Goal: Task Accomplishment & Management: Manage account settings

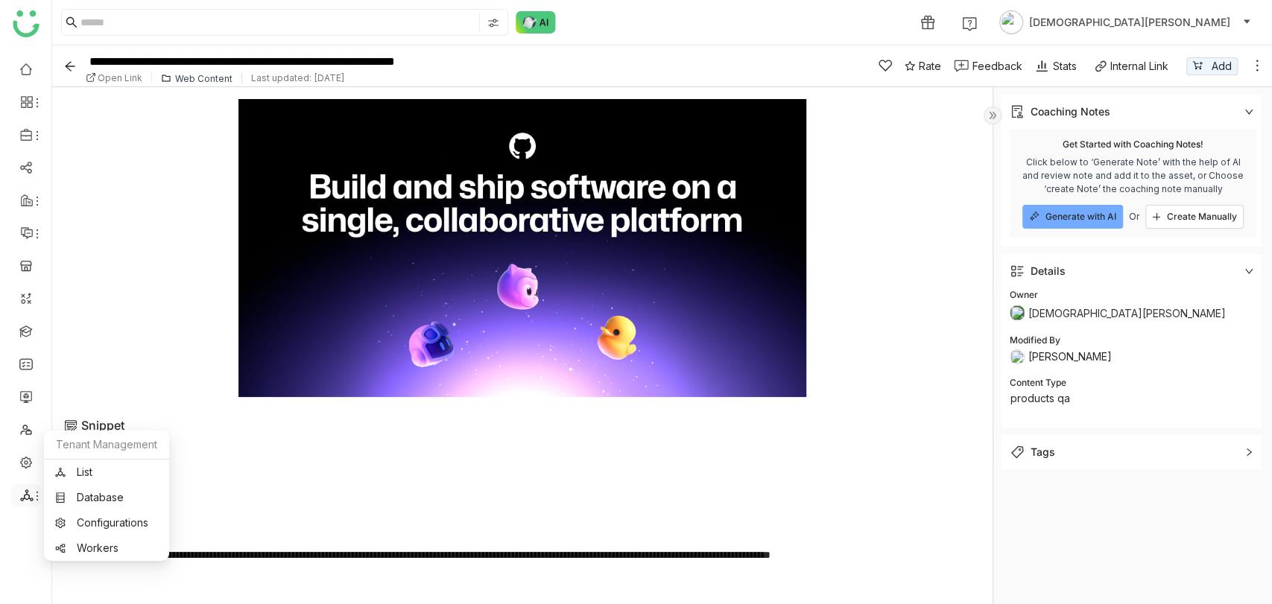
click at [24, 496] on span at bounding box center [25, 496] width 7 height 0
click at [86, 467] on link "List" at bounding box center [106, 472] width 103 height 10
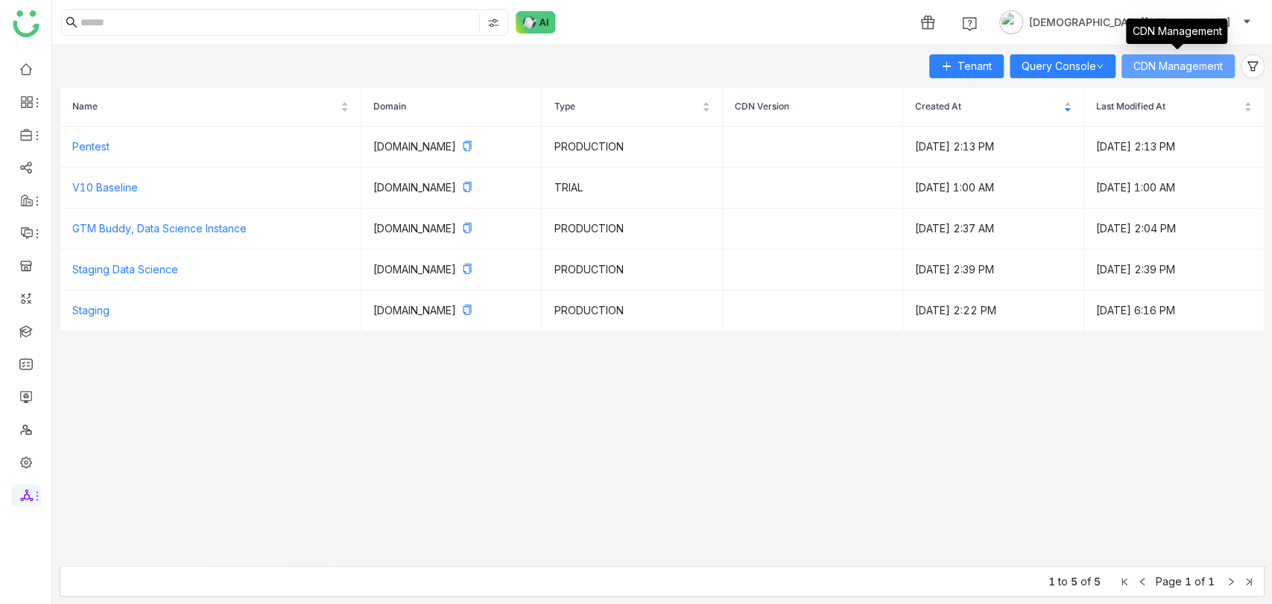
click at [1190, 60] on span "CDN Management" at bounding box center [1178, 66] width 89 height 16
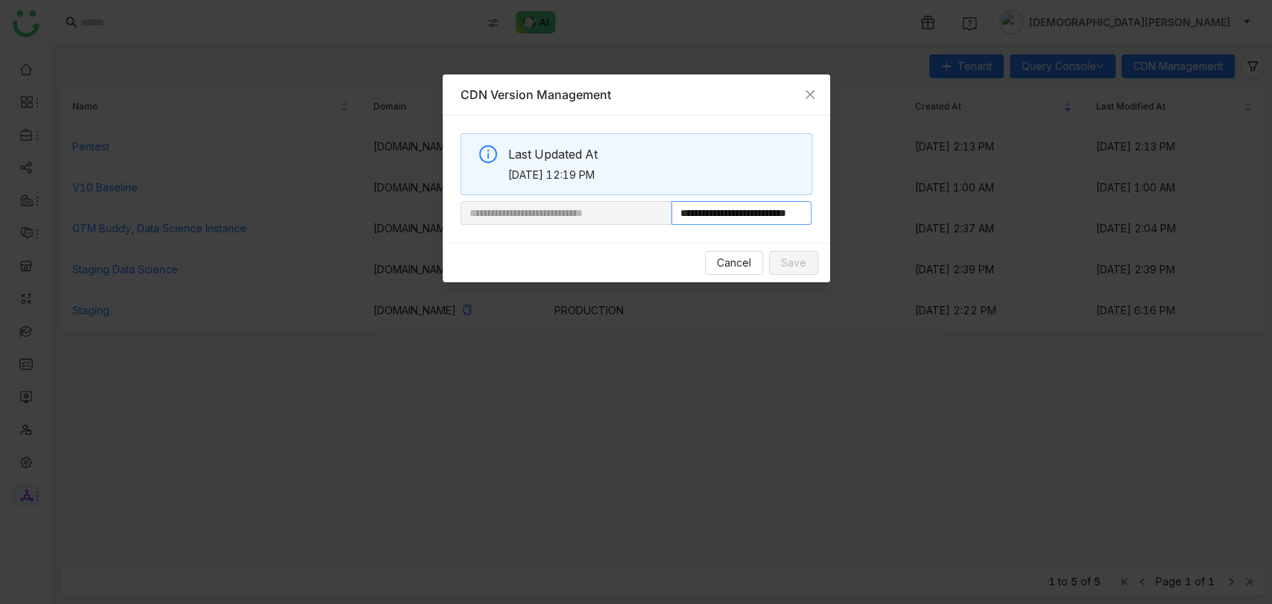
scroll to position [0, 48]
drag, startPoint x: 721, startPoint y: 215, endPoint x: 961, endPoint y: 218, distance: 239.3
click at [961, 218] on nz-modal-container "**********" at bounding box center [636, 302] width 1272 height 604
paste input "*"
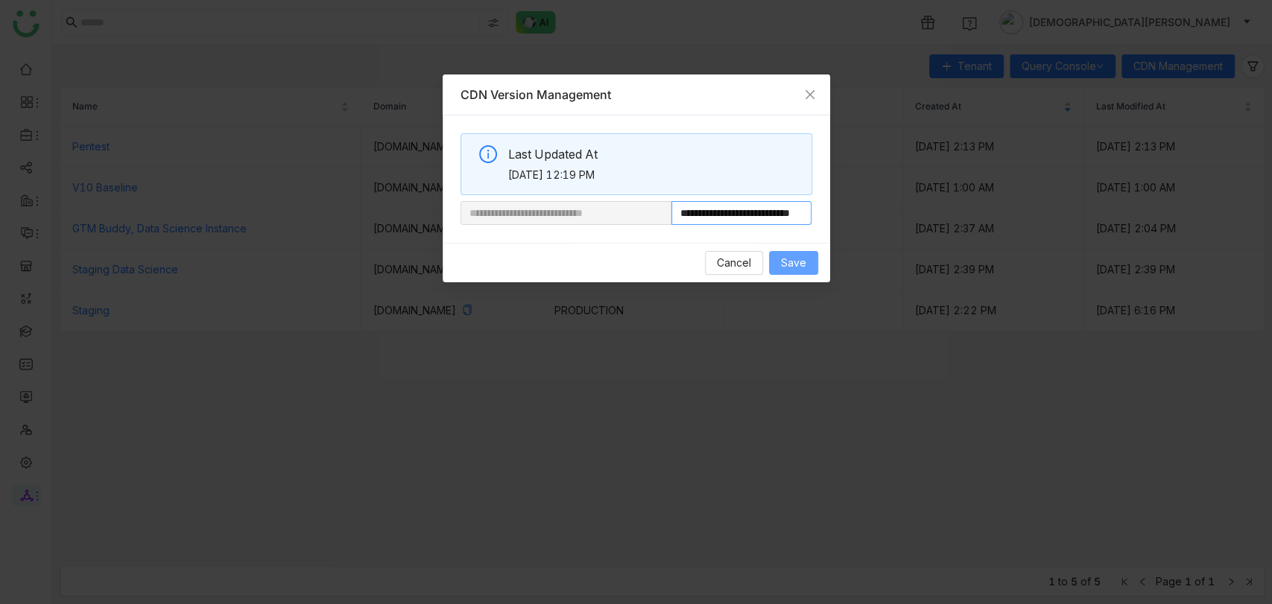
type input "**********"
click at [805, 261] on span "Save" at bounding box center [793, 263] width 25 height 16
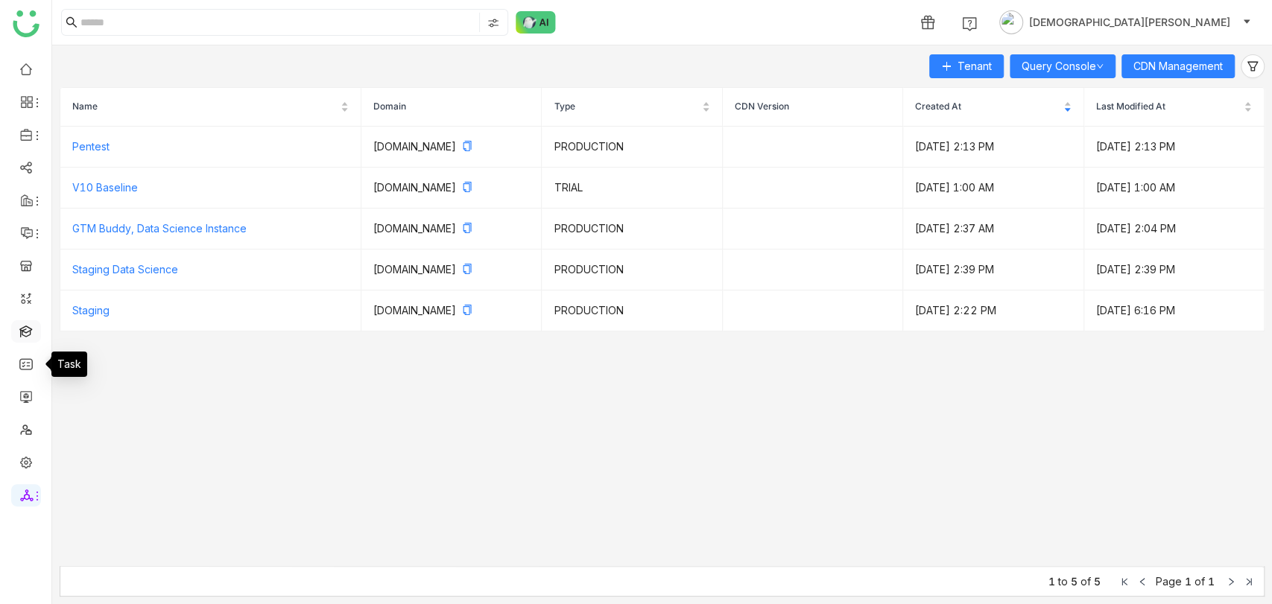
click at [28, 329] on link at bounding box center [25, 330] width 13 height 13
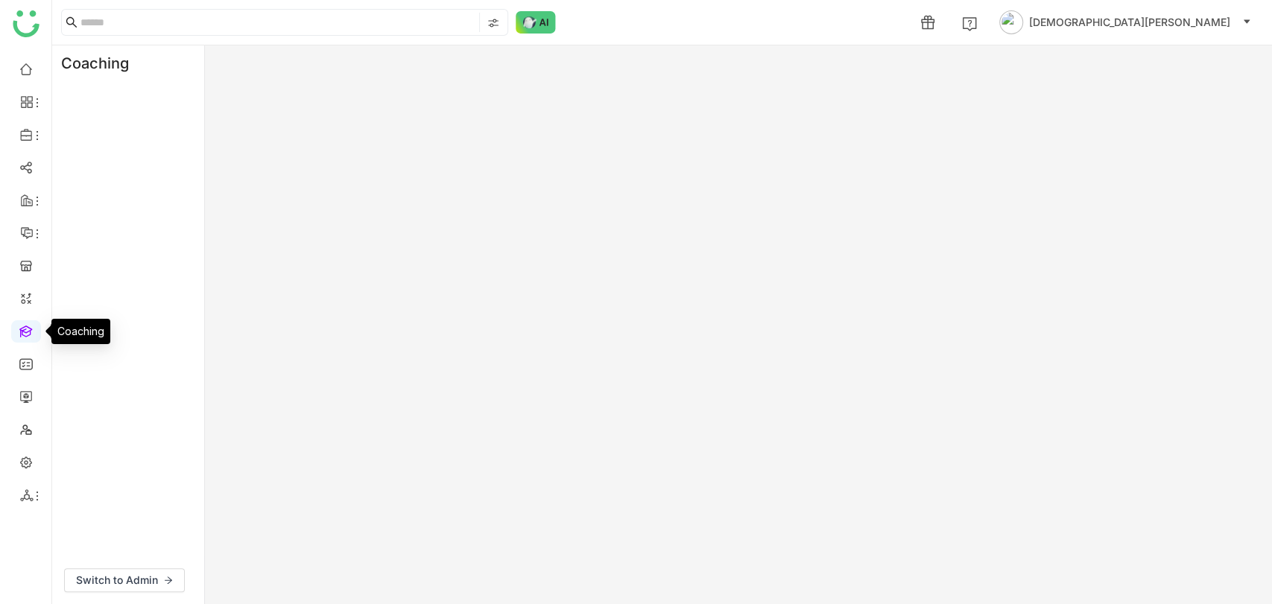
click at [28, 329] on link at bounding box center [25, 330] width 13 height 13
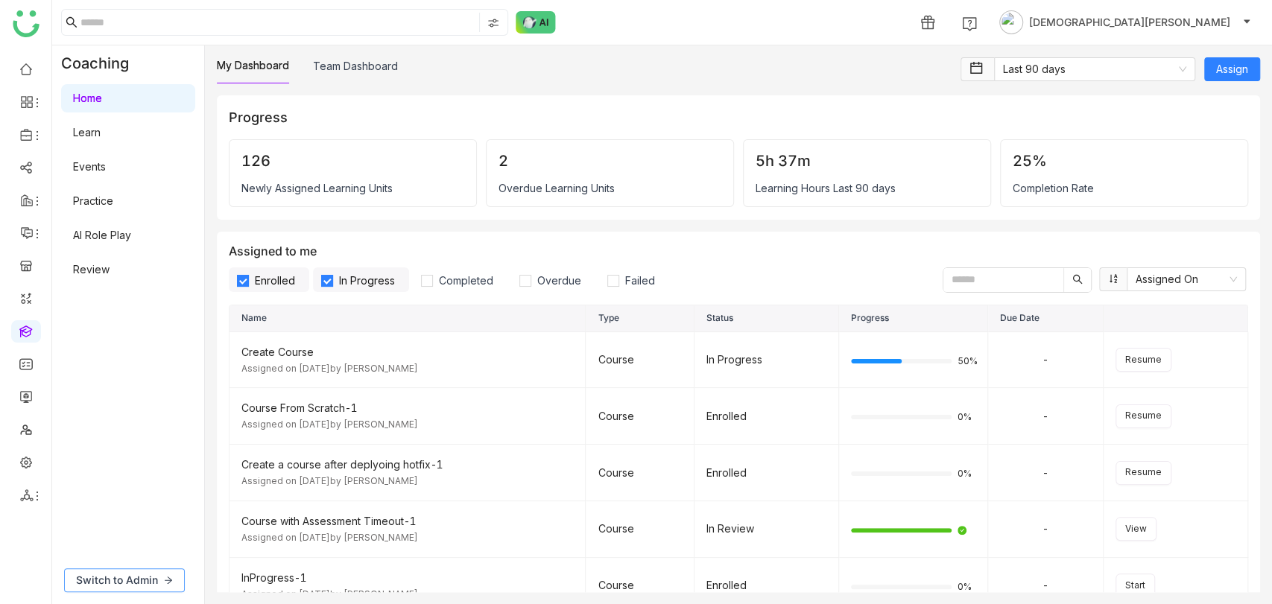
click at [130, 576] on span "Switch to Admin" at bounding box center [117, 580] width 82 height 16
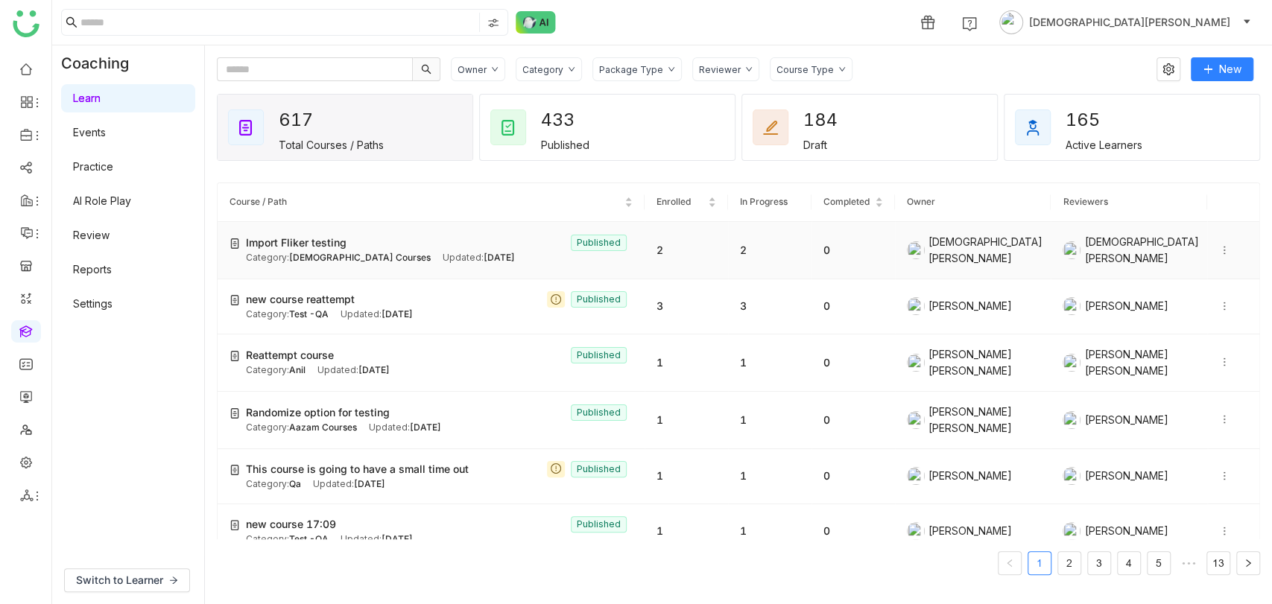
click at [1219, 245] on icon at bounding box center [1224, 250] width 10 height 10
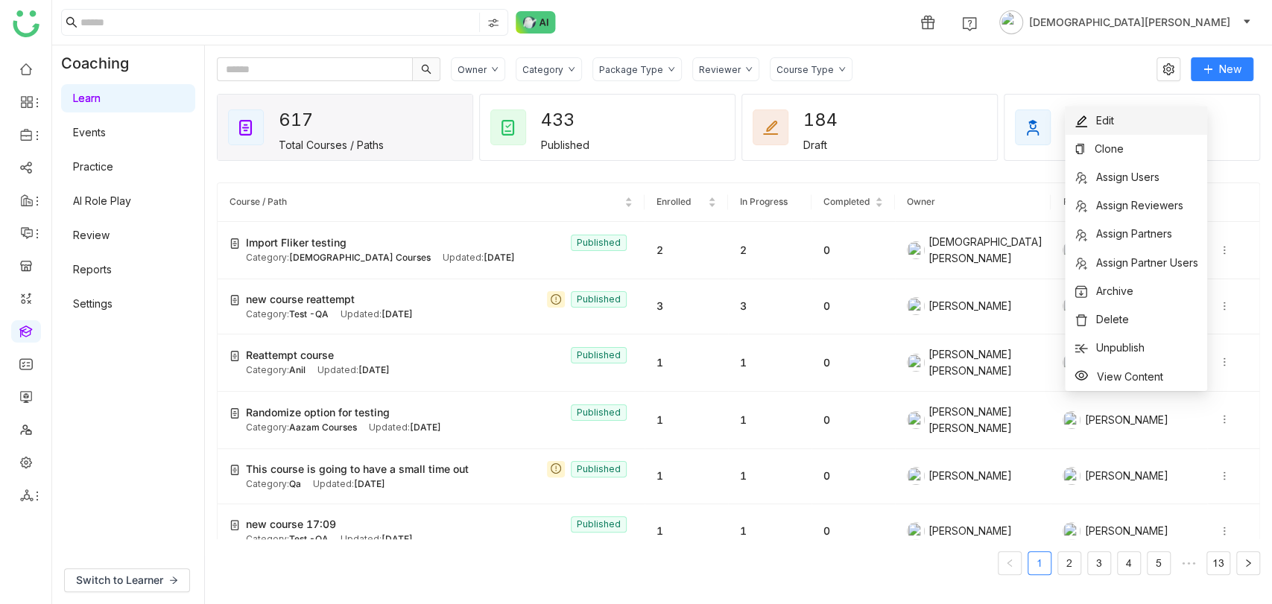
click at [1100, 118] on span "Edit" at bounding box center [1105, 120] width 18 height 13
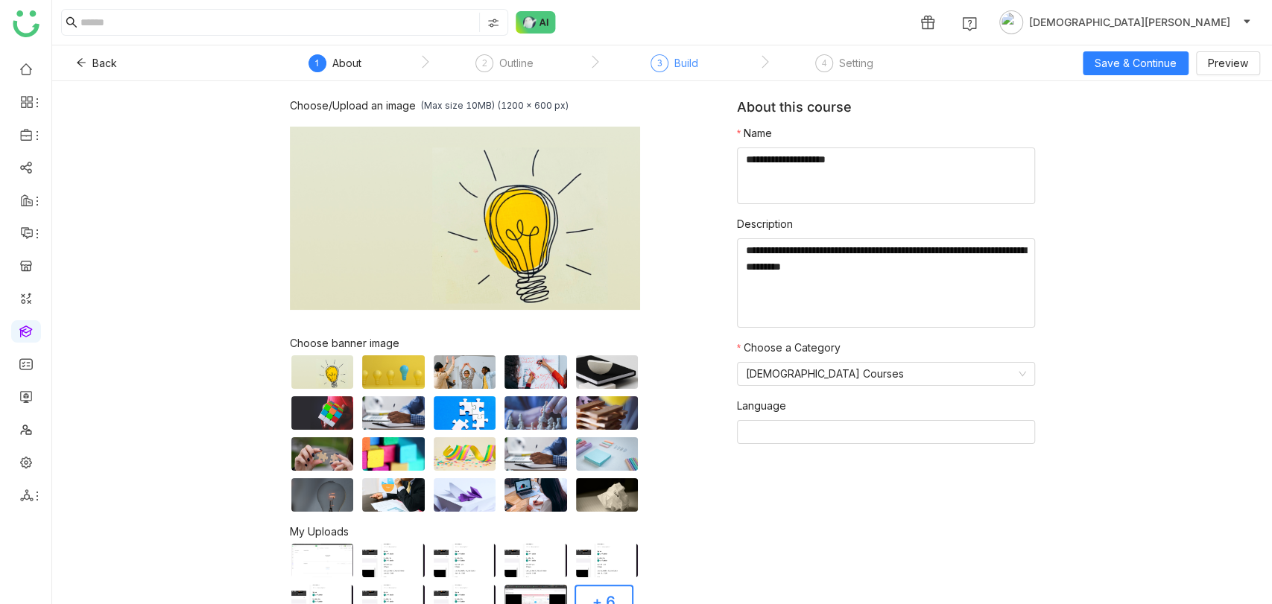
click at [671, 63] on div "3 Build" at bounding box center [675, 67] width 48 height 27
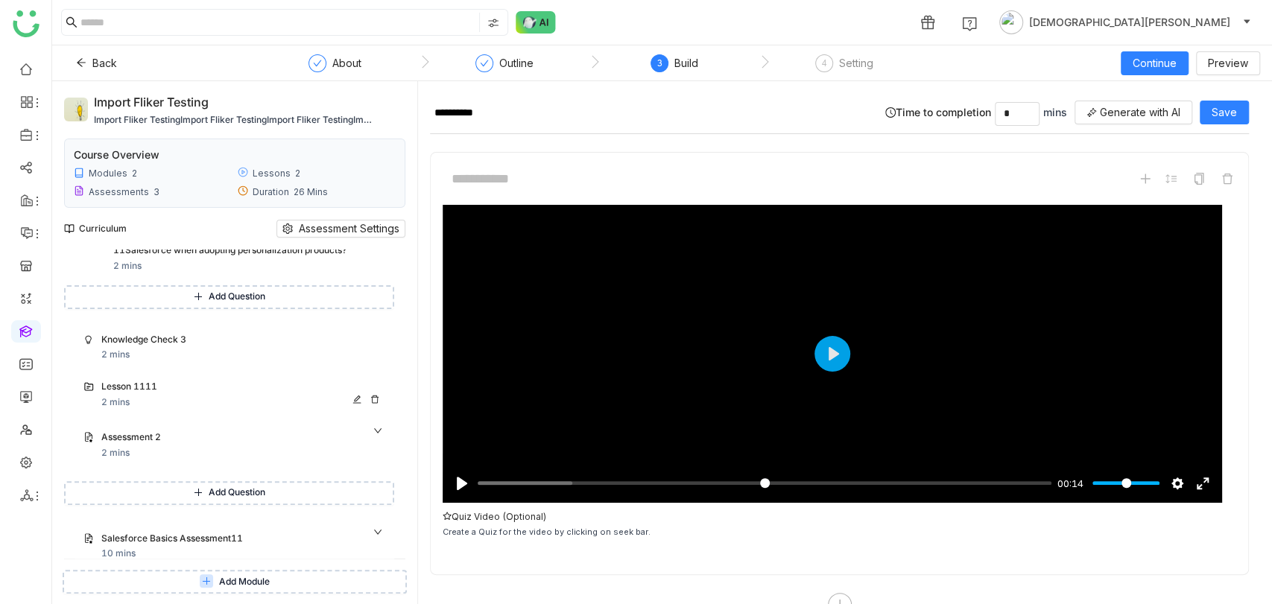
scroll to position [331, 0]
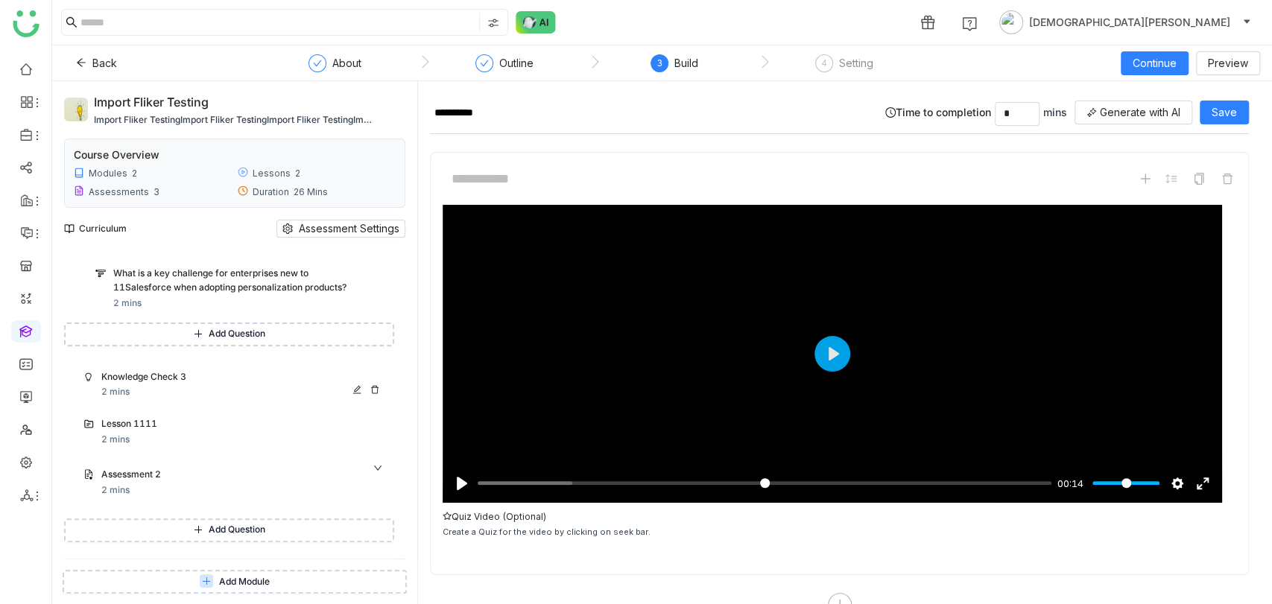
click at [203, 373] on div "Knowledge Check 3" at bounding box center [226, 377] width 250 height 14
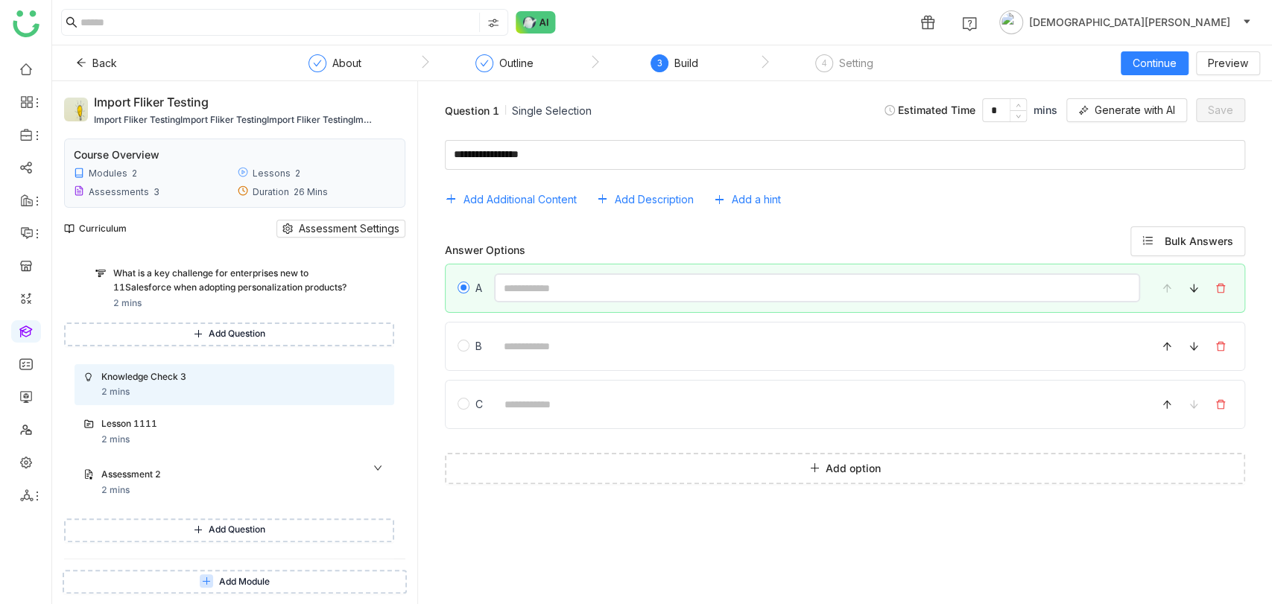
click at [543, 289] on input at bounding box center [817, 288] width 646 height 29
type input "********"
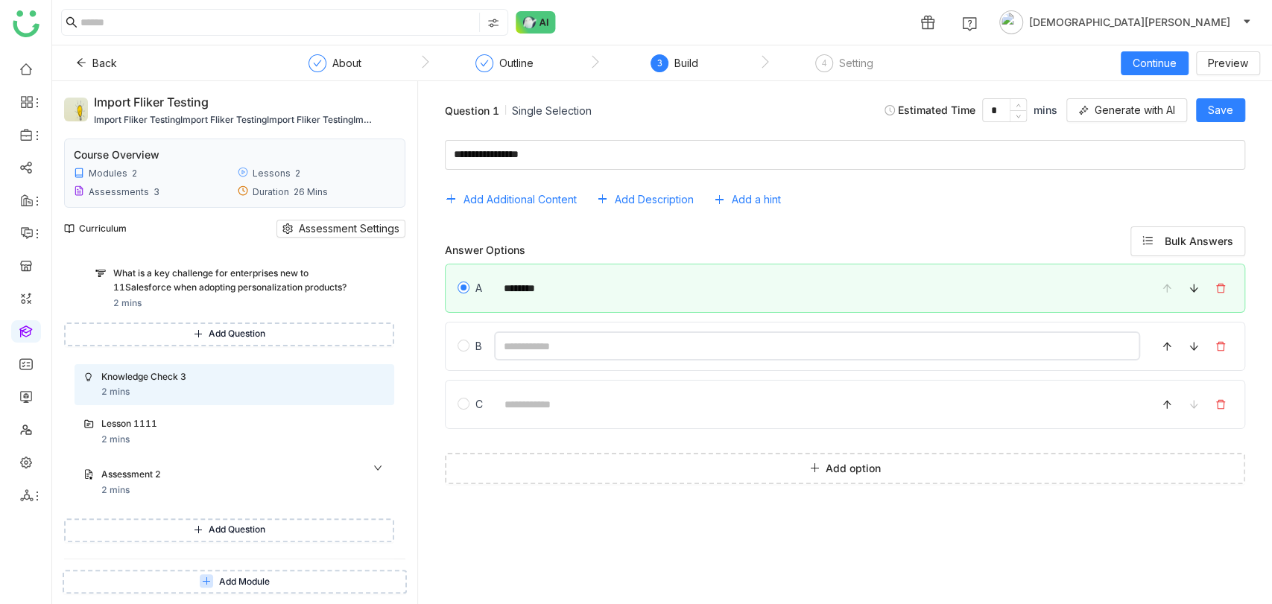
click at [552, 345] on input at bounding box center [817, 346] width 646 height 29
type input "********"
click at [1214, 109] on span "Save" at bounding box center [1220, 110] width 25 height 16
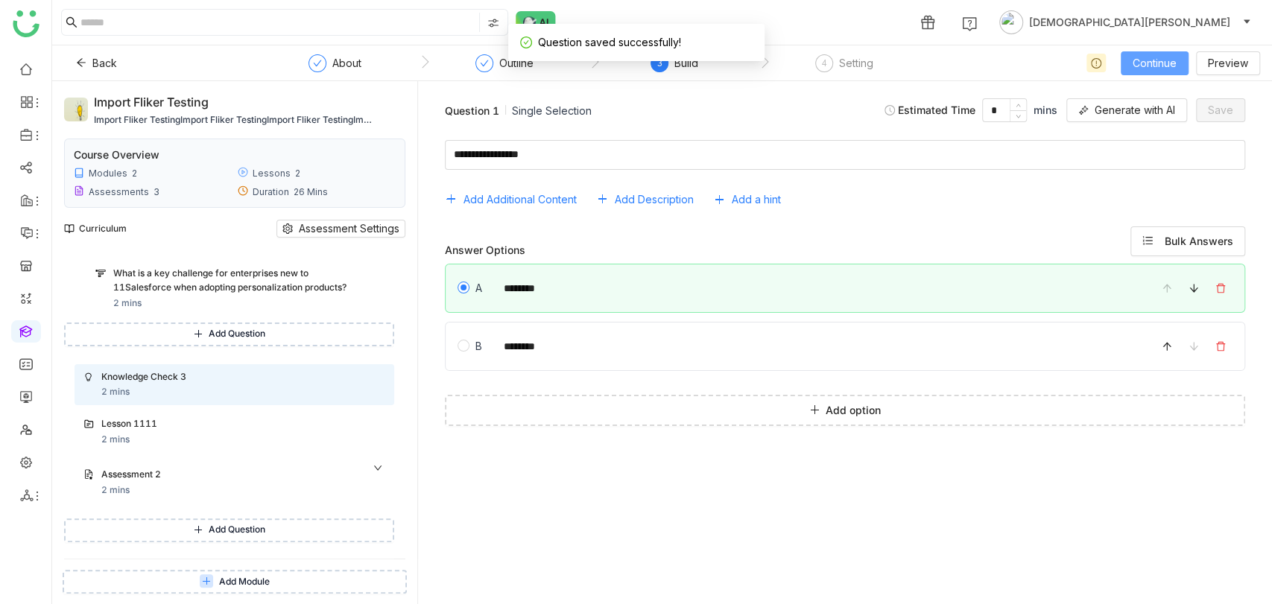
click at [1157, 67] on span "Continue" at bounding box center [1155, 63] width 44 height 16
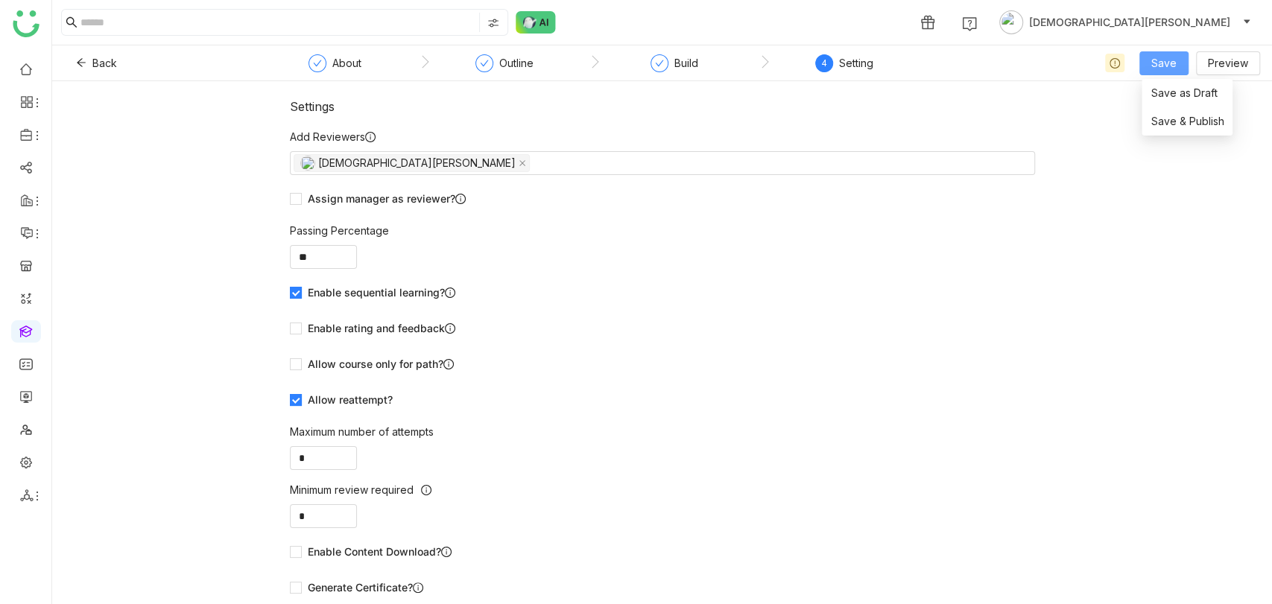
click at [1170, 70] on span "Save" at bounding box center [1163, 63] width 25 height 16
click at [1162, 123] on span "Save & Publish" at bounding box center [1187, 121] width 73 height 16
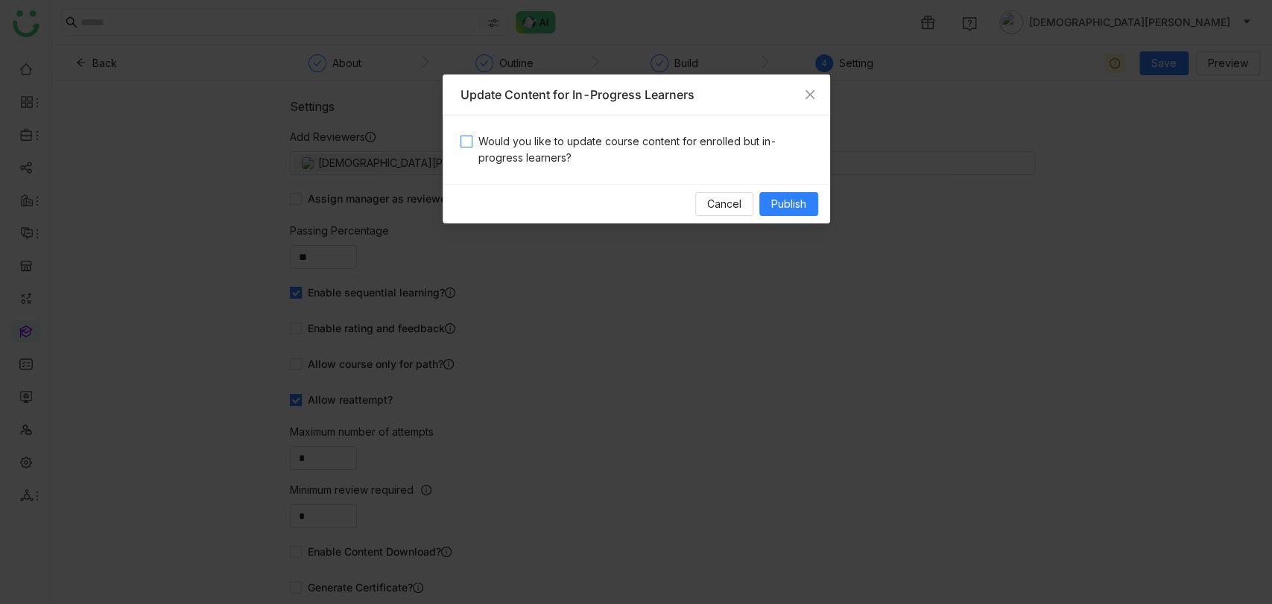
click at [537, 151] on span "Would you like to update course content for enrolled but in-progress learners?" at bounding box center [643, 149] width 340 height 33
click at [792, 209] on span "Publish" at bounding box center [788, 204] width 35 height 16
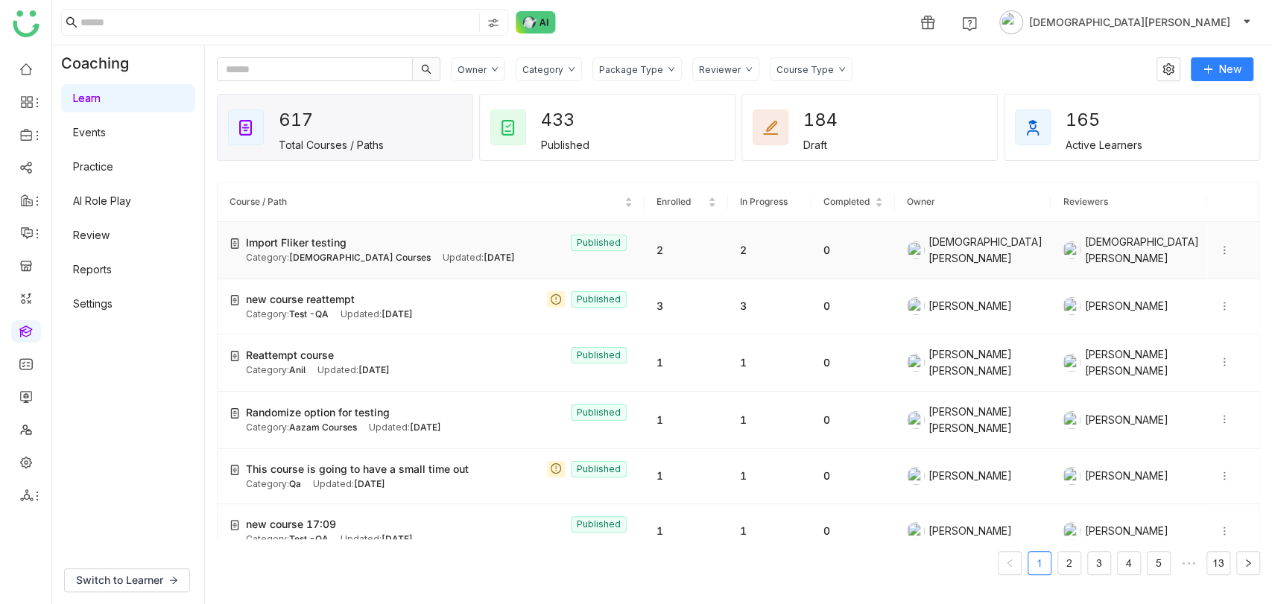
click at [1219, 250] on icon at bounding box center [1224, 250] width 10 height 10
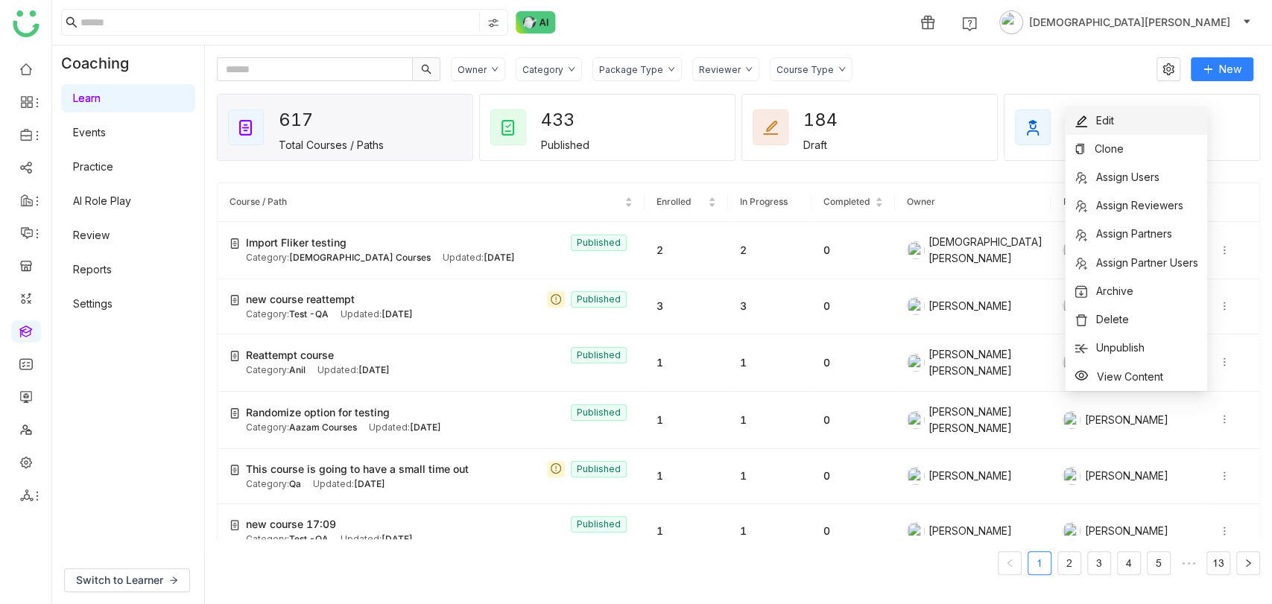
click at [1103, 114] on span "Edit" at bounding box center [1105, 120] width 18 height 13
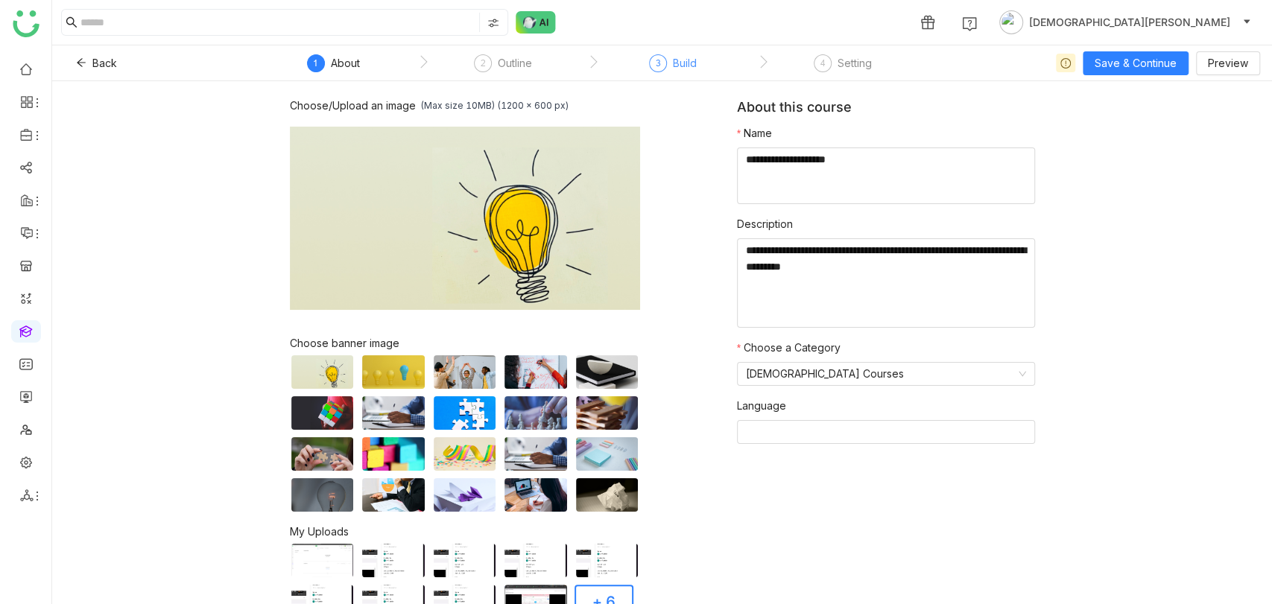
click at [686, 66] on div "Build" at bounding box center [685, 63] width 24 height 18
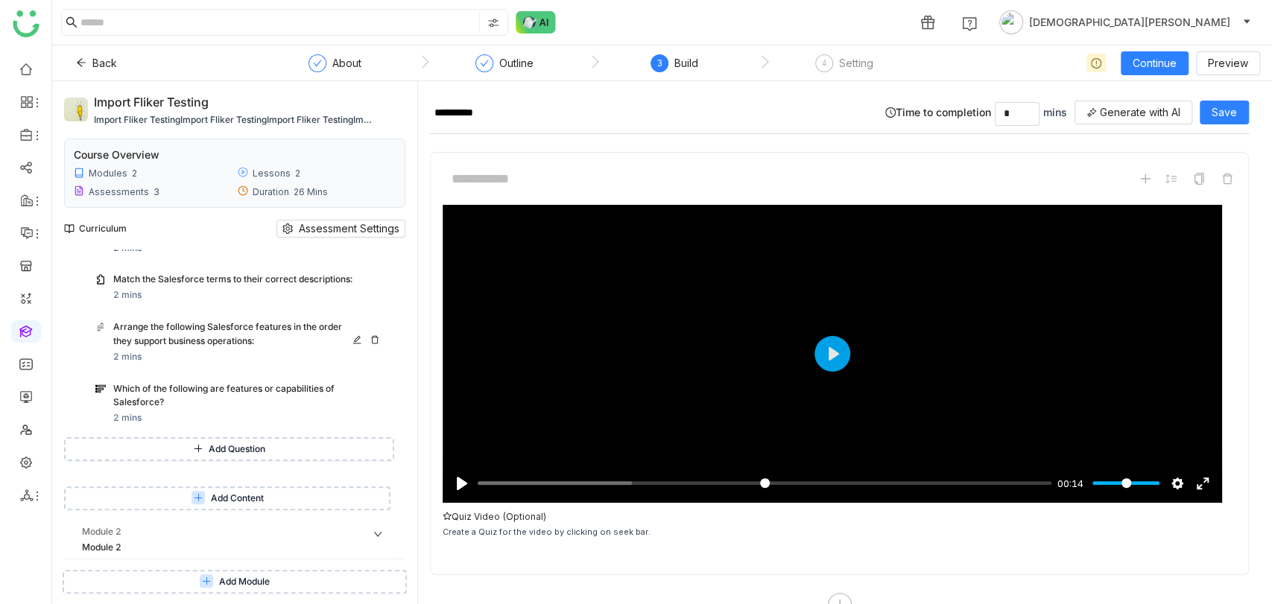
scroll to position [833, 0]
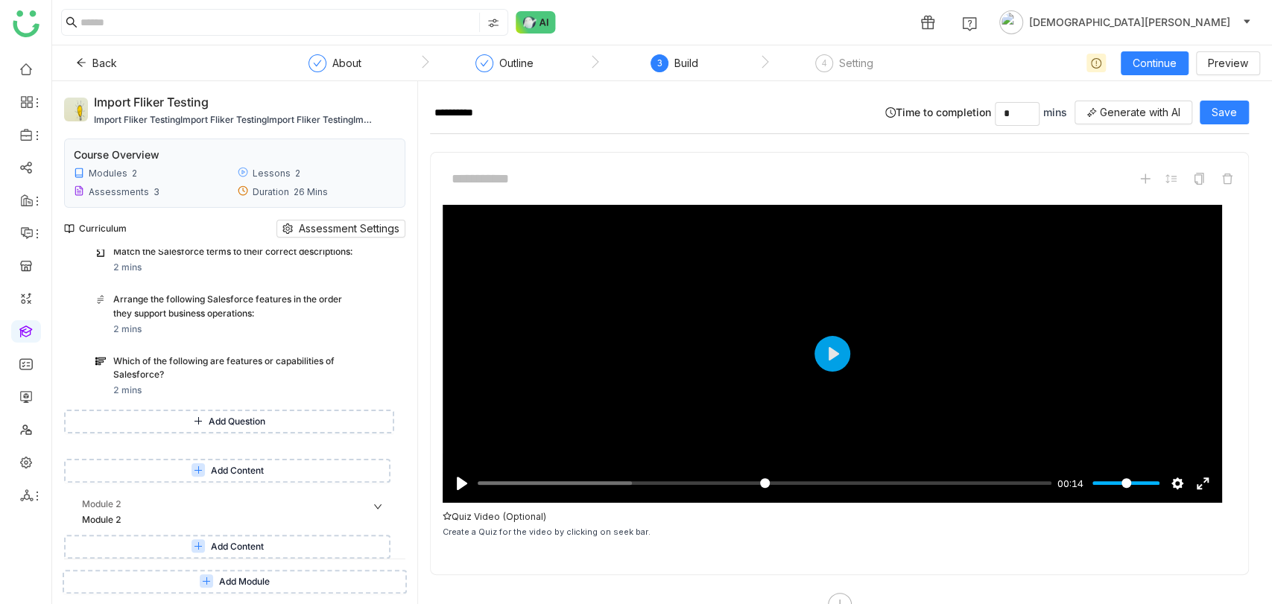
click at [214, 467] on span "Add Content" at bounding box center [237, 471] width 53 height 14
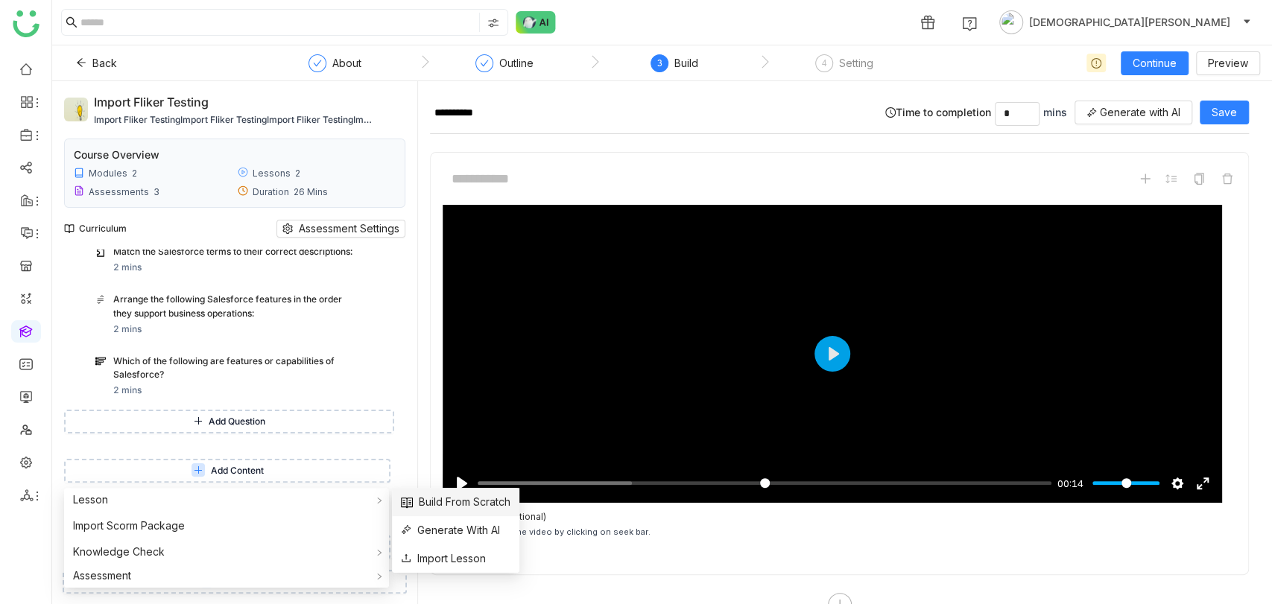
click at [469, 497] on span "Build From Scratch" at bounding box center [456, 502] width 110 height 16
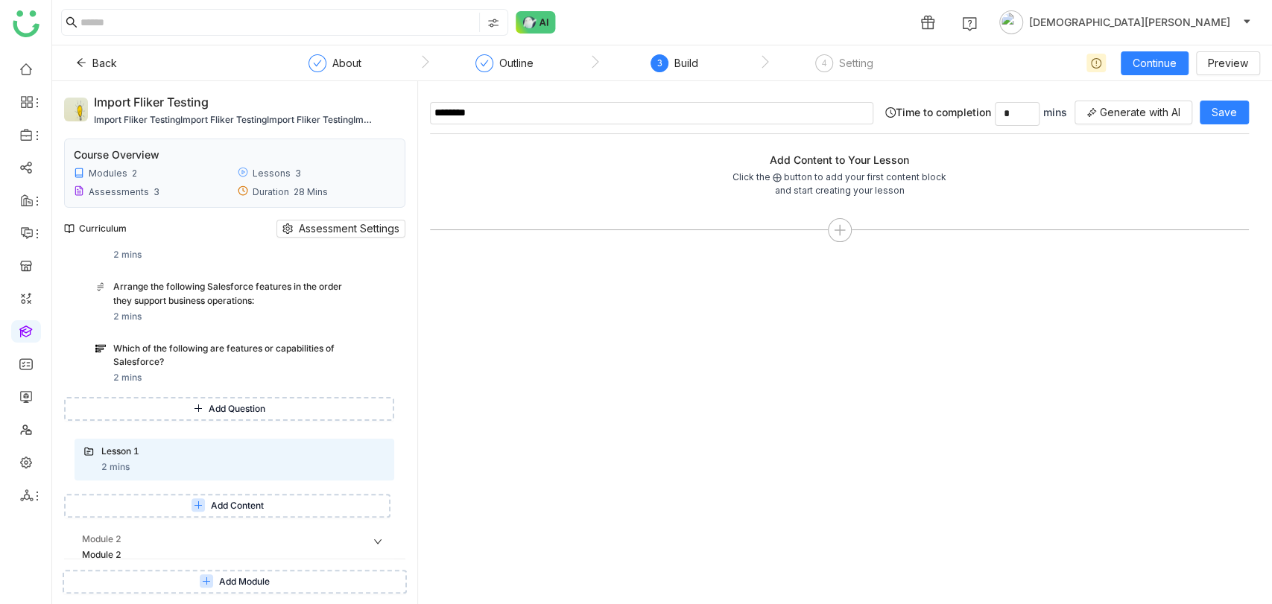
click at [580, 110] on input "********" at bounding box center [651, 113] width 443 height 22
type input "**********"
click at [1216, 118] on span "Save" at bounding box center [1224, 112] width 25 height 16
click at [1147, 60] on span "Continue" at bounding box center [1155, 63] width 44 height 16
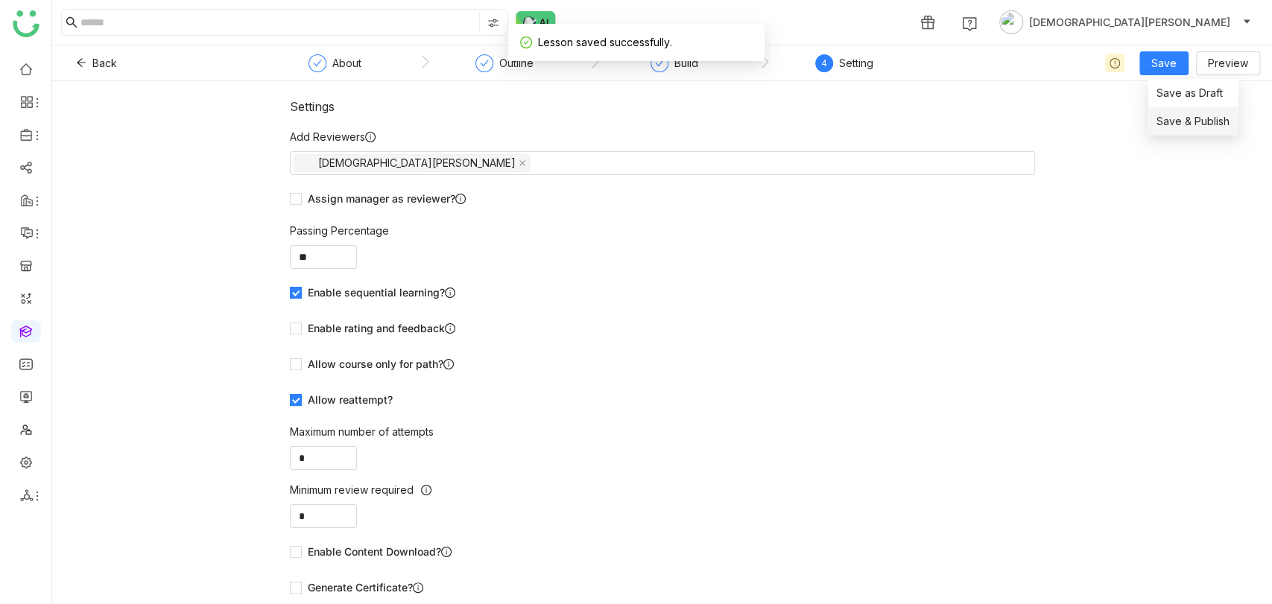
click at [1182, 127] on span "Save & Publish" at bounding box center [1193, 121] width 73 height 16
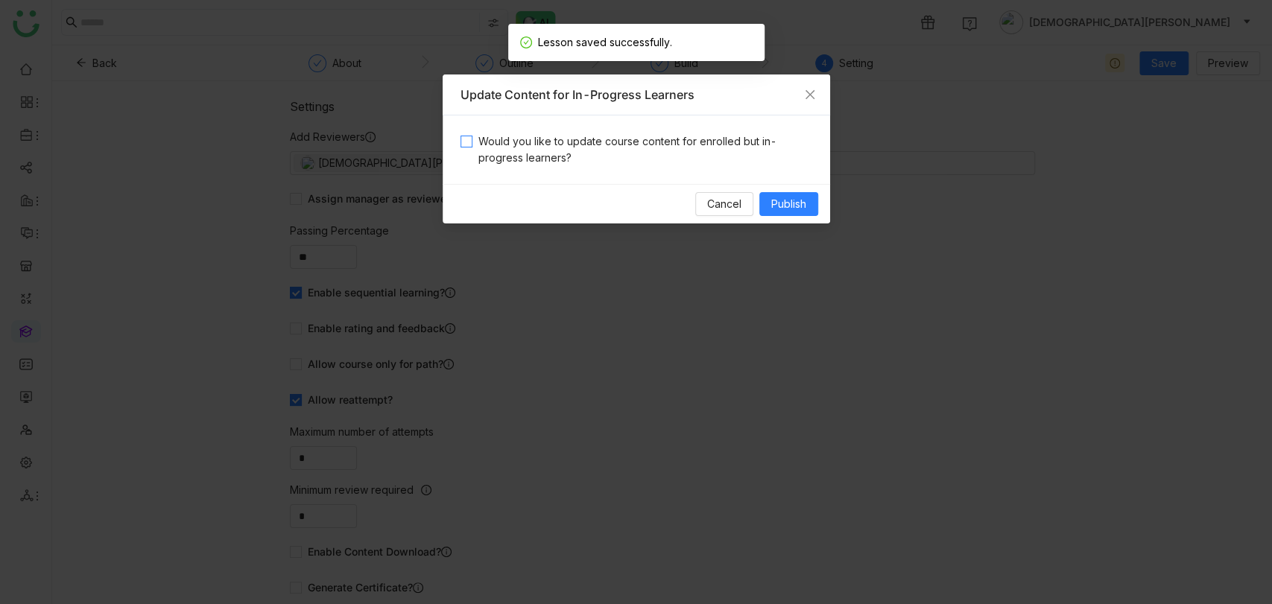
click at [521, 154] on span "Would you like to update course content for enrolled but in-progress learners?" at bounding box center [643, 149] width 340 height 33
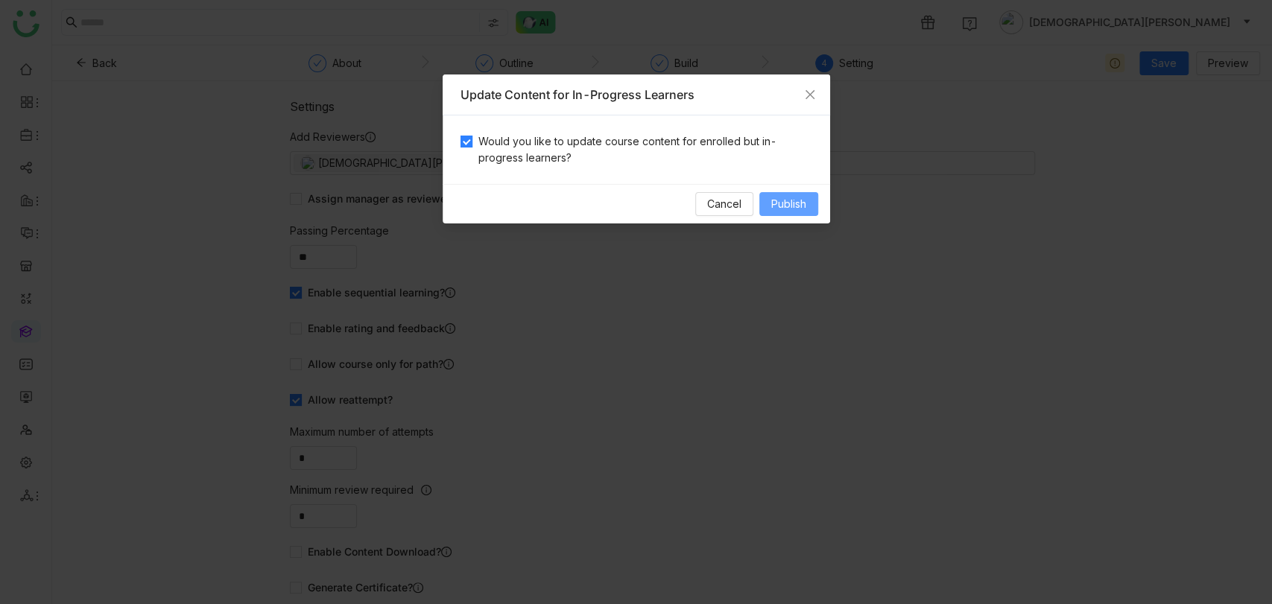
click at [793, 205] on span "Publish" at bounding box center [788, 204] width 35 height 16
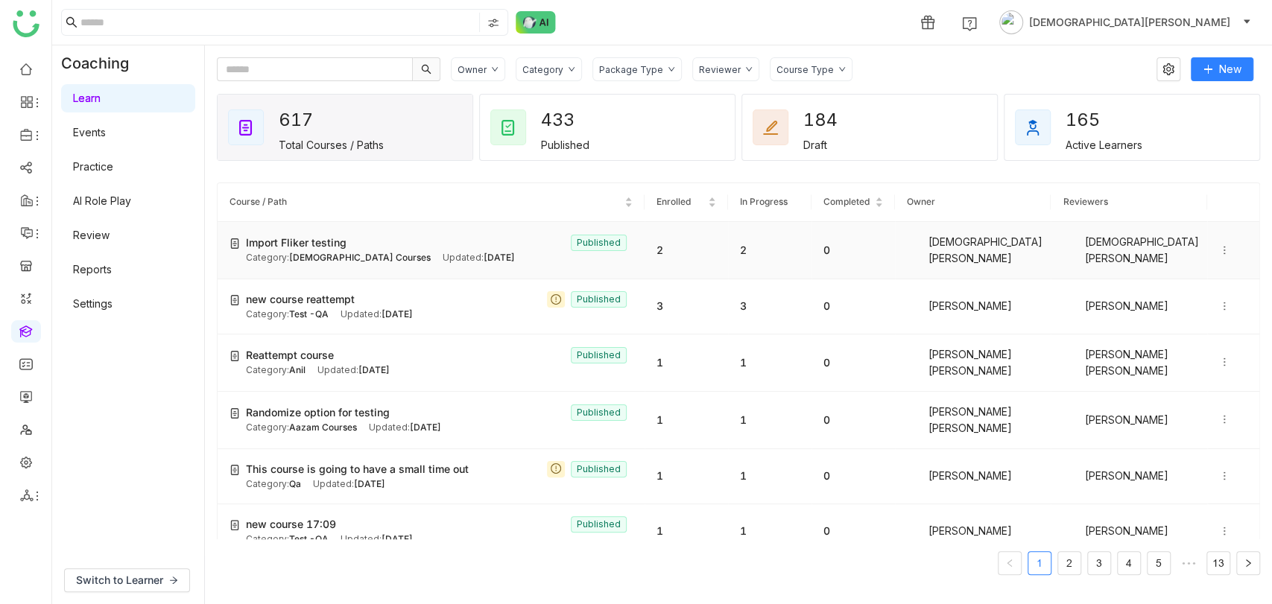
click at [318, 251] on div "Category: Vishnu Courses" at bounding box center [338, 258] width 185 height 14
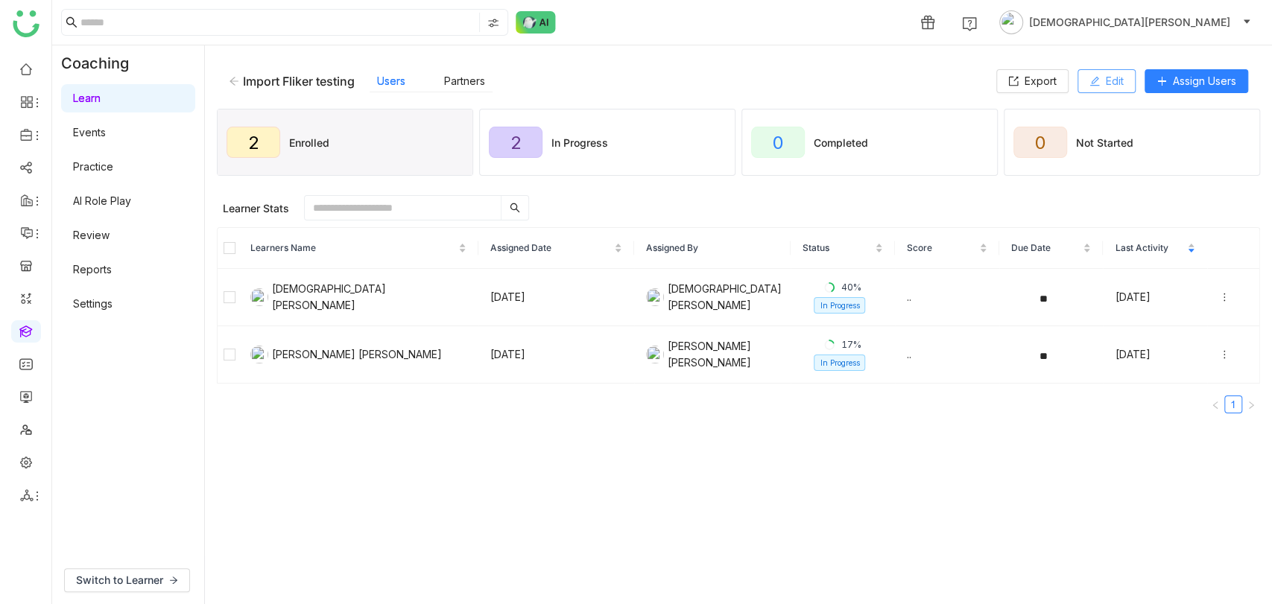
click at [1090, 72] on button "Edit" at bounding box center [1107, 81] width 58 height 24
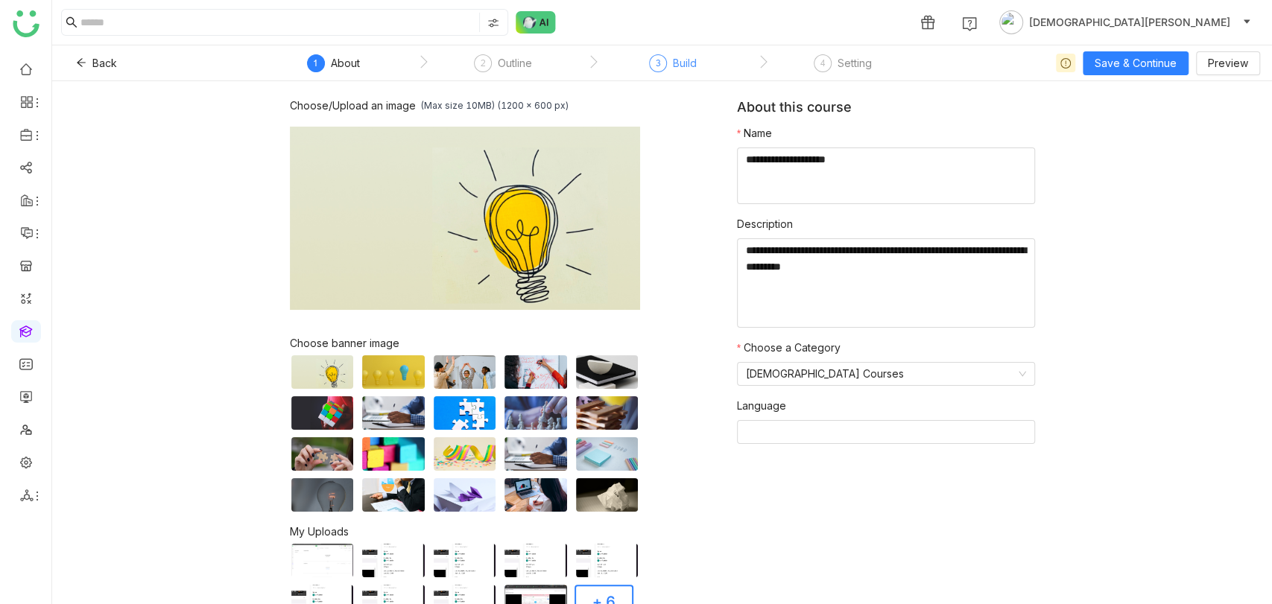
click at [670, 60] on div "3 Build" at bounding box center [673, 67] width 48 height 27
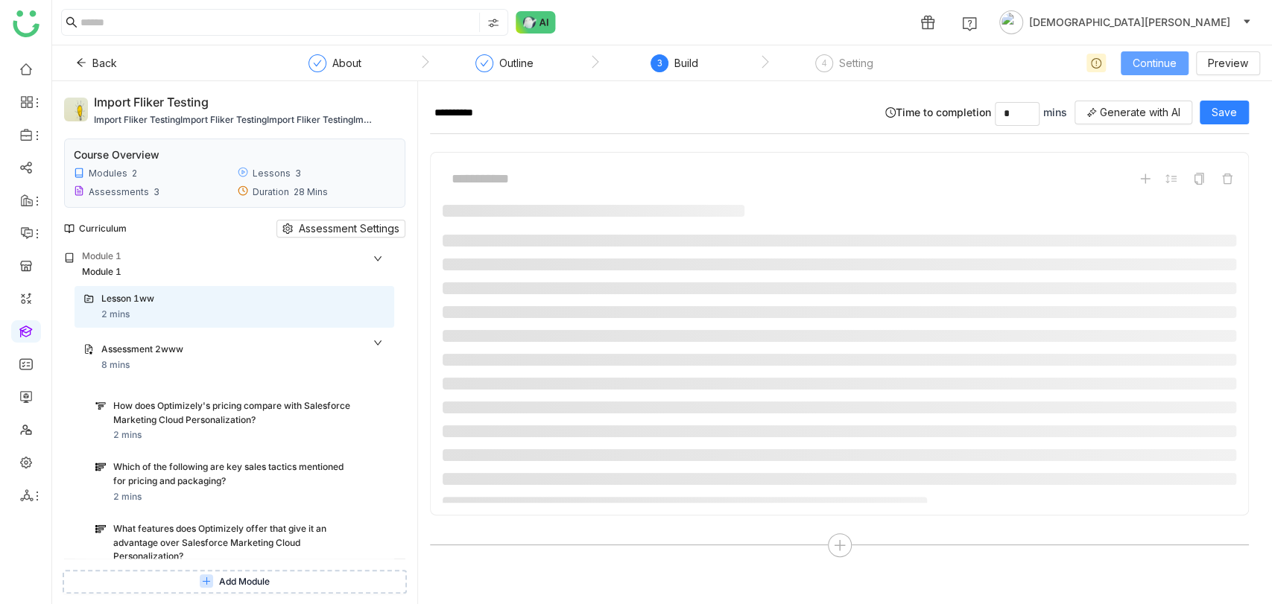
click at [1166, 57] on span "Continue" at bounding box center [1155, 63] width 44 height 16
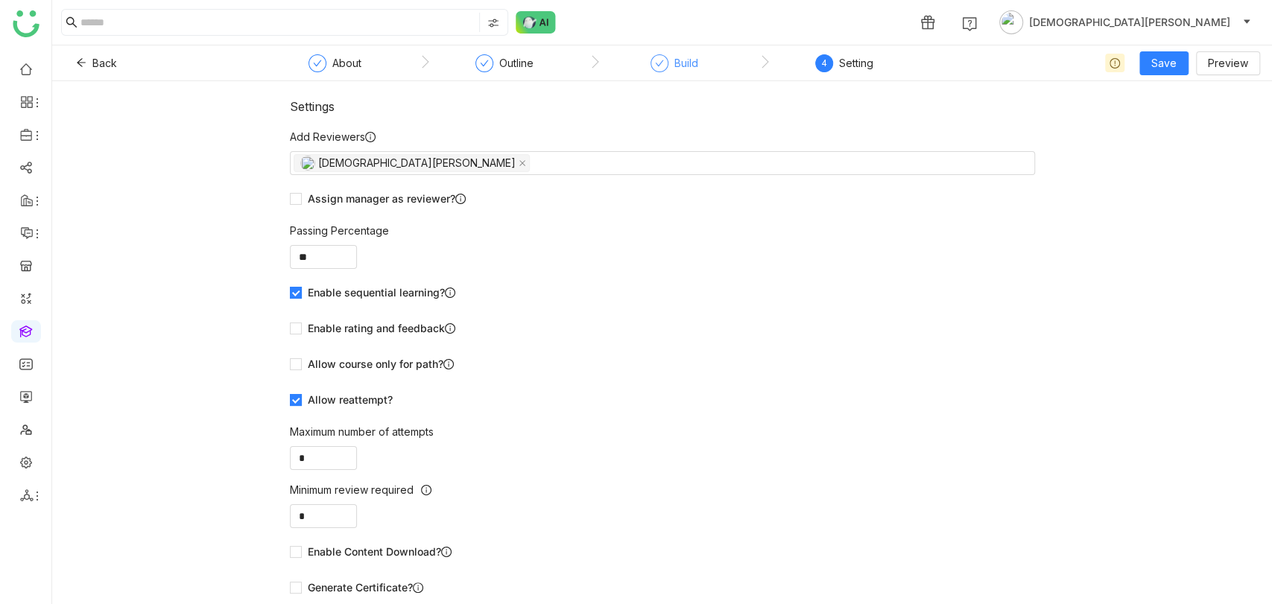
click at [691, 60] on div "Build" at bounding box center [686, 63] width 24 height 18
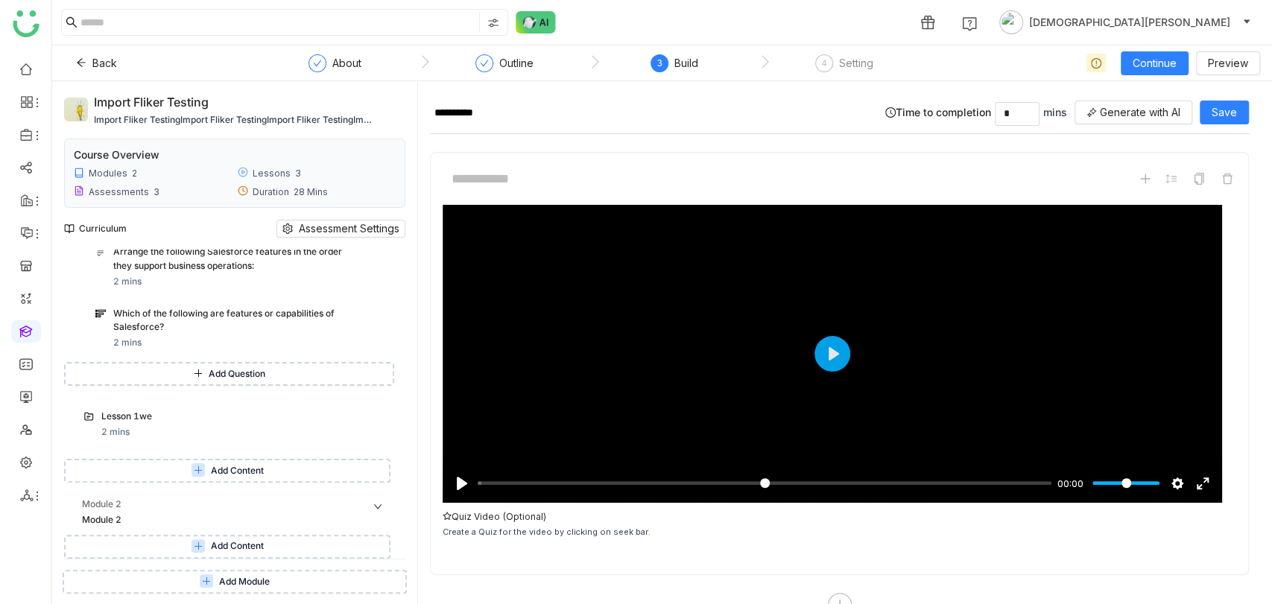
scroll to position [880, 0]
click at [209, 434] on div "Lesson 1we 2 mins" at bounding box center [243, 425] width 284 height 30
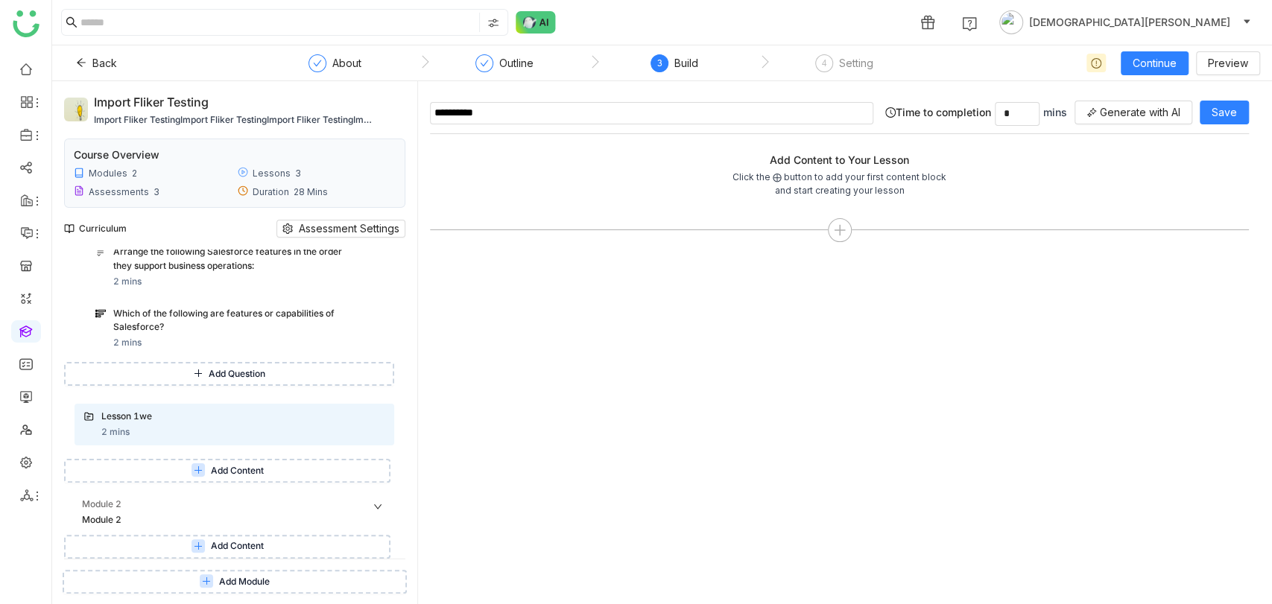
click at [519, 112] on input "**********" at bounding box center [651, 113] width 443 height 22
click at [512, 121] on input "**********" at bounding box center [651, 113] width 443 height 22
type input "**********"
click at [846, 234] on div at bounding box center [840, 230] width 24 height 24
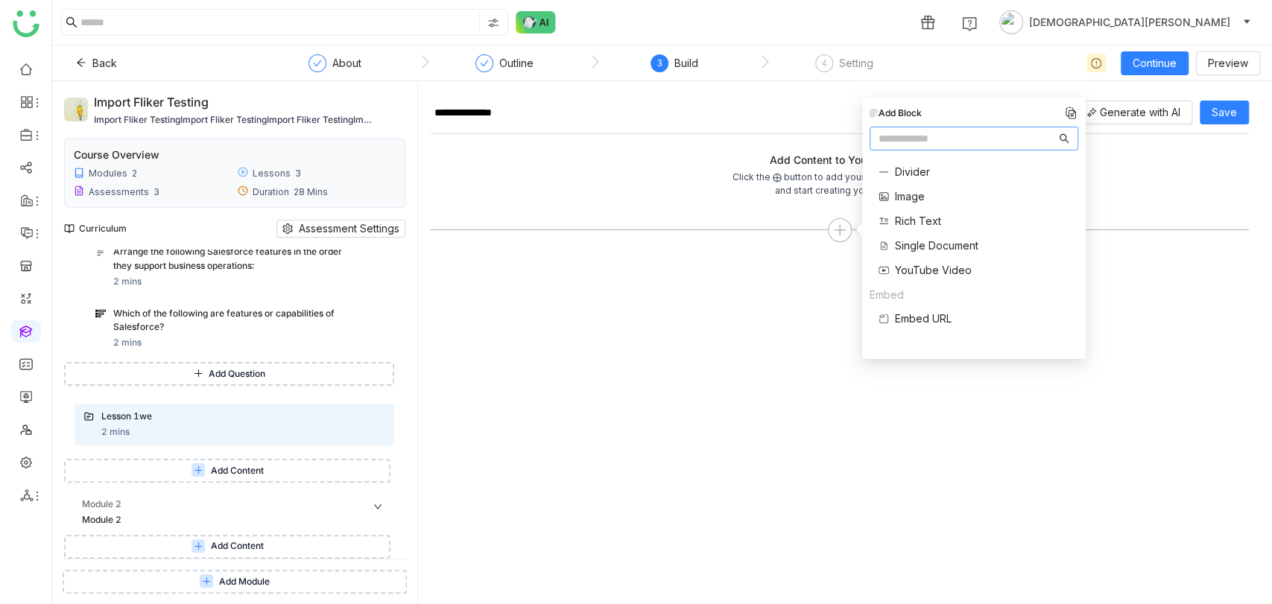
click at [920, 252] on span "Single Document" at bounding box center [936, 246] width 83 height 16
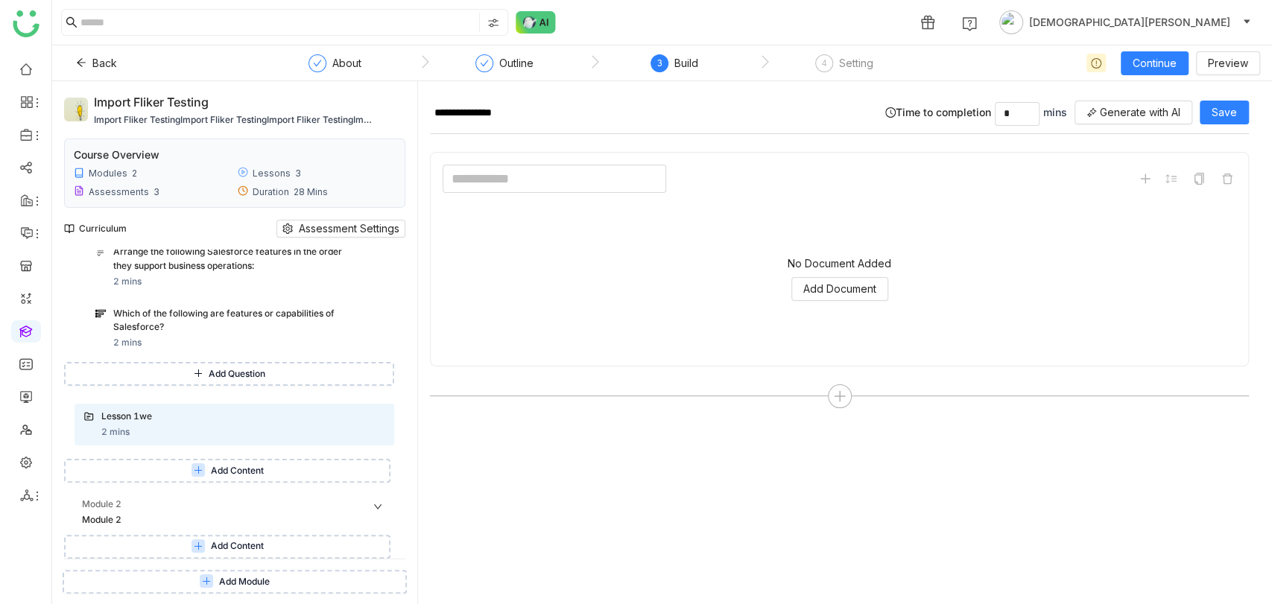
click at [465, 170] on input at bounding box center [555, 179] width 224 height 28
type input "***"
click at [1231, 106] on span "Save" at bounding box center [1224, 112] width 25 height 16
click at [1153, 57] on span "Continue" at bounding box center [1155, 63] width 44 height 16
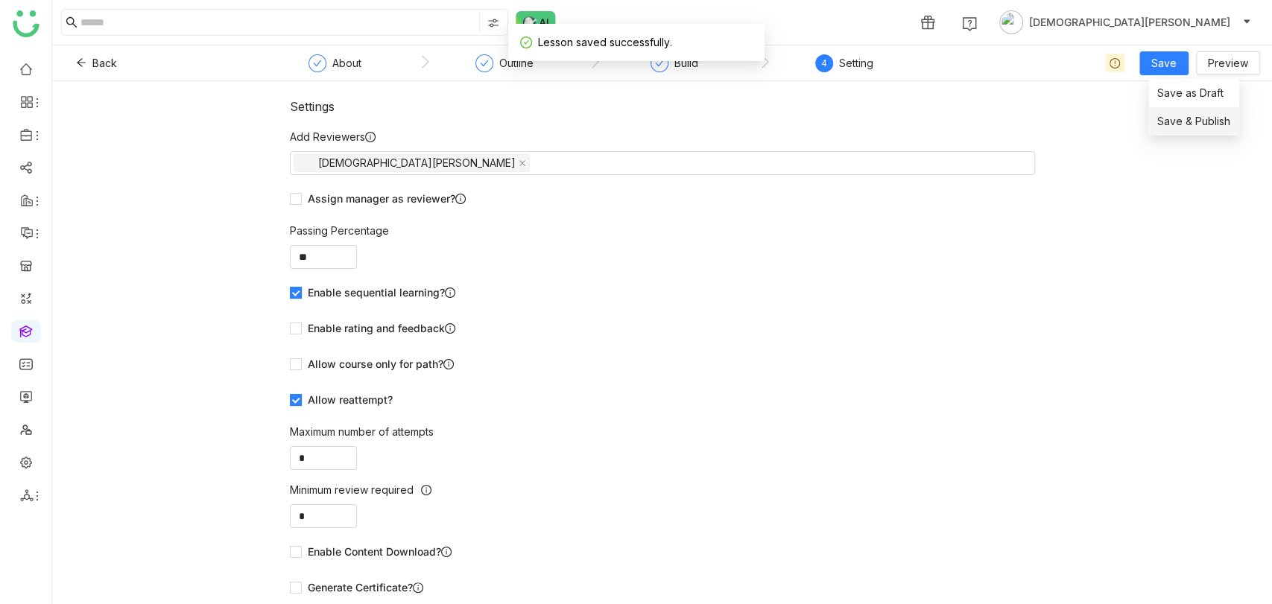
click at [1195, 125] on span "Save & Publish" at bounding box center [1193, 121] width 73 height 16
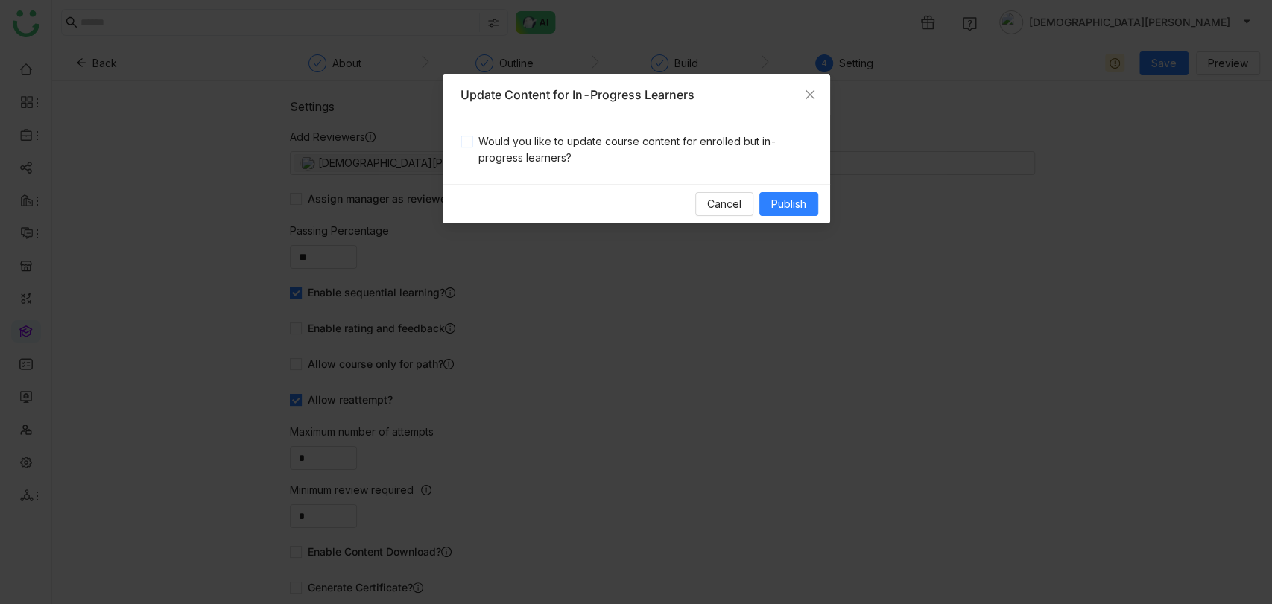
click at [532, 147] on span "Would you like to update course content for enrolled but in-progress learners?" at bounding box center [643, 149] width 340 height 33
click at [831, 195] on nz-modal-container "Update Content for In-Progress Learners Would you like to update course content…" at bounding box center [636, 302] width 1272 height 604
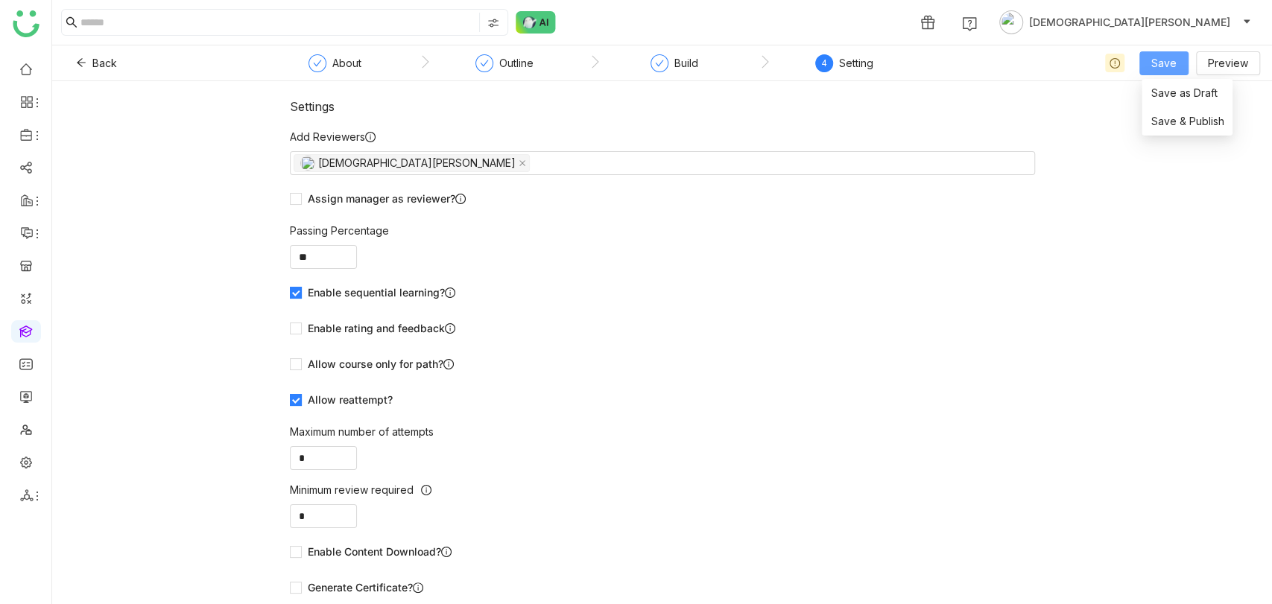
click at [1166, 70] on span "Save" at bounding box center [1163, 63] width 25 height 16
click at [1172, 66] on span "Save" at bounding box center [1163, 63] width 25 height 16
click at [1170, 118] on span "Save & Publish" at bounding box center [1187, 121] width 73 height 16
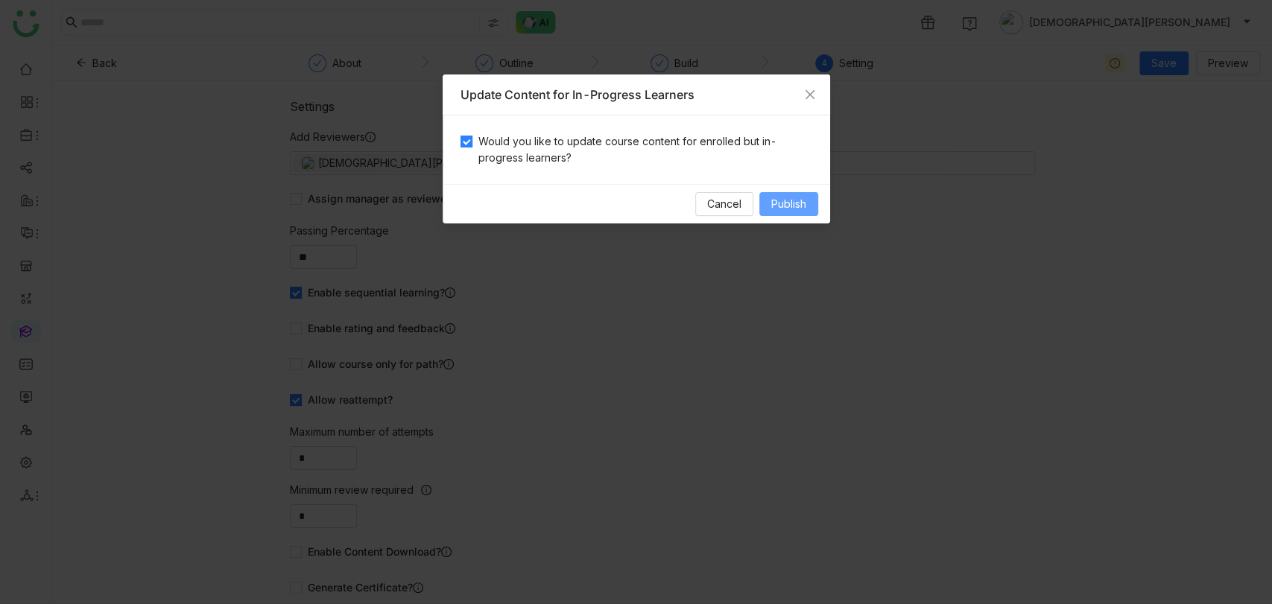
click at [802, 198] on span "Publish" at bounding box center [788, 204] width 35 height 16
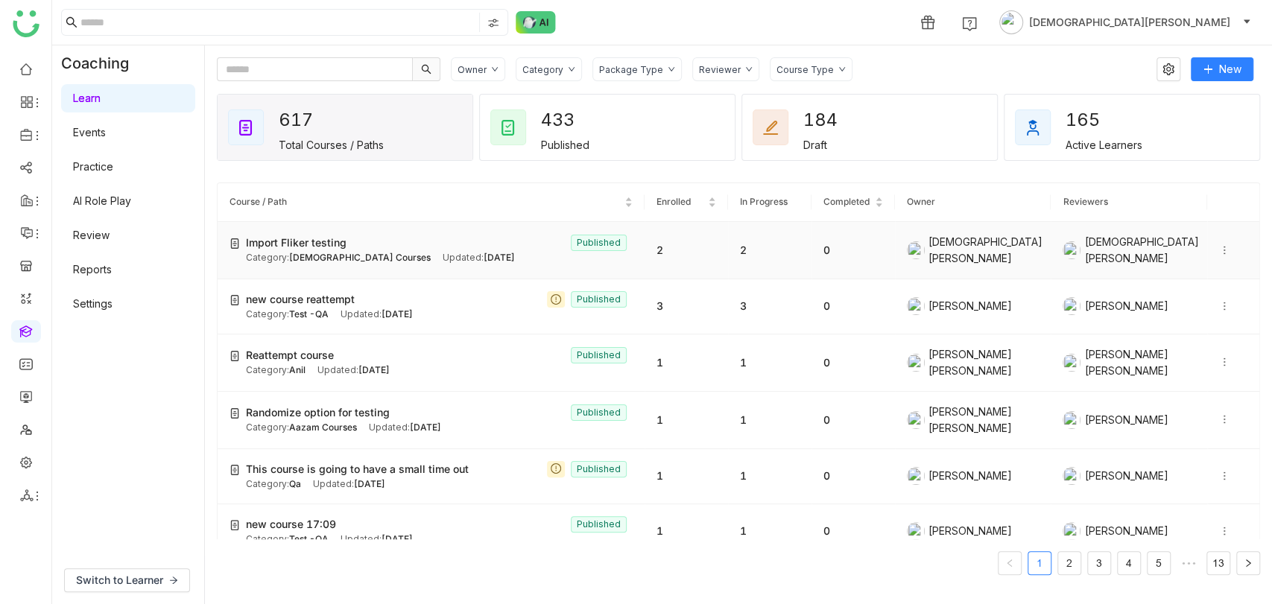
click at [328, 252] on span "Vishnu Courses" at bounding box center [360, 257] width 142 height 11
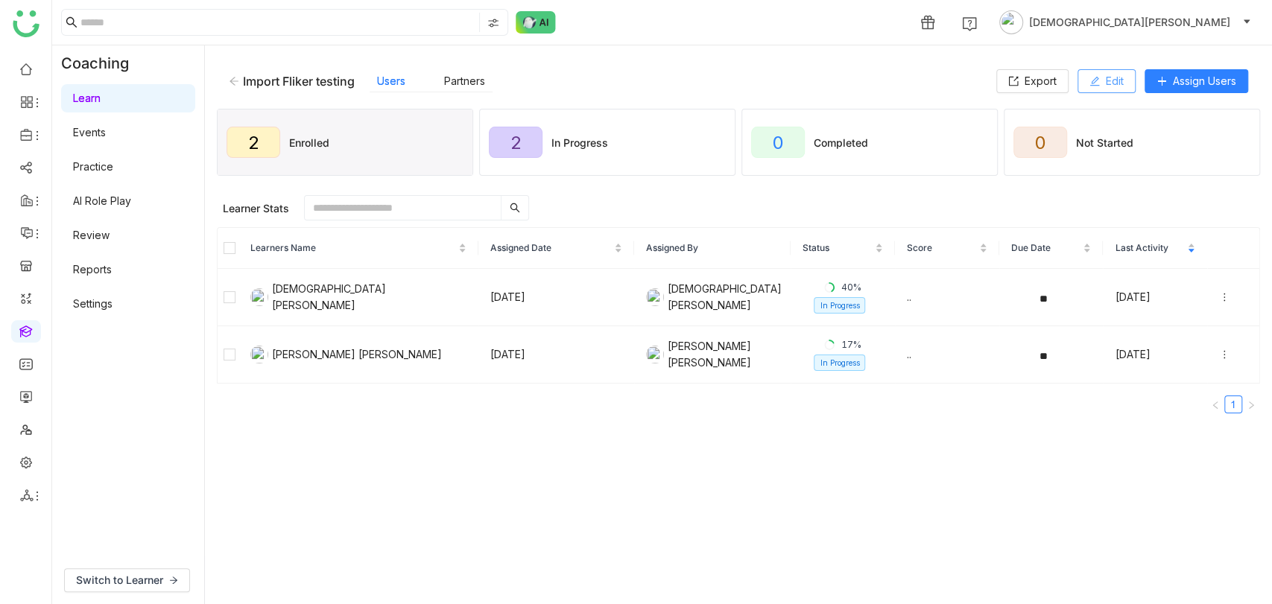
click at [1124, 74] on button "Edit" at bounding box center [1107, 81] width 58 height 24
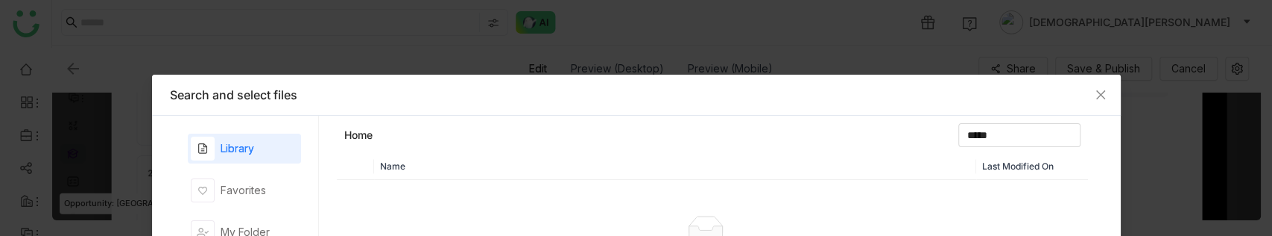
scroll to position [423, 0]
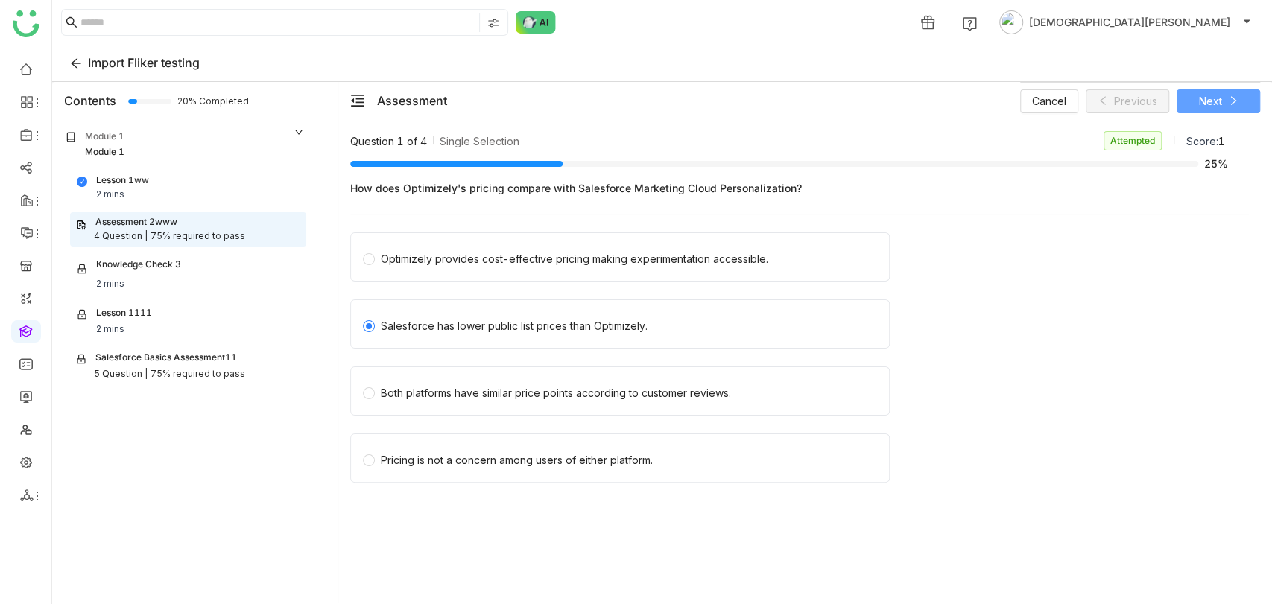
click at [1225, 105] on button "Next" at bounding box center [1218, 101] width 83 height 24
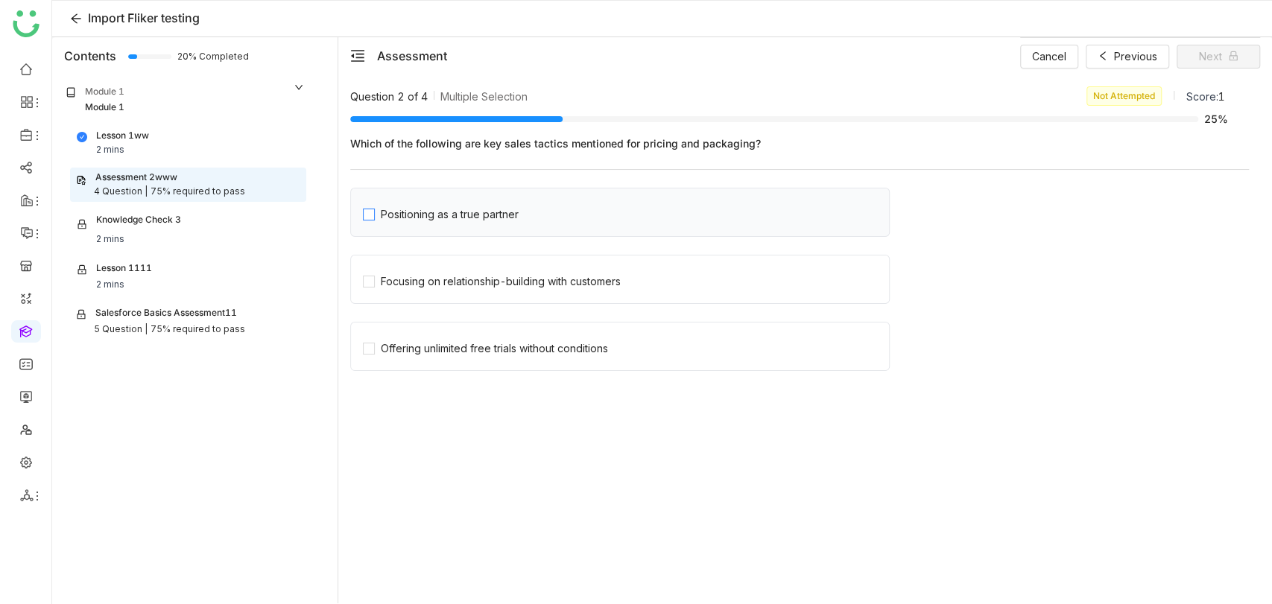
click at [415, 221] on div "Positioning as a true partner" at bounding box center [450, 214] width 138 height 16
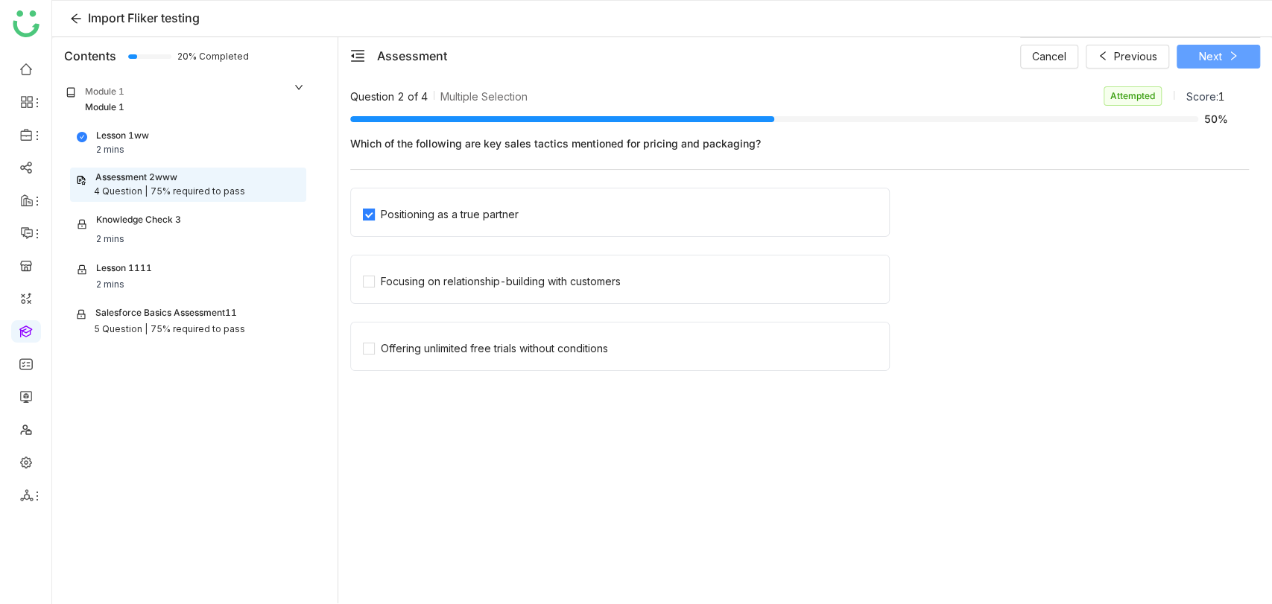
click at [1225, 64] on button "Next" at bounding box center [1218, 57] width 83 height 24
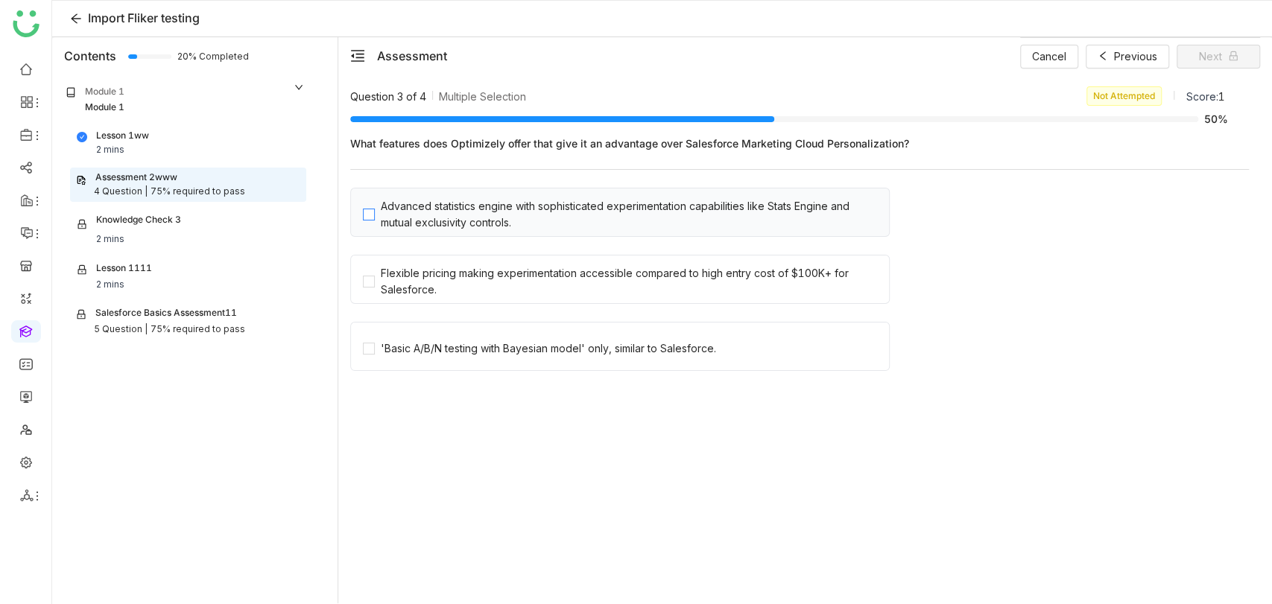
click at [423, 228] on div "Advanced statistics engine with sophisticated experimentation capabilities like…" at bounding box center [632, 214] width 502 height 33
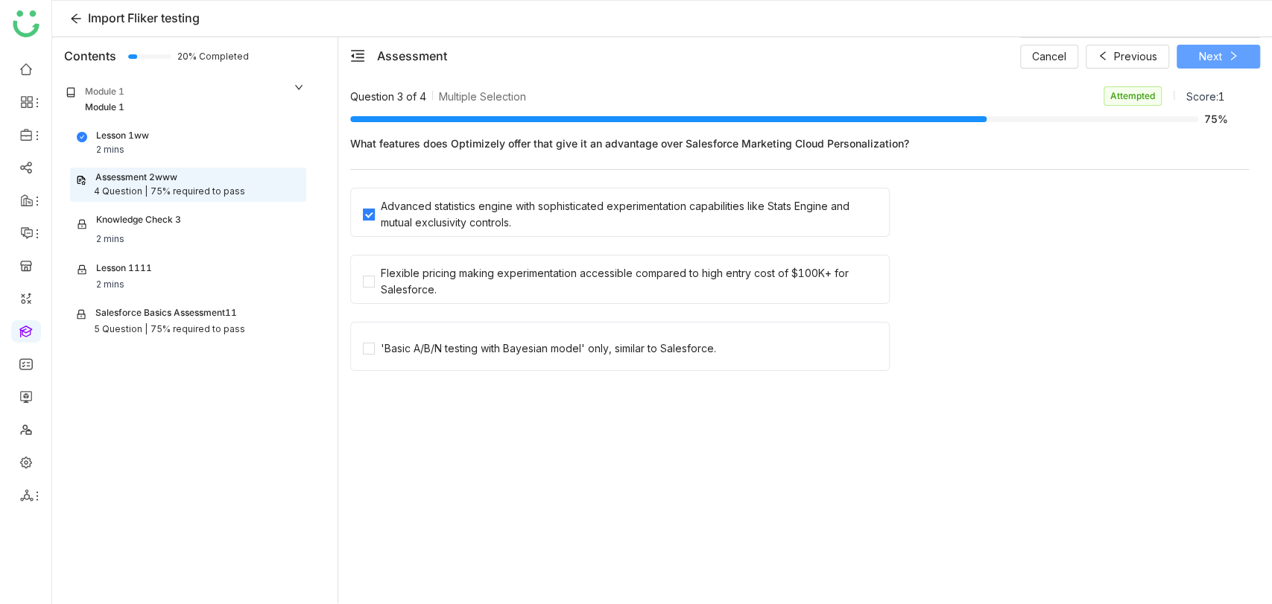
click at [1228, 51] on icon at bounding box center [1233, 56] width 10 height 10
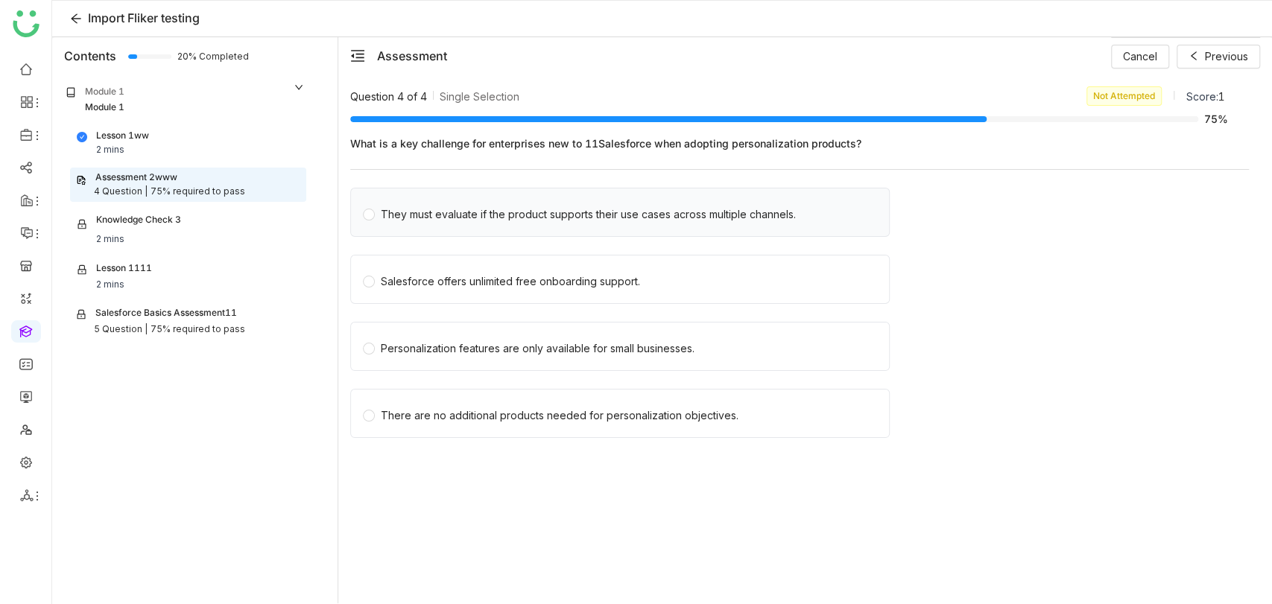
click at [486, 219] on div "They must evaluate if the product supports their use cases across multiple chan…" at bounding box center [588, 214] width 415 height 16
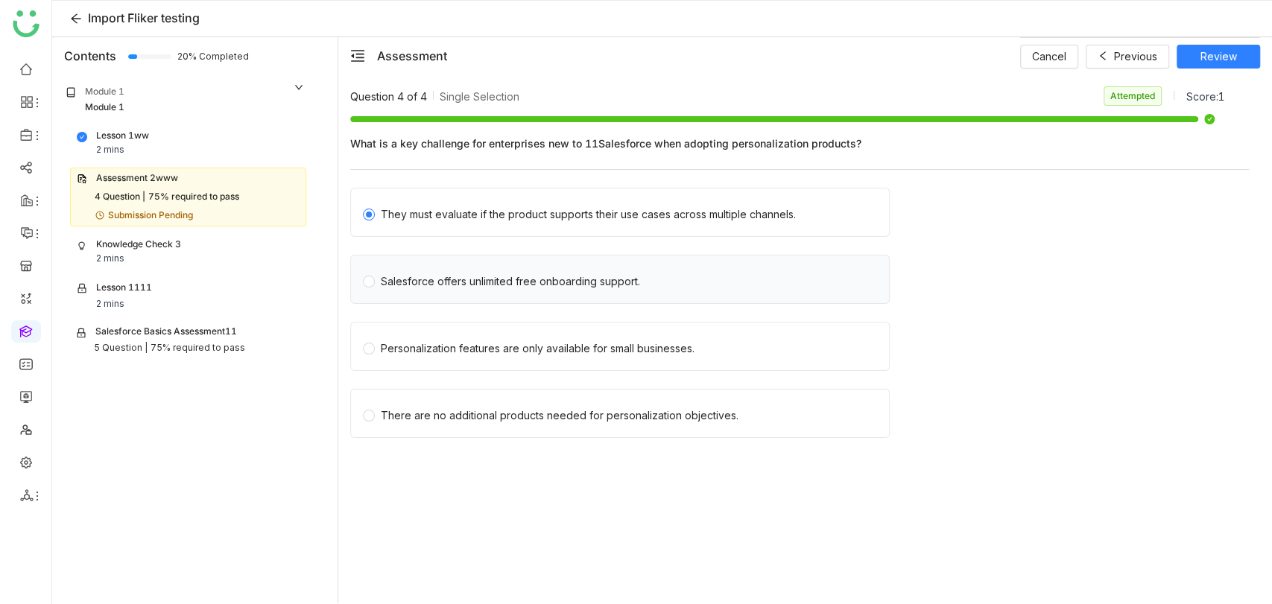
click at [491, 281] on div "Salesforce offers unlimited free onboarding support." at bounding box center [510, 282] width 259 height 16
click at [522, 343] on div "Personalization features are only available for small businesses." at bounding box center [538, 349] width 314 height 16
click at [552, 289] on div "Salesforce offers unlimited free onboarding support." at bounding box center [620, 279] width 540 height 49
click at [557, 281] on div "Salesforce offers unlimited free onboarding support." at bounding box center [510, 282] width 259 height 16
click at [1216, 56] on span "Review" at bounding box center [1219, 56] width 37 height 16
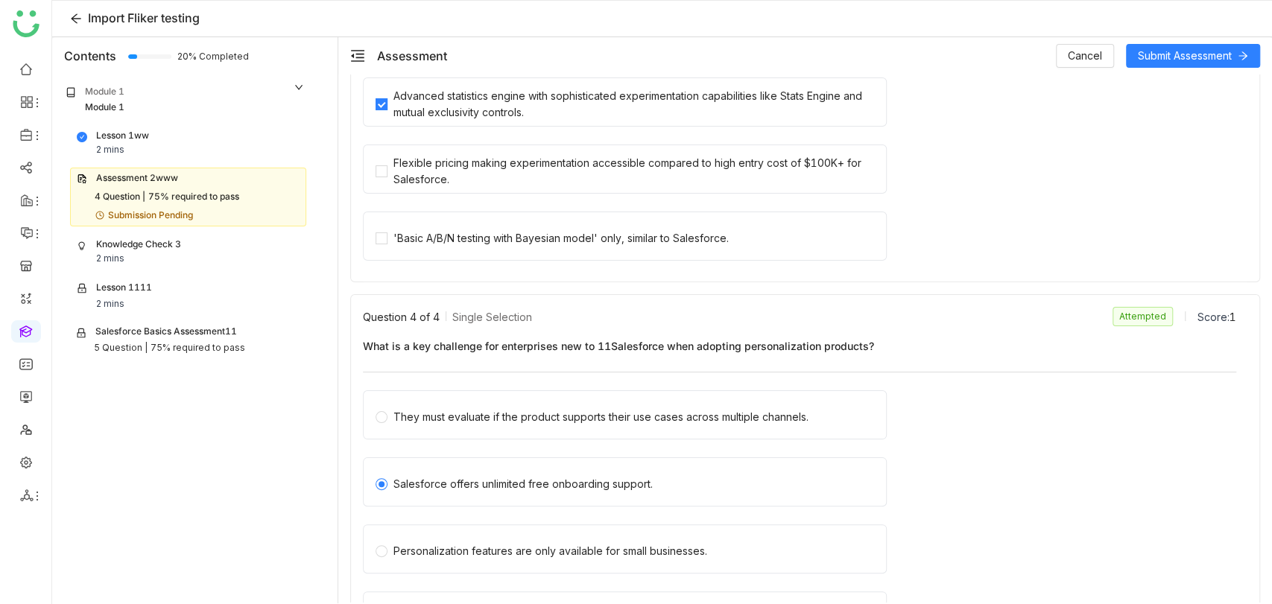
scroll to position [982, 0]
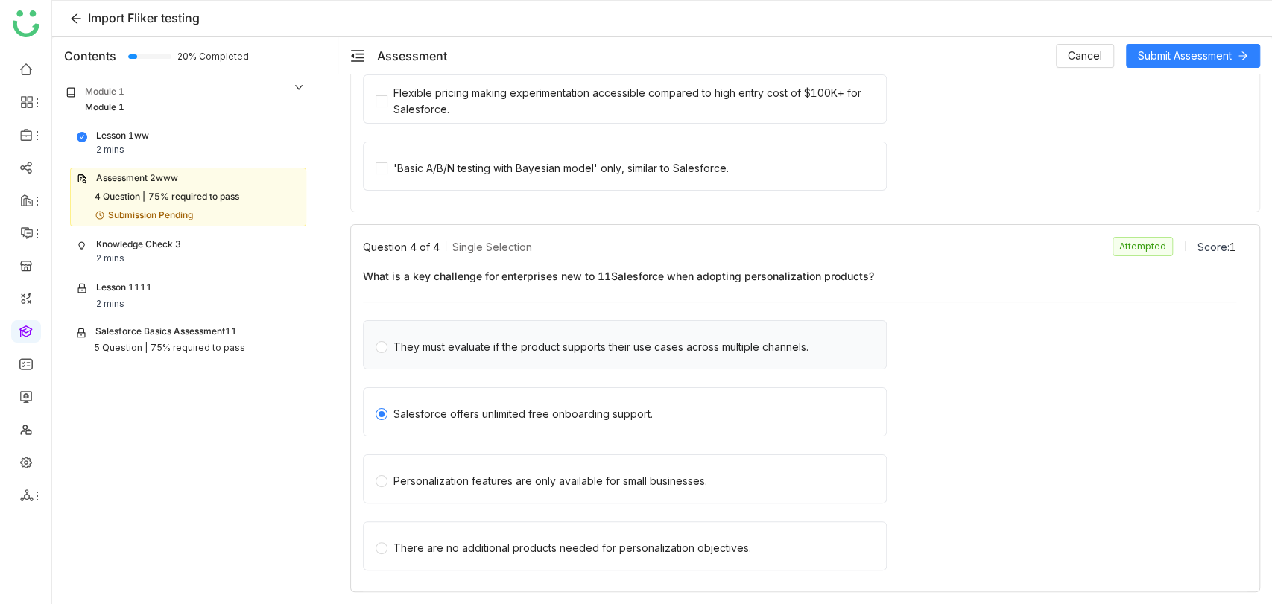
click at [487, 340] on div "They must evaluate if the product supports their use cases across multiple chan…" at bounding box center [601, 347] width 415 height 16
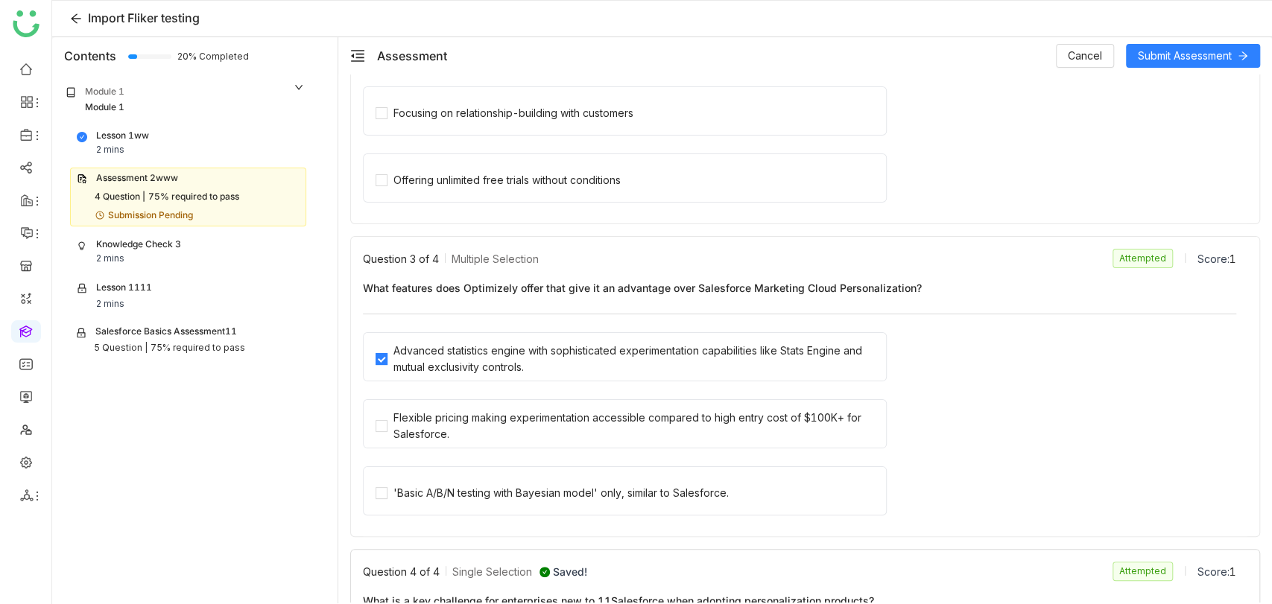
scroll to position [651, 0]
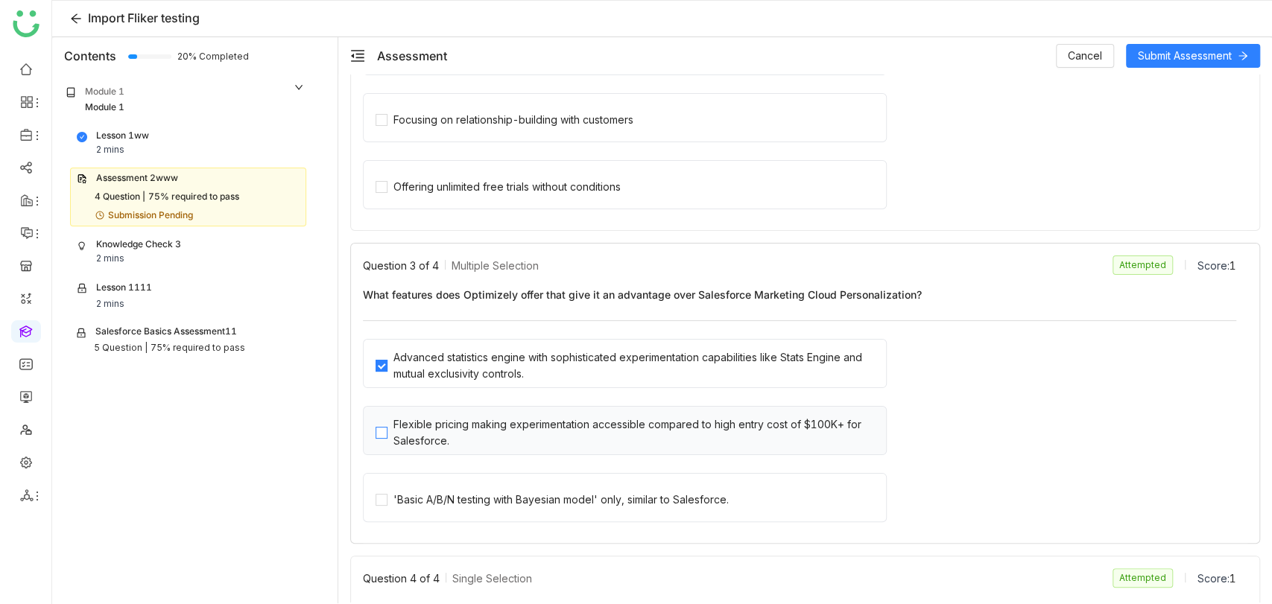
click at [417, 424] on div "Flexible pricing making experimentation accessible compared to high entry cost …" at bounding box center [637, 433] width 487 height 33
click at [1183, 48] on span "Submit Assessment" at bounding box center [1185, 56] width 94 height 16
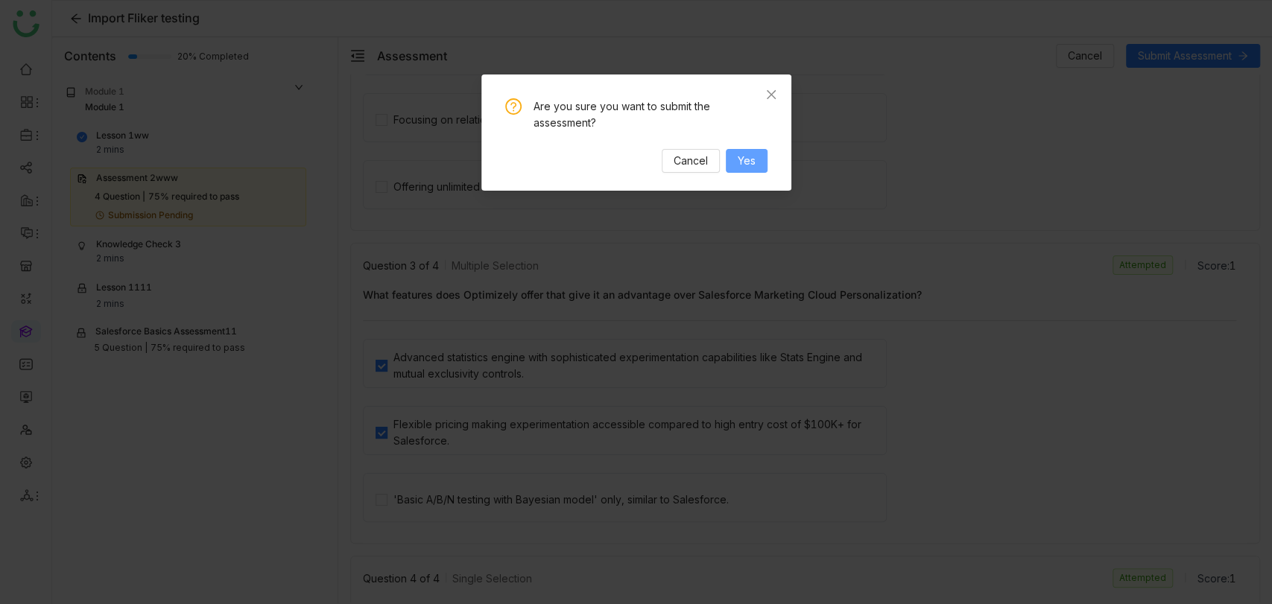
click at [742, 161] on span "Yes" at bounding box center [747, 161] width 18 height 16
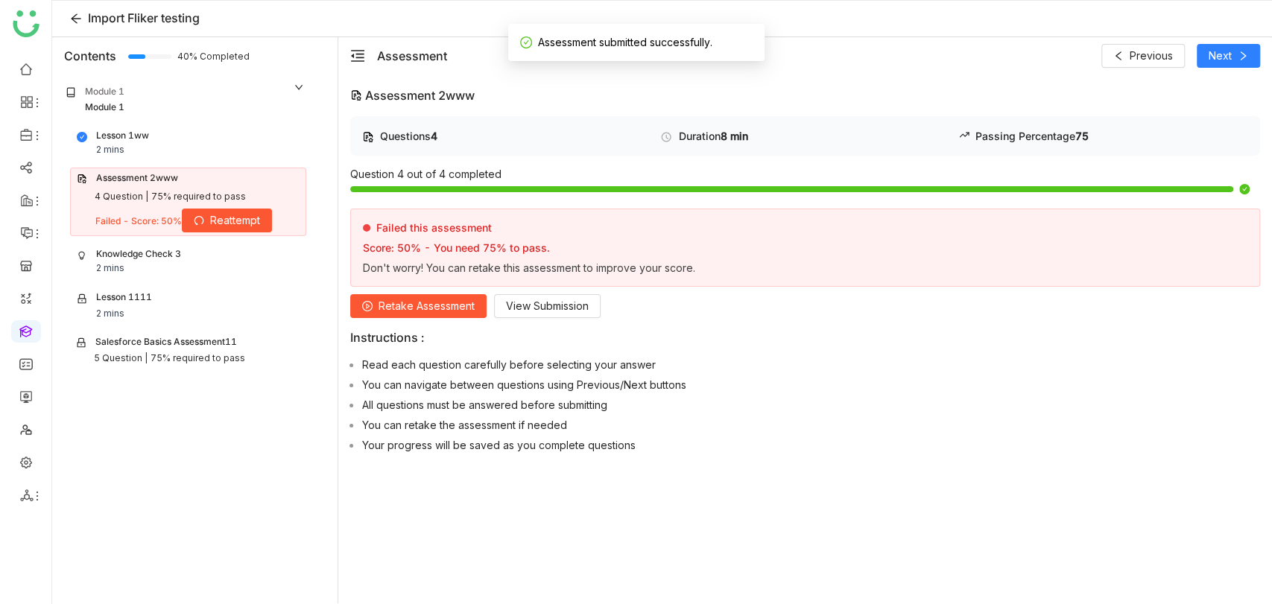
click at [143, 259] on div "Knowledge Check 3" at bounding box center [138, 254] width 85 height 14
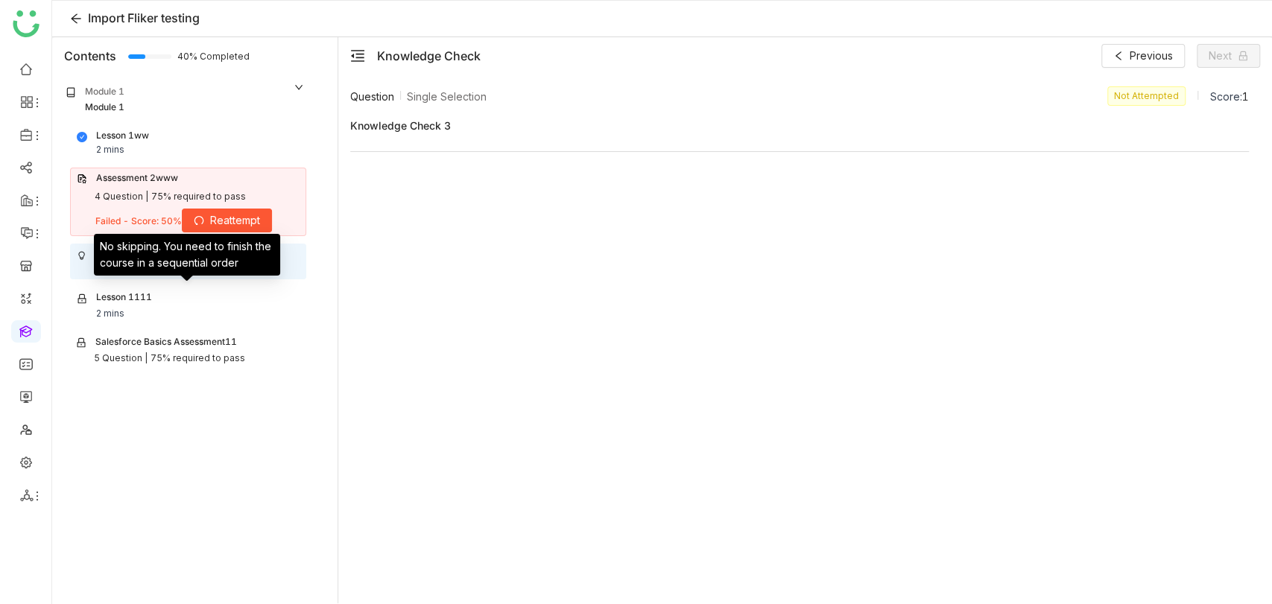
click at [113, 307] on div "2 mins" at bounding box center [110, 314] width 28 height 14
click at [164, 307] on div "Lesson 1111 2 mins" at bounding box center [188, 306] width 223 height 31
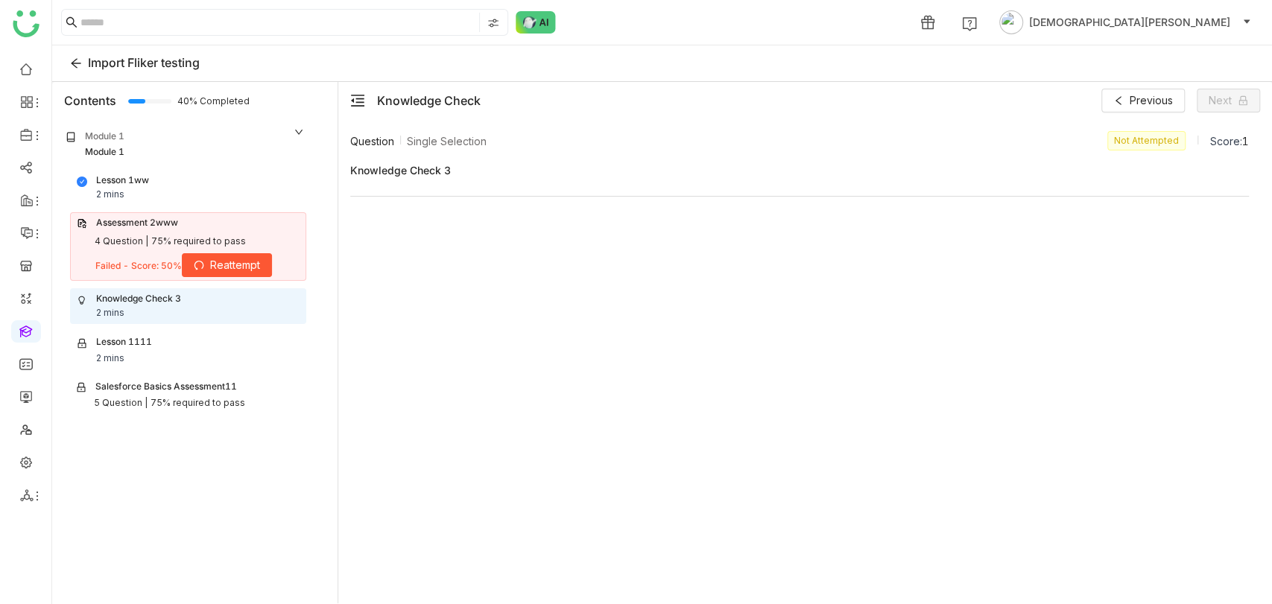
click at [152, 306] on div "Knowledge Check 3 2 mins" at bounding box center [188, 306] width 223 height 28
click at [183, 308] on div "Knowledge Check 3 2 mins" at bounding box center [188, 306] width 223 height 28
click at [124, 241] on div "4 Question |" at bounding box center [122, 242] width 54 height 14
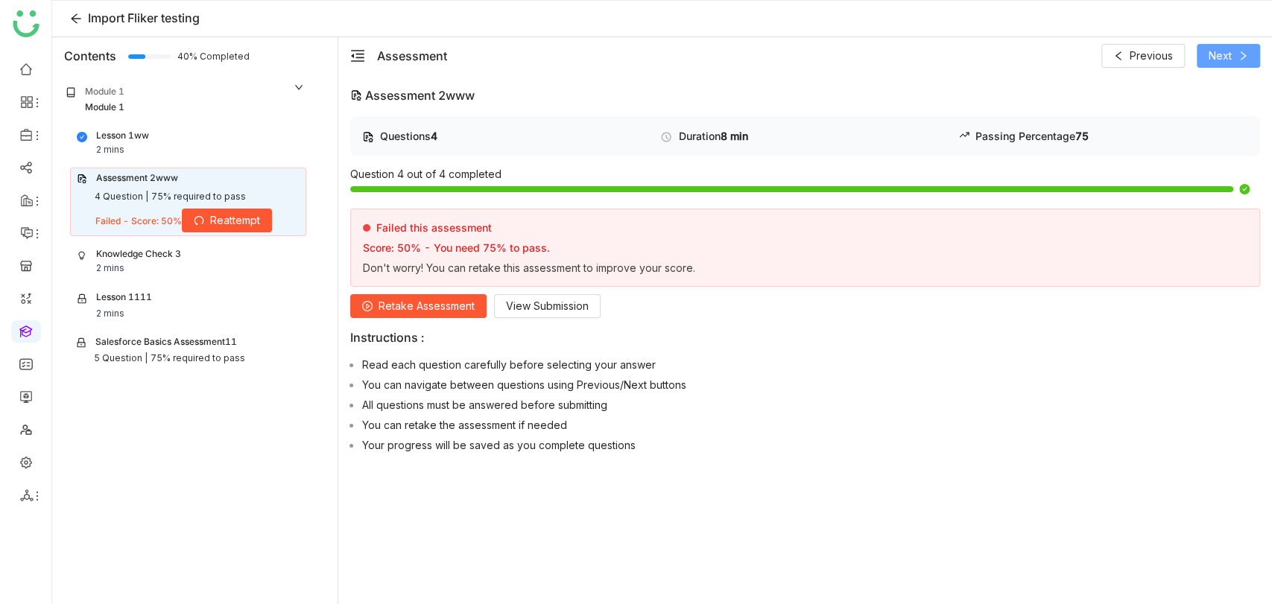
click at [1228, 52] on span "Next" at bounding box center [1220, 56] width 23 height 16
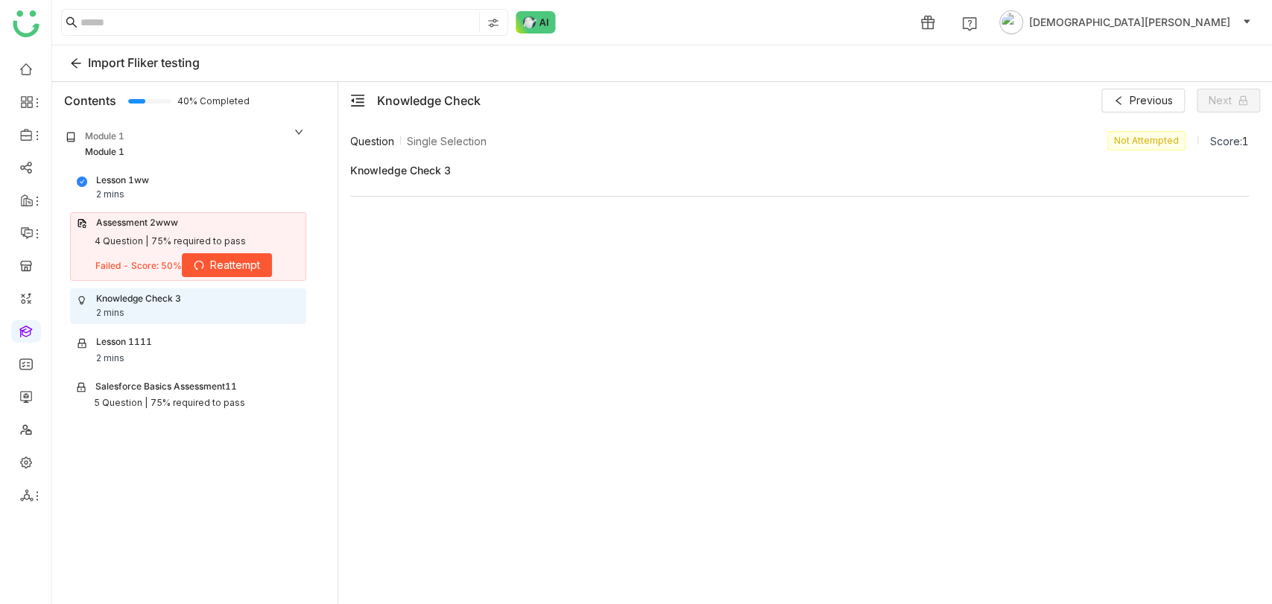
click at [133, 242] on div "4 Question |" at bounding box center [122, 242] width 54 height 14
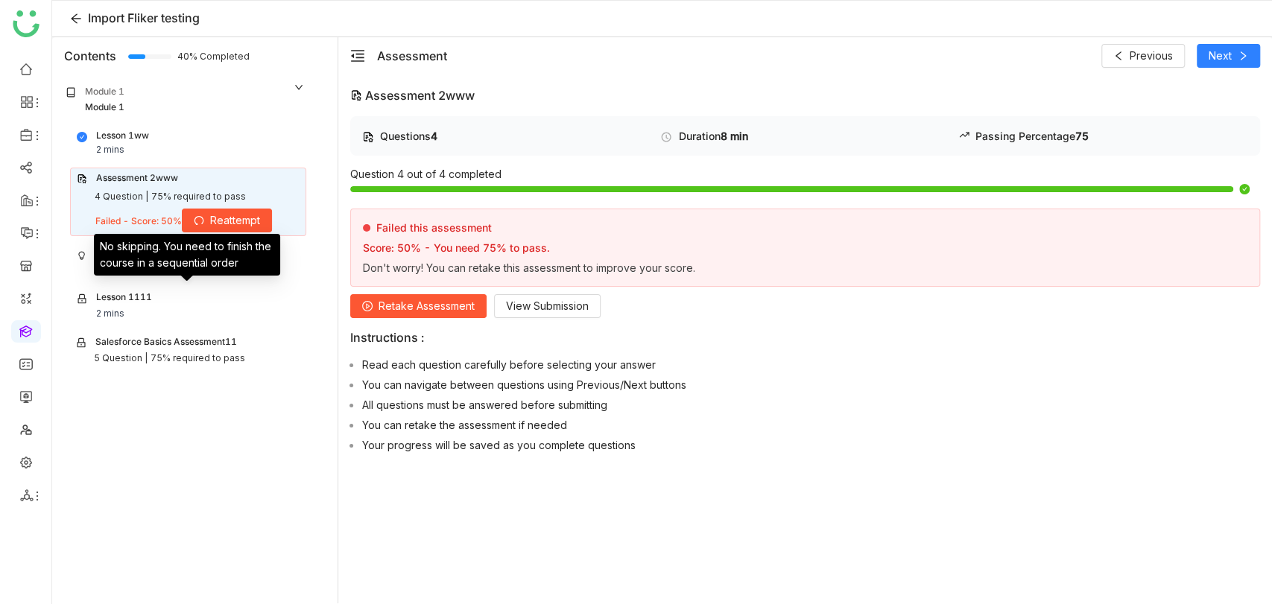
click at [141, 195] on div "4 Question |" at bounding box center [122, 197] width 54 height 14
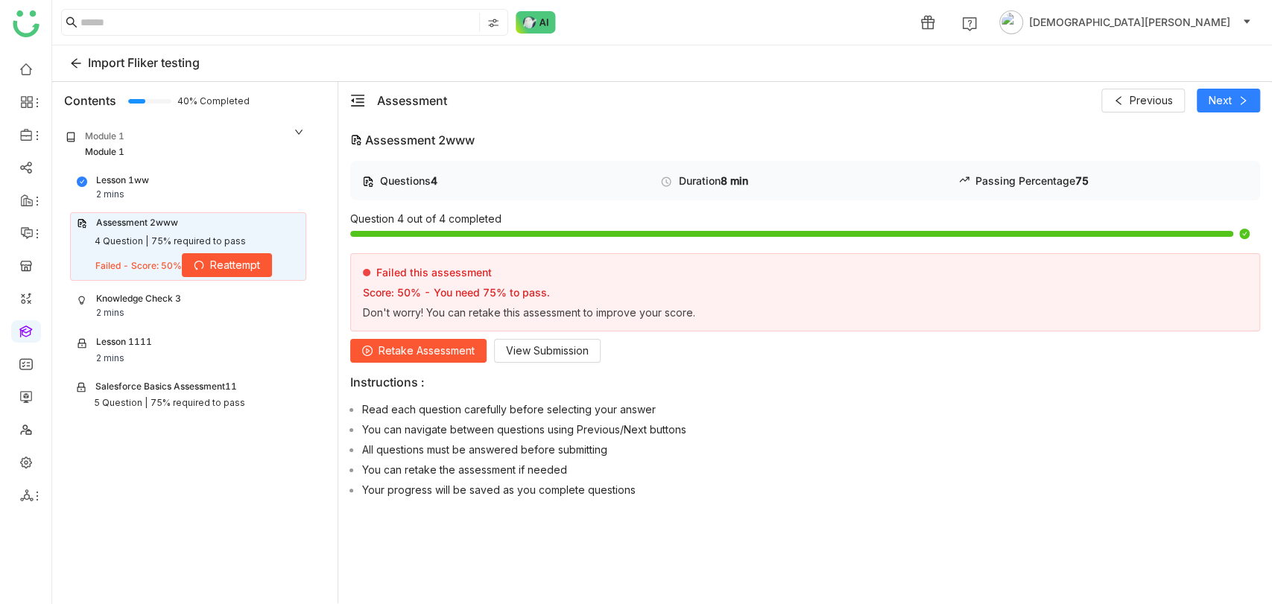
click at [173, 300] on div "Knowledge Check 3" at bounding box center [138, 299] width 85 height 14
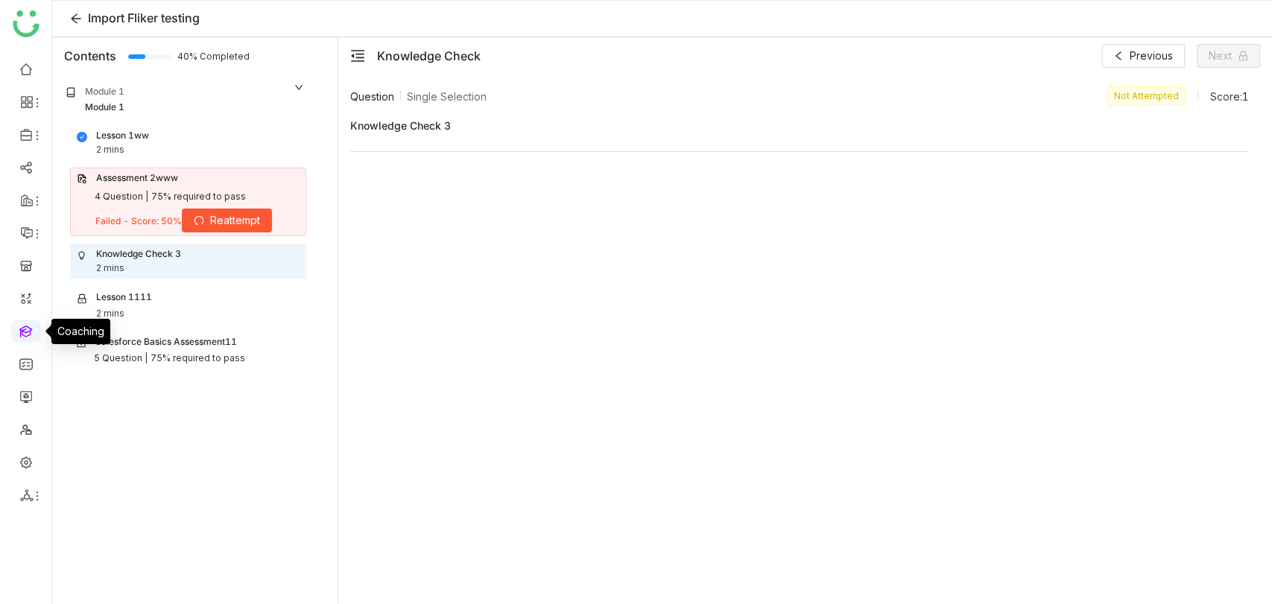
click at [33, 324] on link at bounding box center [25, 330] width 13 height 13
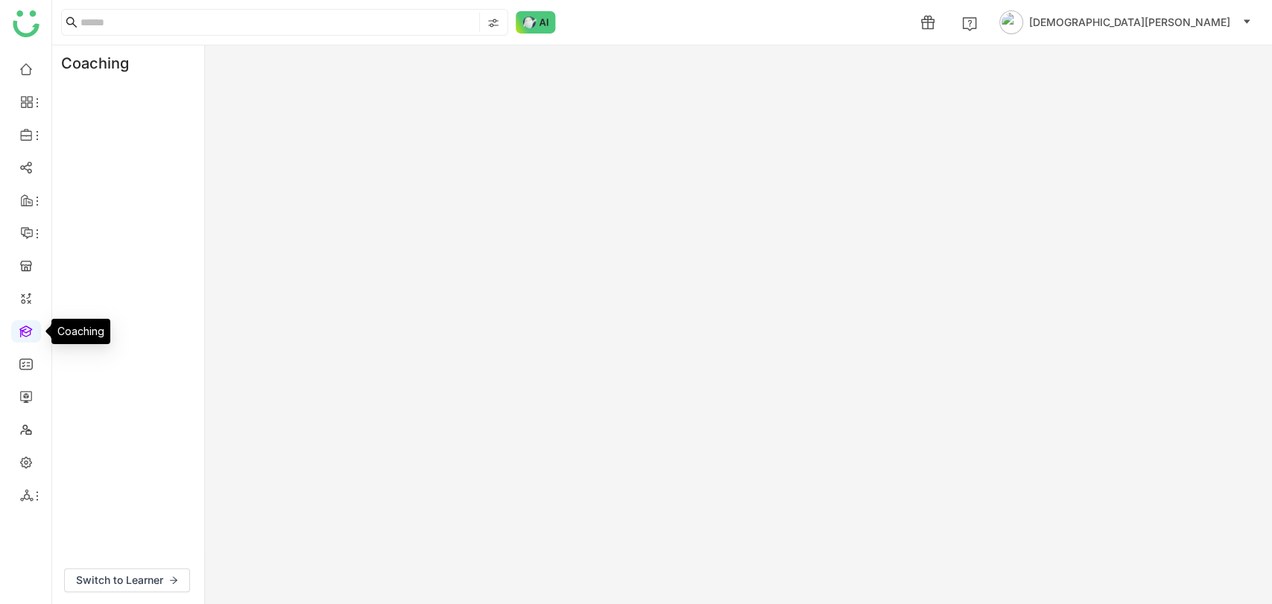
click at [33, 331] on link at bounding box center [25, 330] width 13 height 13
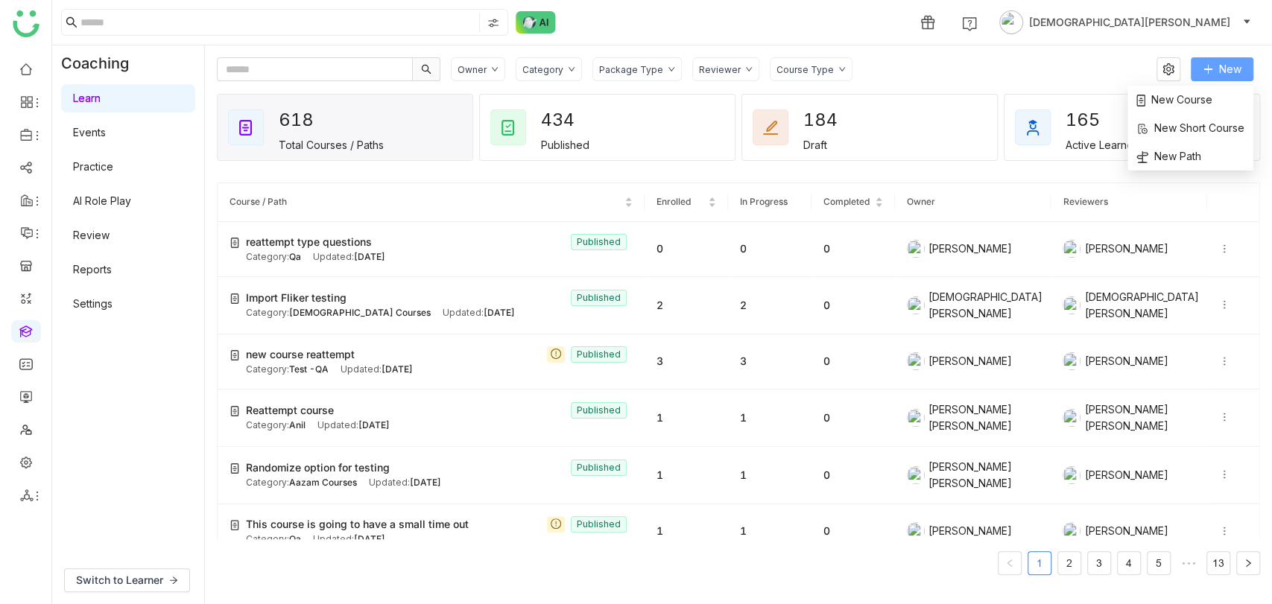
click at [1225, 73] on span "New" at bounding box center [1230, 69] width 22 height 16
click at [1184, 95] on span "New Course" at bounding box center [1175, 100] width 76 height 16
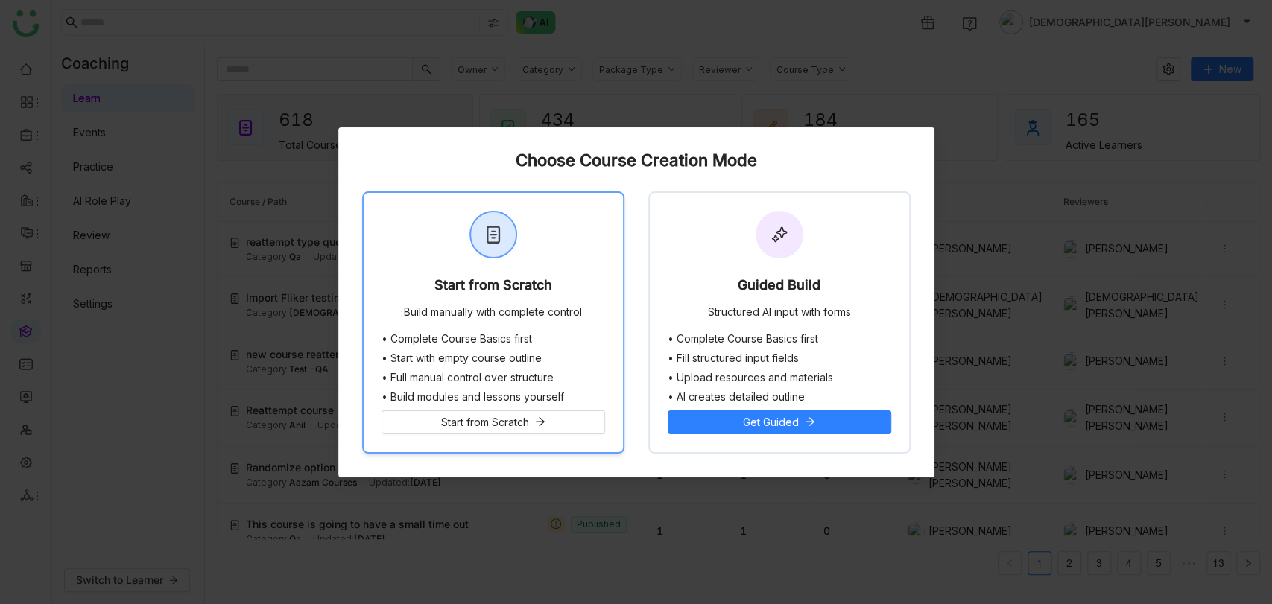
click at [507, 321] on div "Start from Scratch Build manually with complete control" at bounding box center [493, 263] width 259 height 140
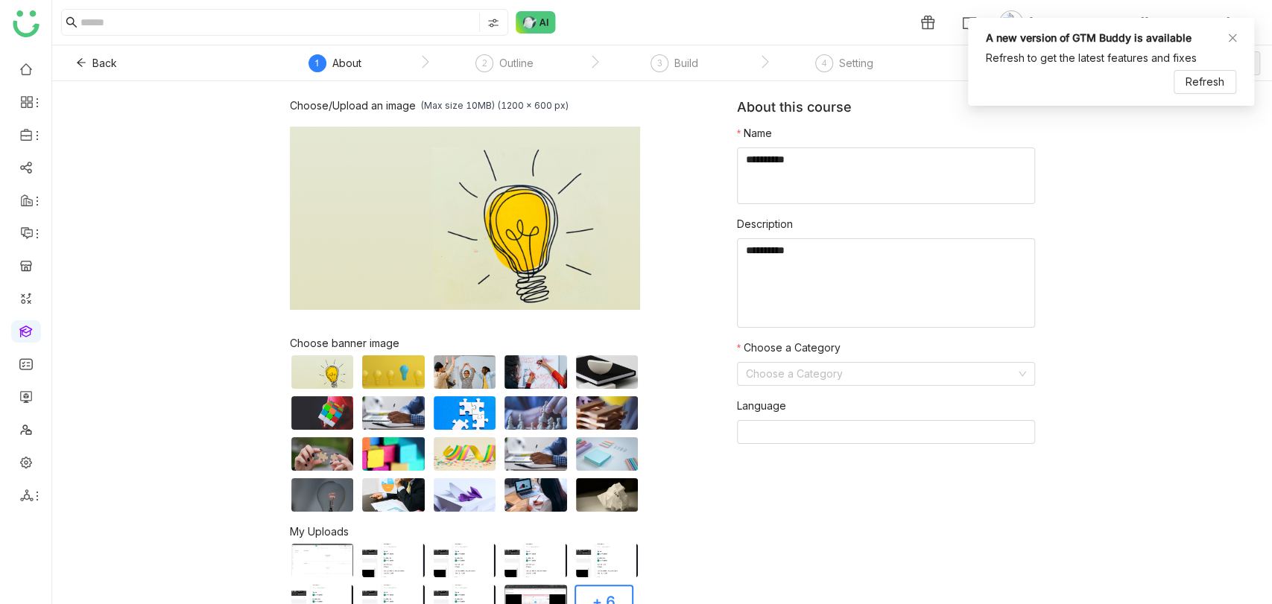
click at [1238, 38] on div "A new version of GTM Buddy is available Refresh to get the latest features and …" at bounding box center [1111, 62] width 286 height 88
click at [774, 194] on textarea at bounding box center [886, 176] width 298 height 57
click at [804, 177] on textarea at bounding box center [886, 176] width 298 height 57
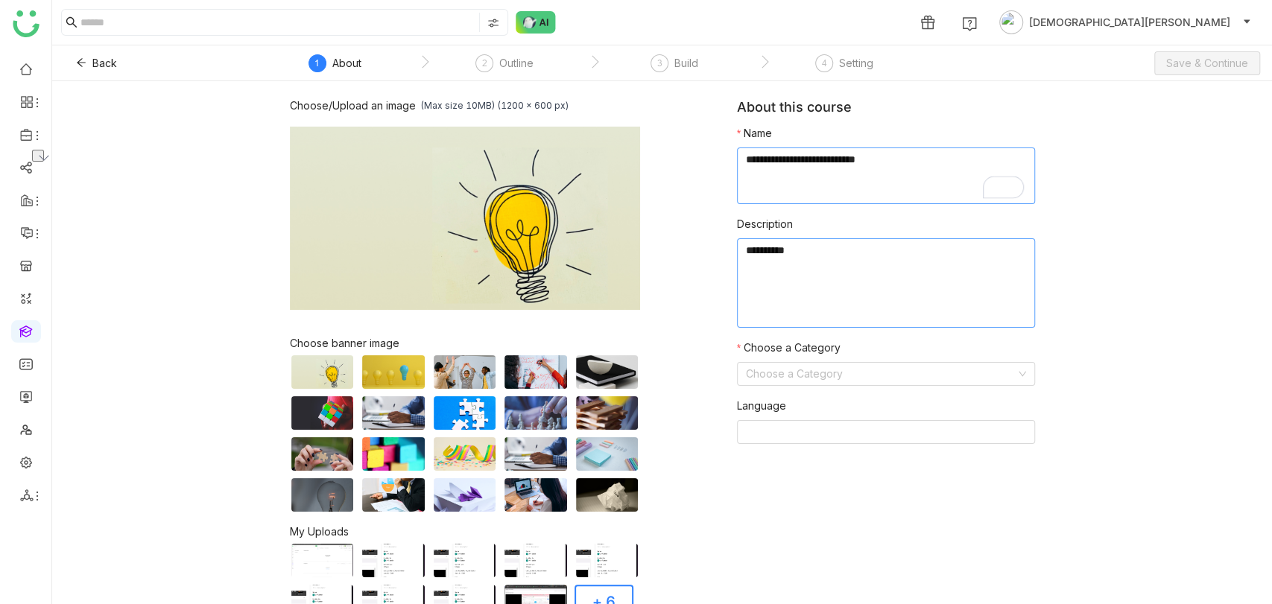
type textarea "**********"
click at [815, 278] on textarea at bounding box center [886, 282] width 298 height 89
paste textarea "**********"
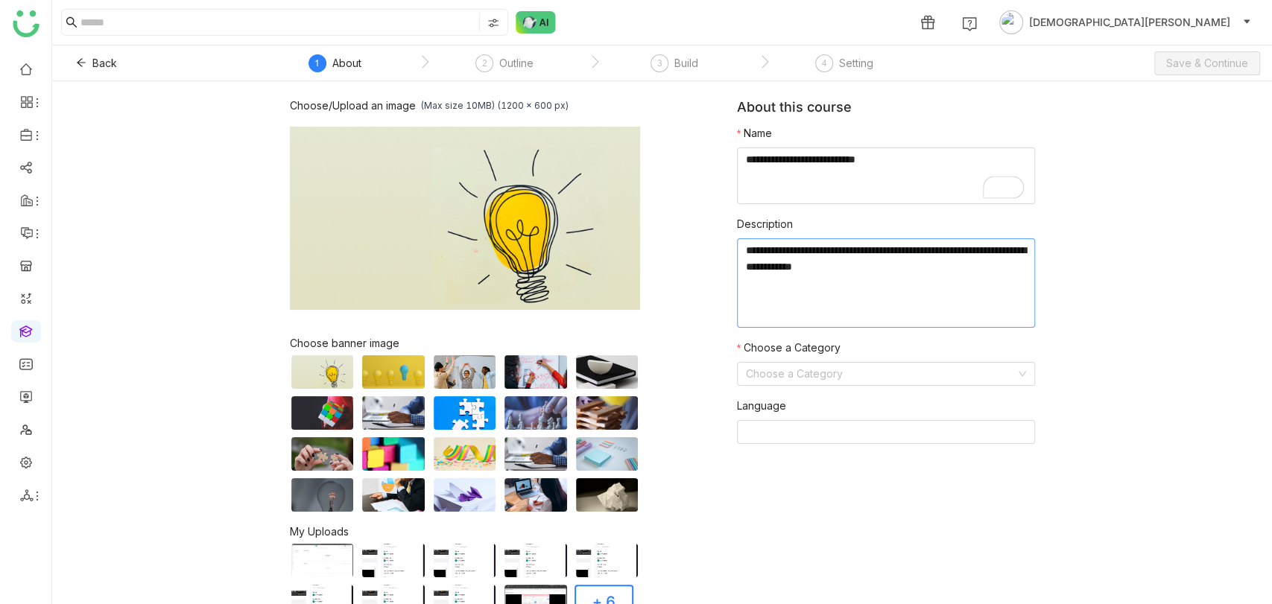
click at [815, 278] on textarea "To enrich screen reader interactions, please activate Accessibility in Grammarl…" at bounding box center [886, 282] width 298 height 89
paste textarea "**********"
type textarea "**********"
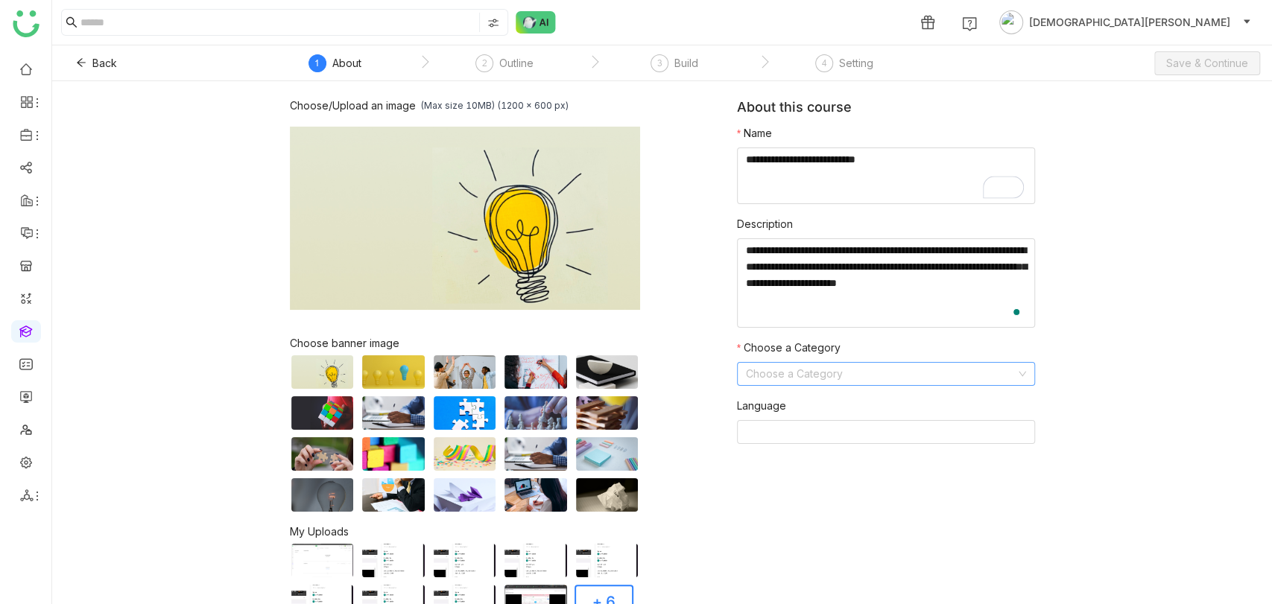
click at [809, 364] on input at bounding box center [881, 374] width 270 height 22
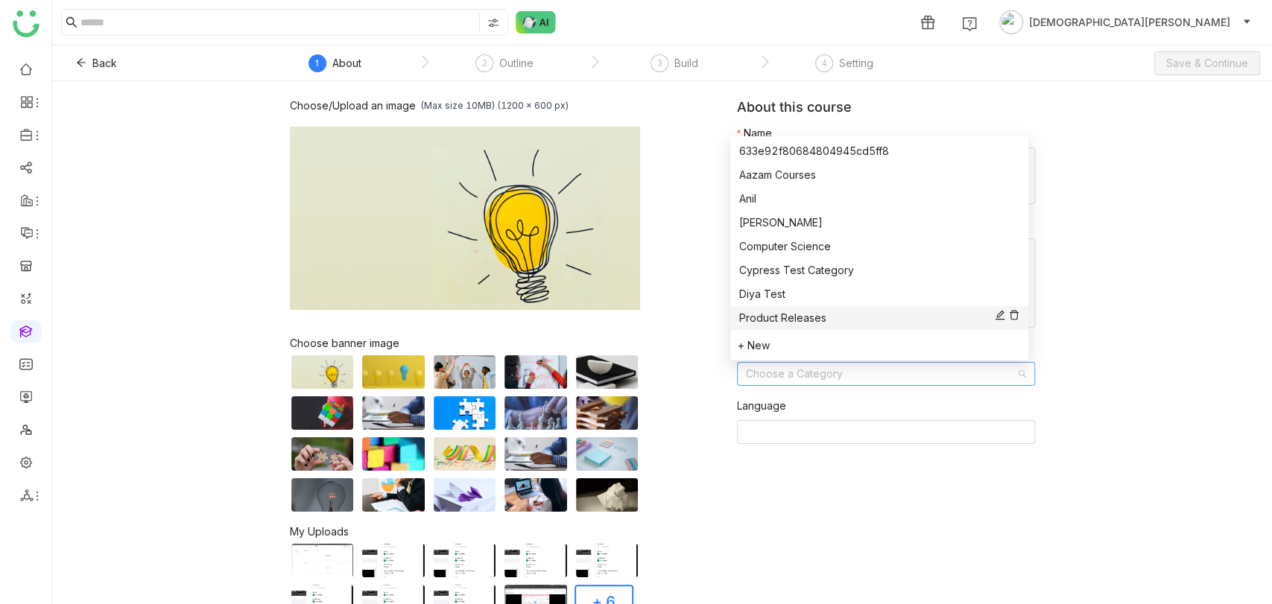
scroll to position [215, 0]
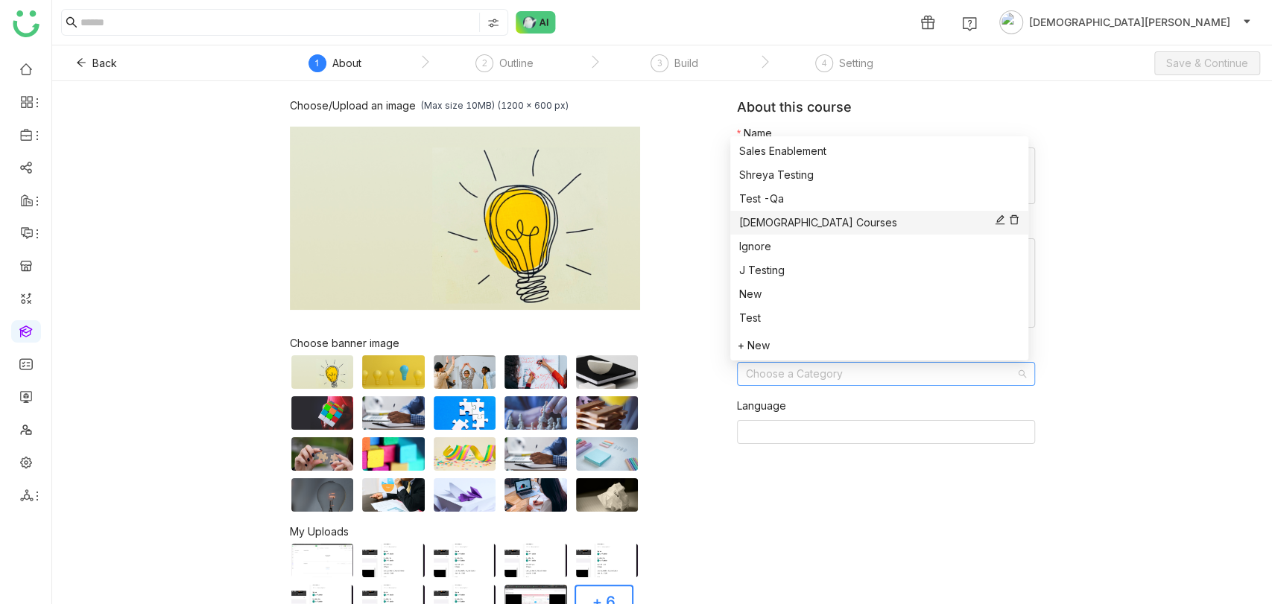
click at [763, 221] on div "Vishnu Courses" at bounding box center [879, 223] width 280 height 16
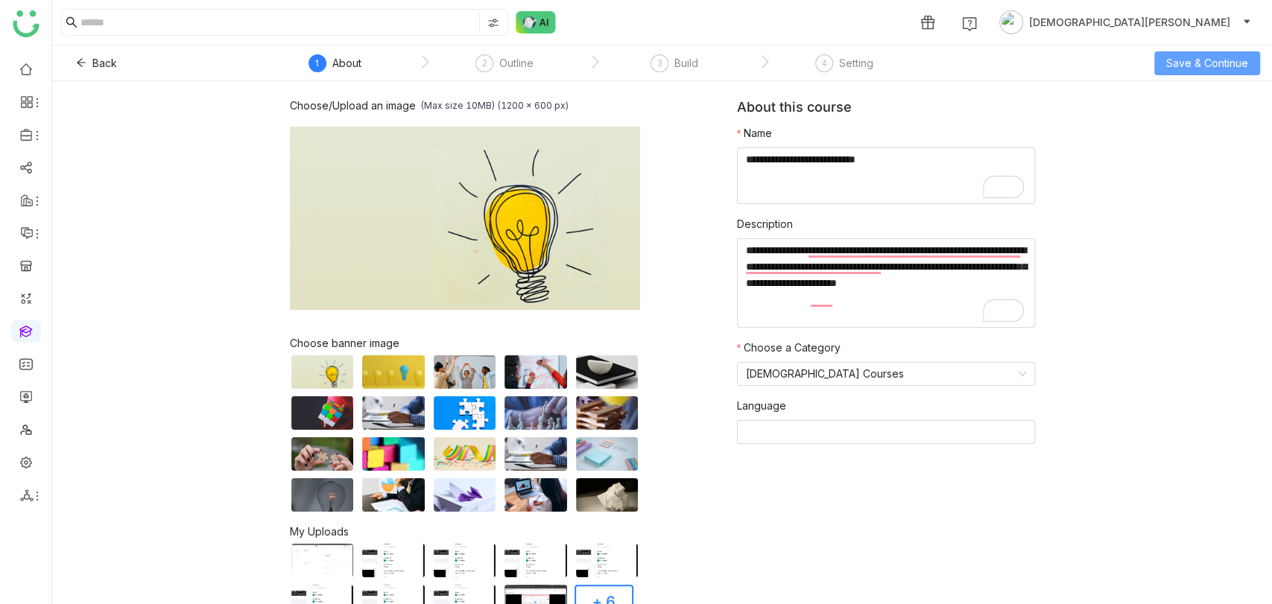
click at [1184, 66] on span "Save & Continue" at bounding box center [1207, 63] width 82 height 16
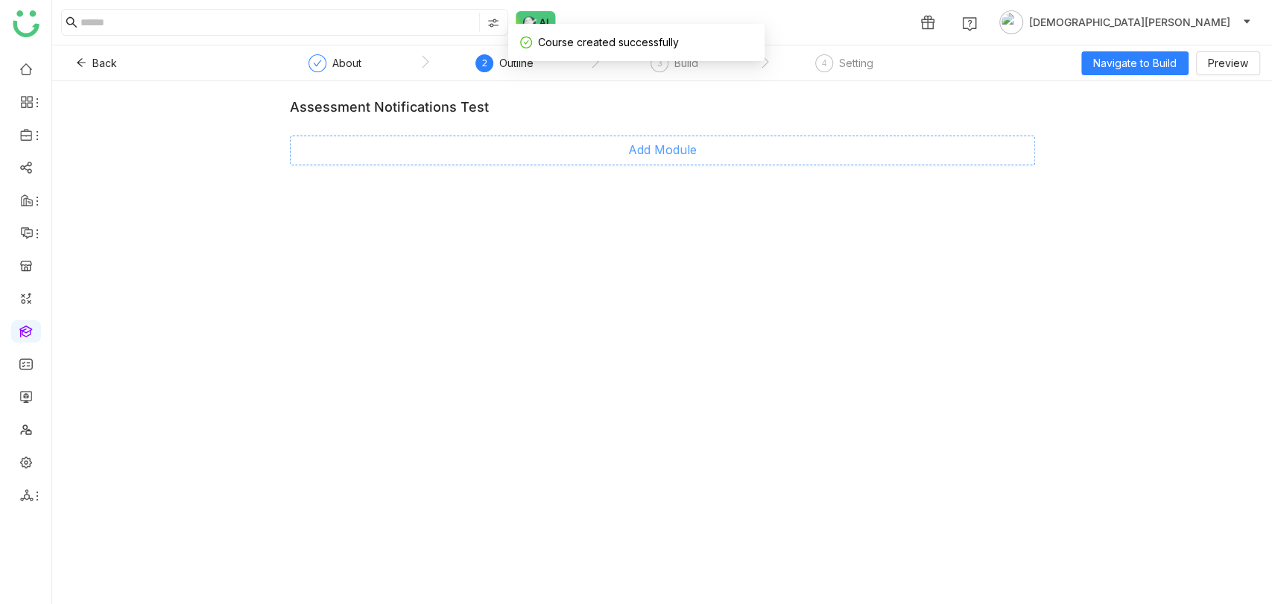
click at [651, 146] on span "Add Module" at bounding box center [662, 150] width 69 height 19
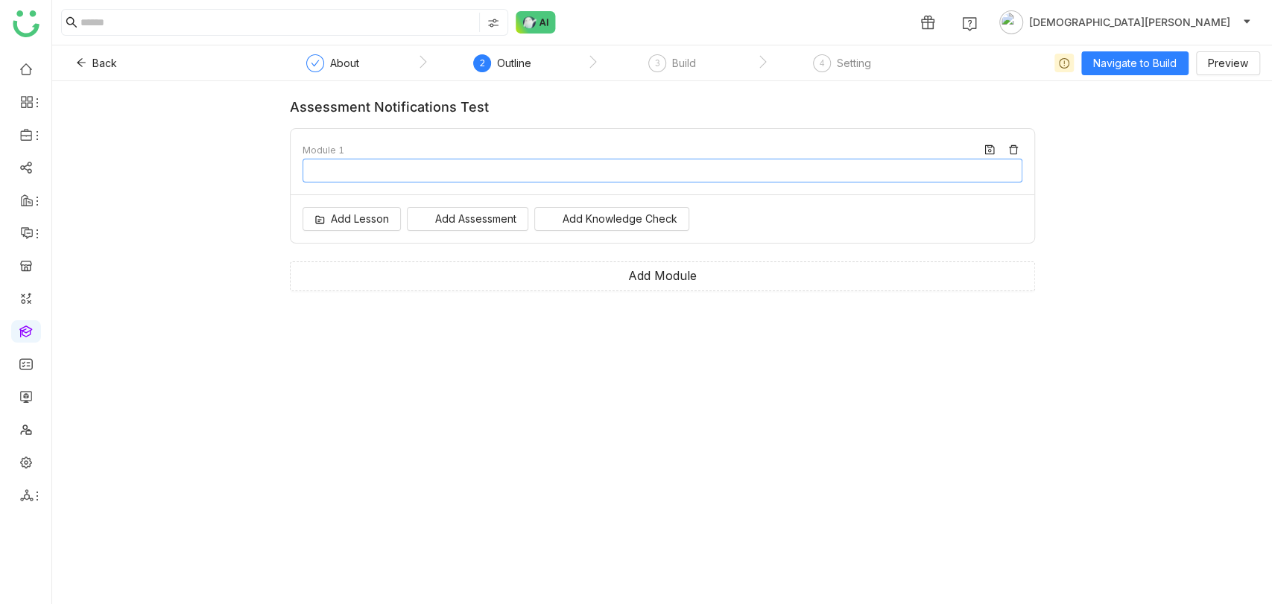
type input "********"
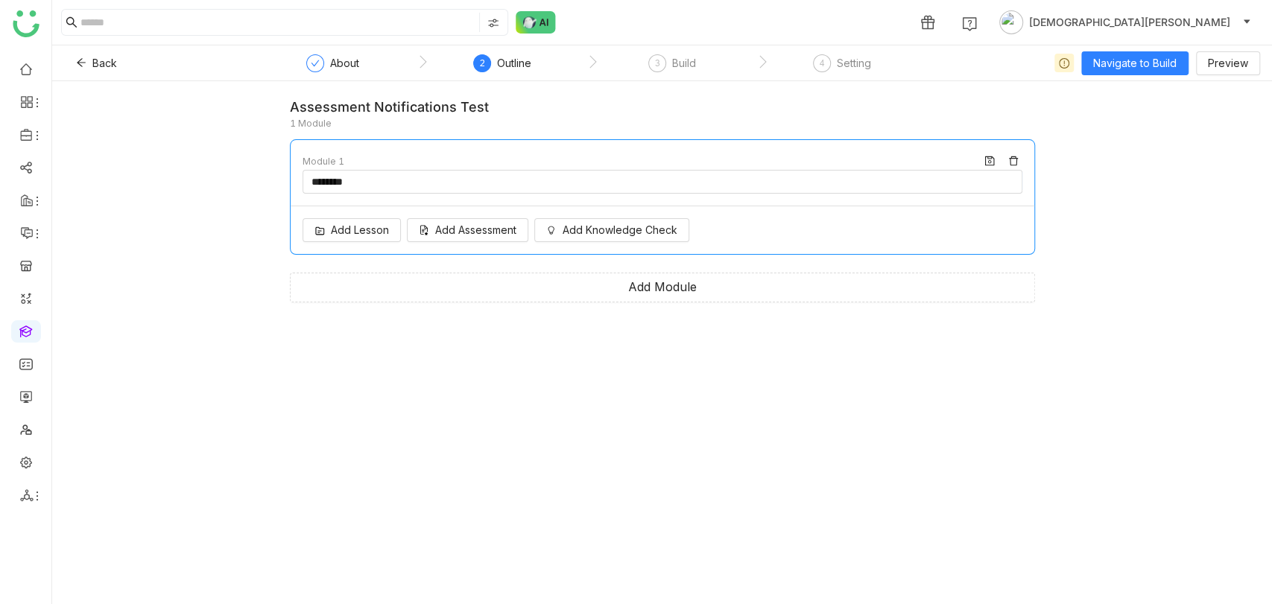
click at [438, 217] on div "Add Lesson Add Assessment Add Knowledge Check" at bounding box center [663, 230] width 744 height 48
click at [453, 218] on button "Add Assessment" at bounding box center [467, 230] width 121 height 24
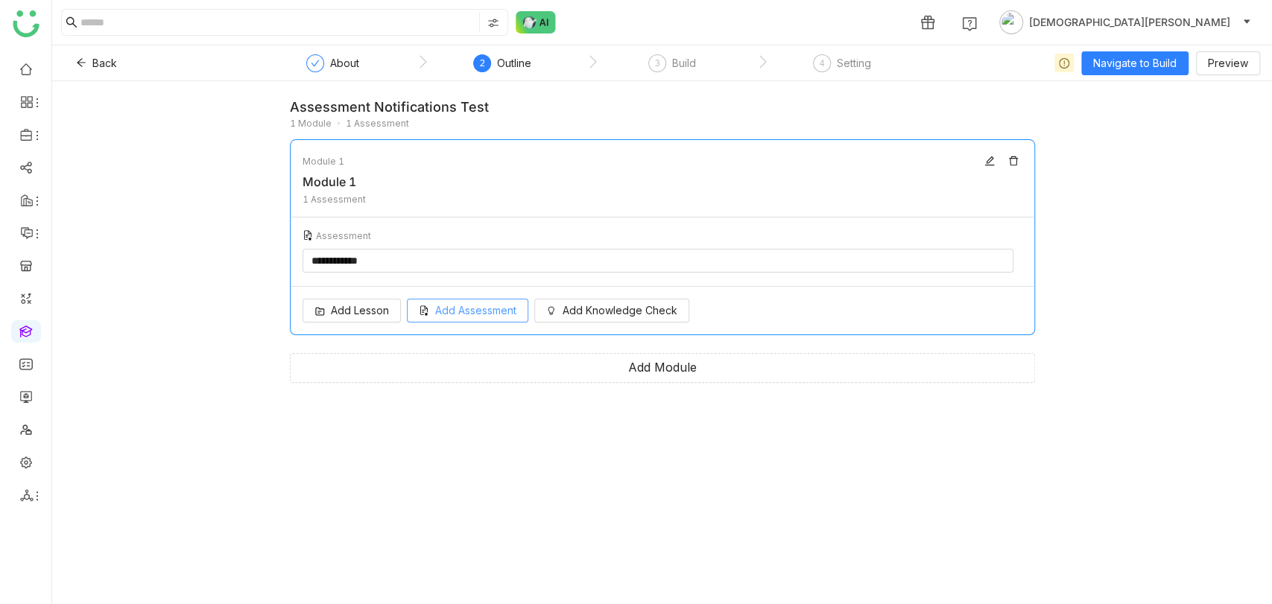
click at [465, 309] on button "Add Assessment" at bounding box center [467, 311] width 121 height 24
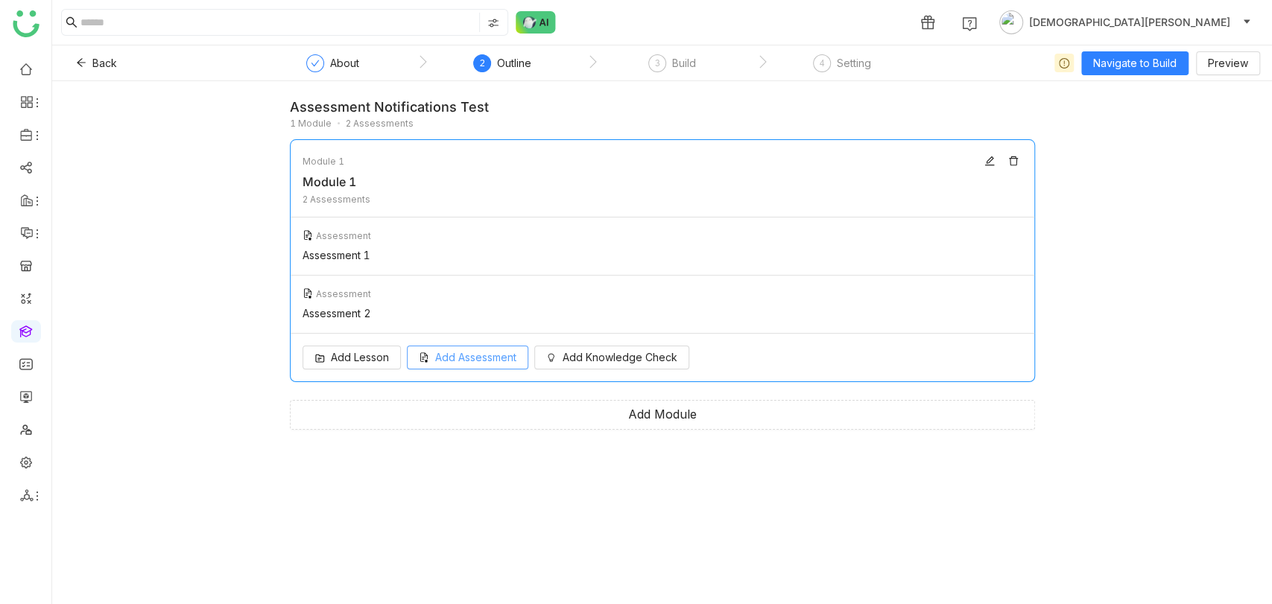
click at [491, 363] on span "Add Assessment" at bounding box center [475, 358] width 81 height 16
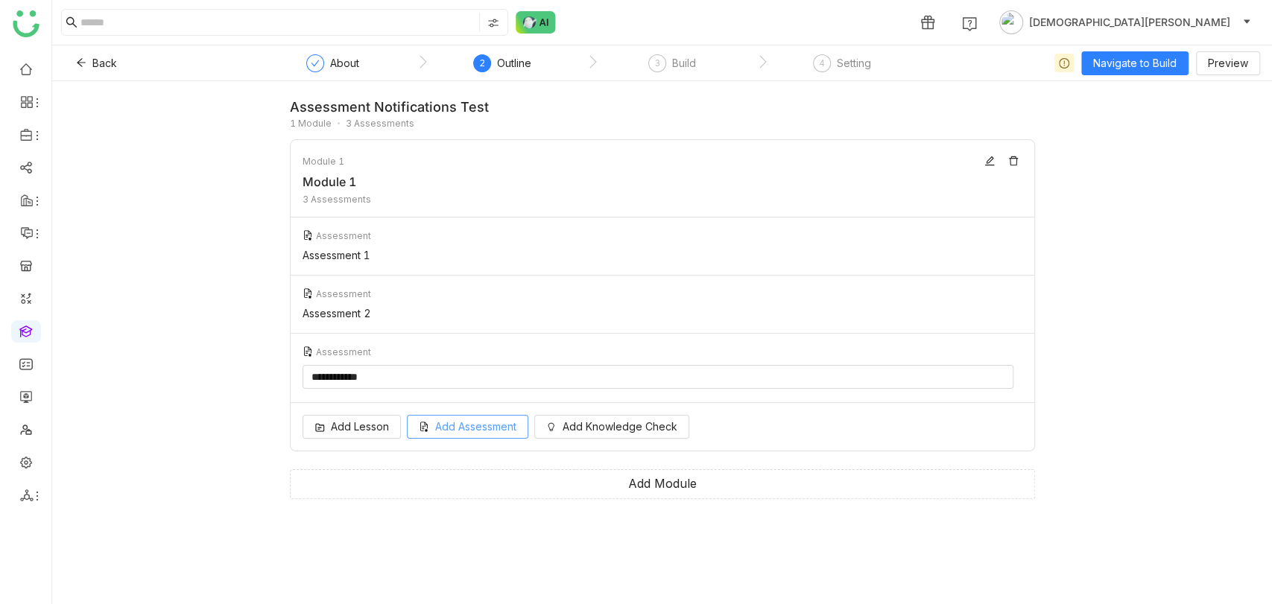
click at [483, 417] on button "Add Assessment" at bounding box center [467, 427] width 121 height 24
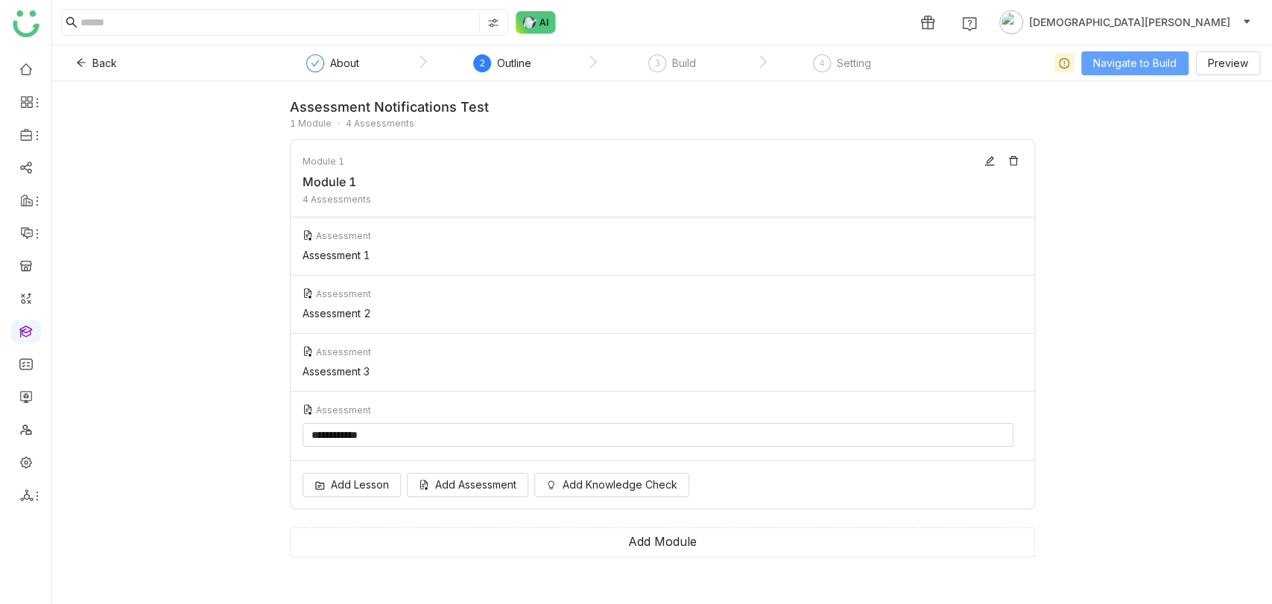
click at [1158, 60] on span "Navigate to Build" at bounding box center [1134, 63] width 83 height 16
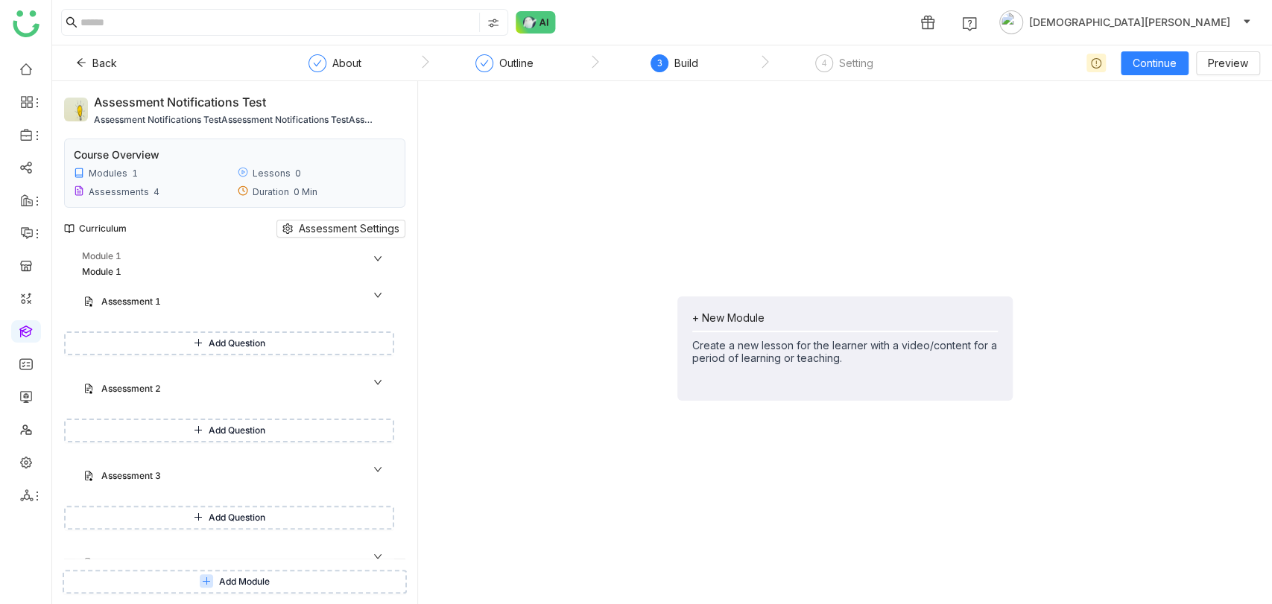
click at [236, 337] on span "Add Question" at bounding box center [237, 344] width 57 height 14
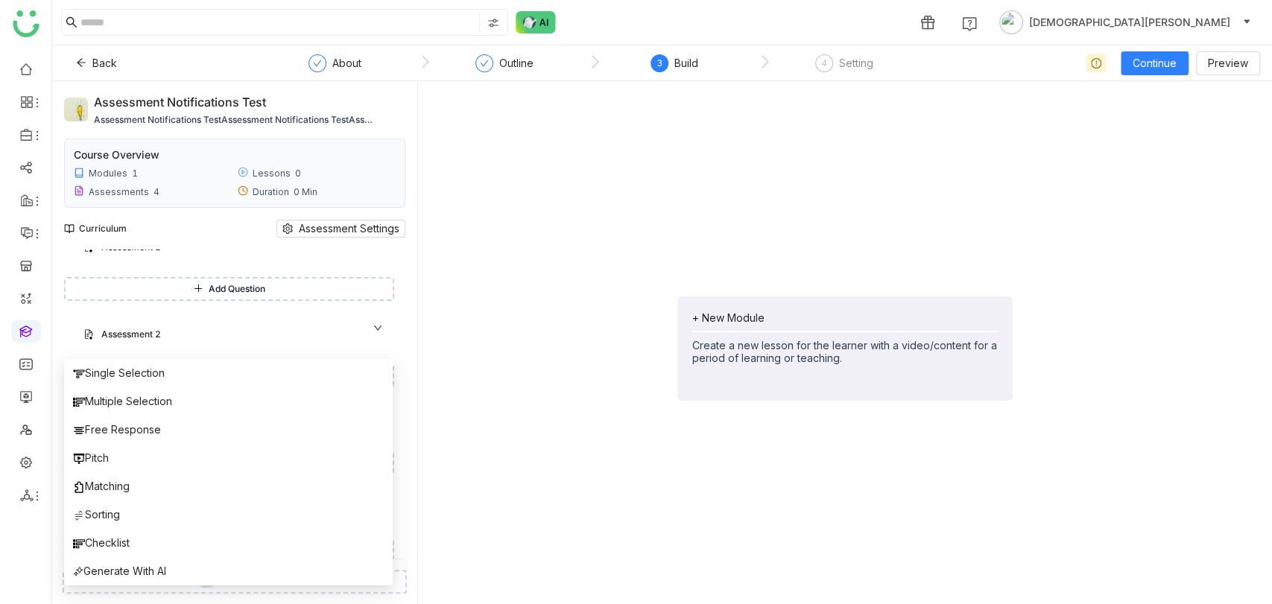
scroll to position [106, 0]
click at [445, 283] on div "+ New Module Create a new lesson for the learner with a video/content for a per…" at bounding box center [845, 348] width 830 height 511
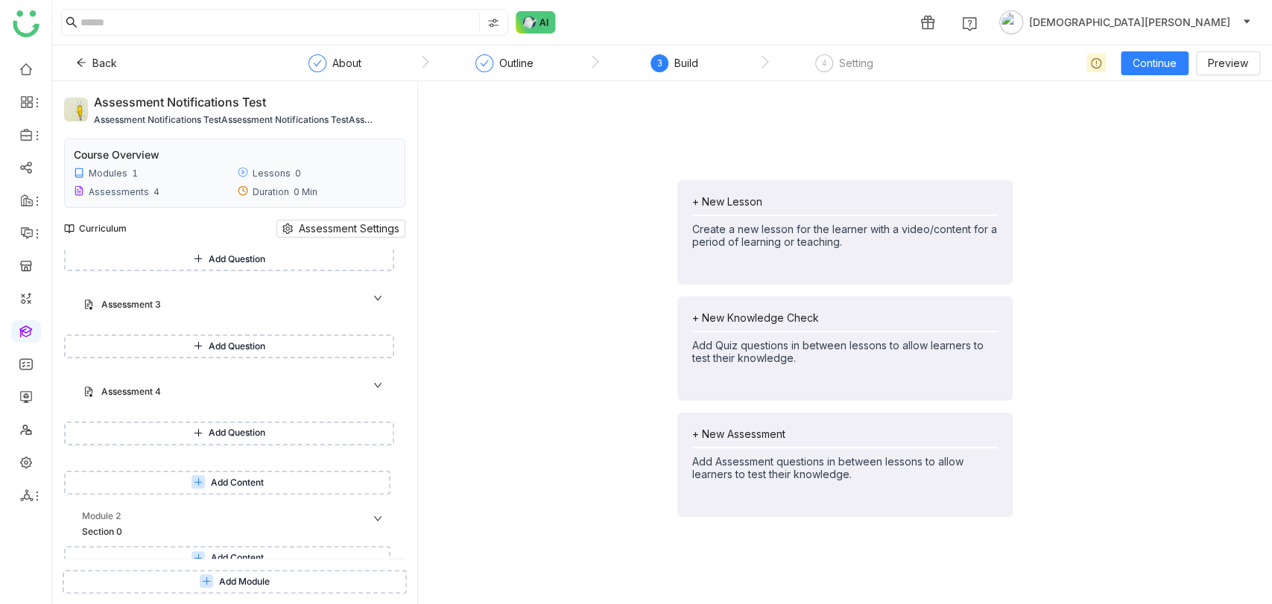
scroll to position [182, 0]
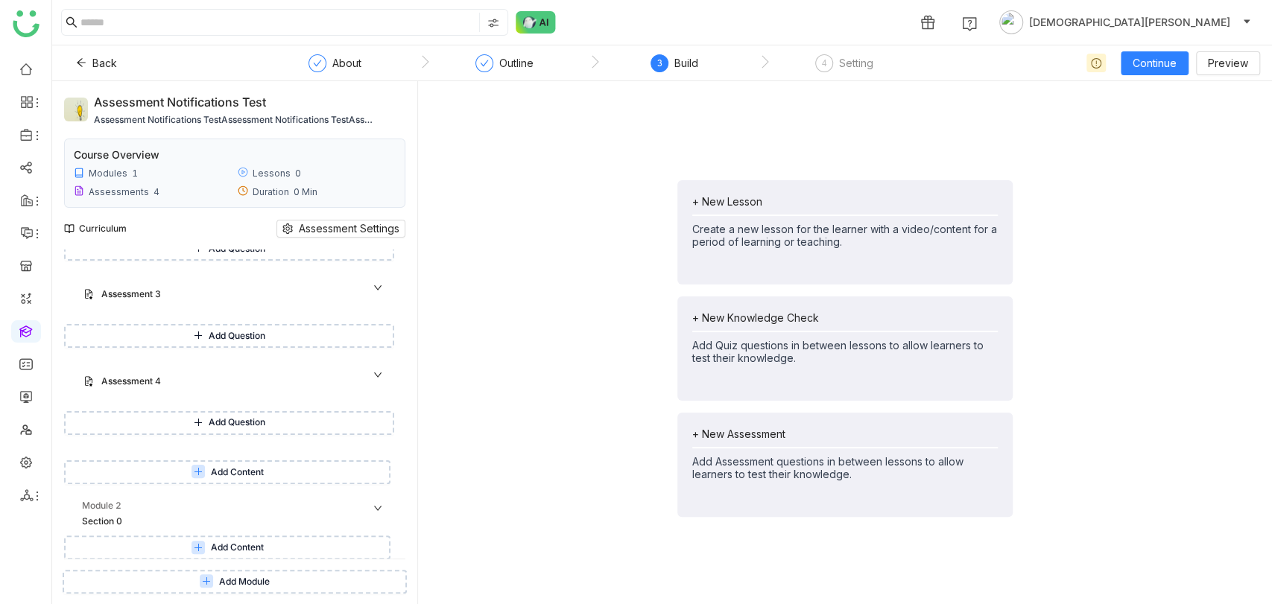
click at [244, 479] on button "Add Content" at bounding box center [227, 473] width 326 height 24
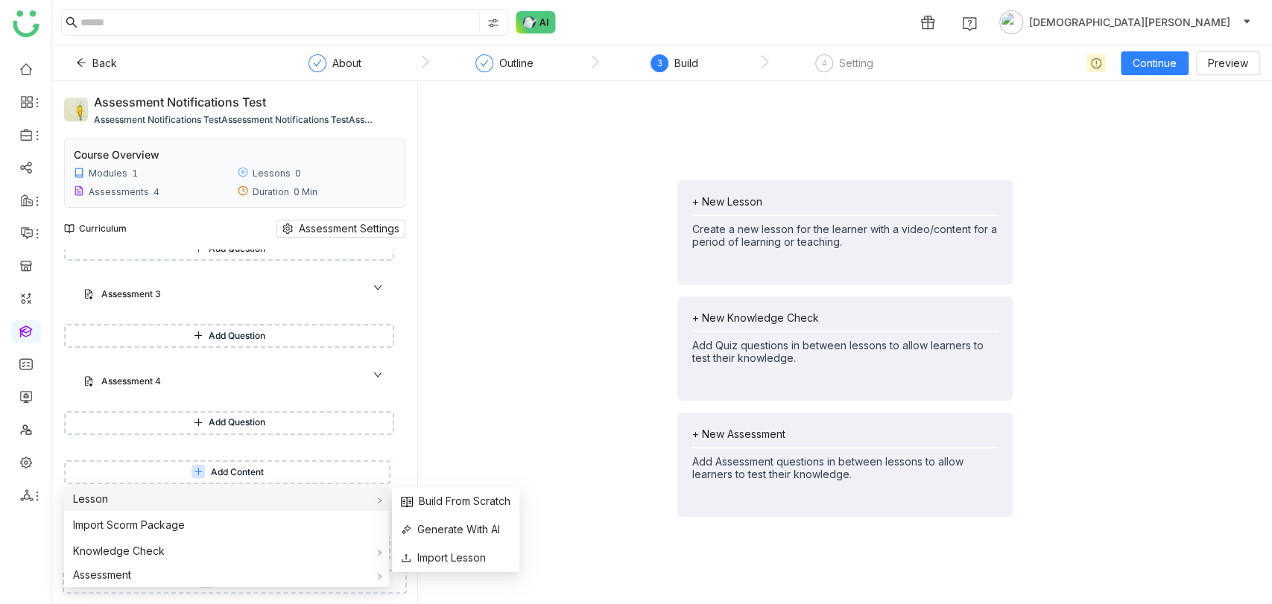
click at [165, 503] on div "Lesson" at bounding box center [226, 499] width 325 height 24
click at [447, 505] on span "Build From Scratch" at bounding box center [456, 501] width 110 height 16
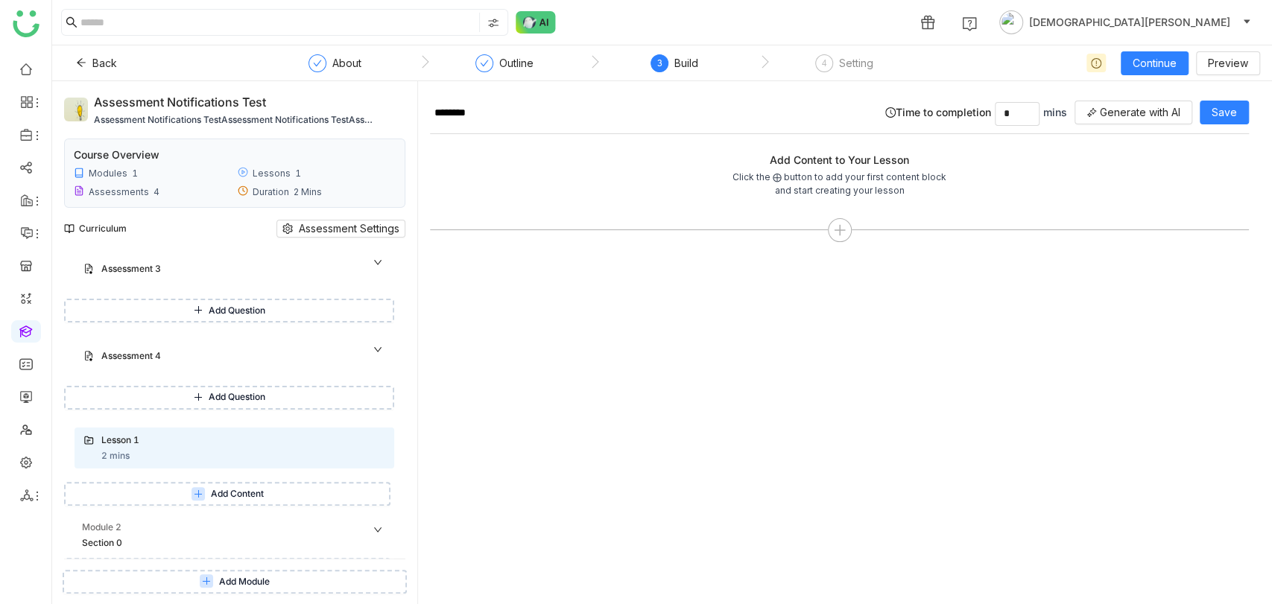
scroll to position [229, 0]
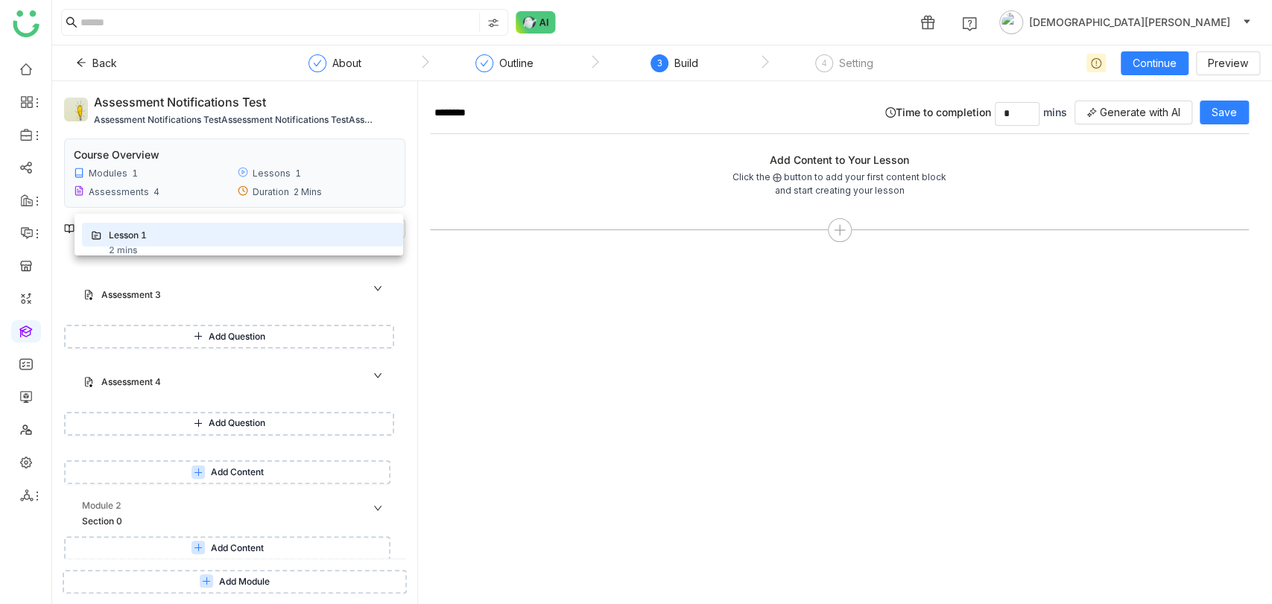
drag, startPoint x: 206, startPoint y: 423, endPoint x: 217, endPoint y: 232, distance: 191.1
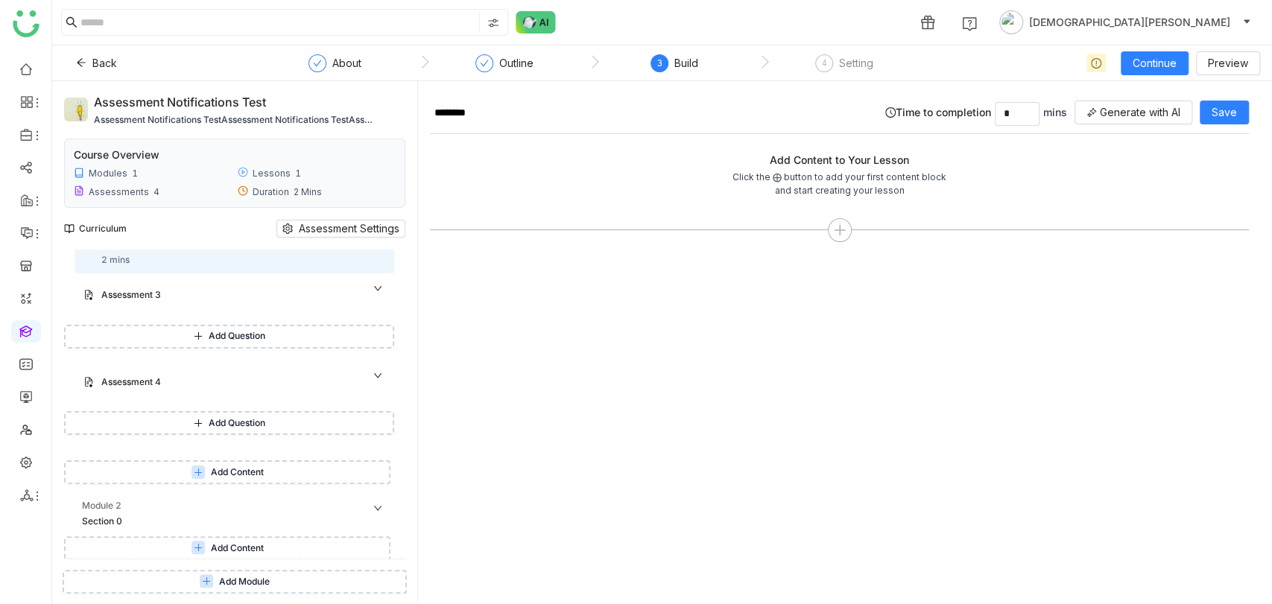
scroll to position [0, 0]
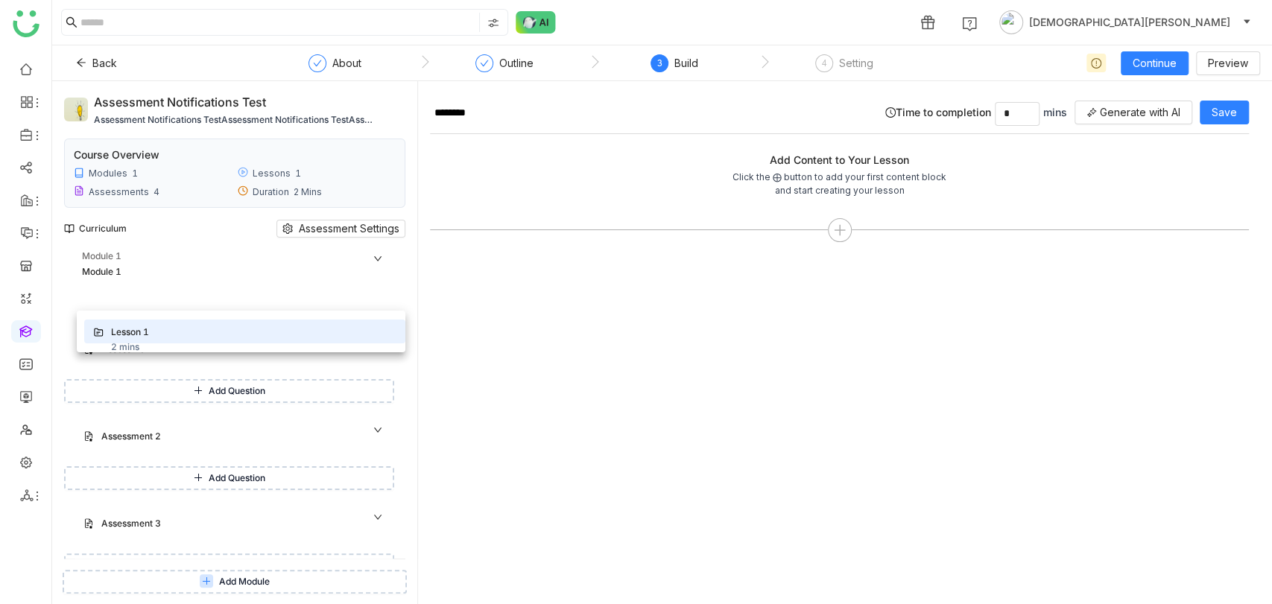
drag, startPoint x: 174, startPoint y: 488, endPoint x: 191, endPoint y: 309, distance: 179.6
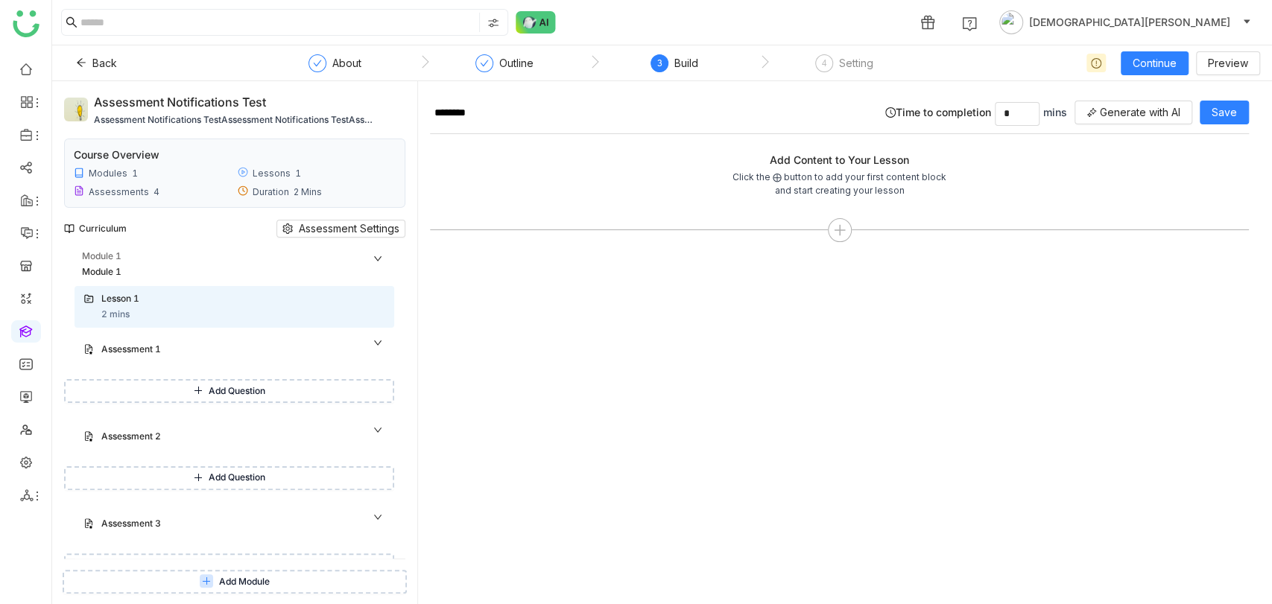
click at [238, 394] on span "Add Question" at bounding box center [237, 392] width 57 height 14
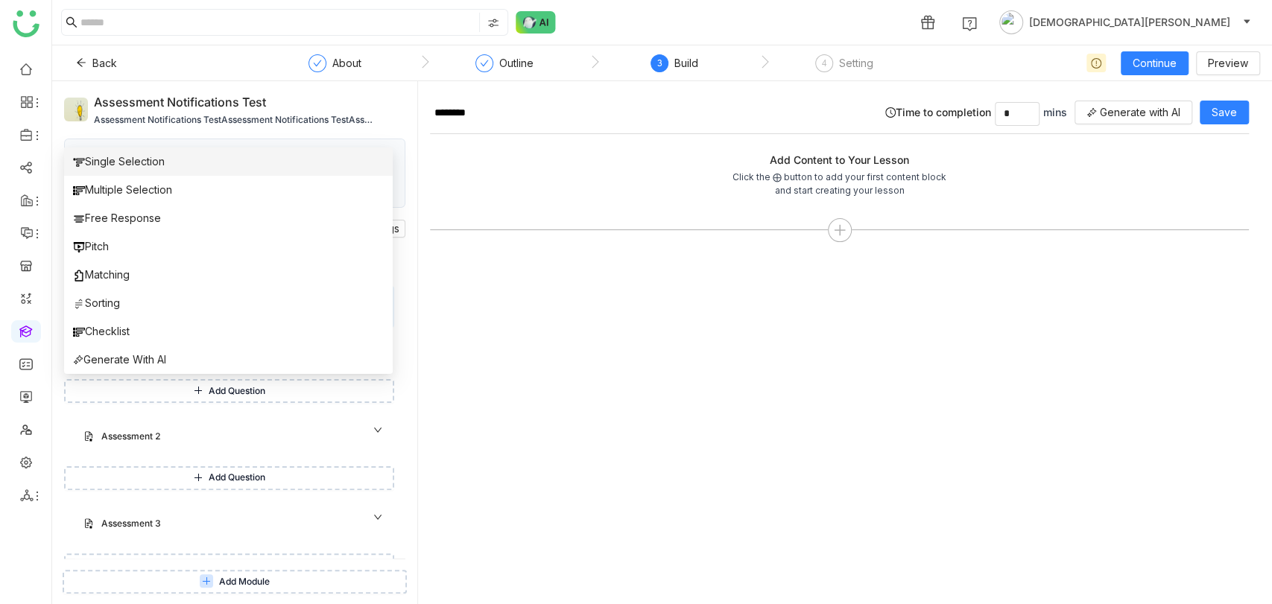
click at [155, 170] on li "Single Selection" at bounding box center [228, 162] width 329 height 28
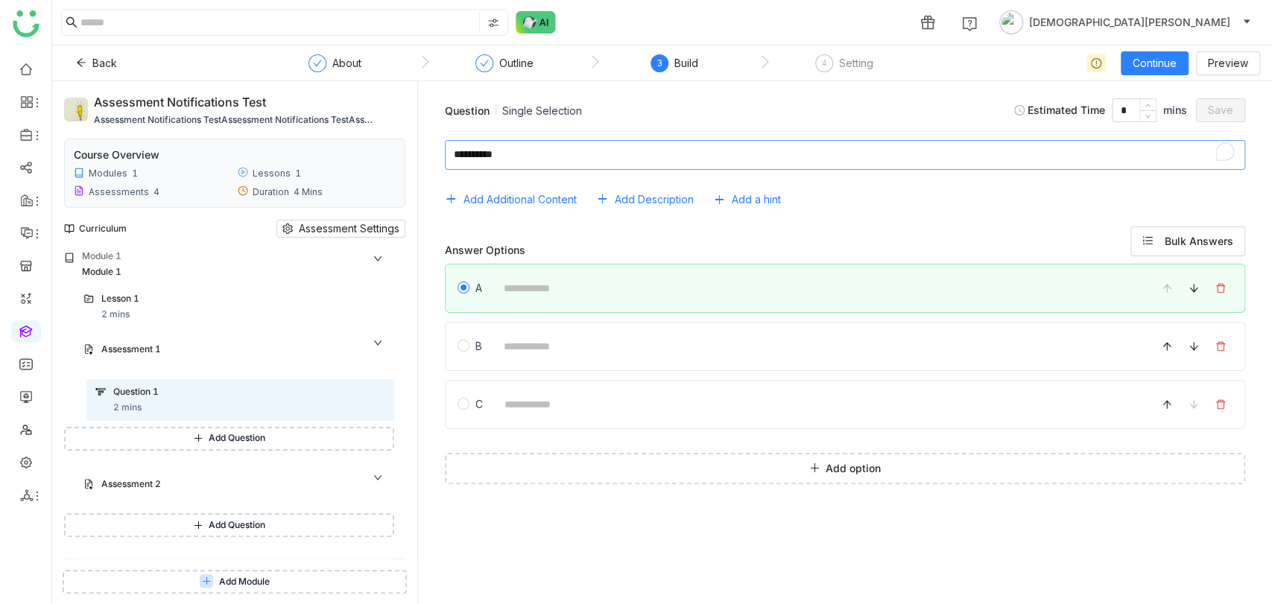
click at [574, 160] on textarea "To enrich screen reader interactions, please activate Accessibility in Grammarl…" at bounding box center [845, 155] width 800 height 30
type textarea "**"
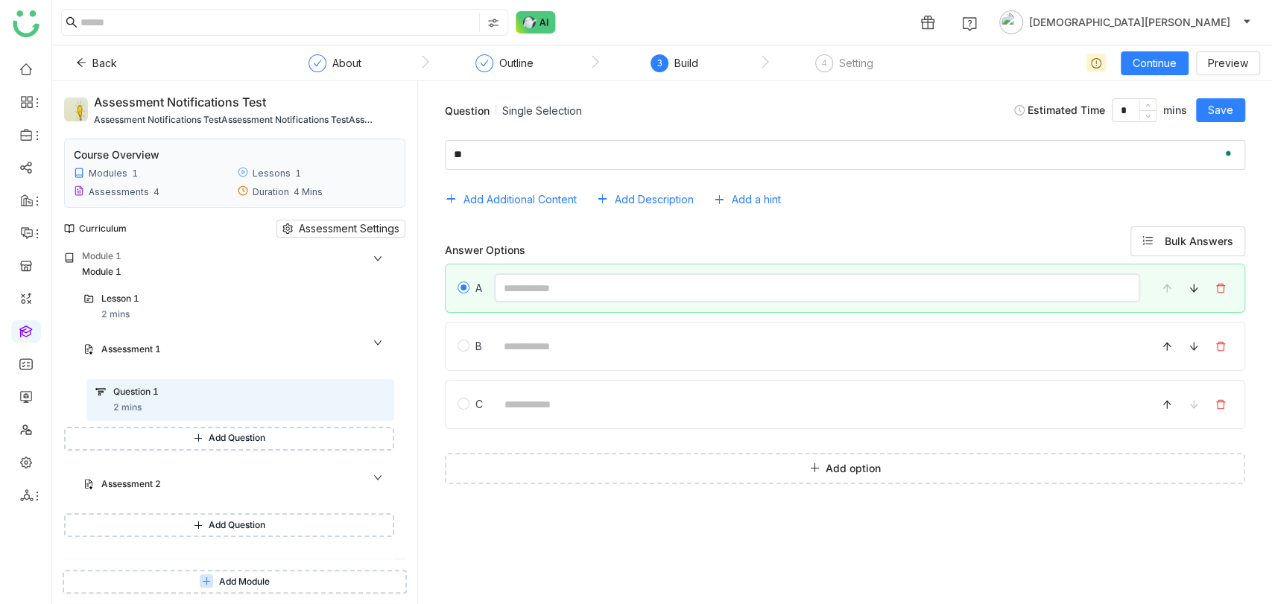
drag, startPoint x: 546, startPoint y: 281, endPoint x: 553, endPoint y: 288, distance: 10.0
click at [546, 281] on input at bounding box center [817, 288] width 646 height 29
type input "********"
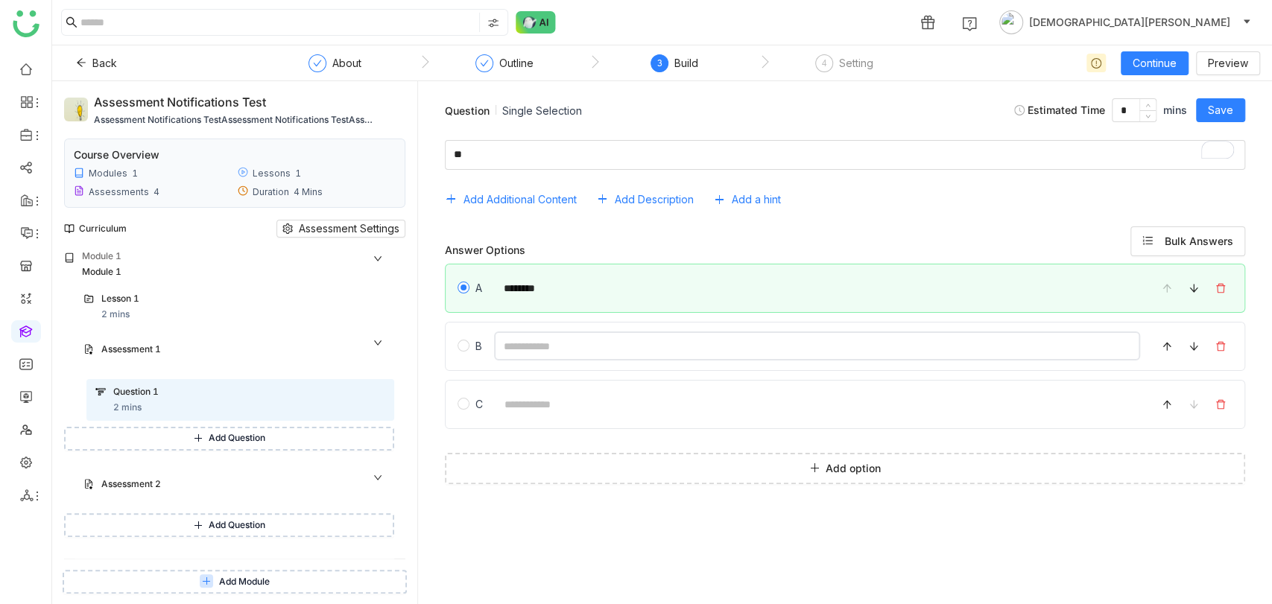
click at [552, 341] on input at bounding box center [817, 346] width 646 height 29
type input "********"
click at [1210, 115] on span "Save" at bounding box center [1220, 110] width 25 height 16
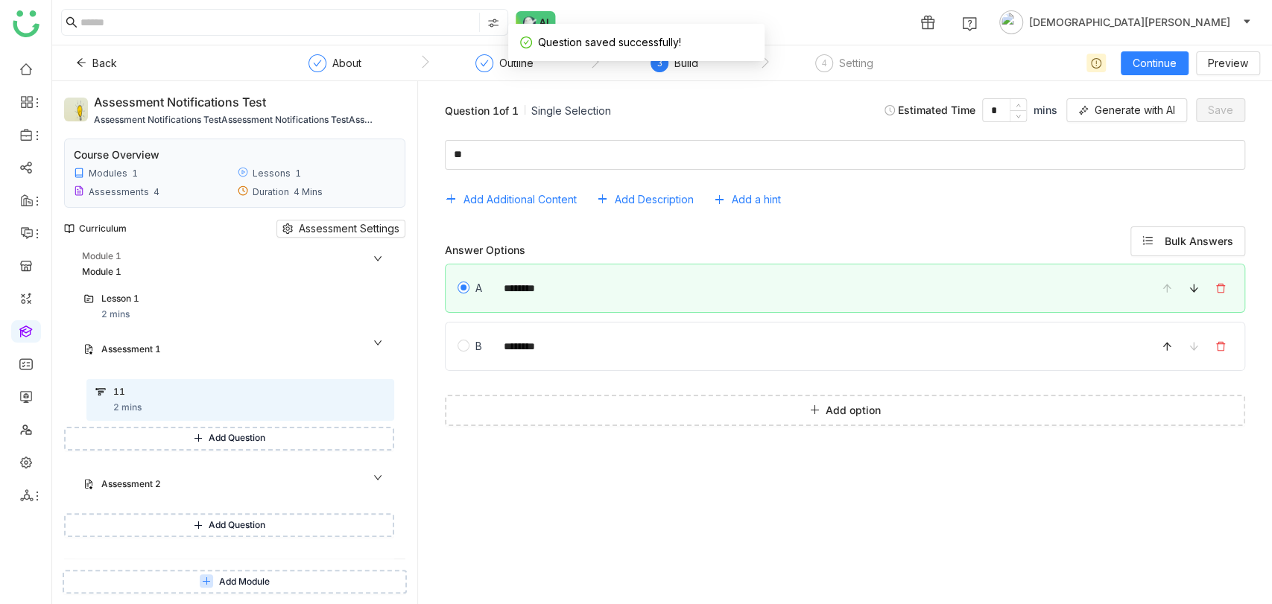
click at [189, 429] on button "Add Question" at bounding box center [229, 439] width 330 height 24
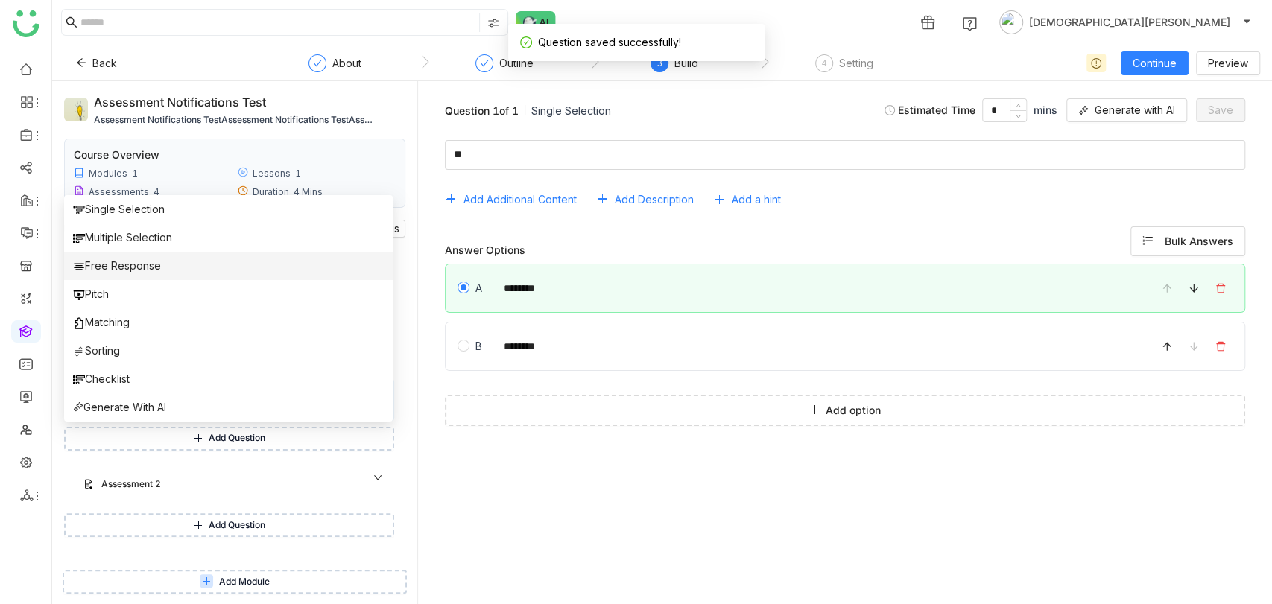
click at [125, 262] on span "Free Response" at bounding box center [117, 266] width 88 height 16
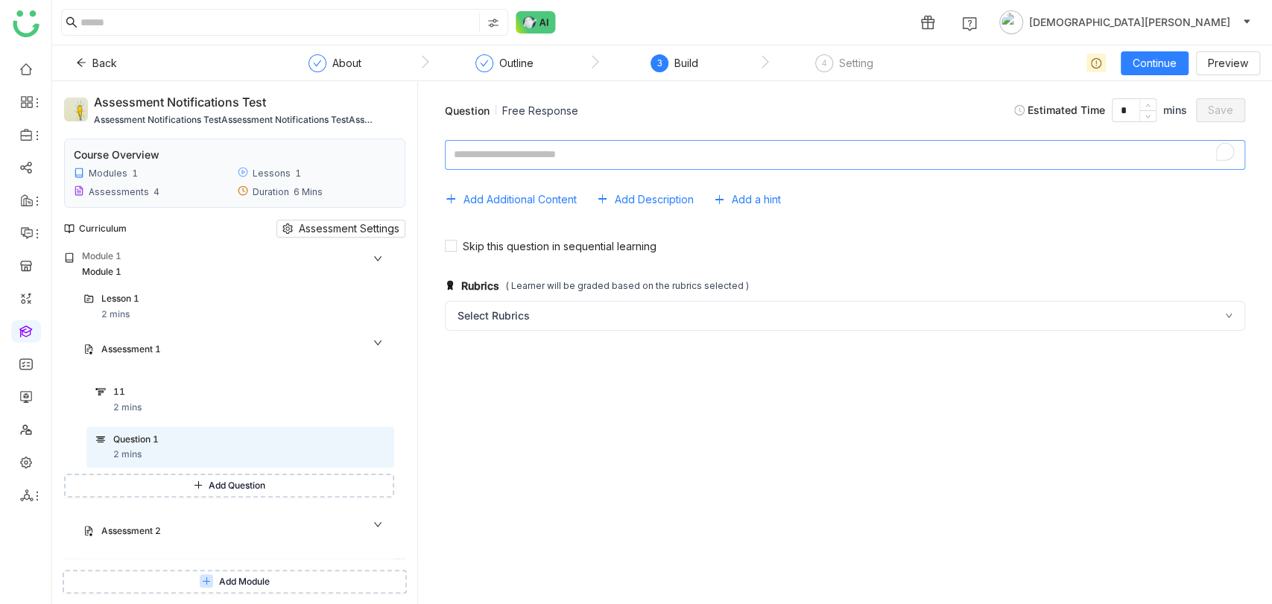
click at [601, 145] on textarea "To enrich screen reader interactions, please activate Accessibility in Grammarl…" at bounding box center [845, 155] width 800 height 30
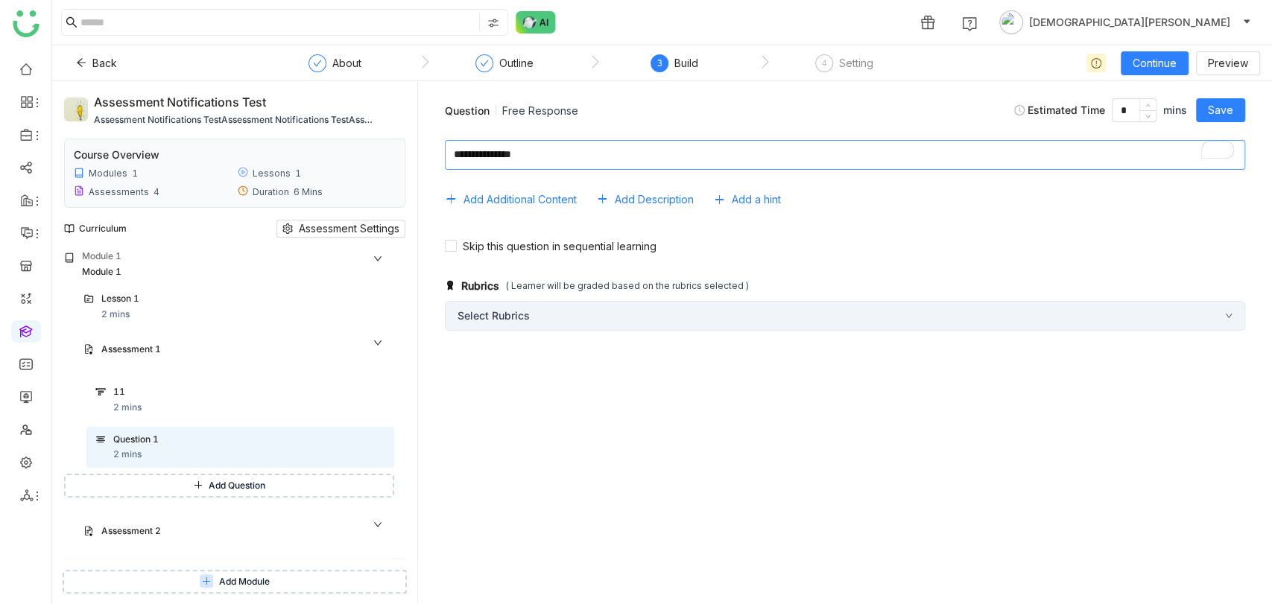
type textarea "**********"
click at [593, 307] on div "Select Rubrics" at bounding box center [845, 316] width 800 height 30
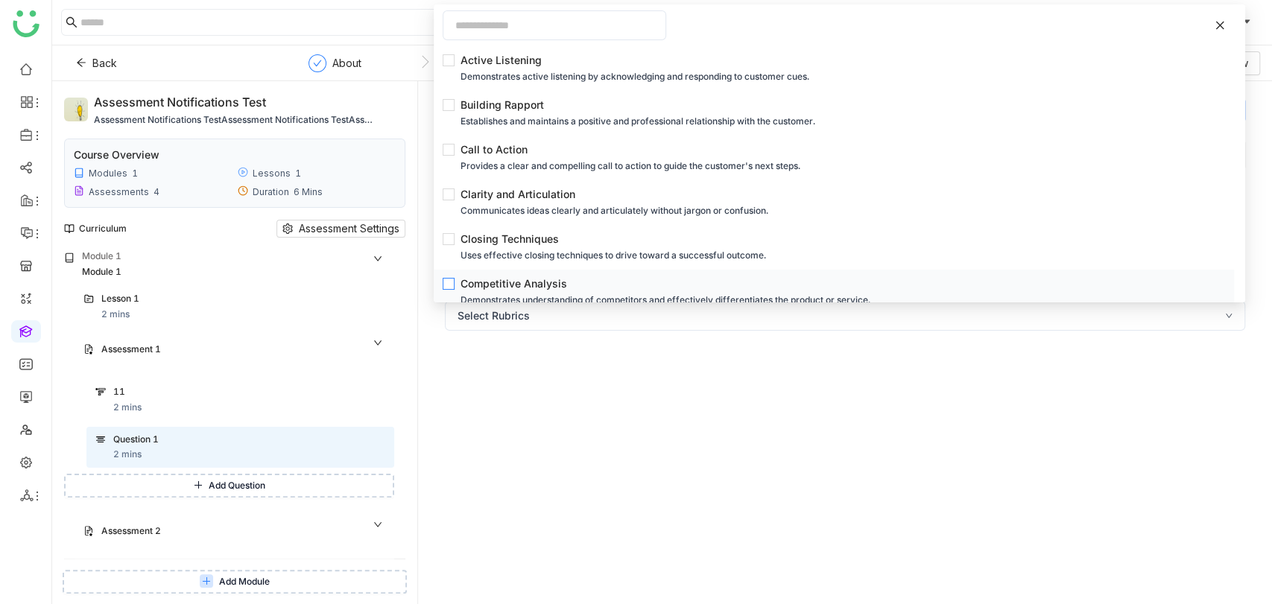
click at [484, 282] on div "Competitive Analysis" at bounding box center [839, 284] width 756 height 16
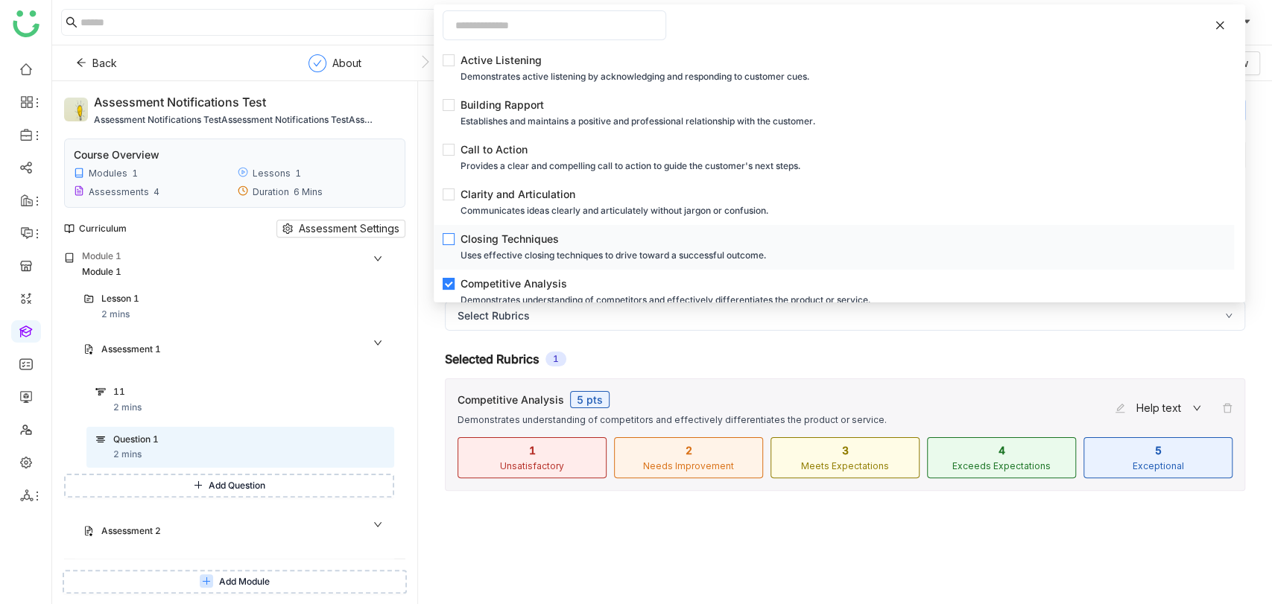
click at [484, 247] on div "Closing Techniques" at bounding box center [839, 239] width 756 height 16
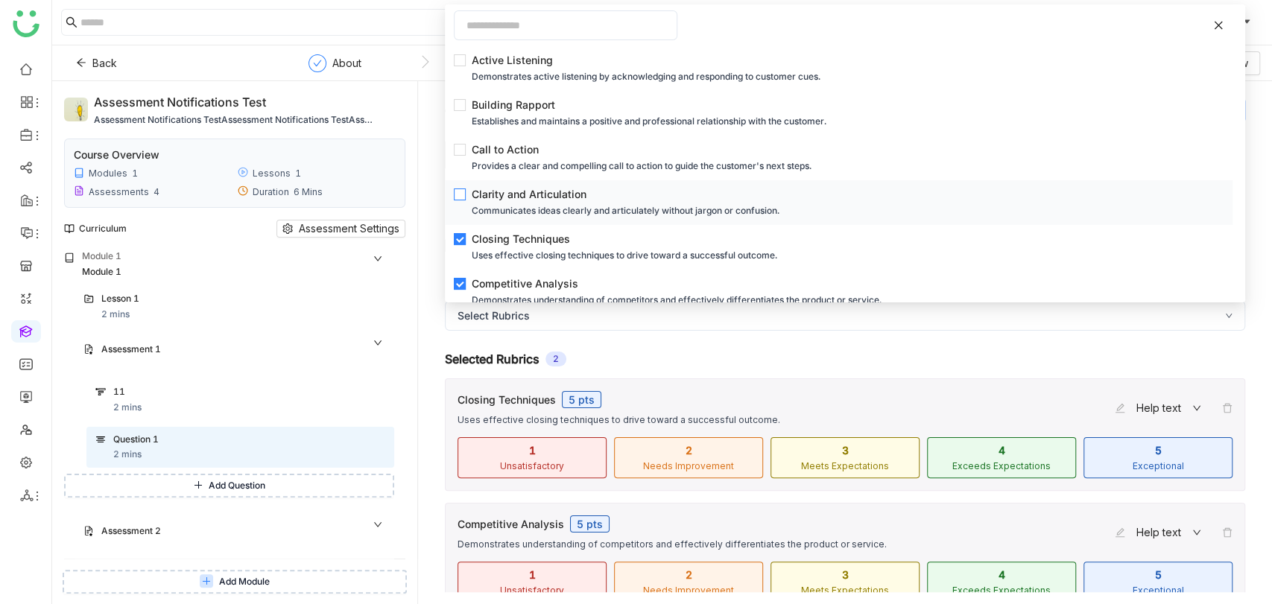
click at [488, 213] on div "Communicates ideas clearly and articulately without jargon or confusion." at bounding box center [843, 211] width 743 height 16
click at [515, 156] on div "Call to Action" at bounding box center [843, 150] width 743 height 16
click at [844, 359] on div "Selected Rubrics 4" at bounding box center [845, 359] width 800 height 15
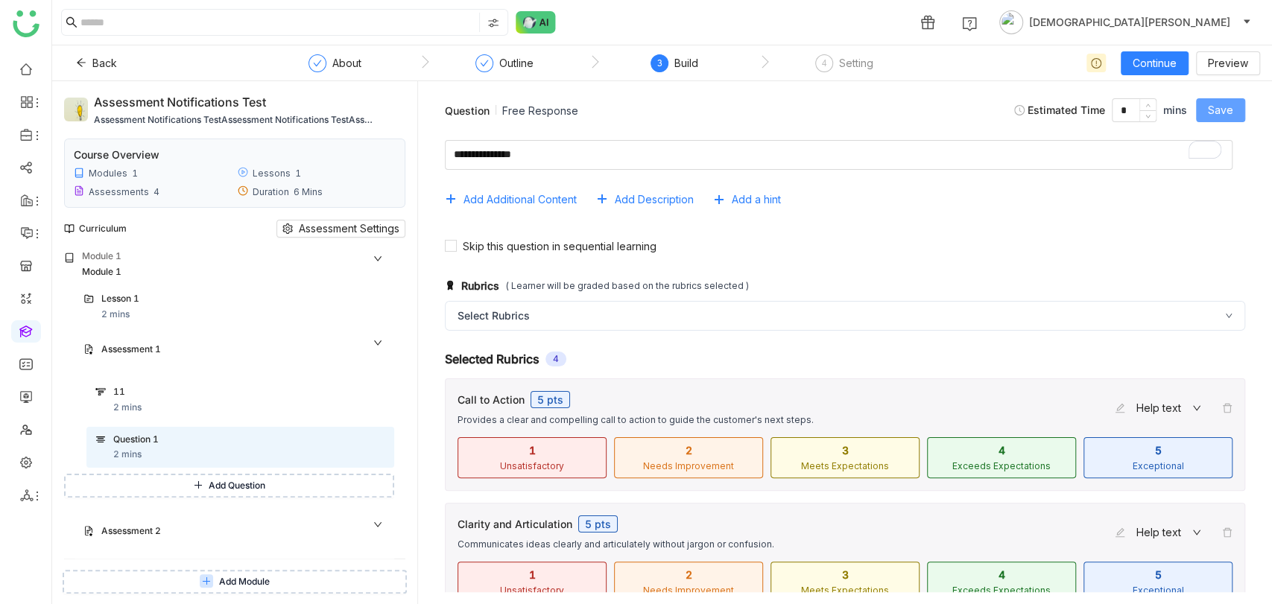
click at [1222, 116] on span "Save" at bounding box center [1220, 110] width 25 height 16
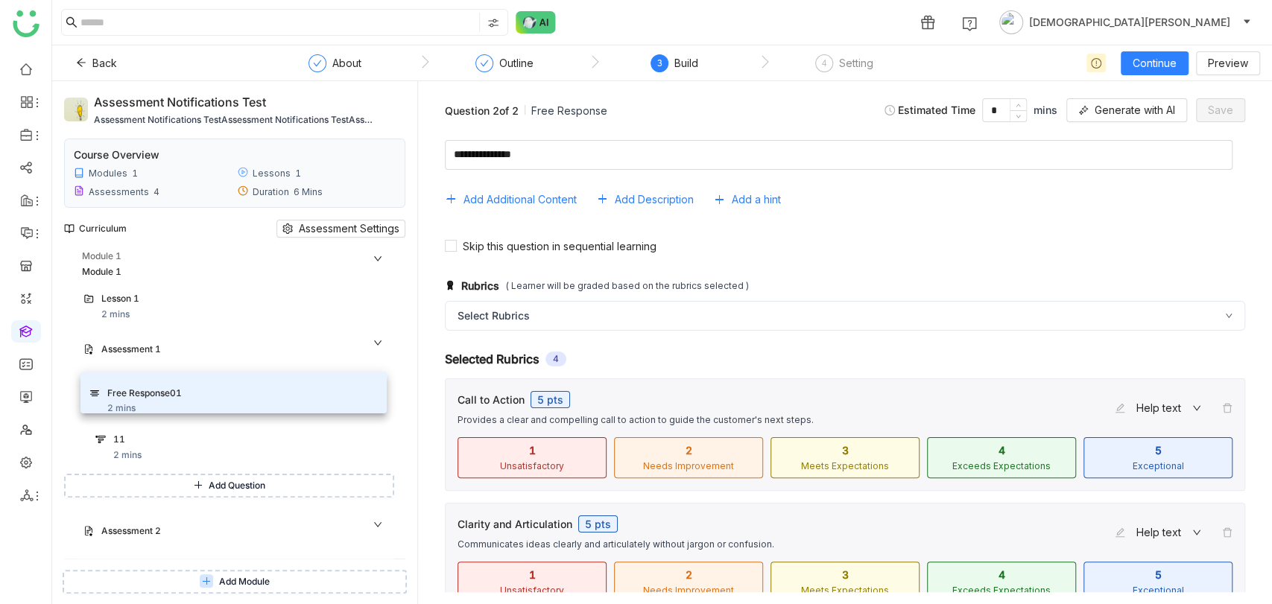
drag, startPoint x: 179, startPoint y: 440, endPoint x: 173, endPoint y: 386, distance: 54.7
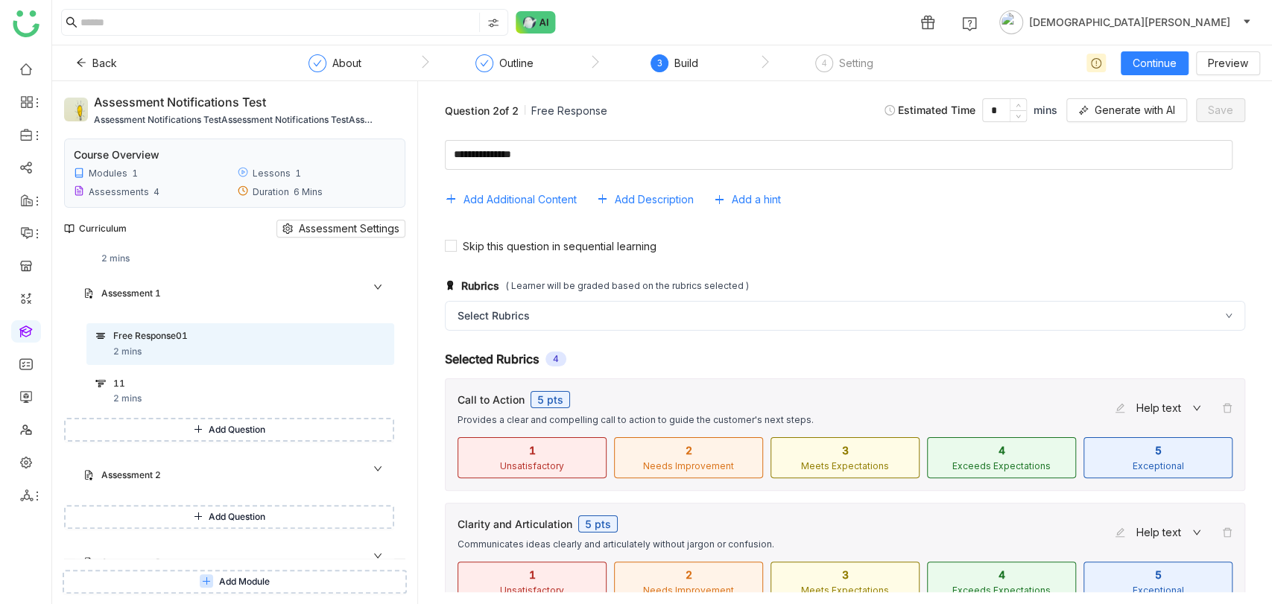
scroll to position [165, 0]
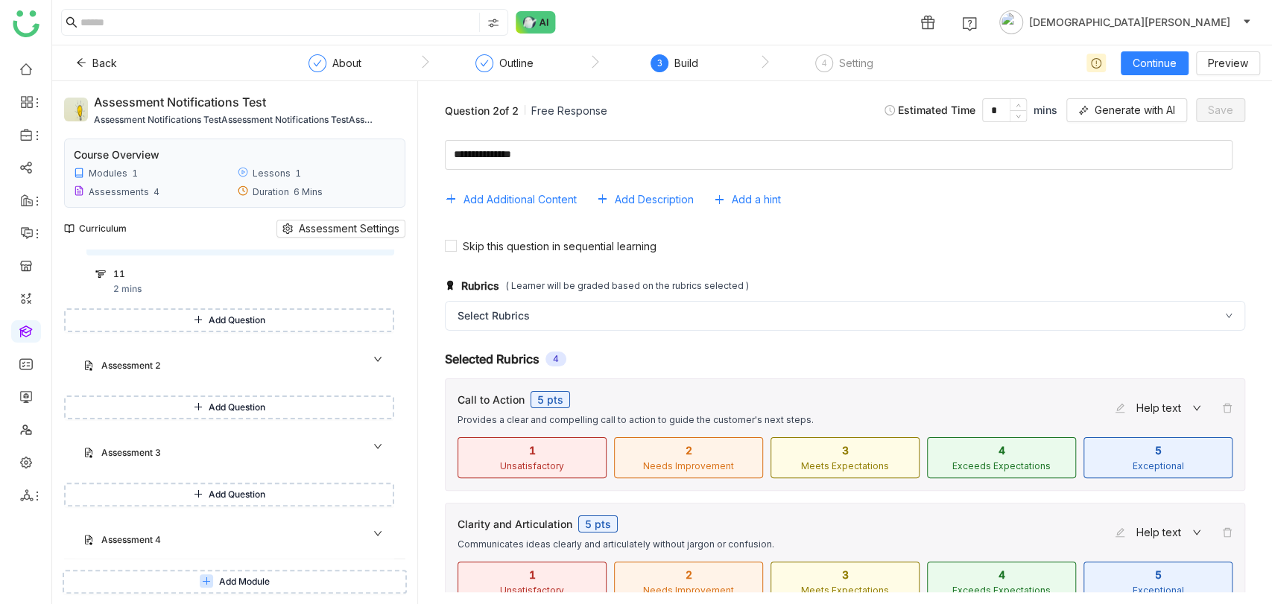
click at [209, 401] on span "Add Question" at bounding box center [237, 408] width 57 height 14
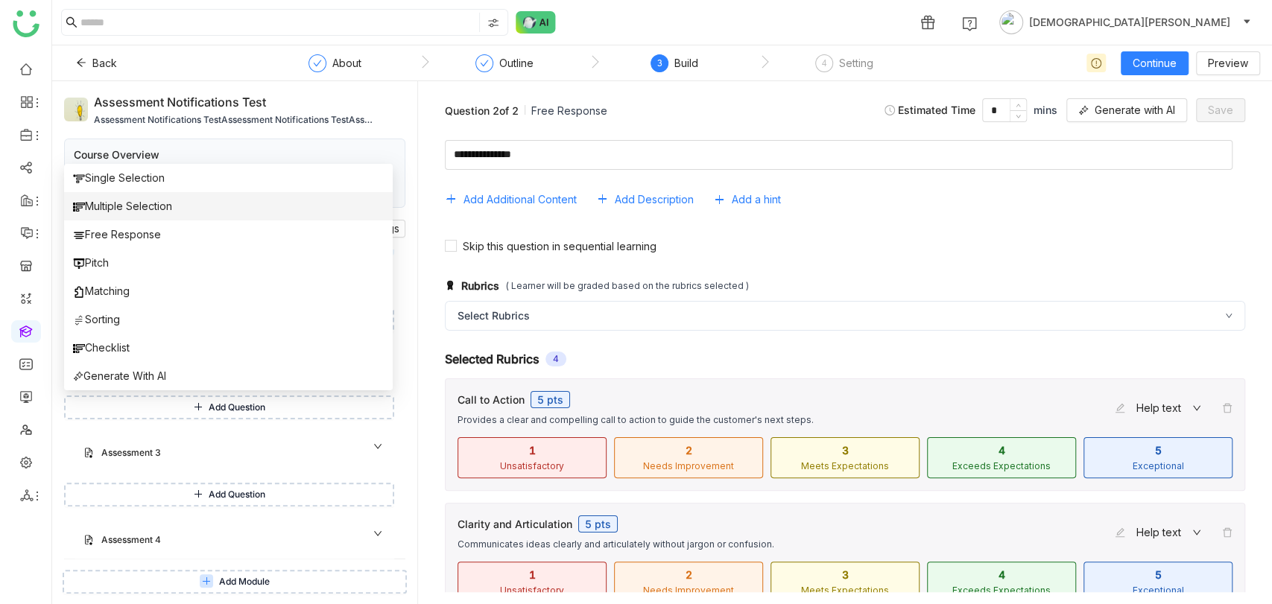
click at [110, 203] on span "Multiple Selection" at bounding box center [122, 206] width 99 height 16
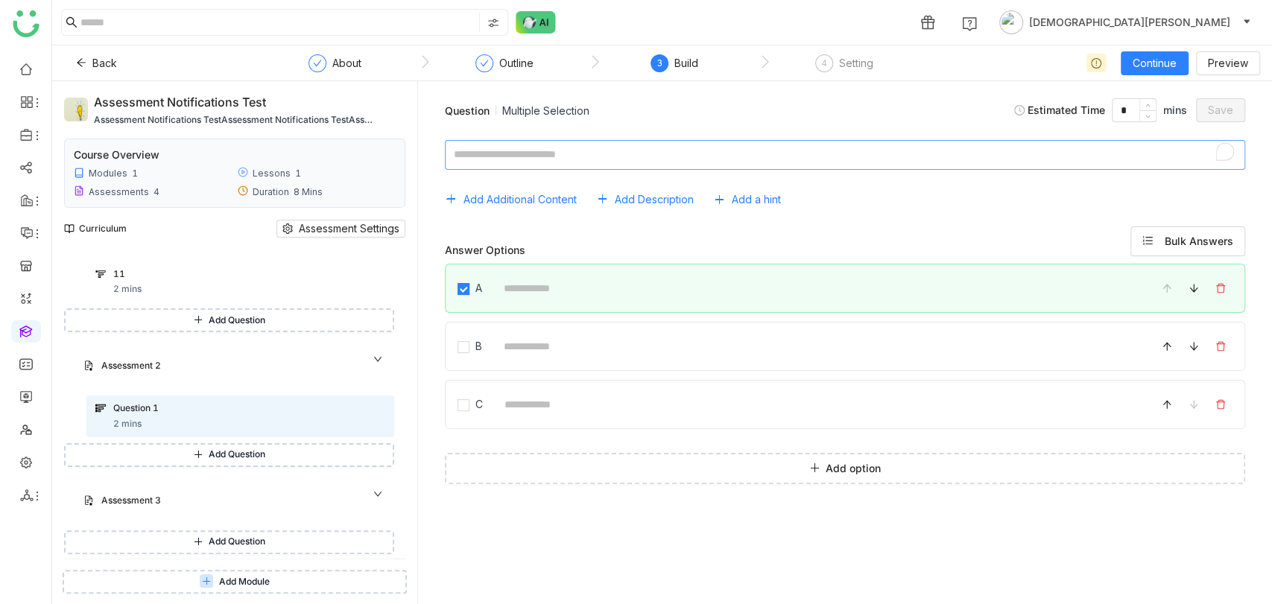
click at [493, 151] on textarea "To enrich screen reader interactions, please activate Accessibility in Grammarl…" at bounding box center [845, 155] width 800 height 30
type textarea "*"
type textarea "**********"
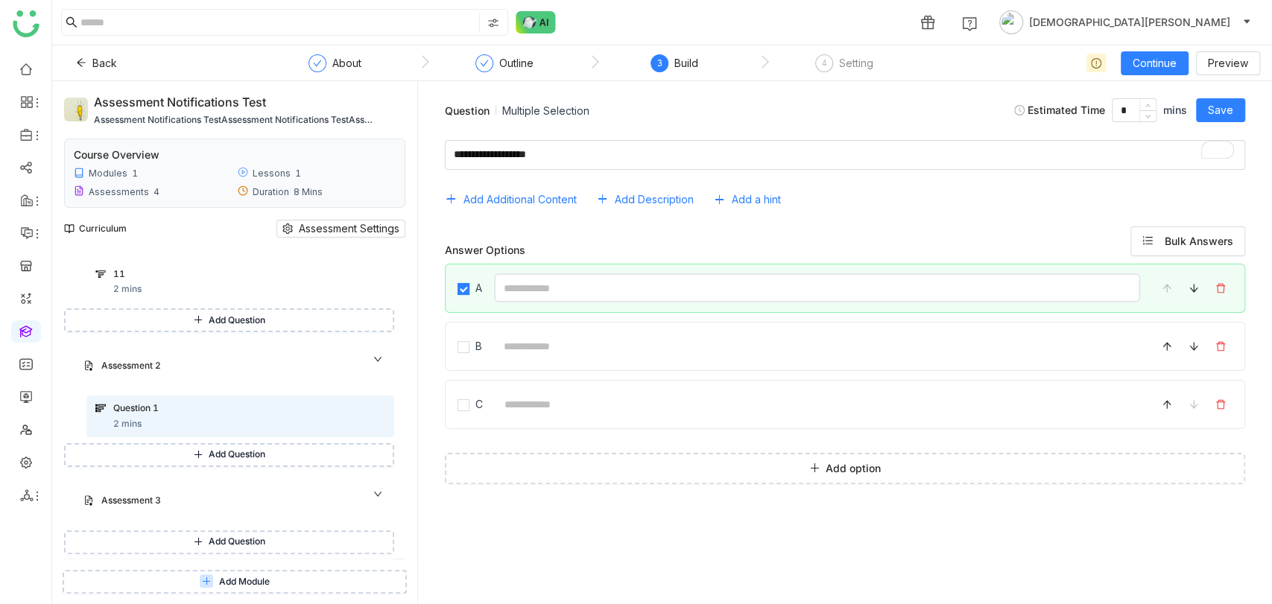
drag, startPoint x: 601, startPoint y: 286, endPoint x: 626, endPoint y: 287, distance: 25.4
click at [601, 286] on input at bounding box center [817, 288] width 646 height 29
type input "********"
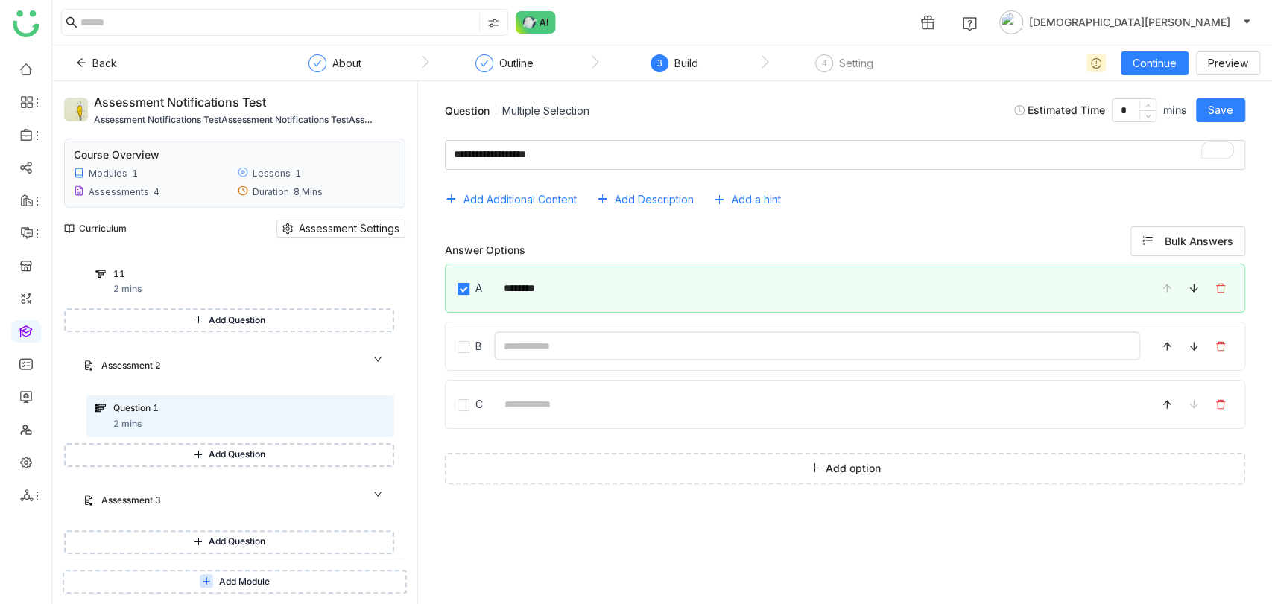
click at [590, 341] on input at bounding box center [817, 346] width 646 height 29
type input "********"
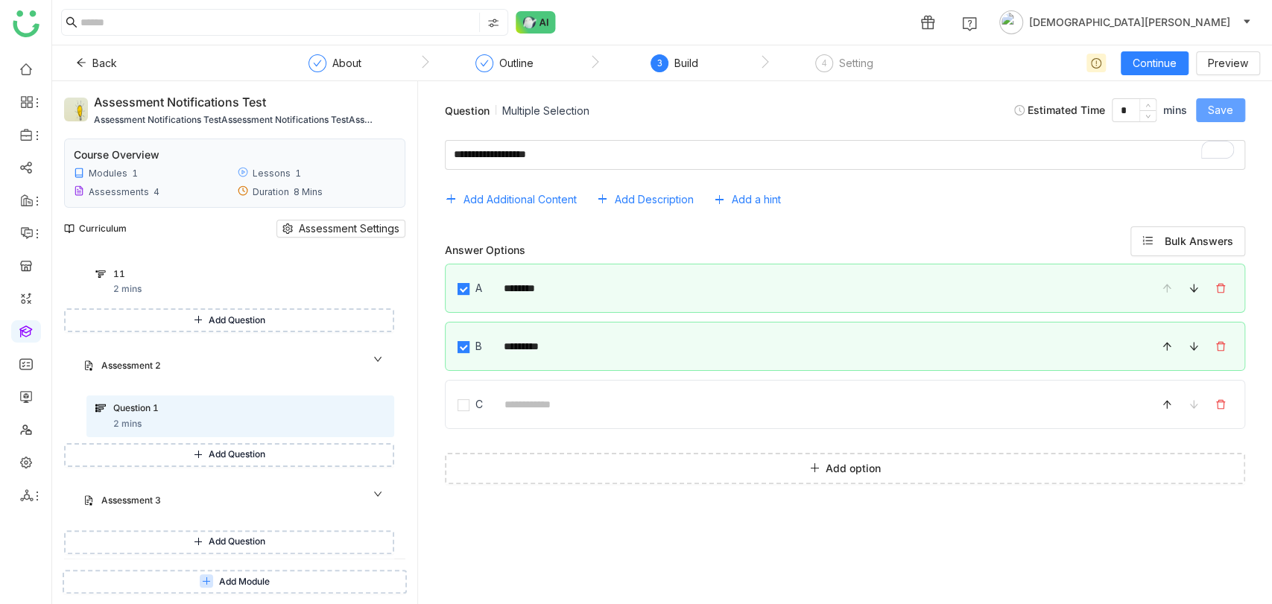
click at [1225, 107] on span "Save" at bounding box center [1220, 110] width 25 height 16
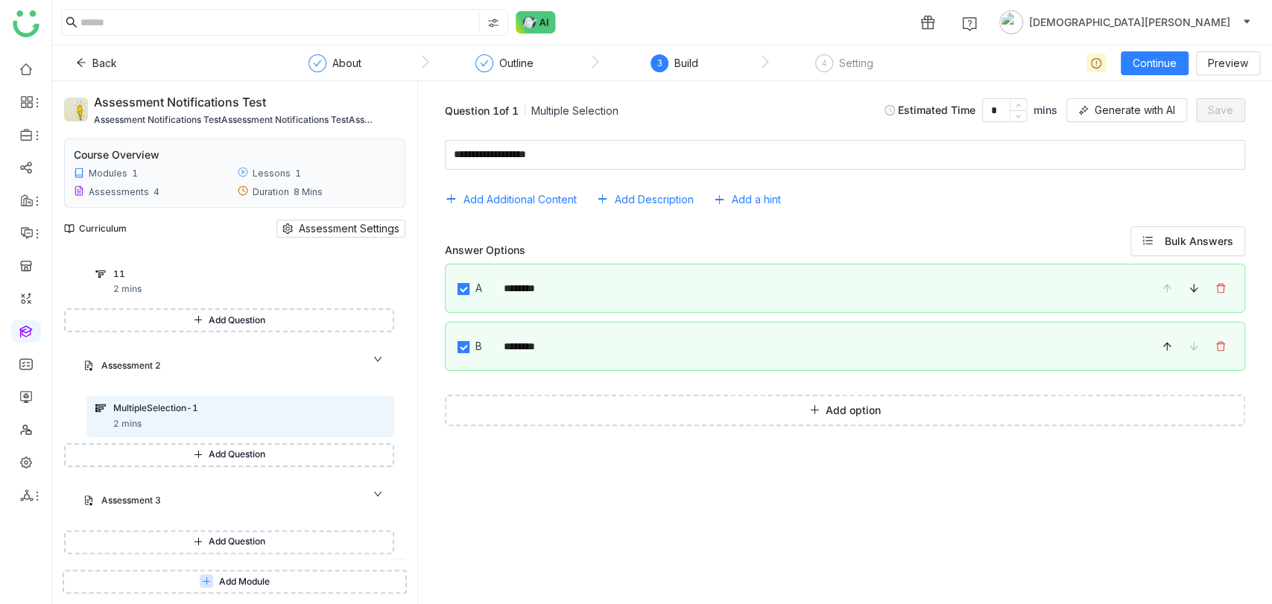
click at [230, 449] on span "Add Question" at bounding box center [237, 455] width 57 height 14
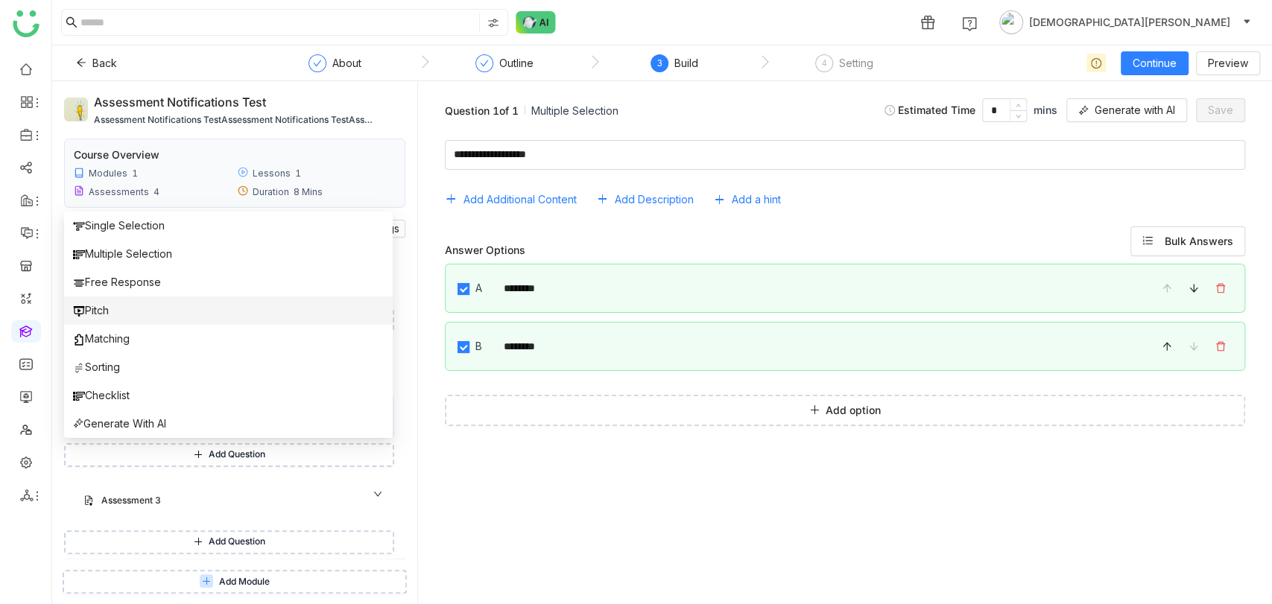
click at [128, 307] on li "Pitch" at bounding box center [228, 311] width 329 height 28
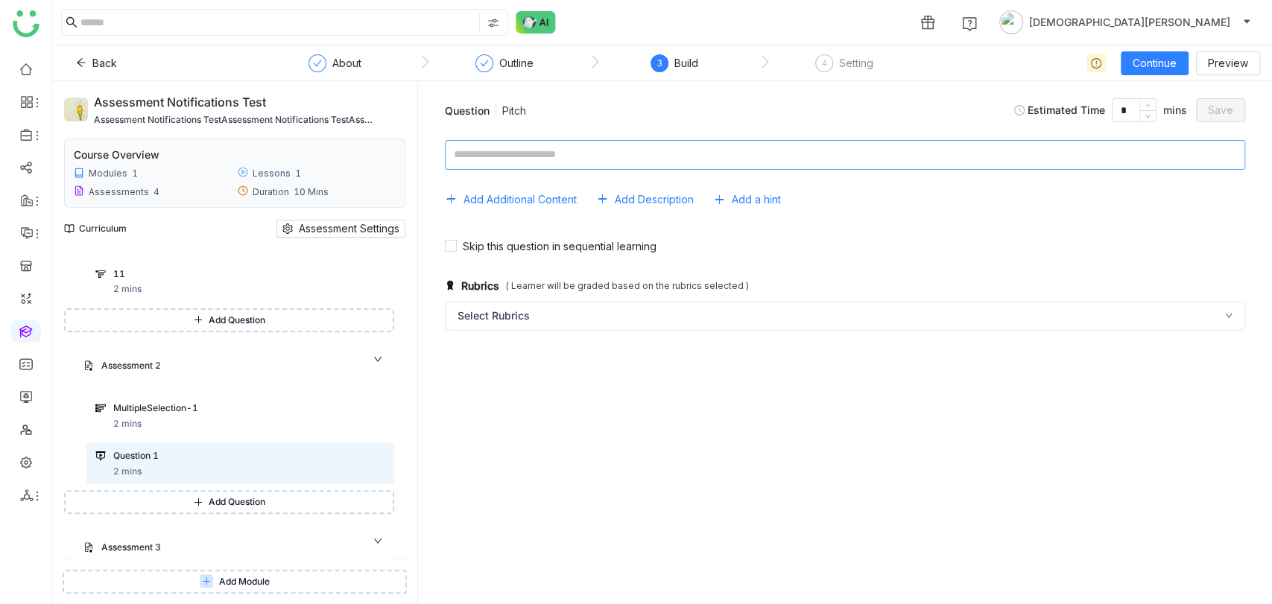
click at [557, 151] on textarea at bounding box center [845, 155] width 800 height 30
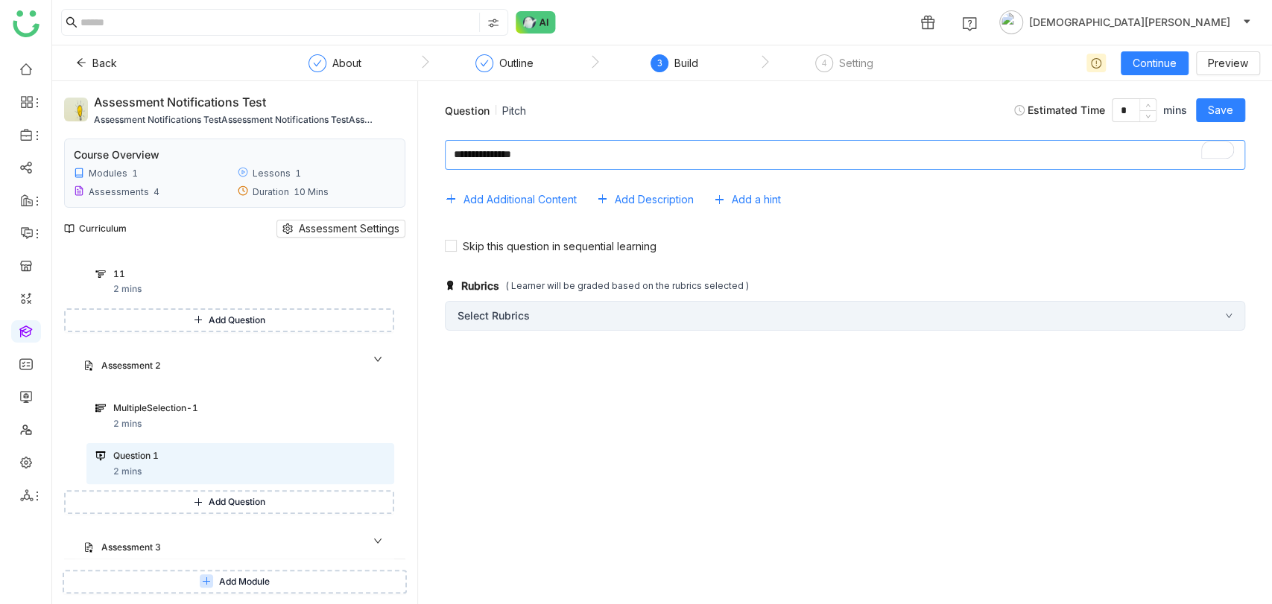
type textarea "**********"
click at [574, 329] on div "Select Rubrics" at bounding box center [845, 316] width 800 height 30
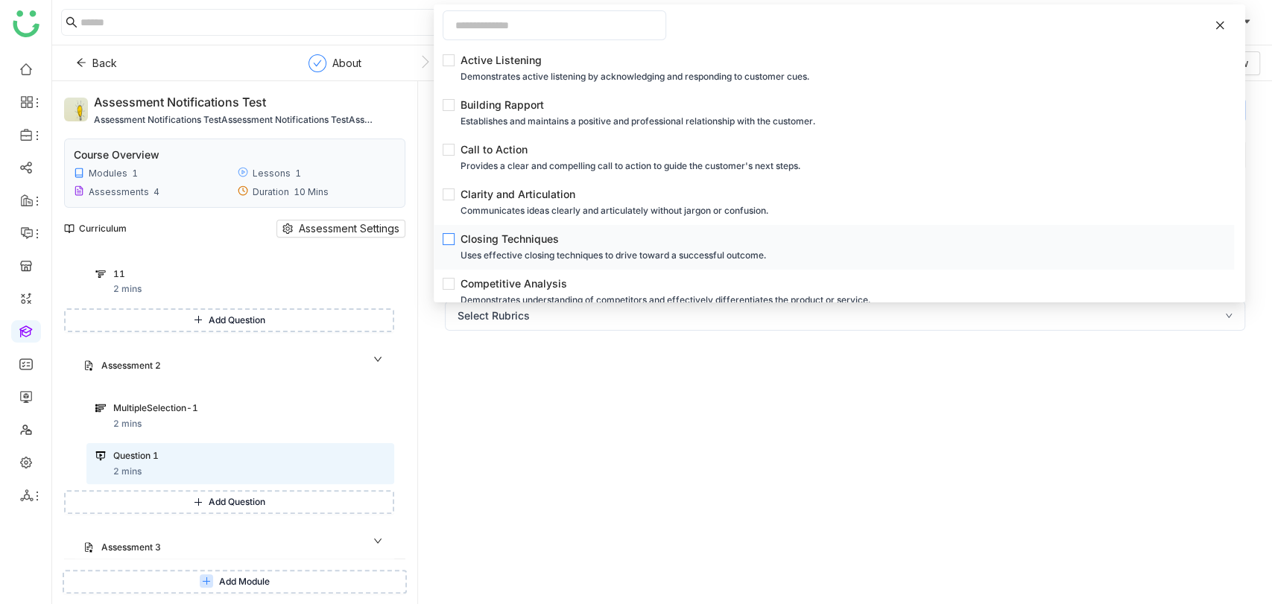
click at [487, 247] on div "Closing Techniques" at bounding box center [839, 239] width 756 height 16
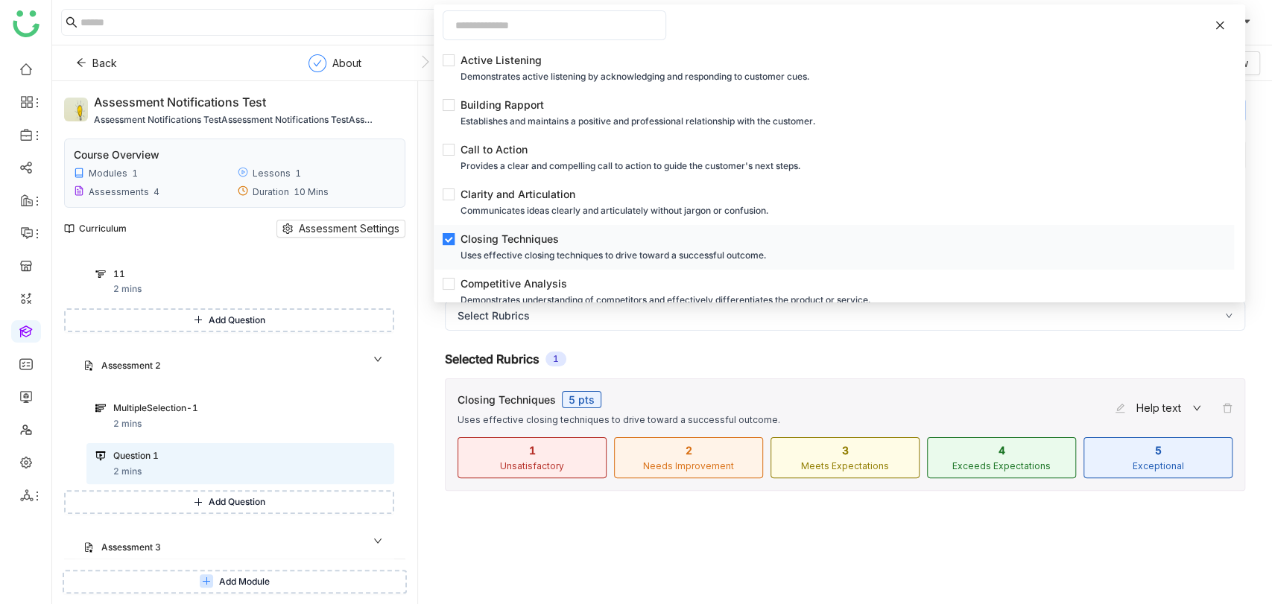
click at [474, 264] on div "Uses effective closing techniques to drive toward a successful outcome." at bounding box center [839, 255] width 756 height 16
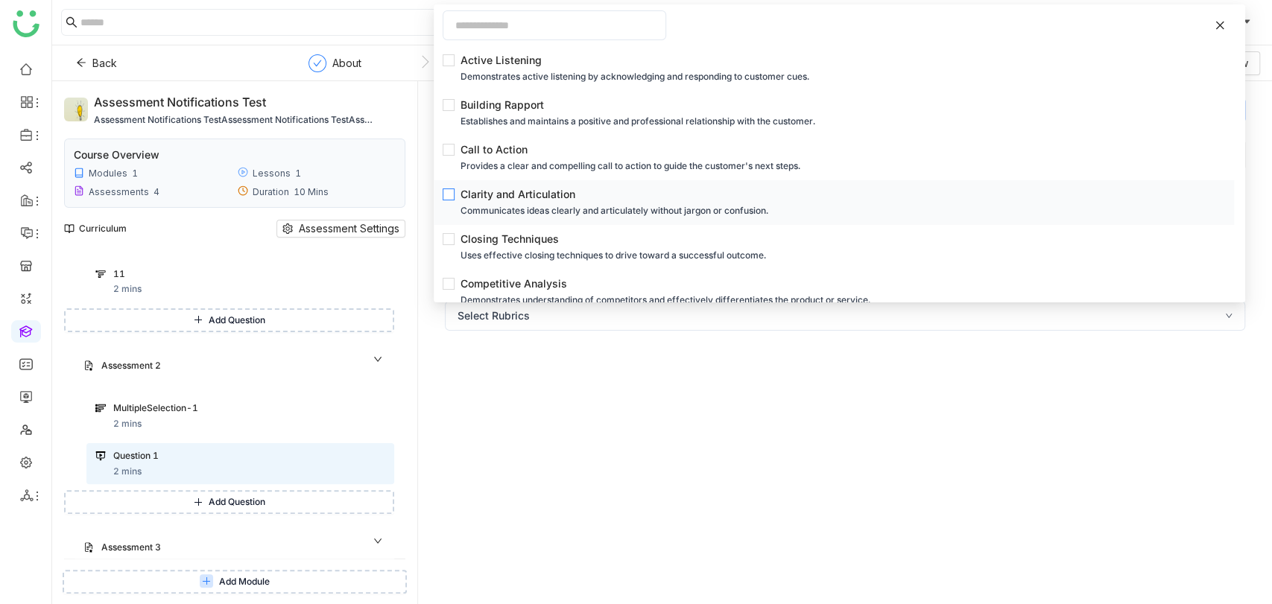
click at [487, 198] on div "Clarity and Articulation" at bounding box center [839, 194] width 756 height 16
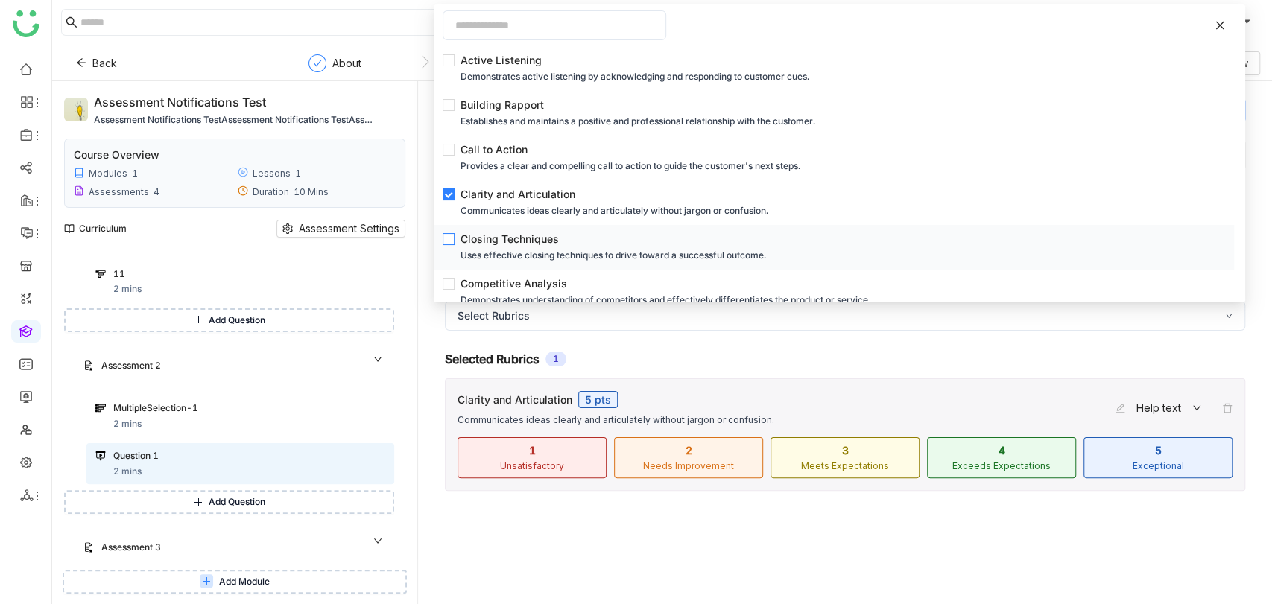
click at [497, 240] on div "Closing Techniques" at bounding box center [839, 239] width 756 height 16
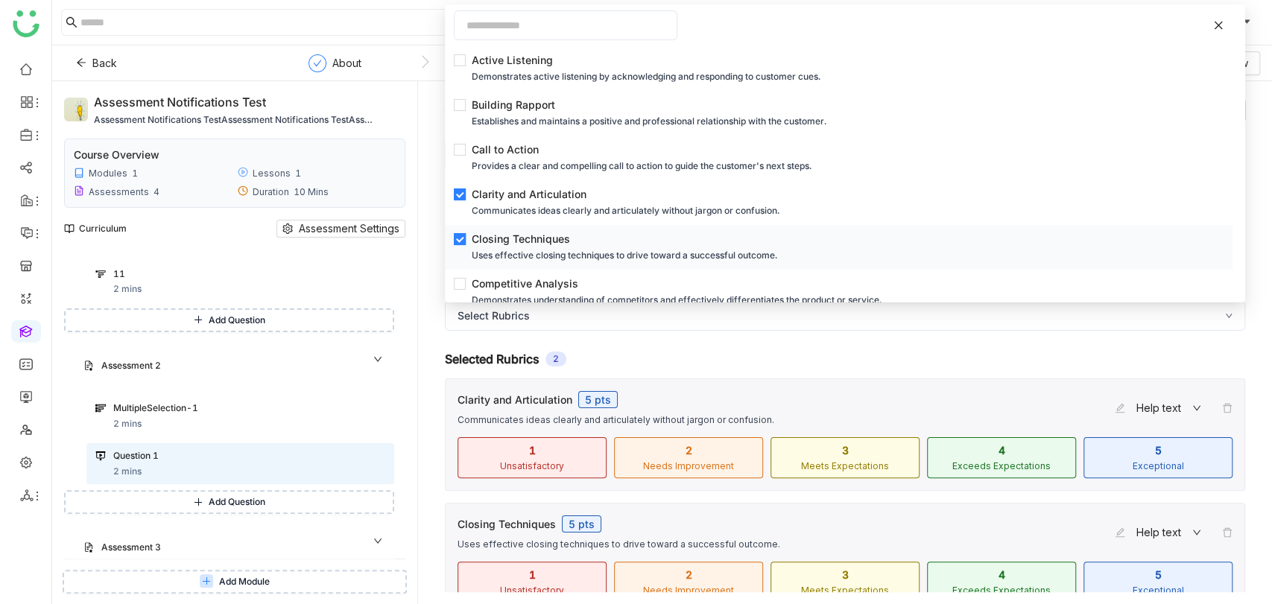
click at [499, 264] on div "Uses effective closing techniques to drive toward a successful outcome." at bounding box center [843, 255] width 743 height 16
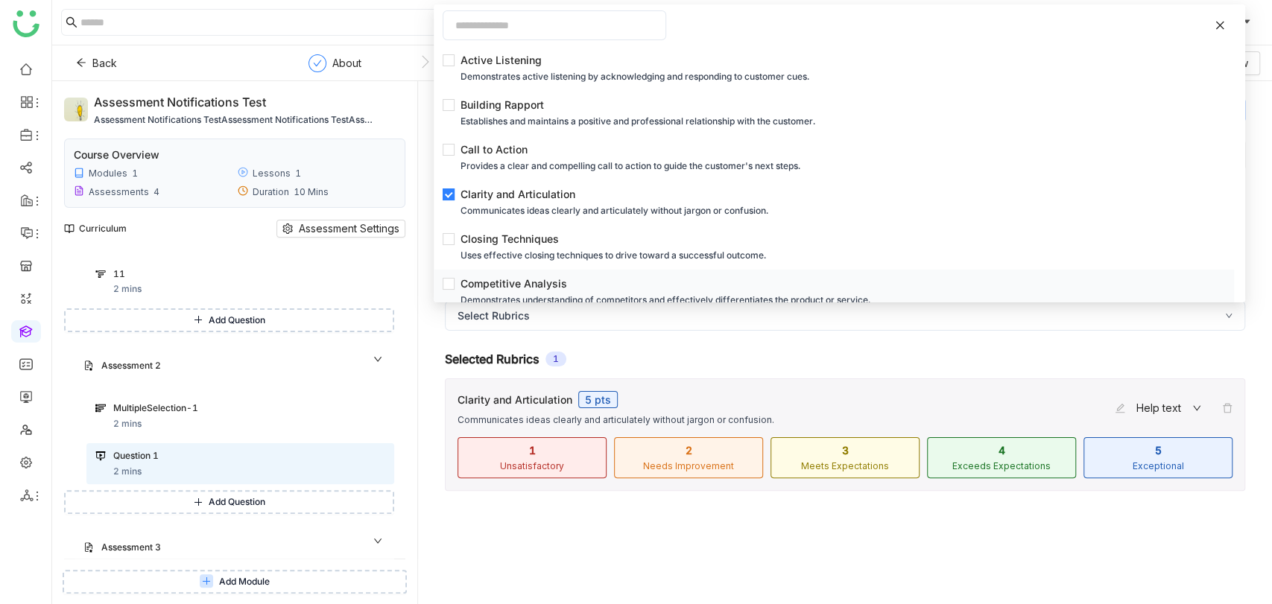
click at [507, 274] on li "Competitive Analysis Demonstrates understanding of competitors and effectively …" at bounding box center [834, 292] width 800 height 45
click at [508, 245] on div "Closing Techniques" at bounding box center [839, 239] width 756 height 16
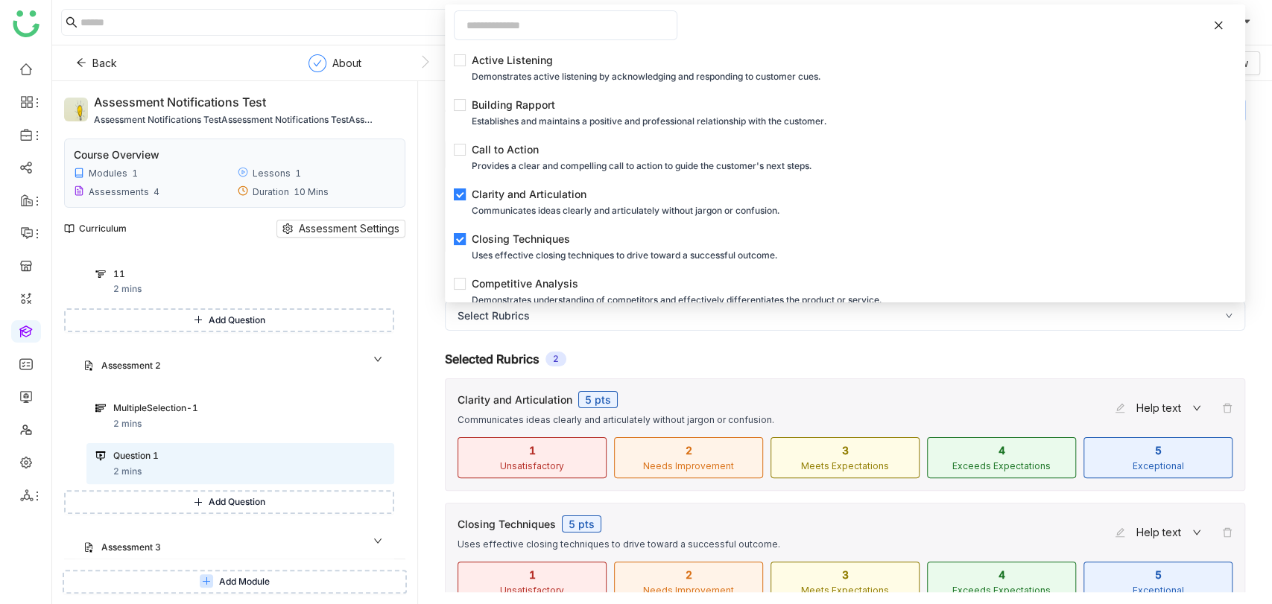
click at [429, 267] on div "Question Pitch Estimated Time * mins Save Add Additional Content Add Descriptio…" at bounding box center [845, 342] width 854 height 523
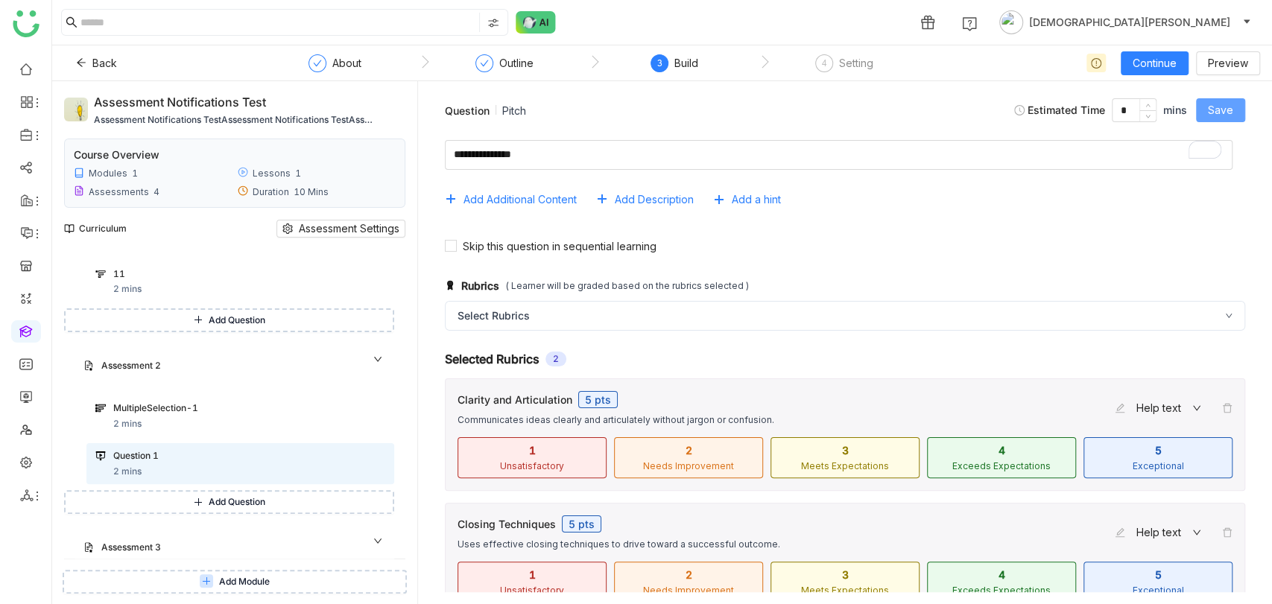
click at [1198, 113] on button "Save" at bounding box center [1220, 110] width 49 height 24
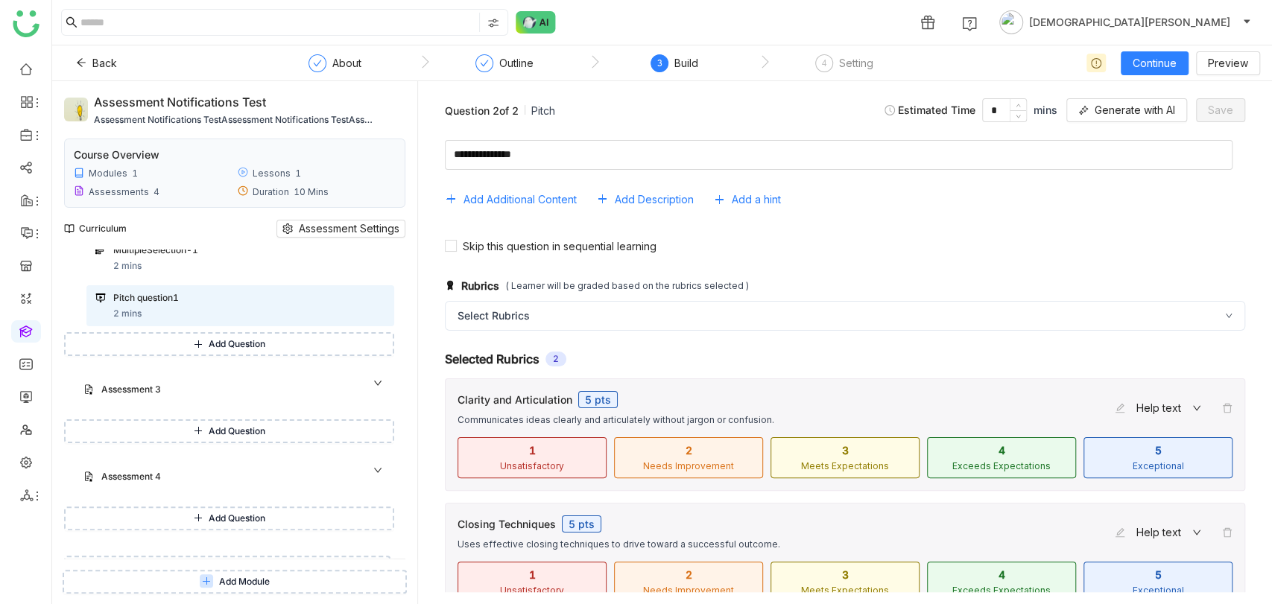
scroll to position [331, 0]
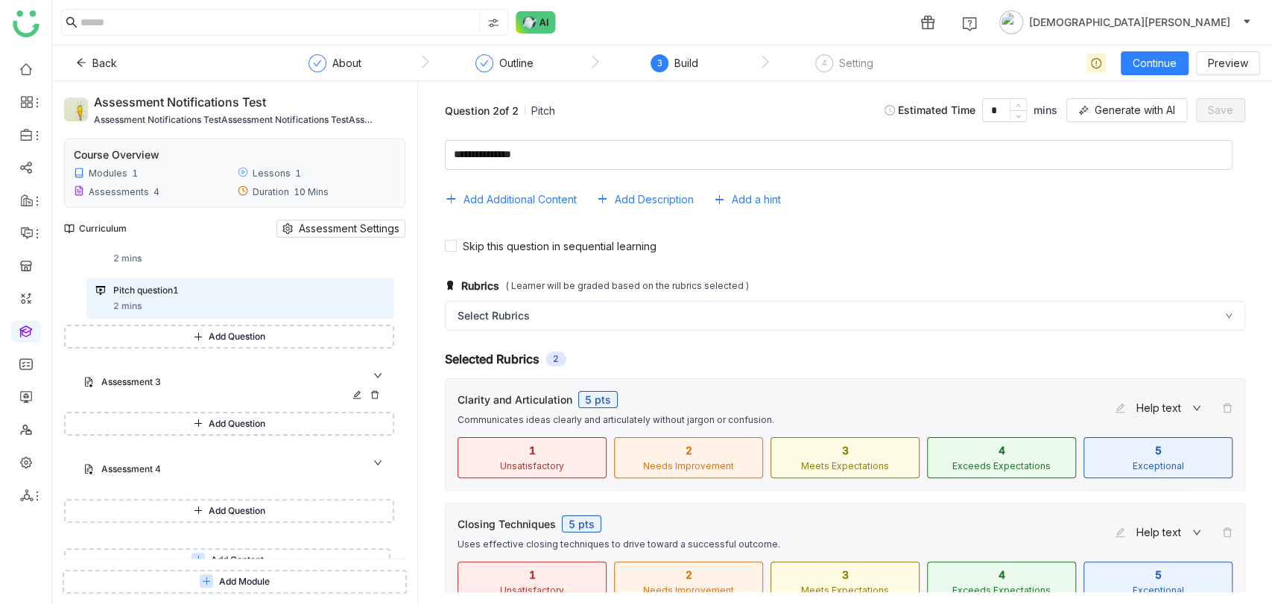
click at [203, 394] on div "Assessment 3" at bounding box center [235, 384] width 320 height 34
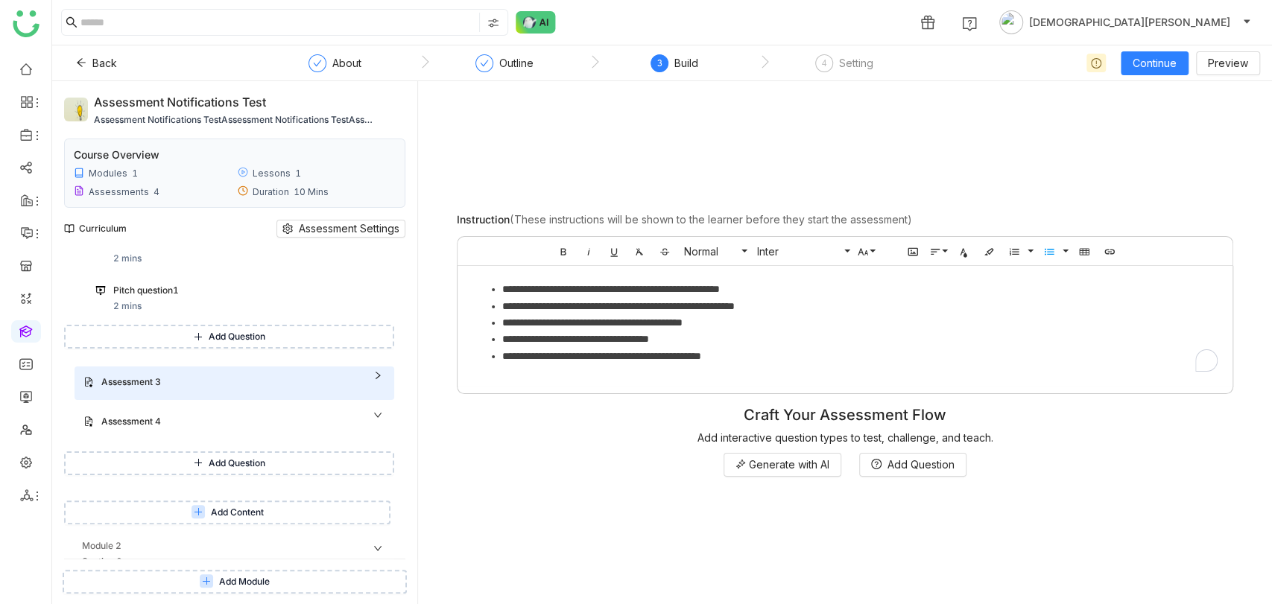
click at [505, 304] on li "**********" at bounding box center [859, 306] width 715 height 16
click at [504, 306] on li "**********" at bounding box center [859, 306] width 715 height 16
click at [502, 324] on li "**********" at bounding box center [859, 323] width 715 height 16
click at [503, 335] on li "**********" at bounding box center [859, 339] width 715 height 16
click at [504, 353] on li "**********" at bounding box center [859, 356] width 715 height 16
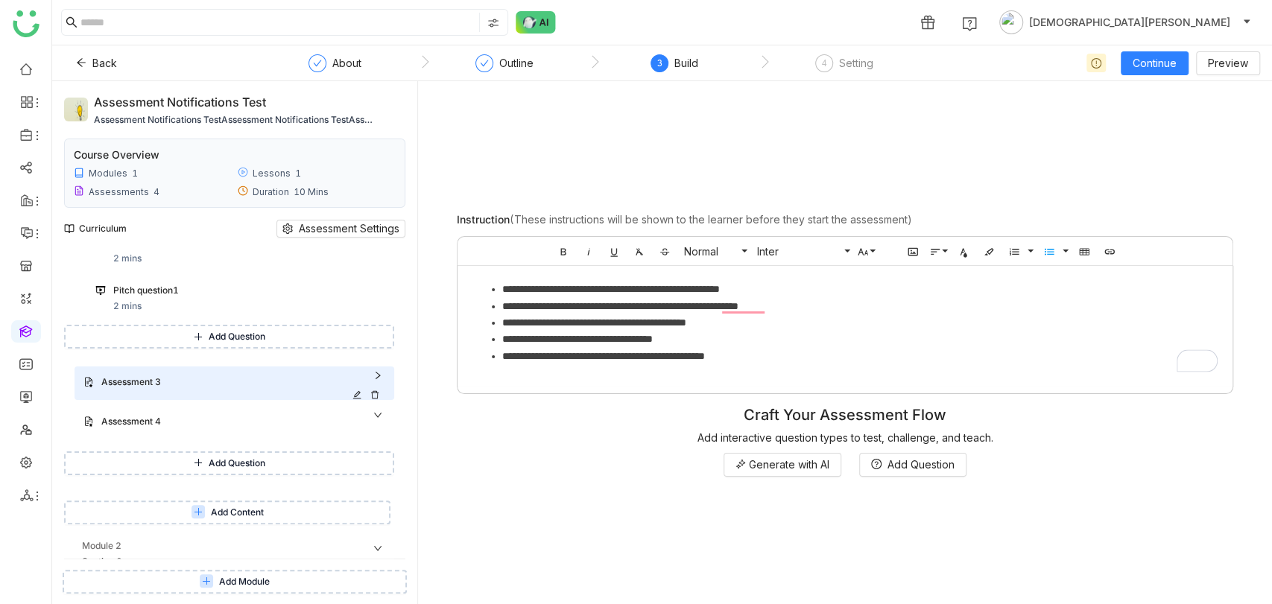
click at [255, 376] on div "Assessment 3" at bounding box center [226, 383] width 250 height 14
click at [230, 417] on span "Add Question" at bounding box center [237, 424] width 57 height 14
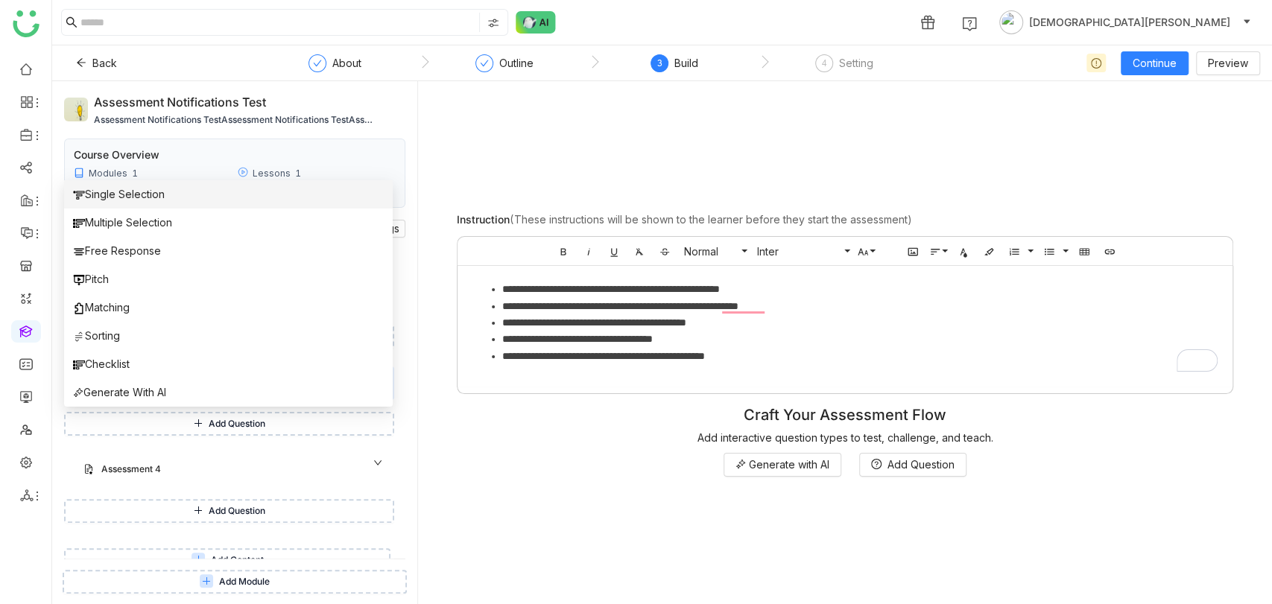
click at [141, 192] on span "Single Selection" at bounding box center [119, 194] width 92 height 16
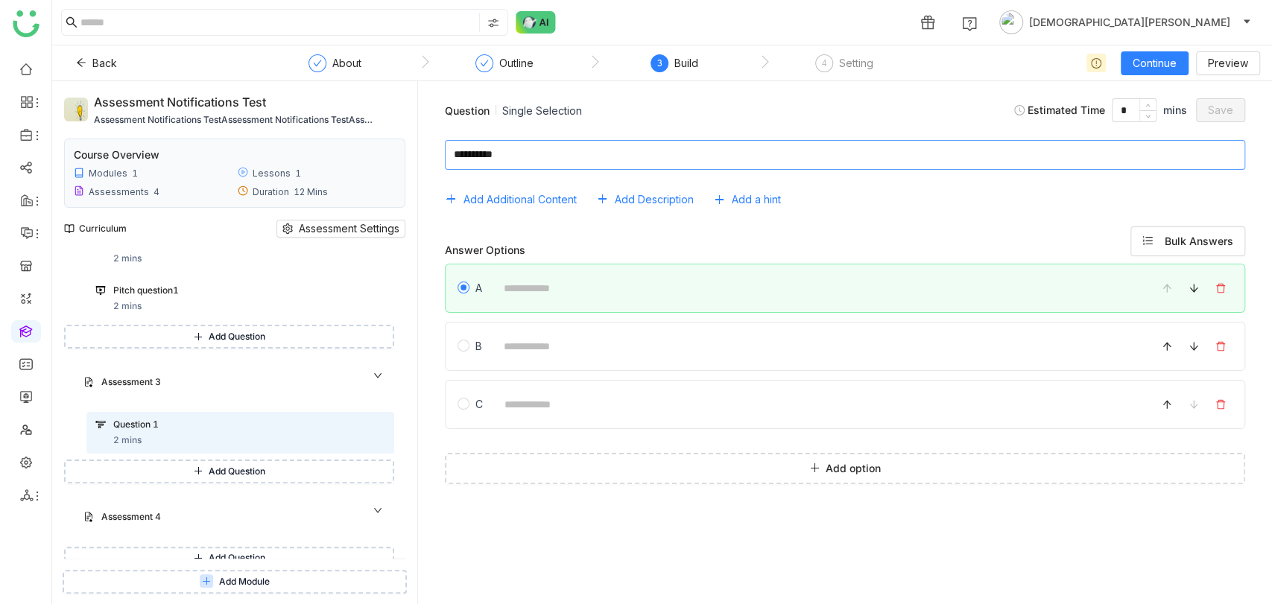
click at [552, 155] on textarea at bounding box center [845, 155] width 800 height 30
type textarea "***"
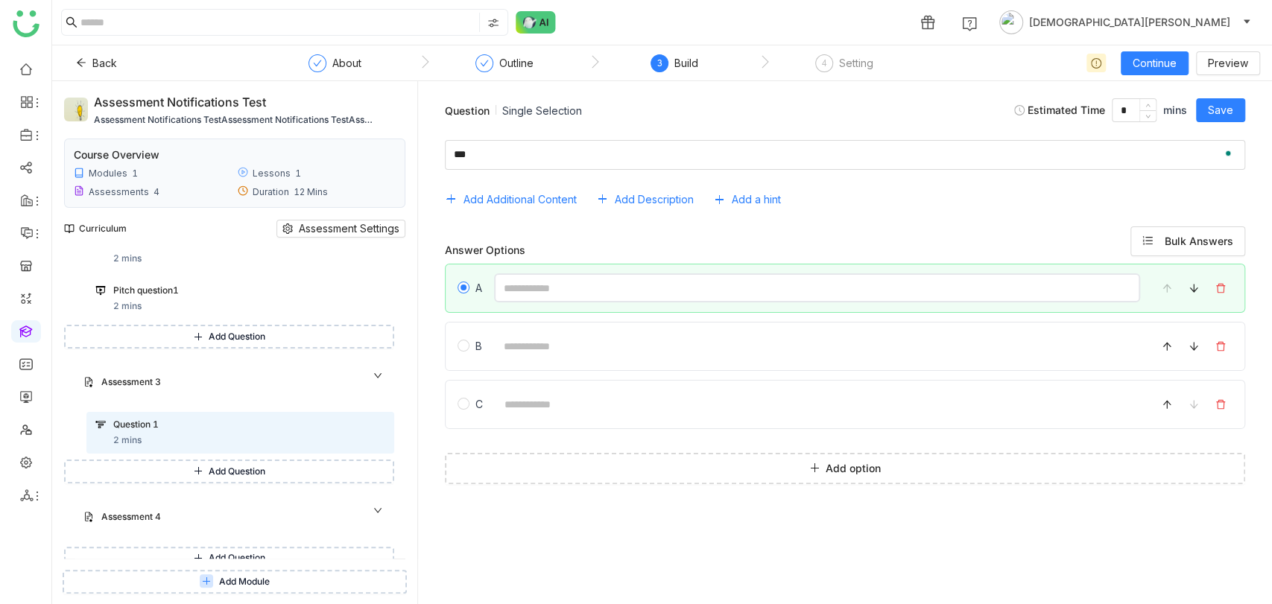
click at [549, 293] on input at bounding box center [817, 288] width 646 height 29
type input "********"
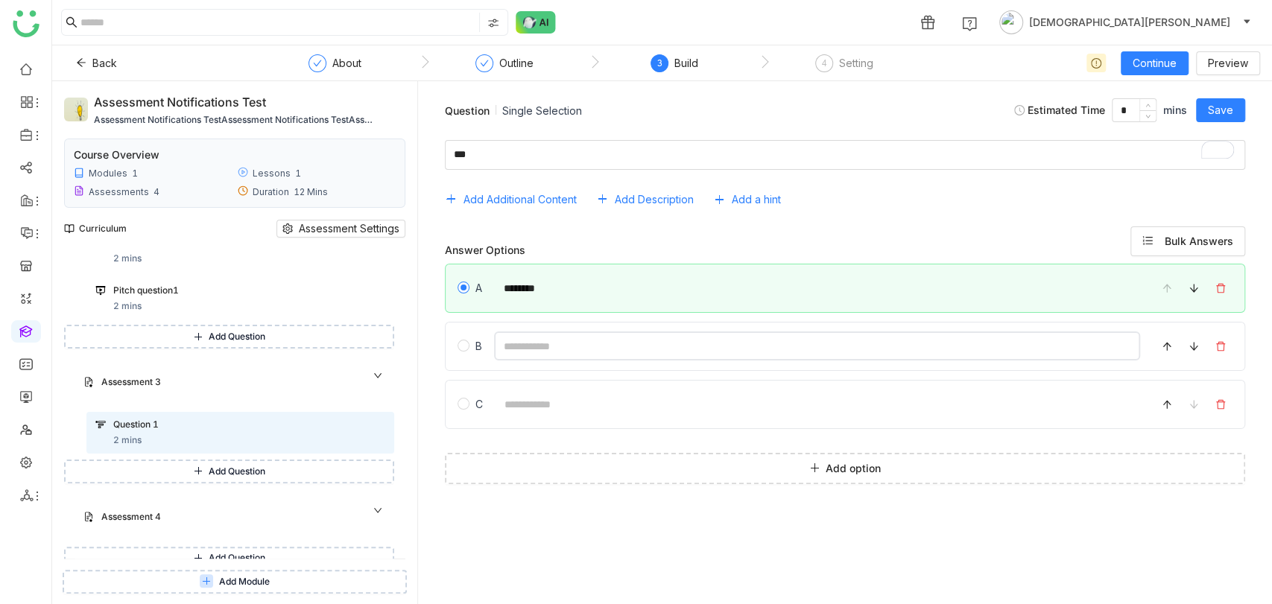
click at [595, 345] on input at bounding box center [817, 346] width 646 height 29
type input "********"
click at [1230, 107] on span "Save" at bounding box center [1220, 110] width 25 height 16
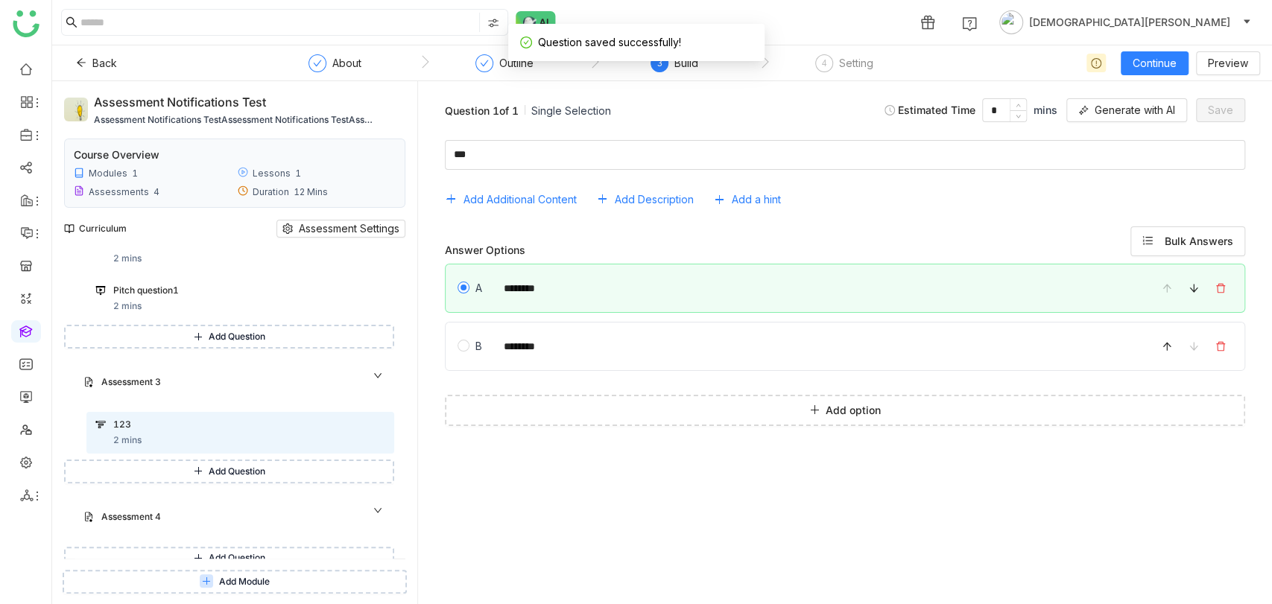
click at [200, 469] on icon at bounding box center [198, 471] width 9 height 9
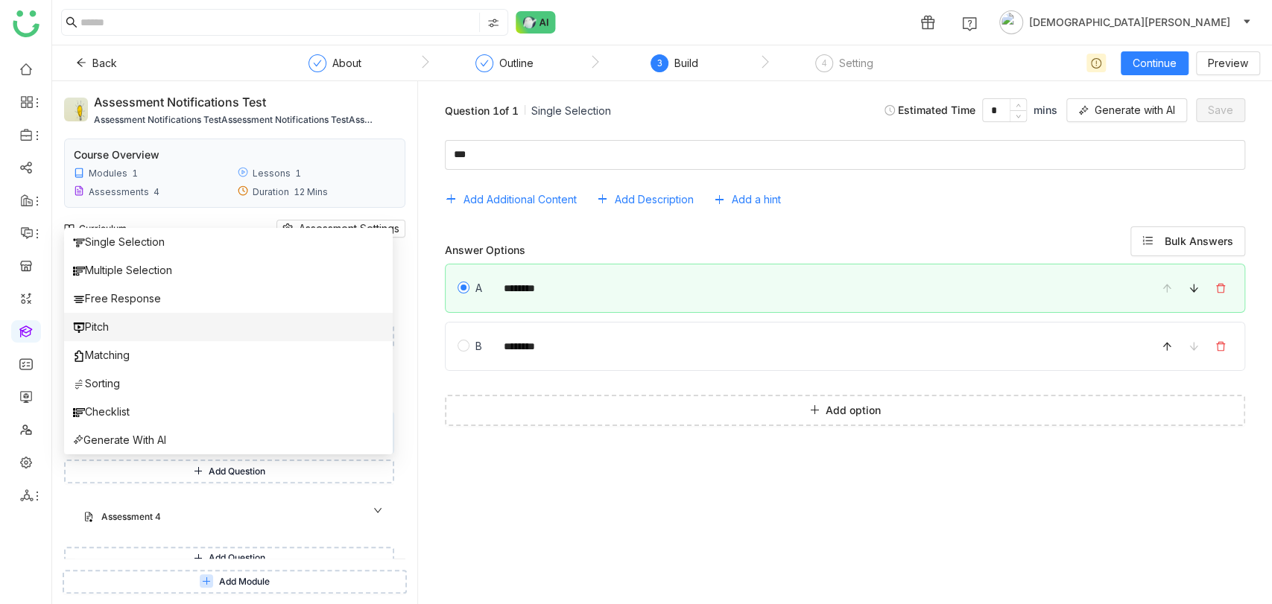
click at [109, 326] on span "Pitch" at bounding box center [91, 327] width 36 height 16
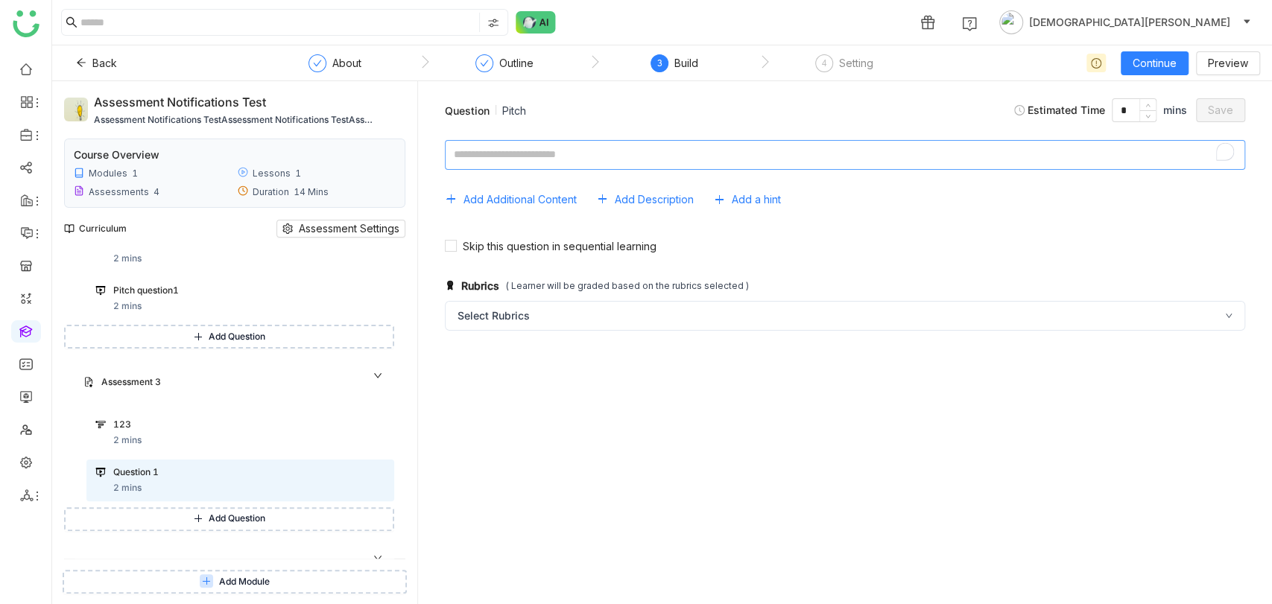
click at [487, 162] on textarea "To enrich screen reader interactions, please activate Accessibility in Grammarl…" at bounding box center [845, 155] width 800 height 30
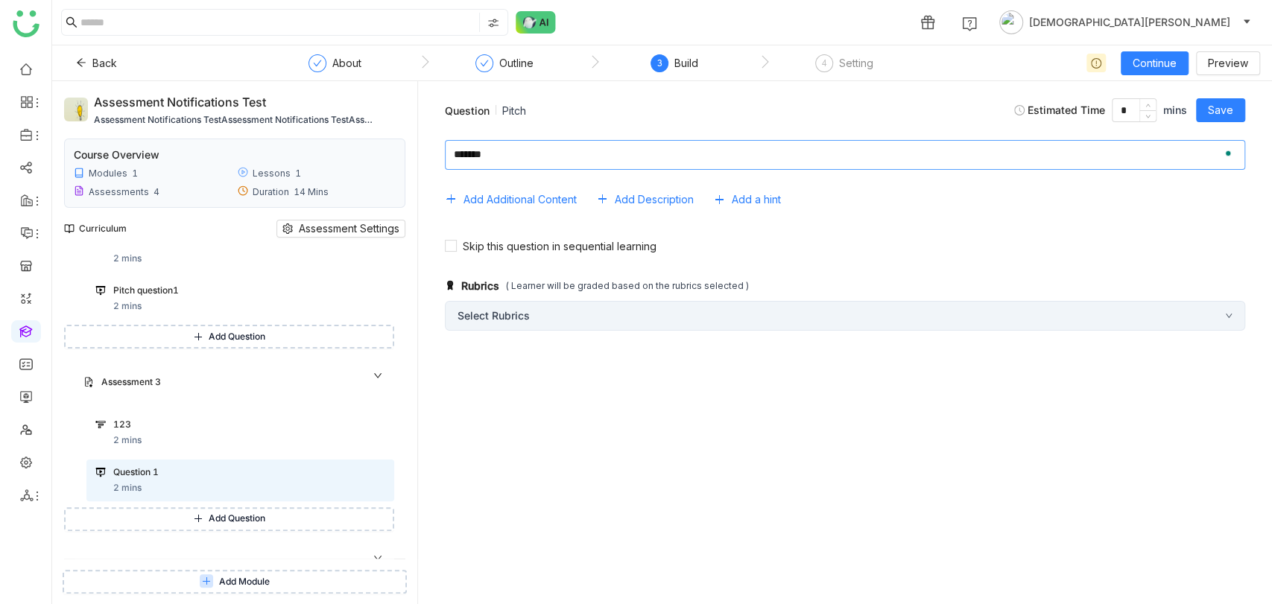
type textarea "*******"
click at [555, 326] on div "Select Rubrics" at bounding box center [845, 316] width 800 height 30
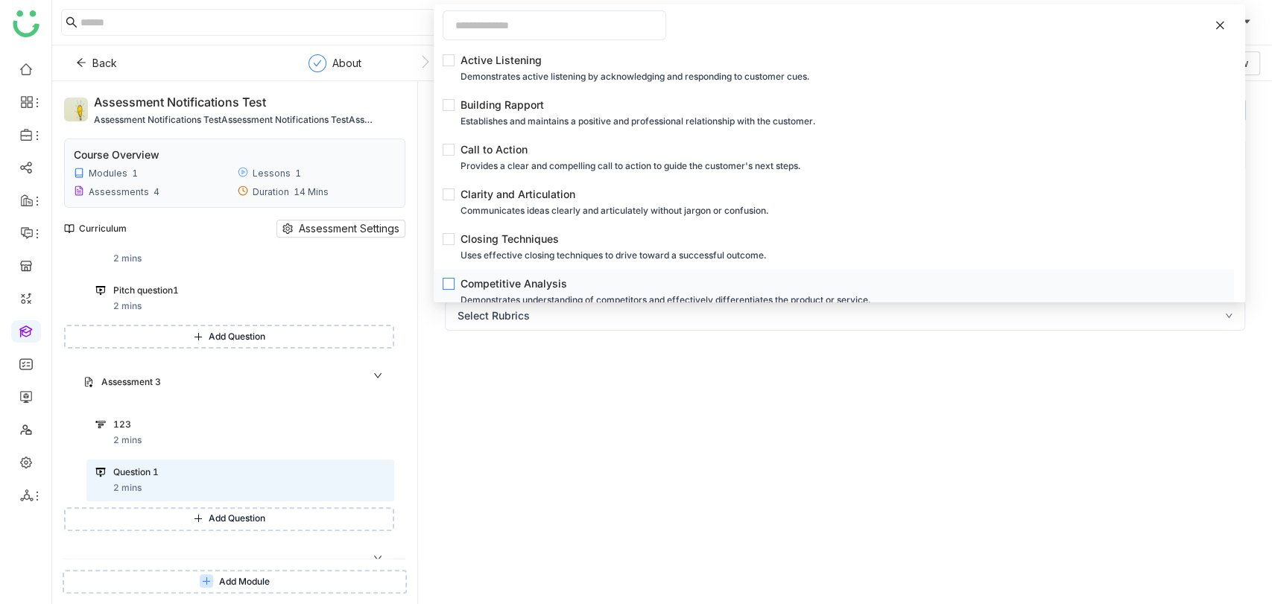
click at [484, 282] on div "Competitive Analysis" at bounding box center [839, 284] width 756 height 16
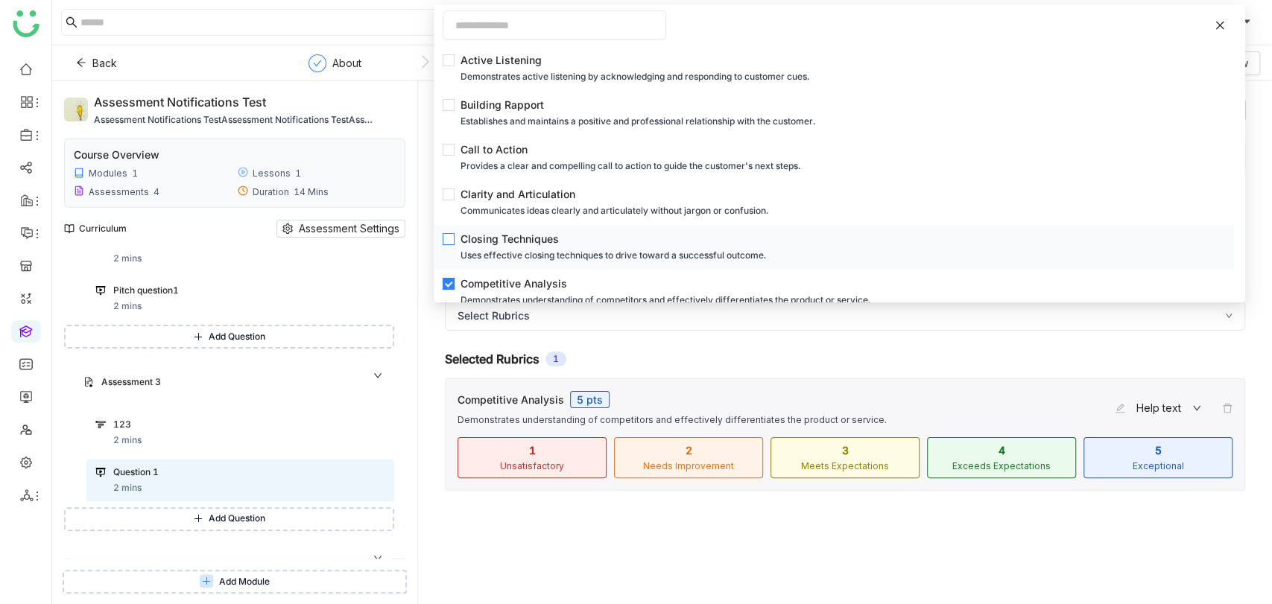
click at [487, 247] on div "Closing Techniques" at bounding box center [839, 239] width 756 height 16
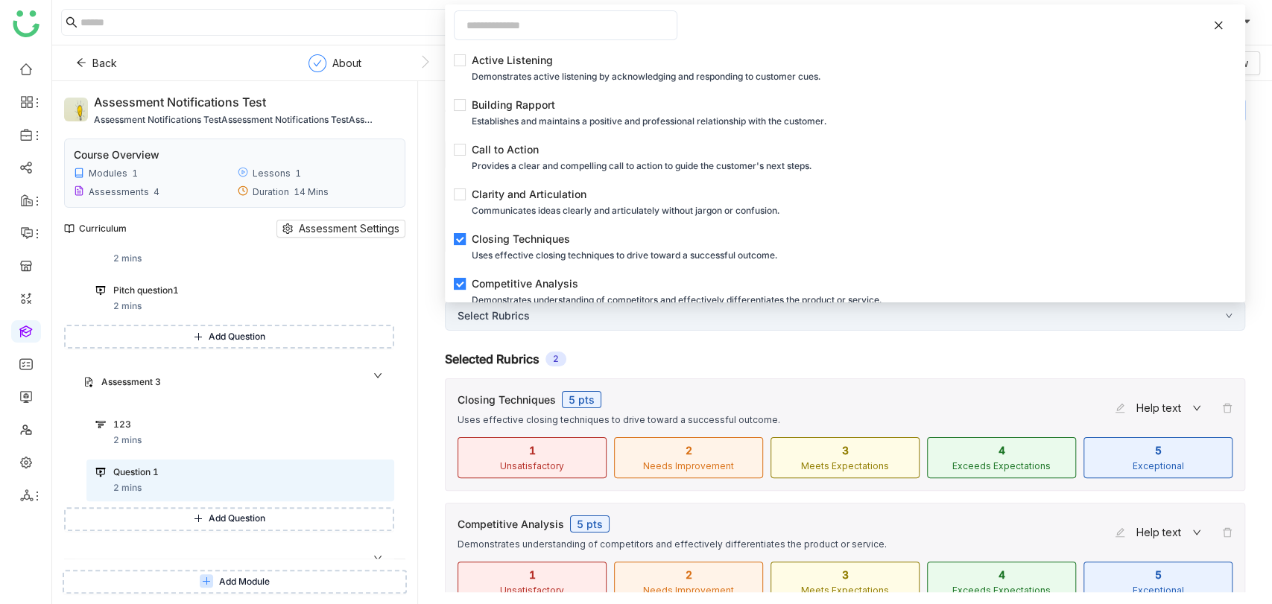
click at [639, 329] on div "Select Rubrics" at bounding box center [845, 316] width 800 height 30
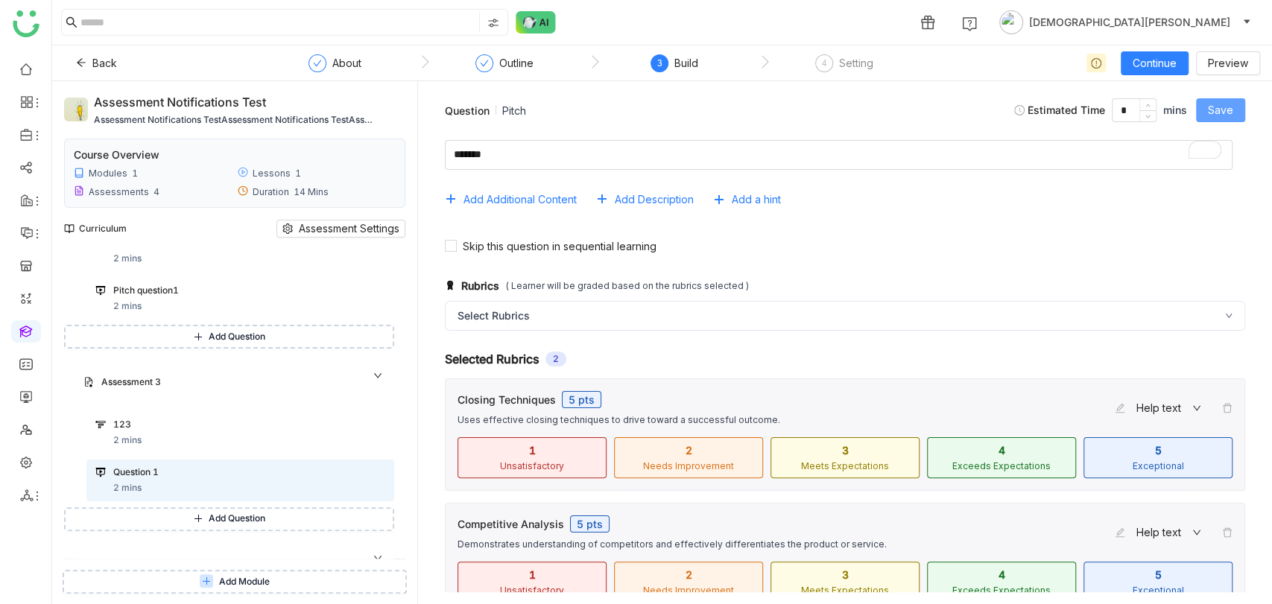
click at [1216, 104] on span "Save" at bounding box center [1220, 110] width 25 height 16
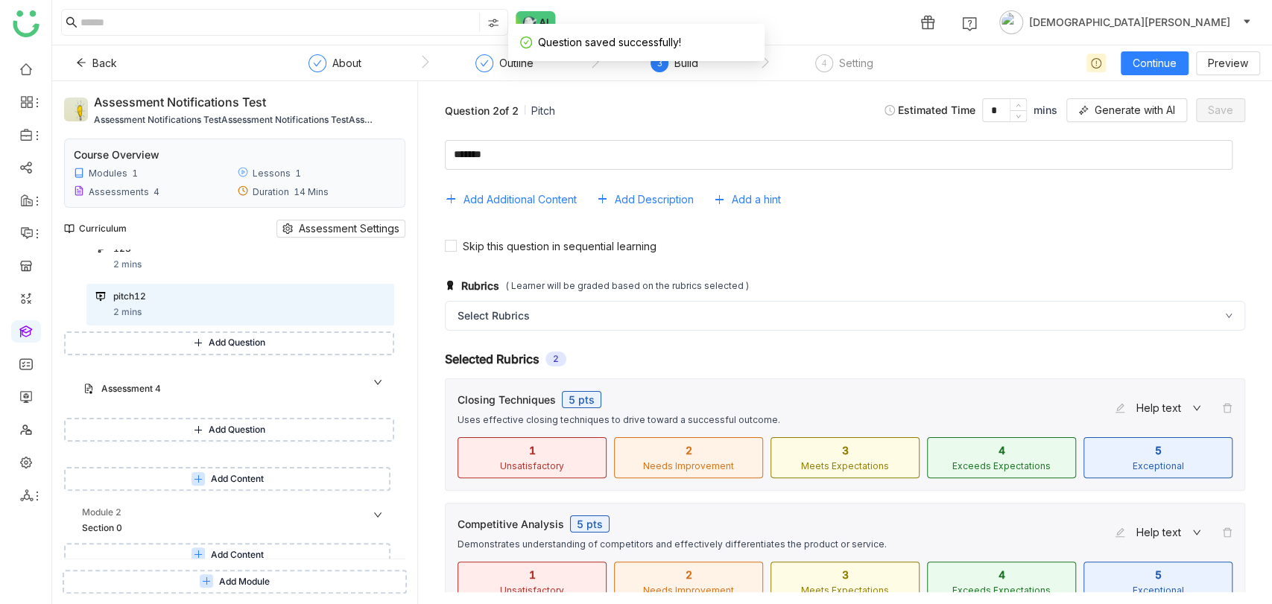
scroll to position [514, 0]
click at [236, 425] on span "Add Question" at bounding box center [237, 424] width 57 height 14
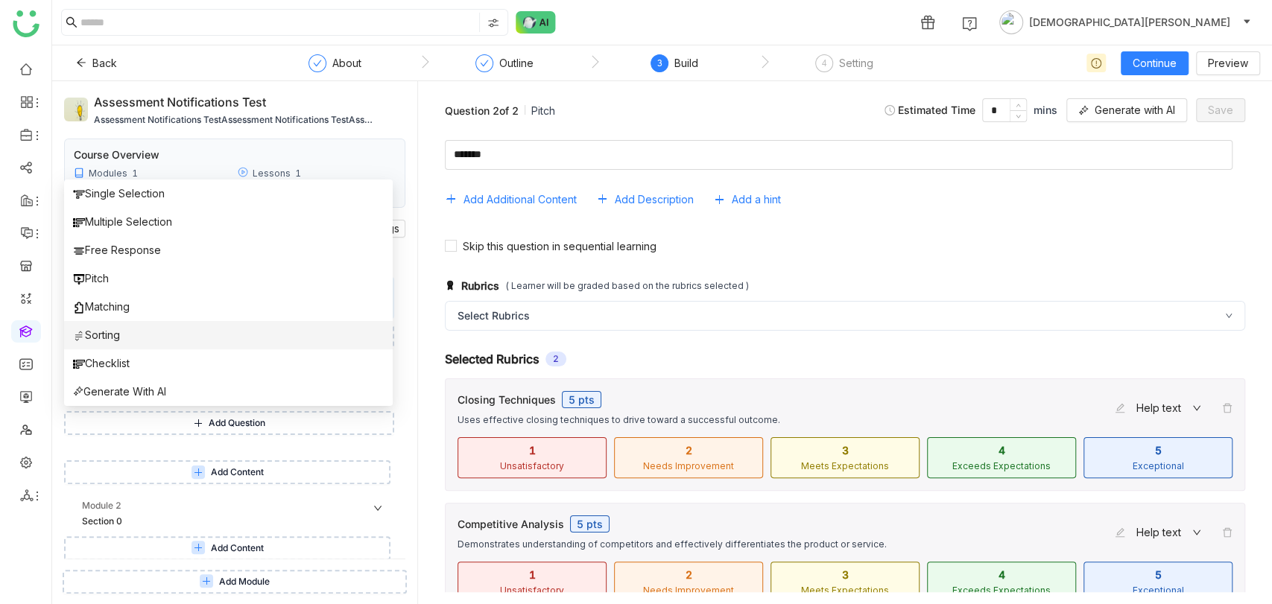
click at [119, 333] on span "Sorting" at bounding box center [96, 335] width 47 height 16
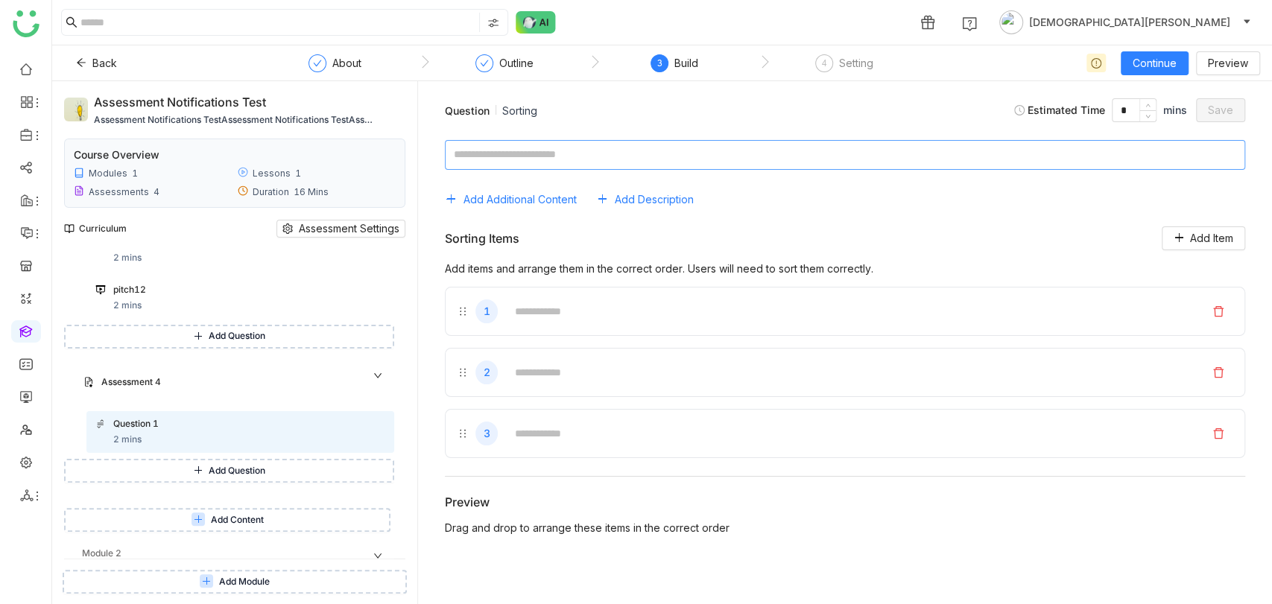
click at [490, 142] on textarea at bounding box center [845, 155] width 800 height 30
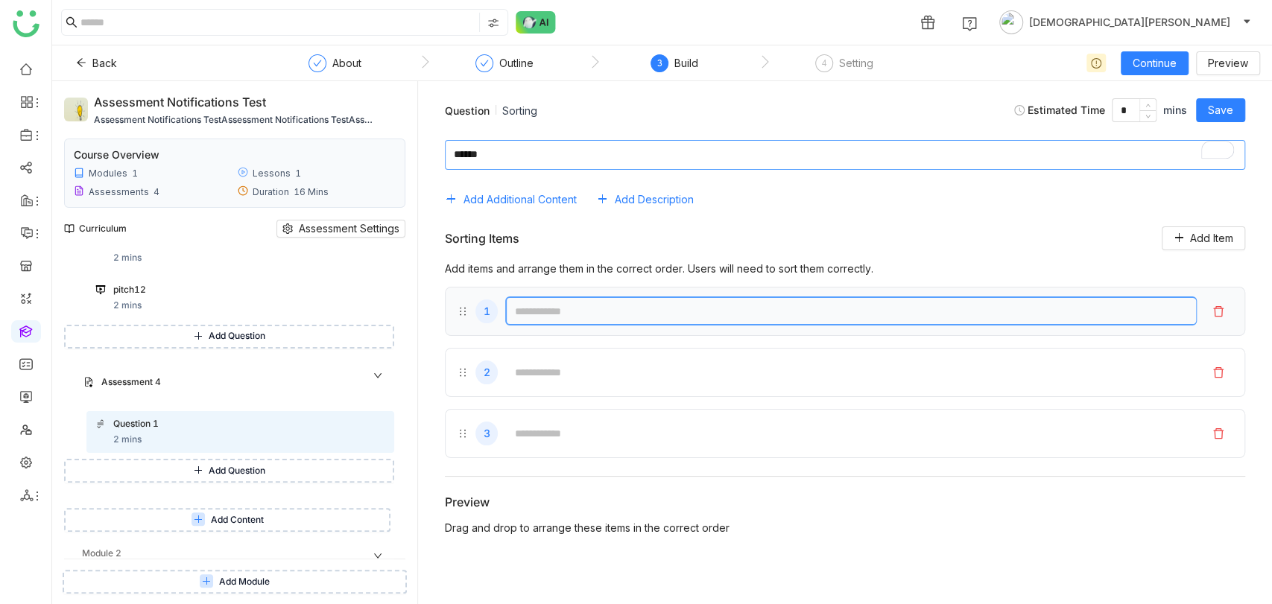
type textarea "******"
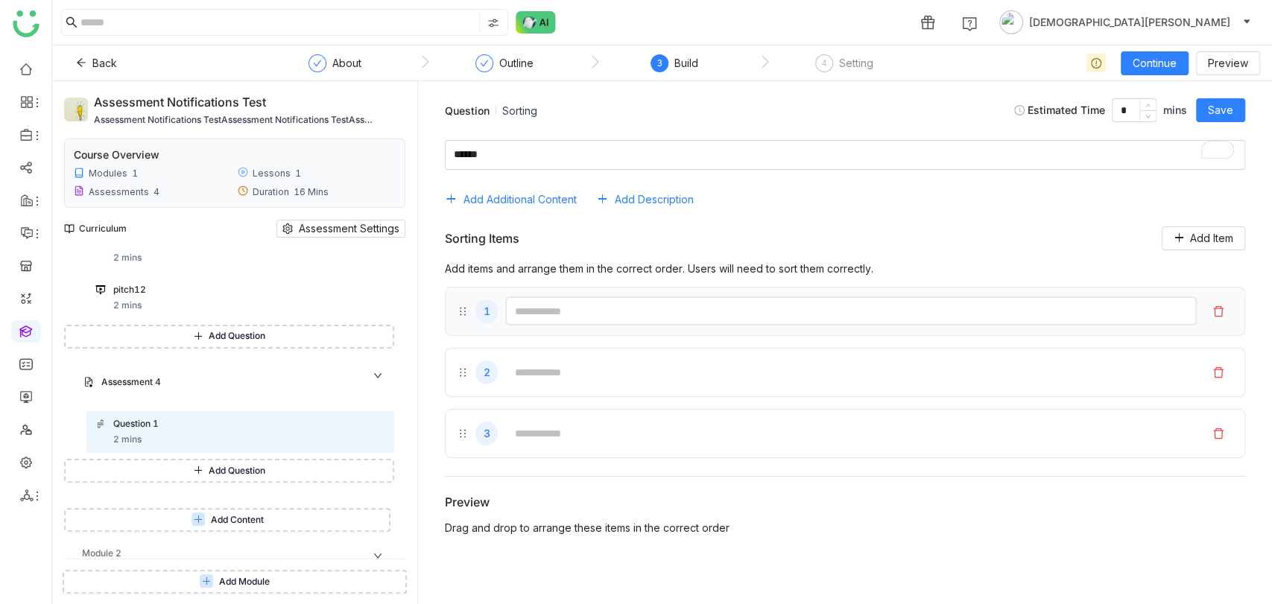
click at [618, 309] on input "text" at bounding box center [851, 311] width 692 height 29
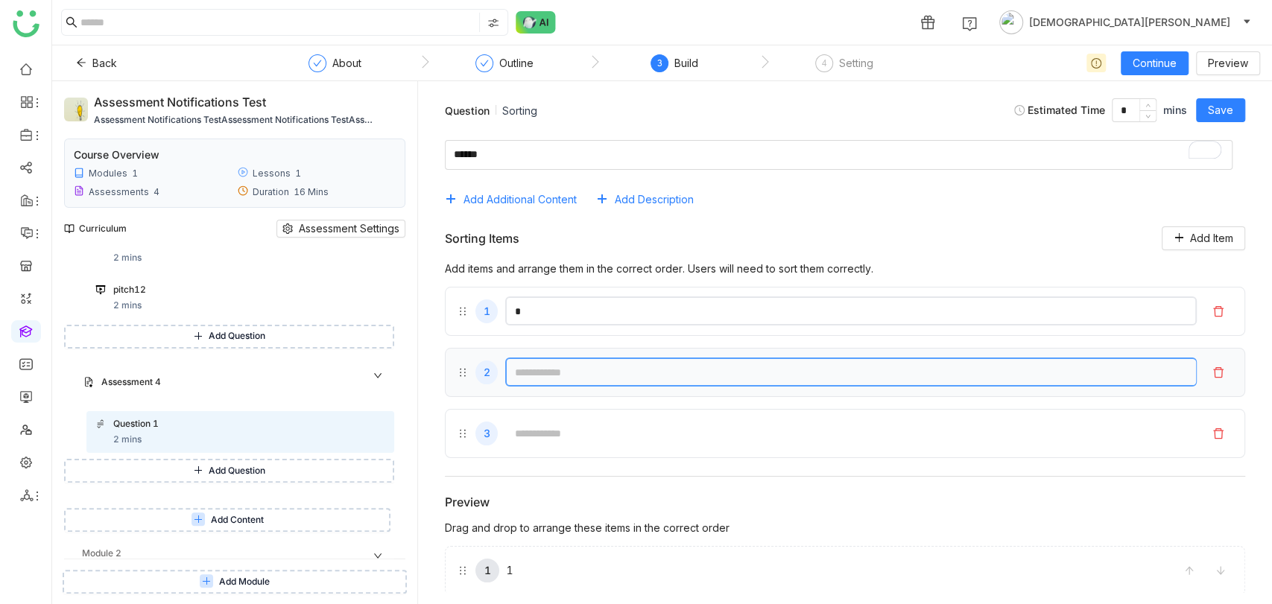
type input "*"
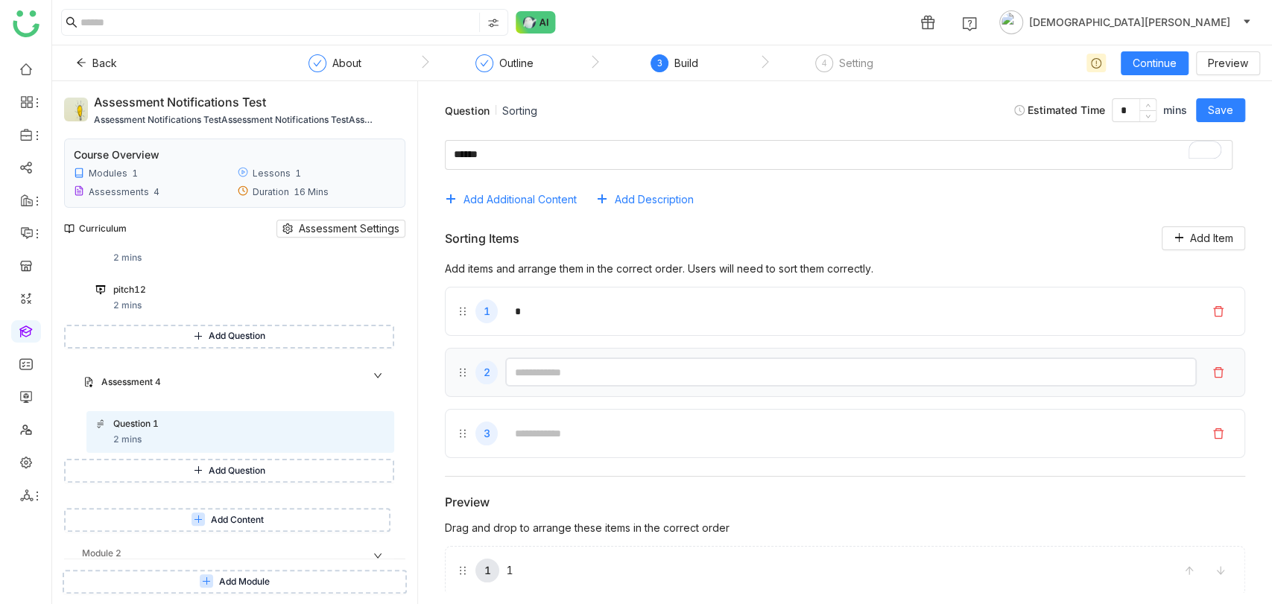
click at [593, 368] on input "text" at bounding box center [851, 372] width 692 height 29
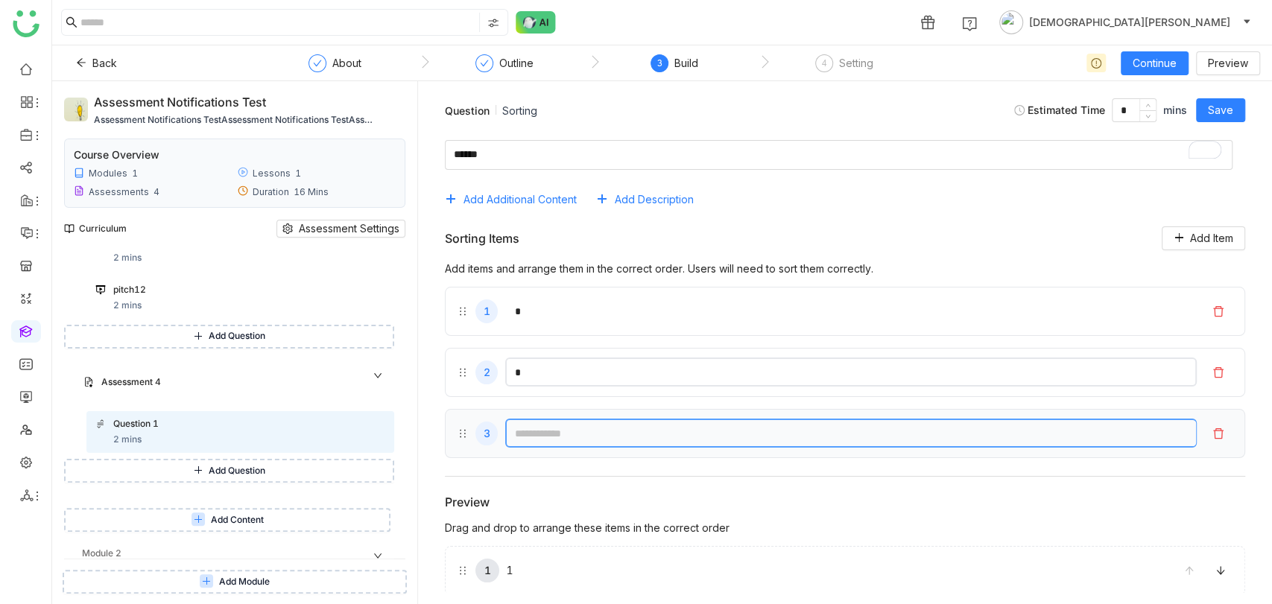
type input "*"
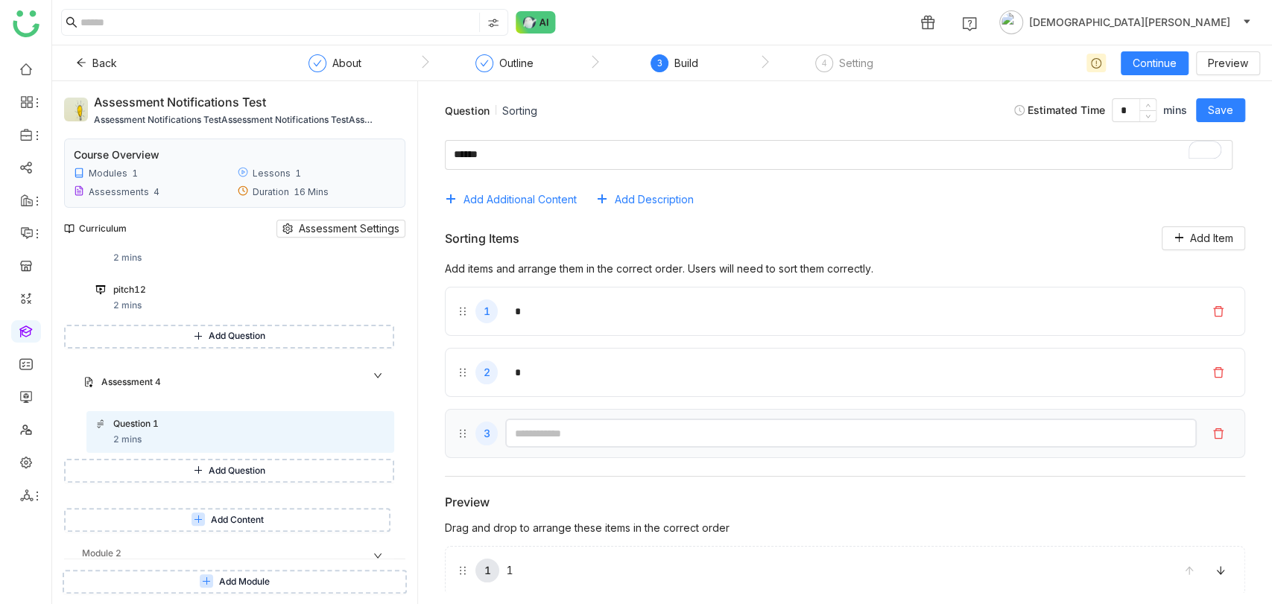
click at [536, 436] on input "text" at bounding box center [851, 433] width 692 height 29
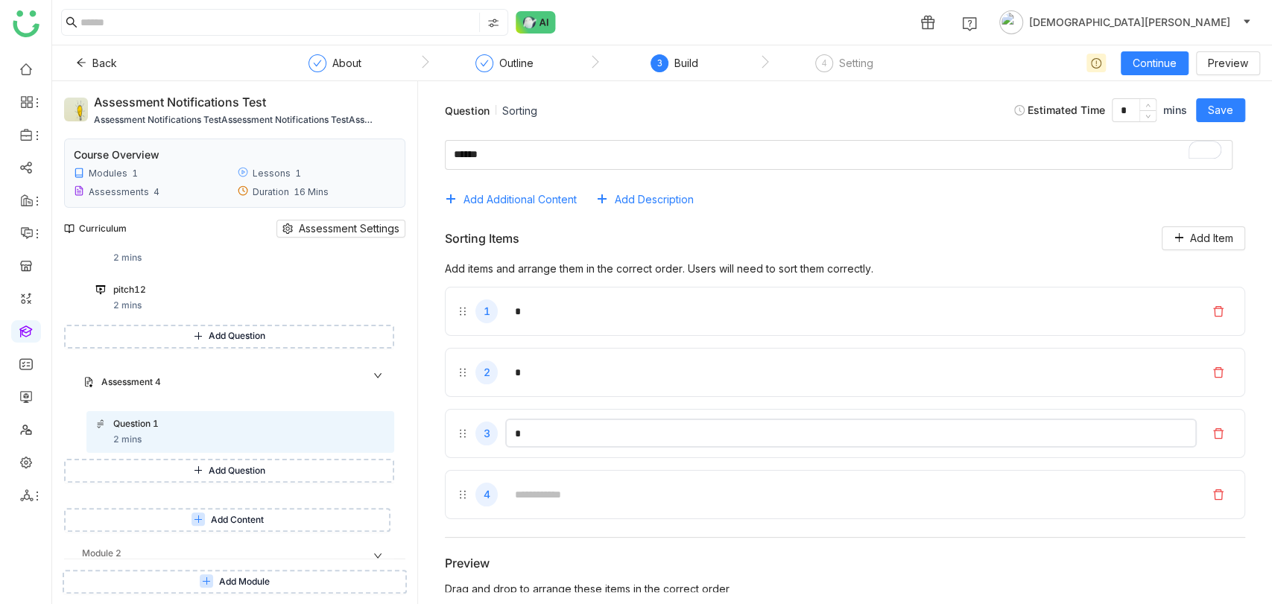
type input "*"
click at [724, 240] on div "Sorting Items Add Item" at bounding box center [845, 239] width 800 height 24
click at [1222, 106] on span "Save" at bounding box center [1220, 110] width 25 height 16
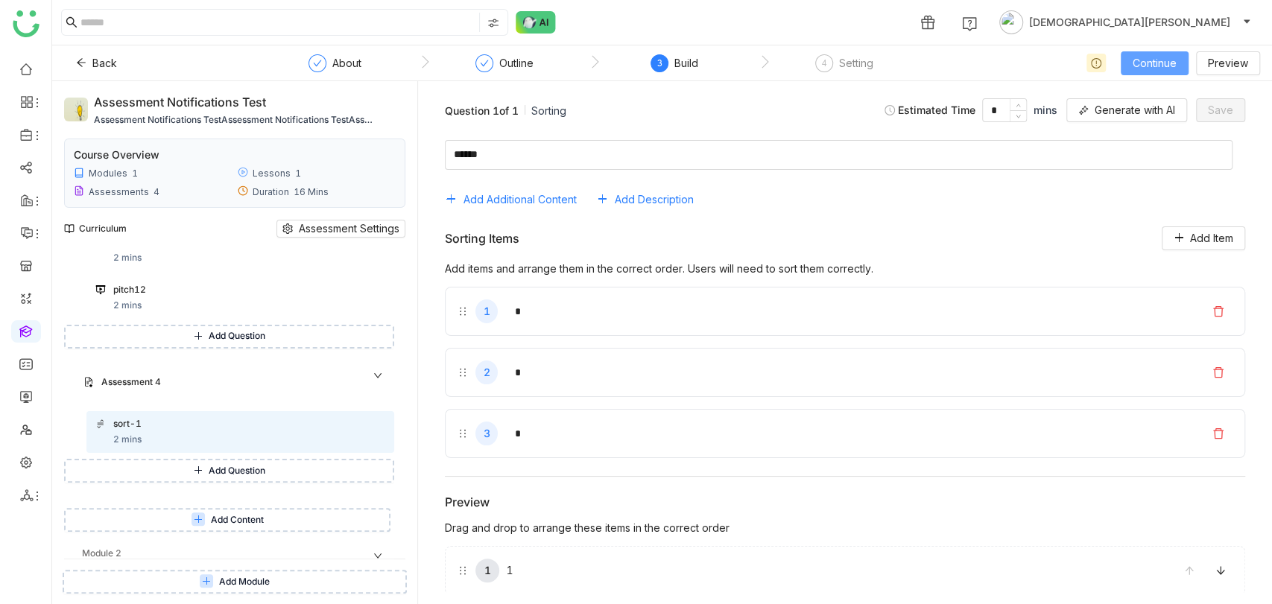
click at [1155, 57] on span "Continue" at bounding box center [1155, 63] width 44 height 16
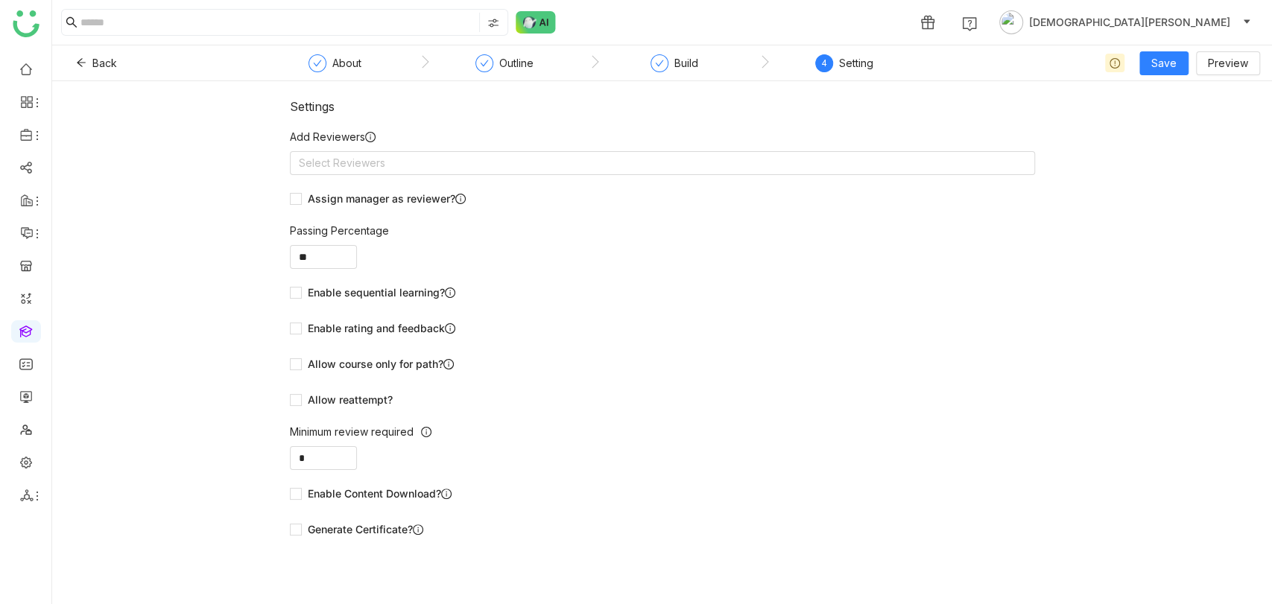
click at [524, 138] on nz-form-label "Add Reviewers" at bounding box center [662, 140] width 745 height 22
click at [515, 154] on nz-select-top-control "Select Reviewers" at bounding box center [662, 163] width 745 height 24
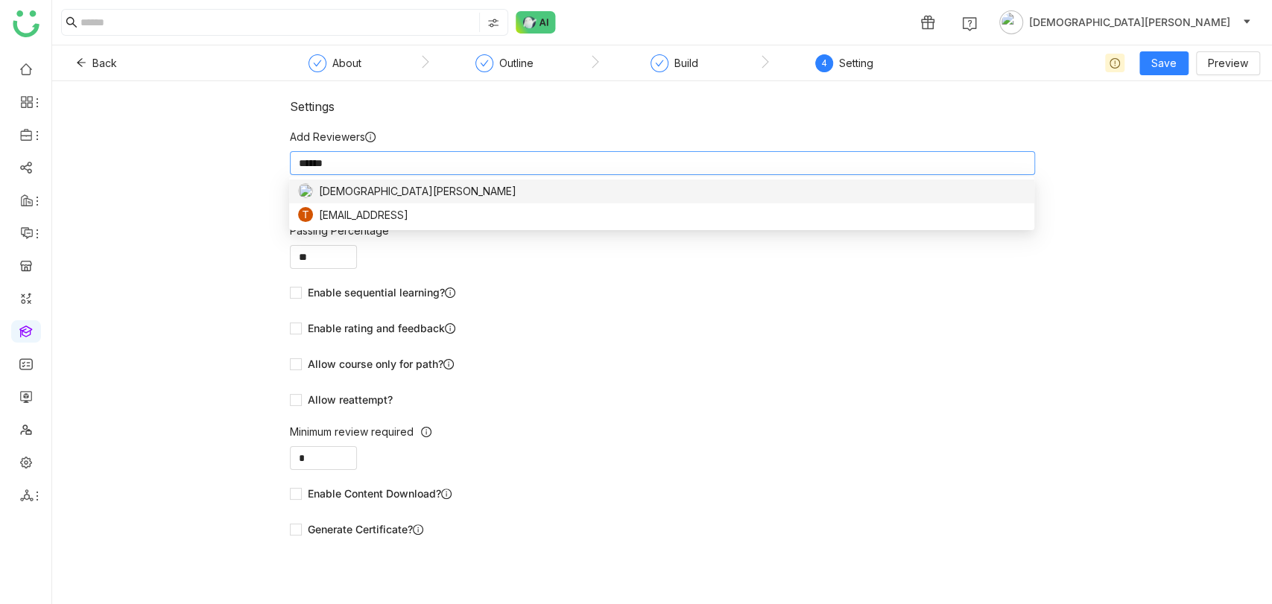
type input "******"
click at [486, 190] on div "[DEMOGRAPHIC_DATA][PERSON_NAME]" at bounding box center [661, 191] width 727 height 16
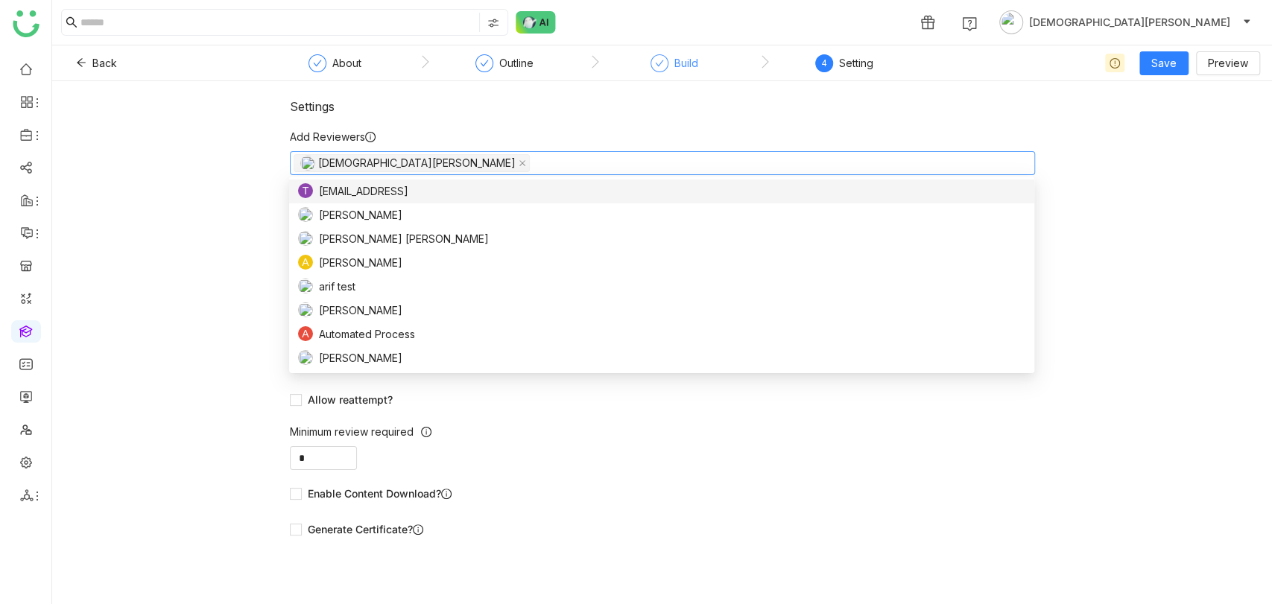
click at [663, 62] on div at bounding box center [660, 63] width 18 height 18
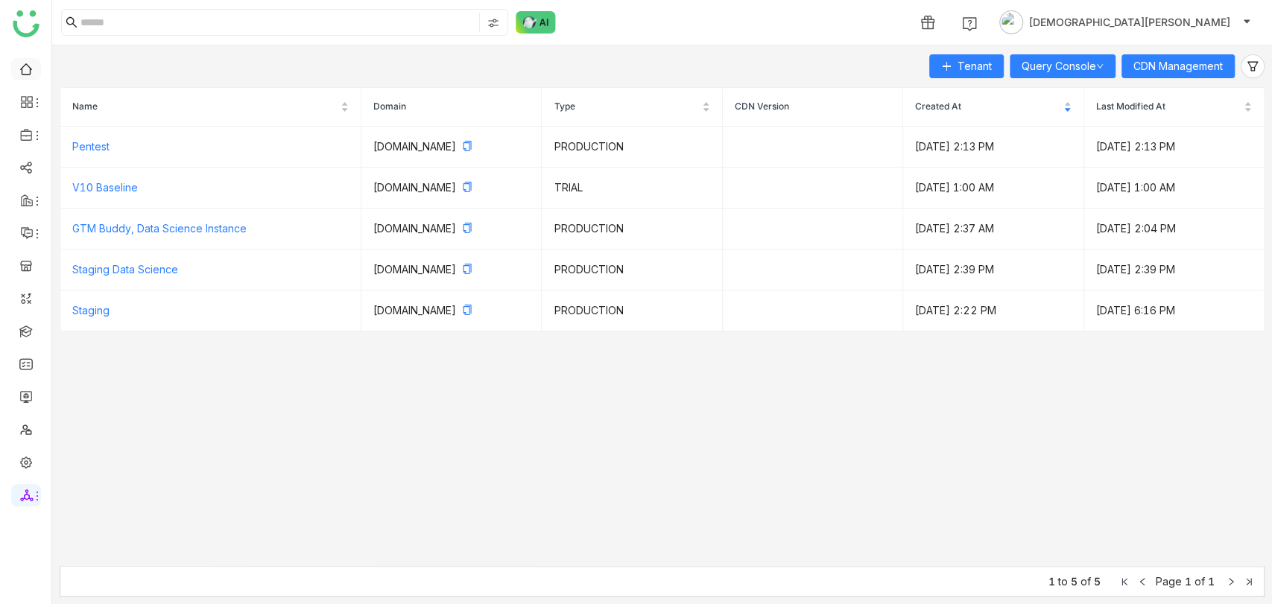
click at [33, 72] on link at bounding box center [25, 68] width 13 height 13
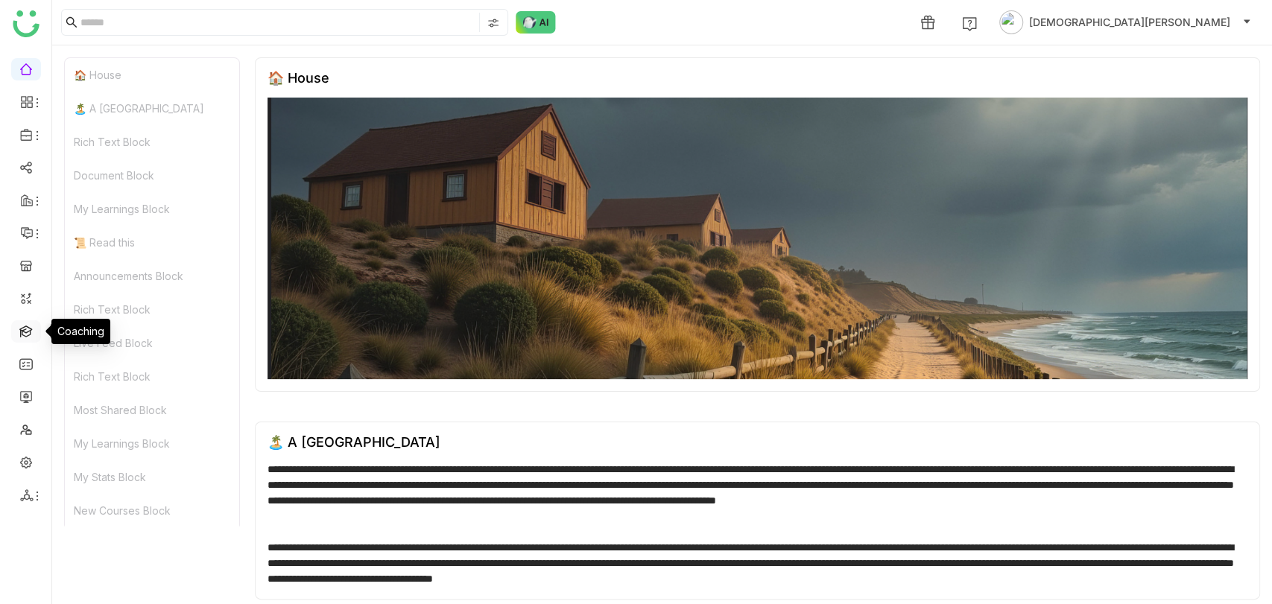
click at [25, 327] on link at bounding box center [25, 330] width 13 height 13
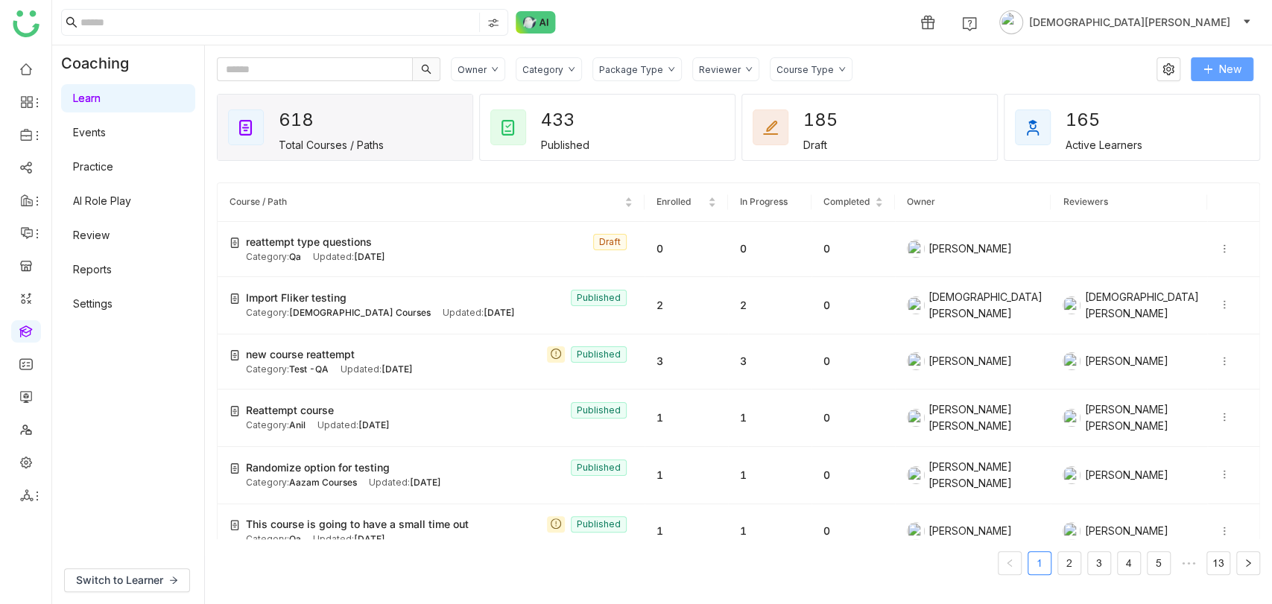
click at [1232, 61] on span "New" at bounding box center [1230, 69] width 22 height 16
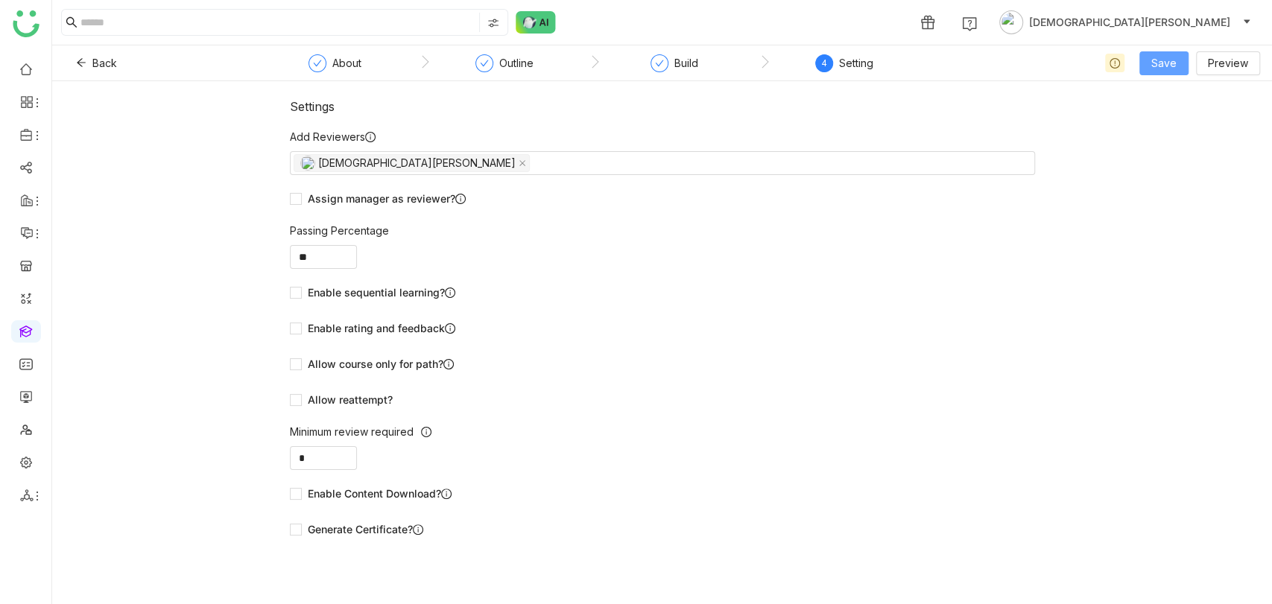
click at [1157, 69] on span "Save" at bounding box center [1163, 63] width 25 height 16
click at [1162, 94] on span "Save as Draft" at bounding box center [1184, 93] width 66 height 16
click at [670, 75] on div "Build" at bounding box center [675, 67] width 48 height 27
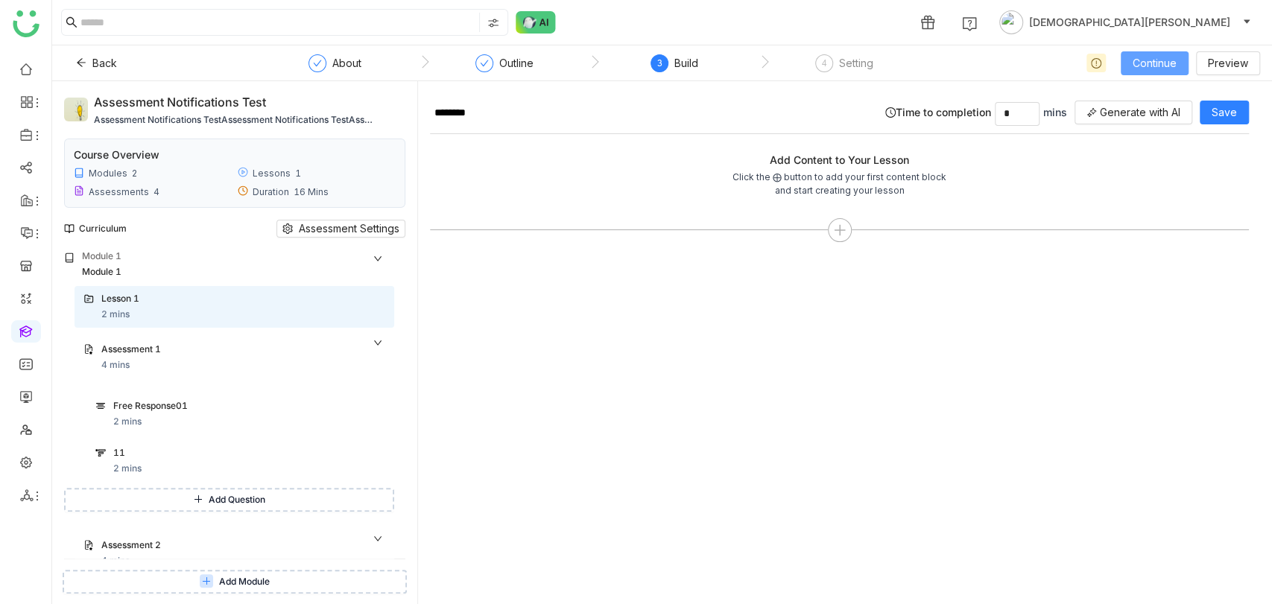
click at [1158, 55] on span "Continue" at bounding box center [1155, 63] width 44 height 16
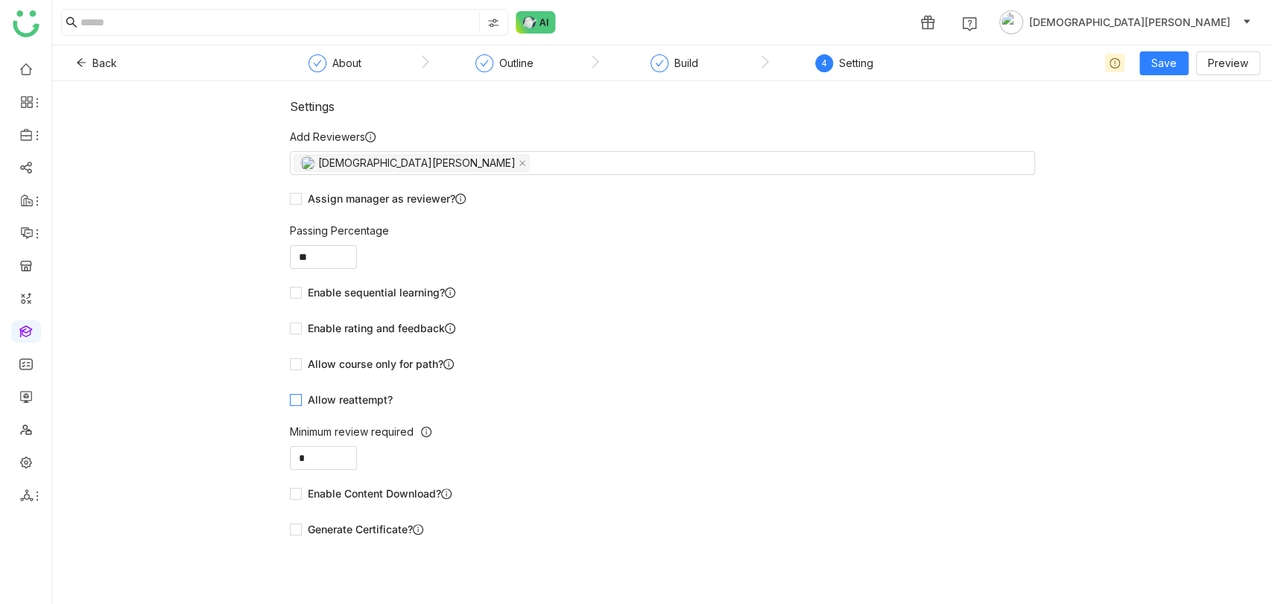
click at [306, 405] on span "Allow reattempt?" at bounding box center [350, 400] width 97 height 16
click at [320, 442] on nz-form-label "Maximum number of attempts" at bounding box center [662, 435] width 745 height 22
click at [320, 455] on input "*" at bounding box center [324, 458] width 66 height 22
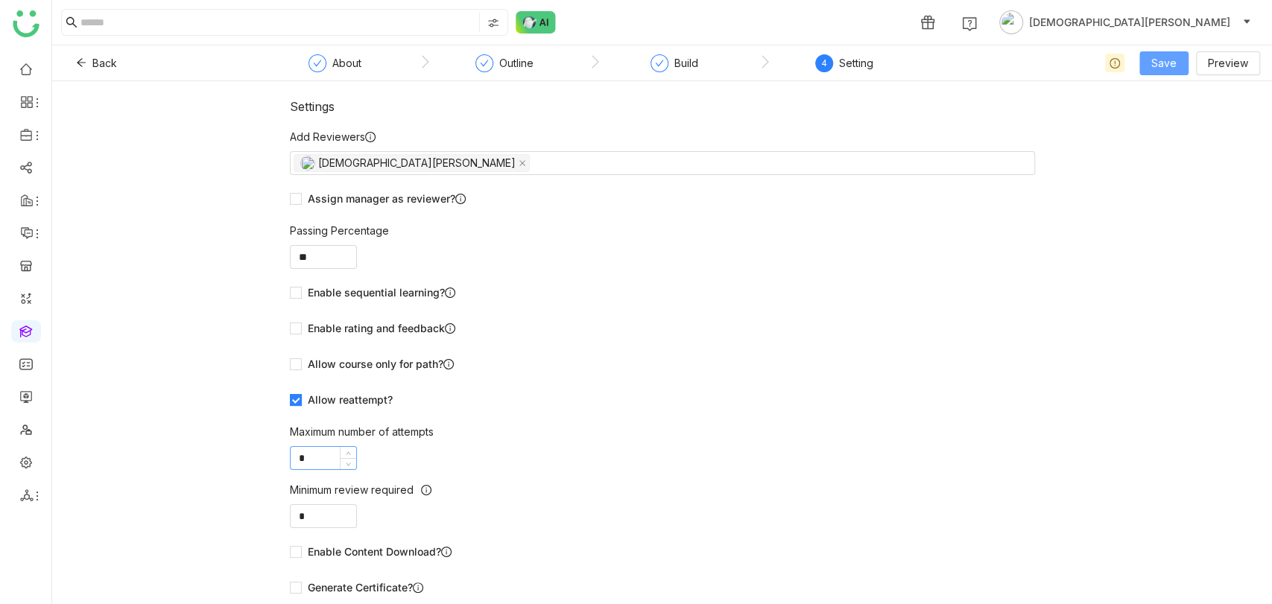
type input "*"
click at [1163, 73] on button "Save" at bounding box center [1164, 63] width 49 height 24
click at [1169, 94] on span "Save as Draft" at bounding box center [1184, 93] width 66 height 16
click at [336, 69] on div "About" at bounding box center [346, 63] width 29 height 18
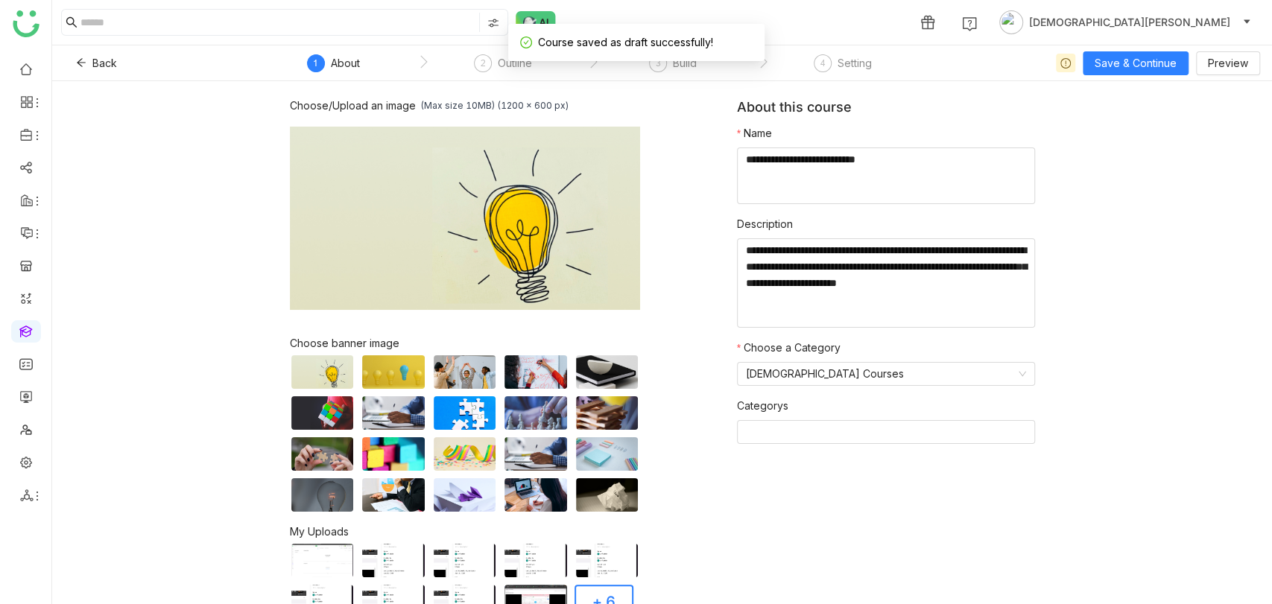
click at [891, 126] on nz-form-item "Name" at bounding box center [886, 164] width 298 height 79
click at [871, 150] on textarea at bounding box center [886, 176] width 298 height 57
click at [871, 159] on textarea "To enrich screen reader interactions, please activate Accessibility in Grammarl…" at bounding box center [886, 176] width 298 height 57
click at [821, 61] on span "4" at bounding box center [823, 62] width 5 height 11
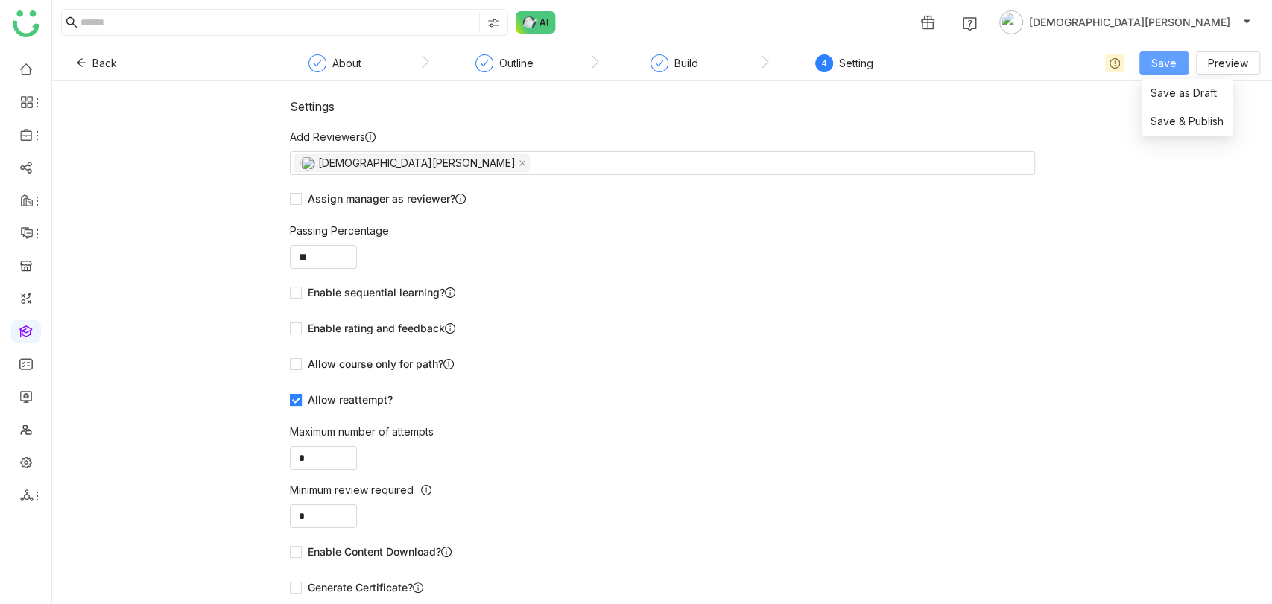
click at [1149, 66] on button "Save" at bounding box center [1164, 63] width 49 height 24
click at [1160, 113] on li "Save & Publish" at bounding box center [1187, 121] width 91 height 28
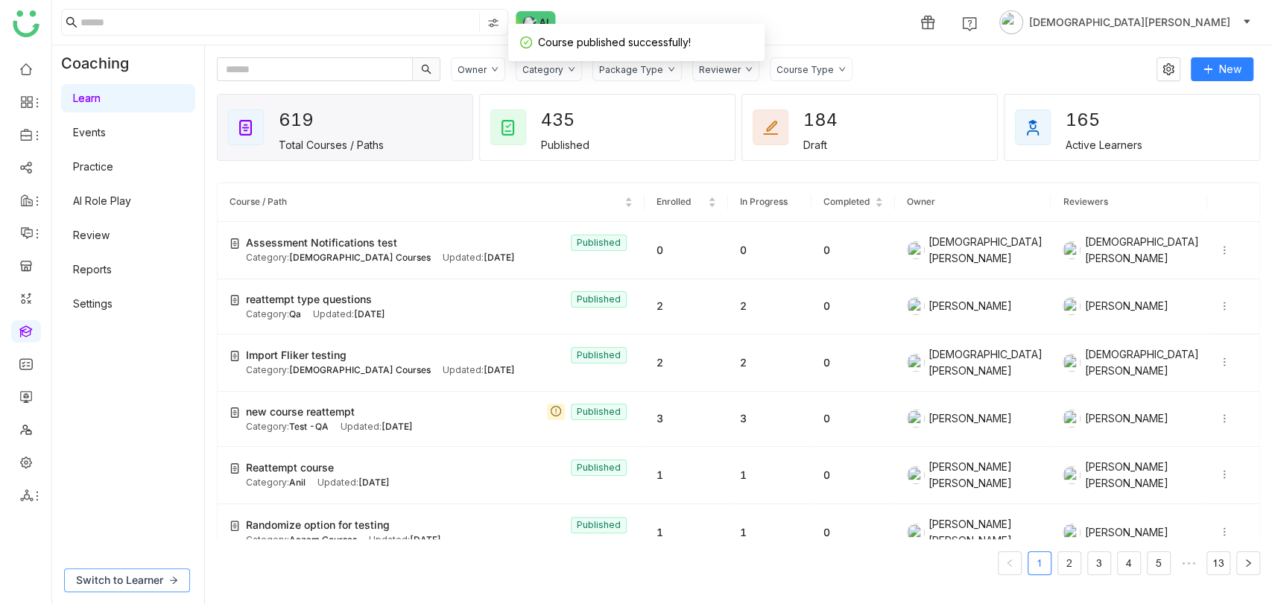
click at [142, 572] on span "Switch to Learner" at bounding box center [119, 580] width 87 height 16
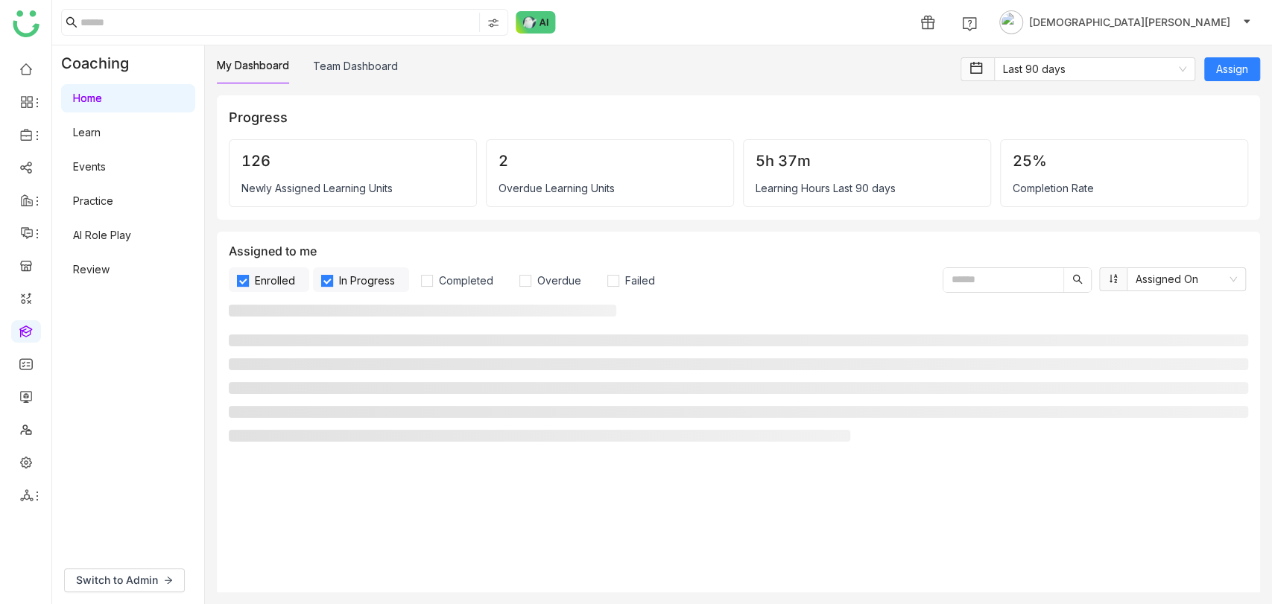
click at [101, 127] on link "Learn" at bounding box center [87, 132] width 28 height 13
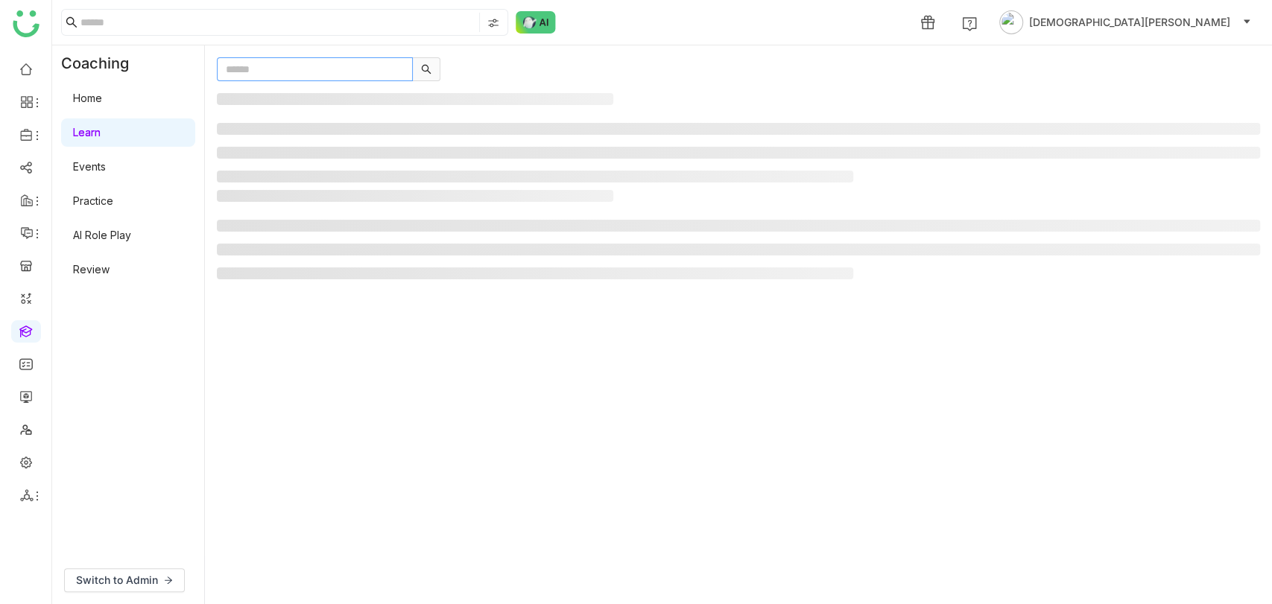
click at [323, 72] on input "text" at bounding box center [315, 69] width 196 height 24
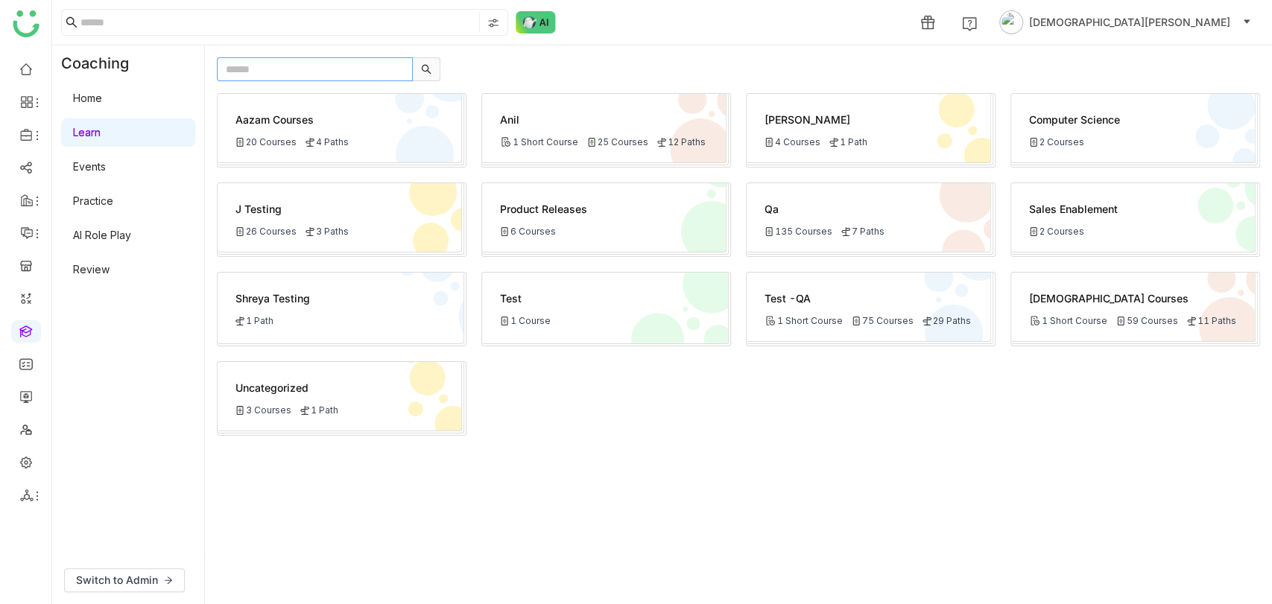
paste input "**********"
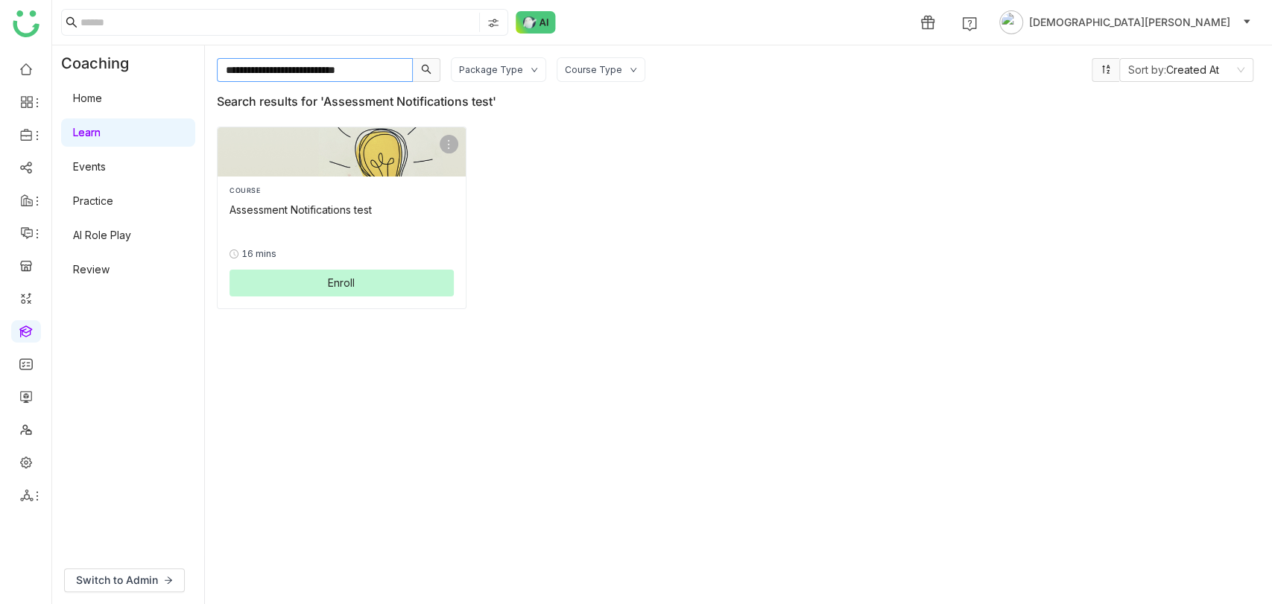
type input "**********"
click at [33, 462] on link at bounding box center [25, 461] width 13 height 13
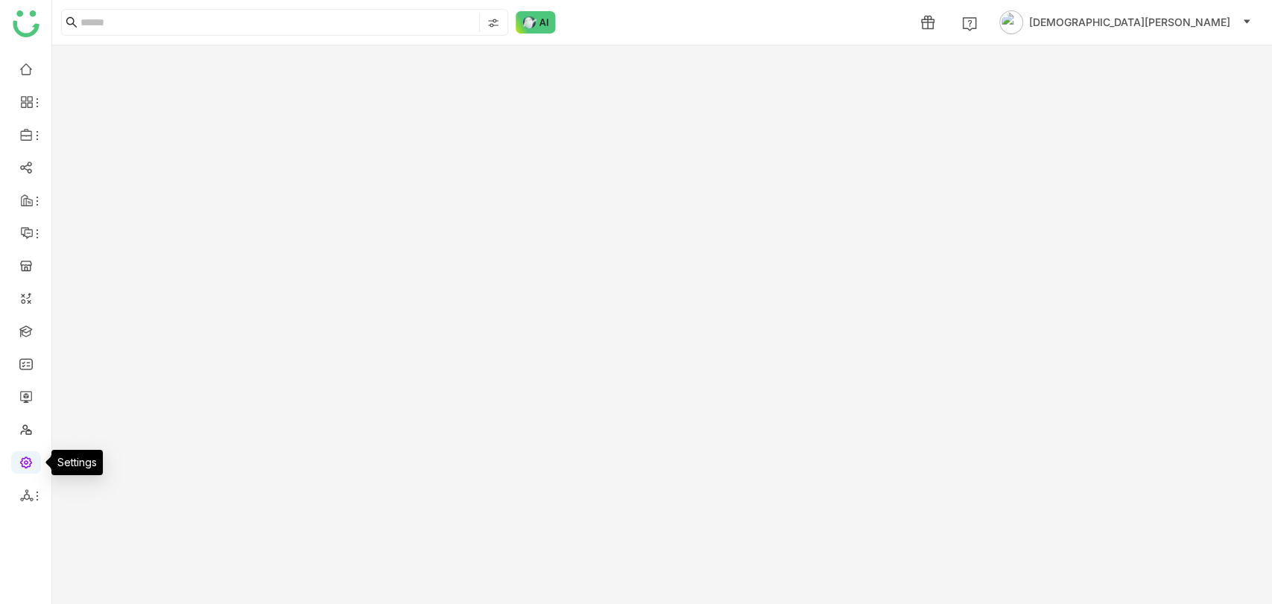
click at [19, 464] on link at bounding box center [25, 461] width 13 height 13
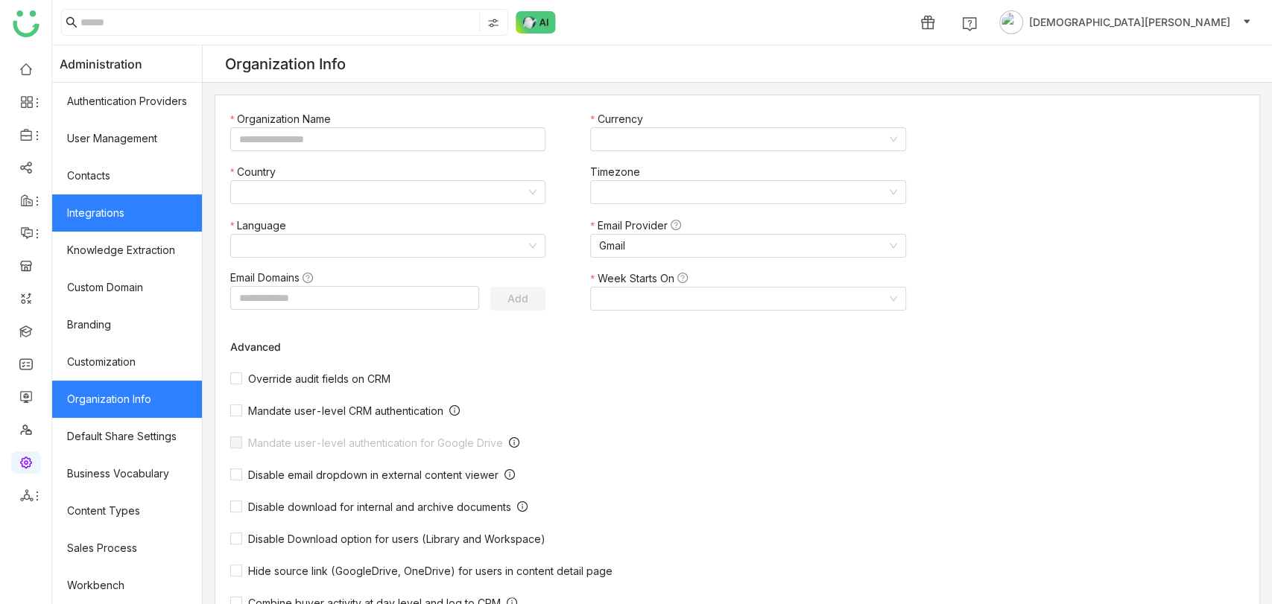
type input "*******"
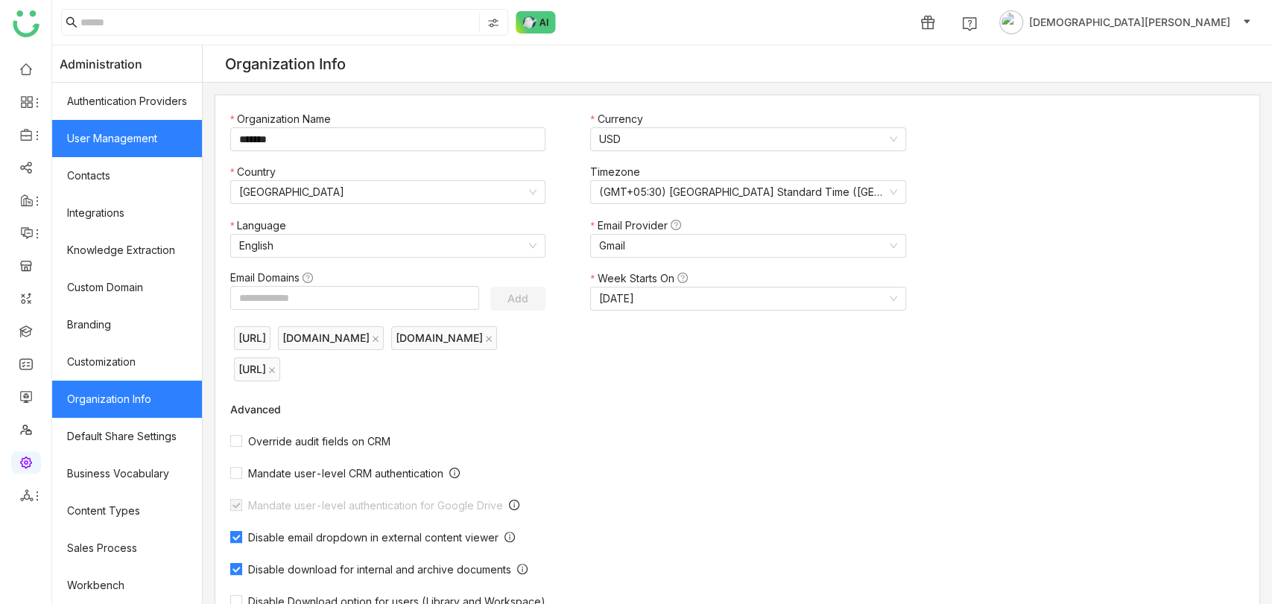
click at [120, 148] on link "User Management" at bounding box center [127, 138] width 150 height 37
click at [150, 139] on link "User Management" at bounding box center [127, 138] width 150 height 37
click at [167, 145] on link "User Management" at bounding box center [127, 138] width 150 height 37
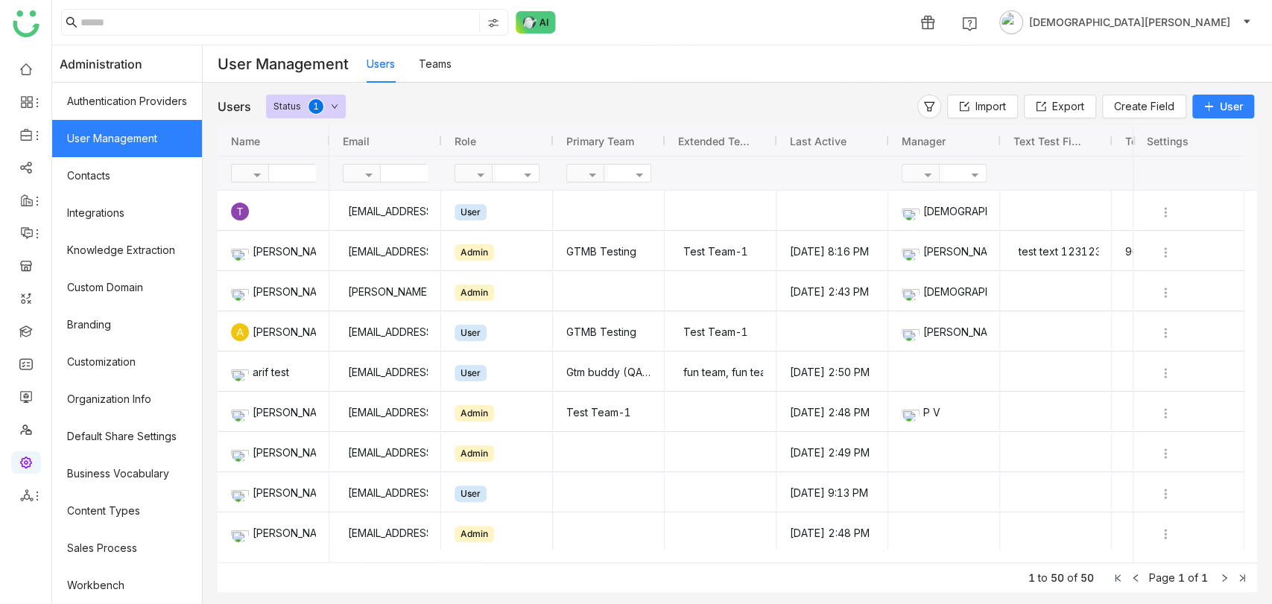
click at [420, 174] on input "text" at bounding box center [435, 173] width 108 height 17
type input "*****"
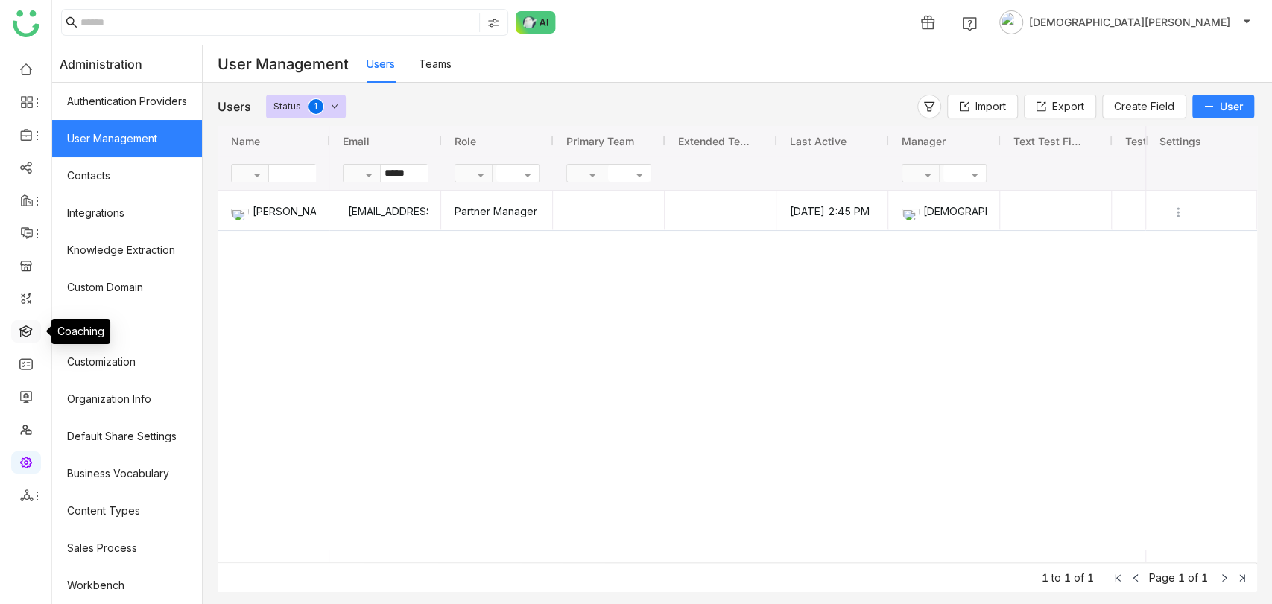
click at [25, 337] on link at bounding box center [25, 330] width 13 height 13
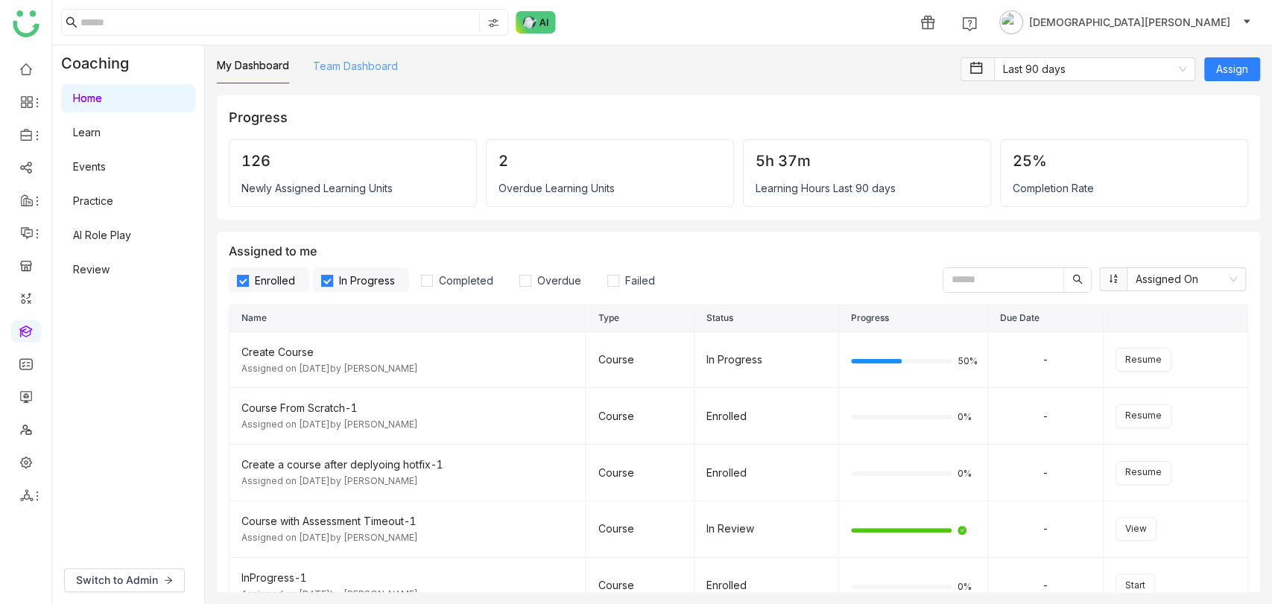
click at [346, 68] on link "Team Dashboard" at bounding box center [355, 66] width 85 height 13
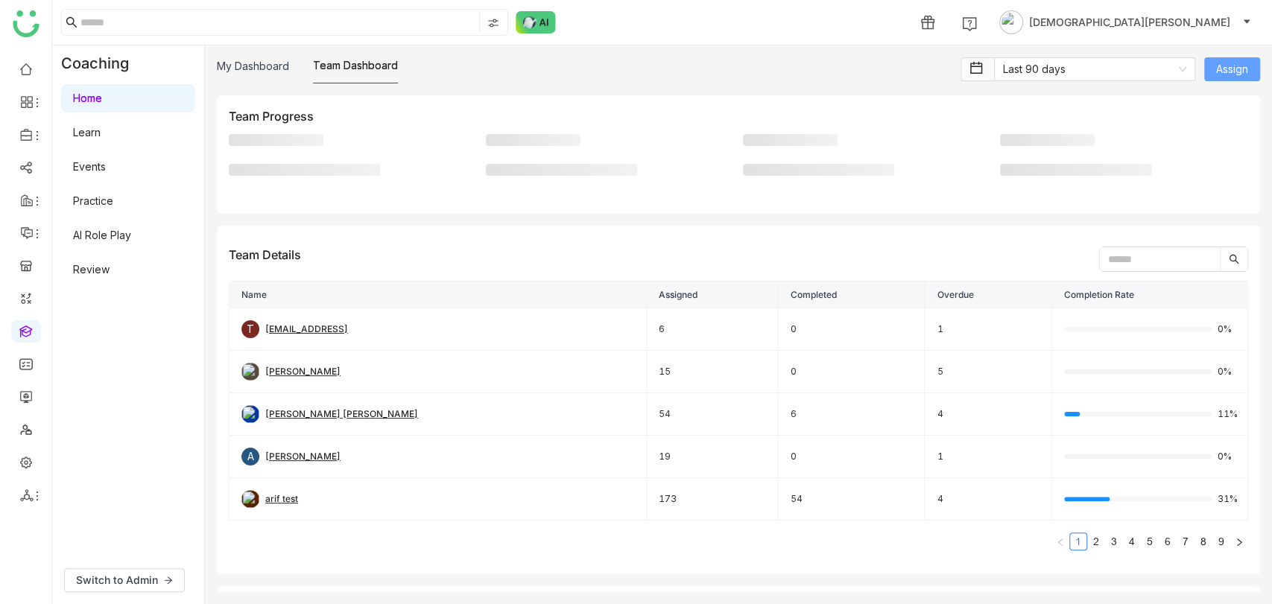
click at [1247, 61] on span "Assign" at bounding box center [1232, 69] width 32 height 16
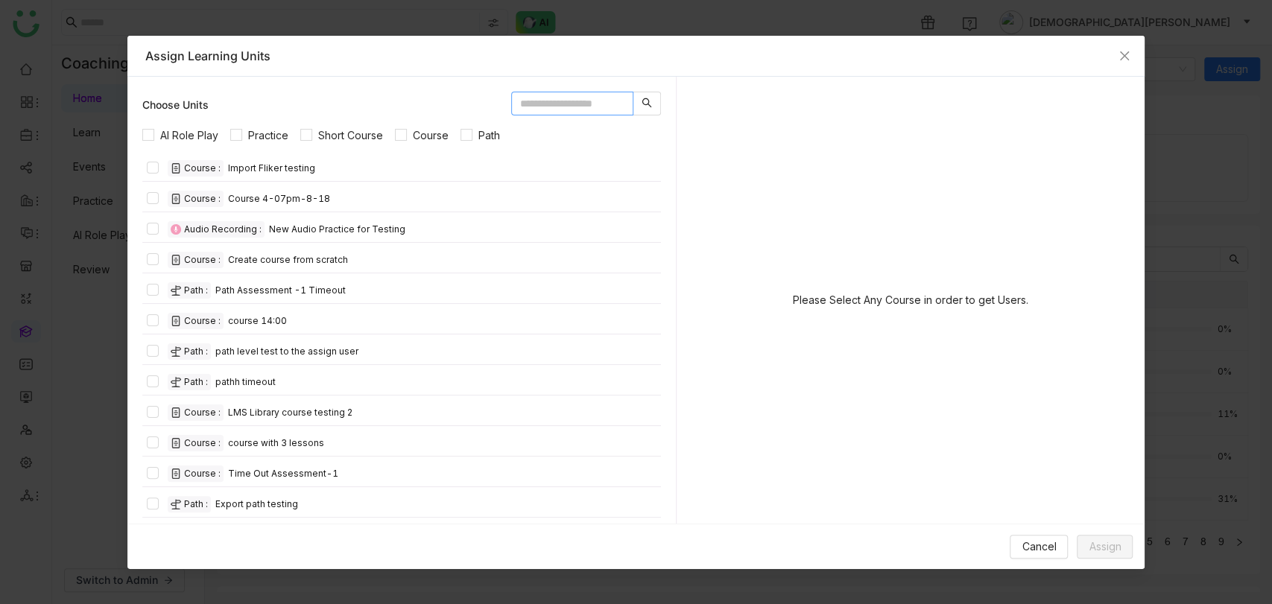
click at [511, 107] on input "text" at bounding box center [572, 104] width 122 height 24
paste input "**********"
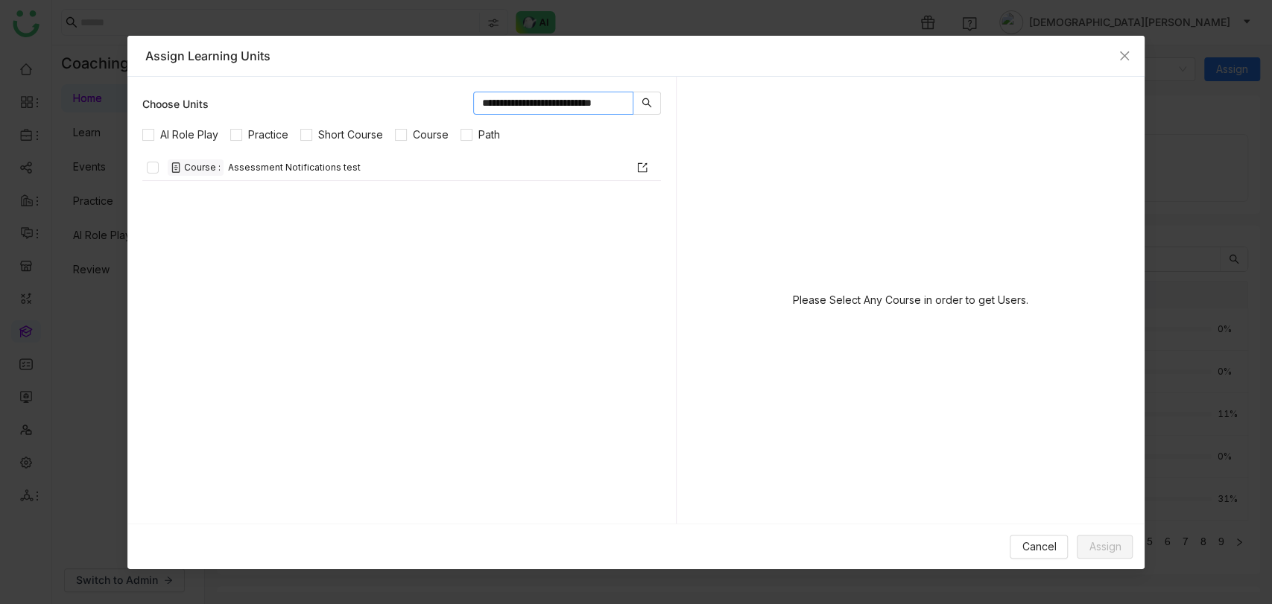
type input "**********"
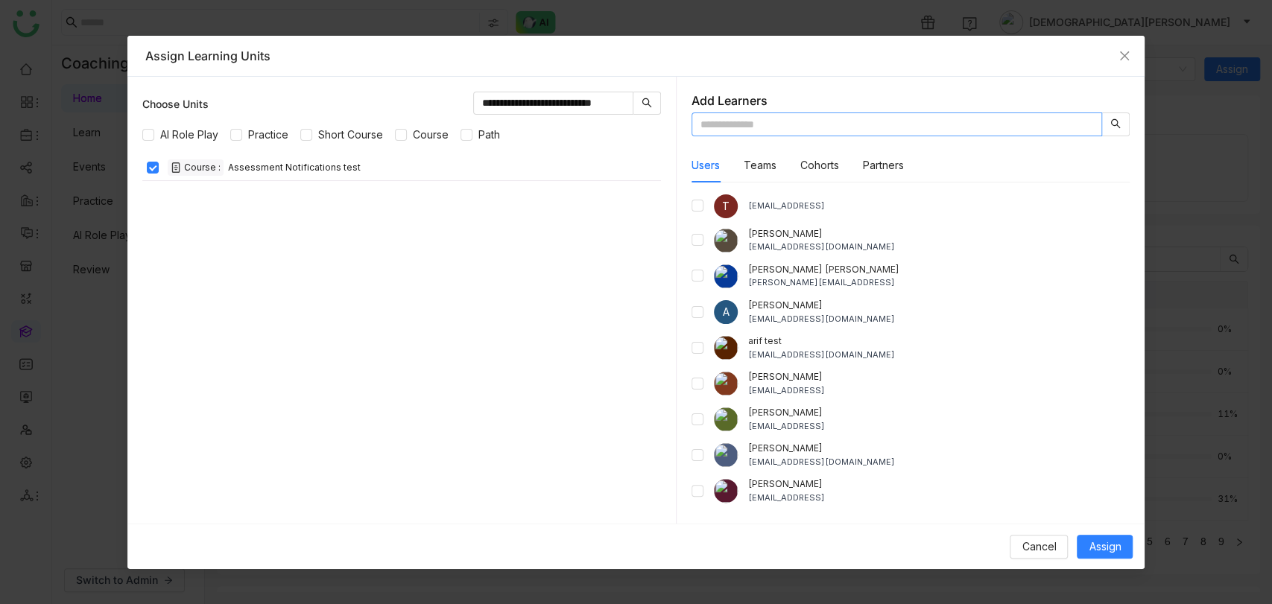
click at [744, 127] on input "text" at bounding box center [897, 125] width 411 height 24
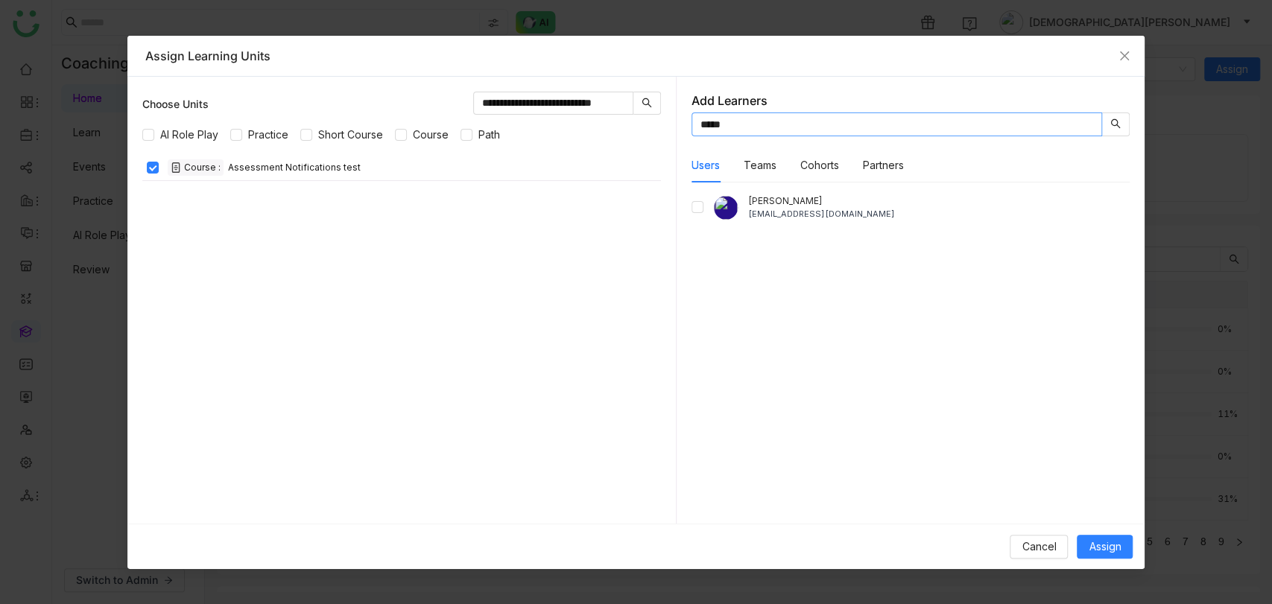
type input "*****"
click at [690, 204] on div "Add Learners ***** Users Teams Cohorts Partners chiru balaya chirubalaya216@gma…" at bounding box center [911, 300] width 468 height 447
click at [734, 357] on div "chiru balaya chirubalaya216@gmail.com" at bounding box center [911, 351] width 438 height 313
click at [1108, 542] on span "Assign" at bounding box center [1105, 547] width 32 height 16
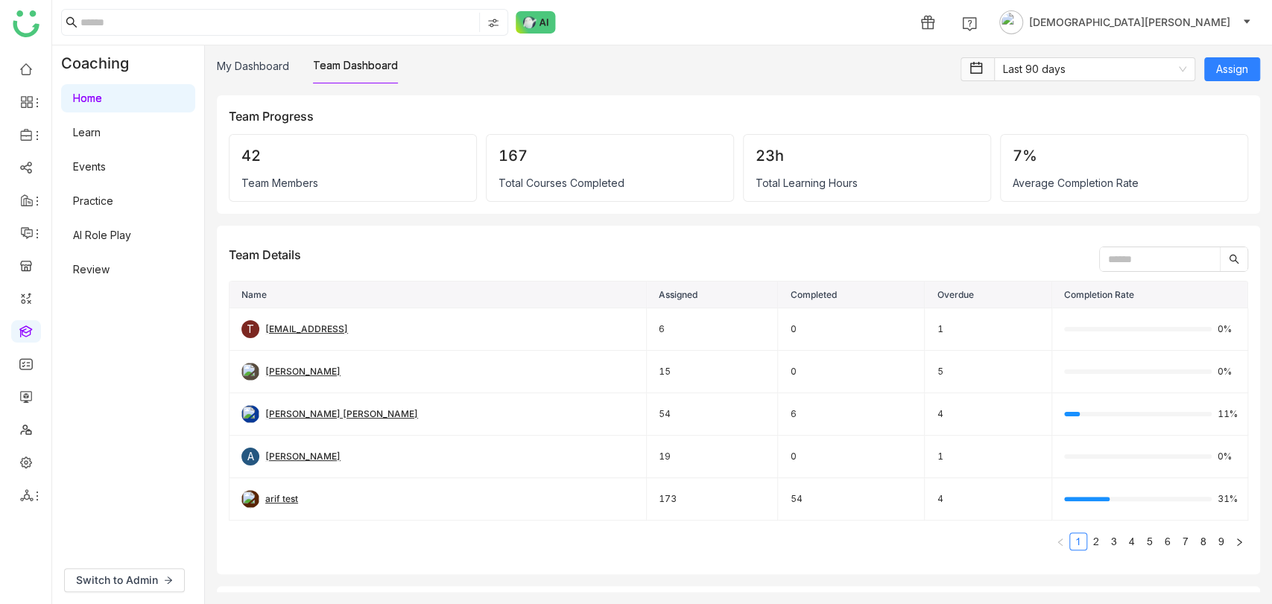
click at [110, 267] on link "Review" at bounding box center [91, 269] width 37 height 13
click at [101, 268] on link "Review" at bounding box center [91, 269] width 37 height 13
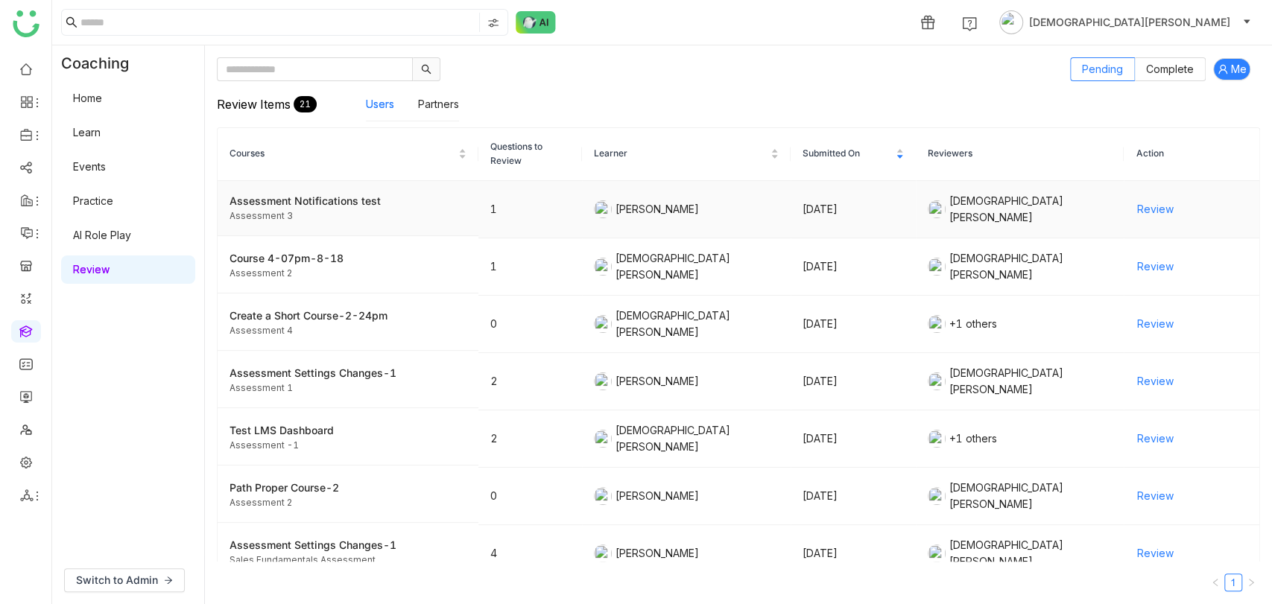
click at [1145, 209] on span "Review" at bounding box center [1155, 209] width 37 height 16
click at [132, 574] on span "Switch to Admin" at bounding box center [117, 580] width 82 height 16
click at [107, 116] on div "Learn Events Practice AI Role Play Review Reports Settings" at bounding box center [128, 201] width 152 height 240
click at [101, 103] on link "Learn" at bounding box center [87, 98] width 28 height 13
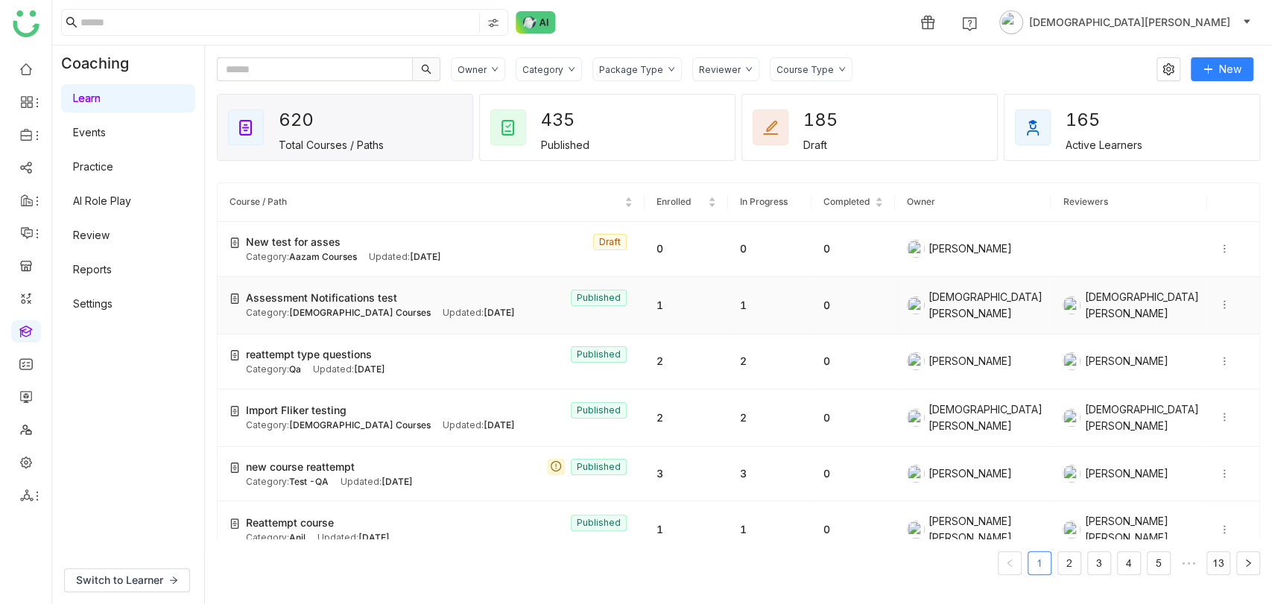
click at [1219, 297] on div at bounding box center [1233, 305] width 28 height 16
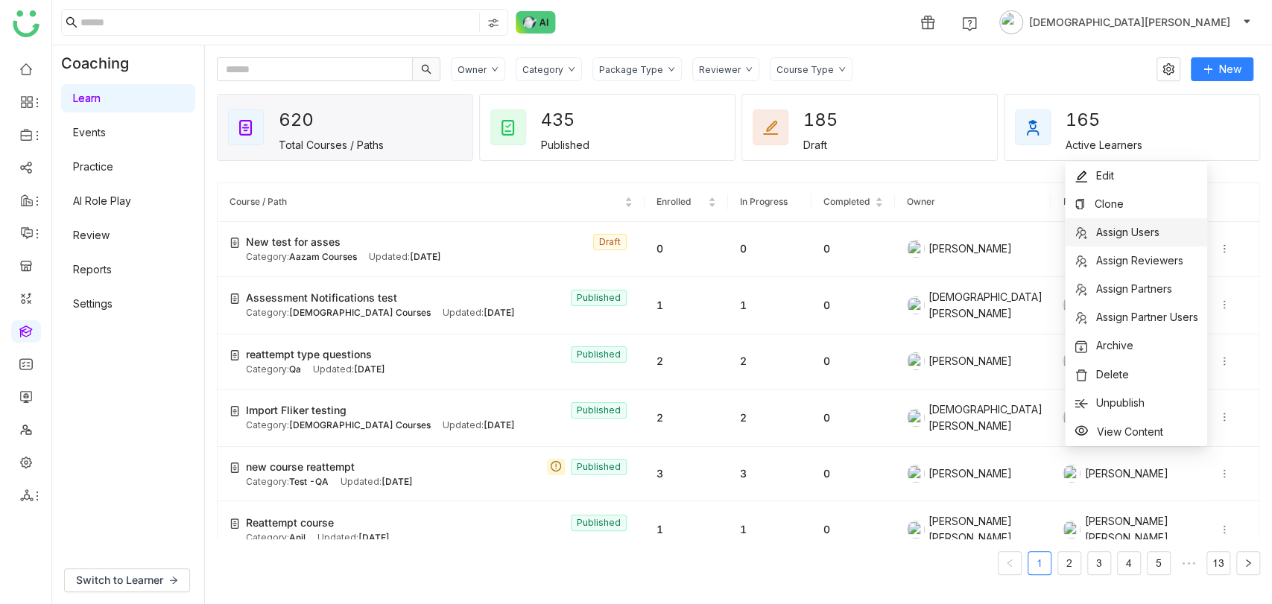
click at [1111, 226] on span "Assign Users" at bounding box center [1127, 232] width 63 height 13
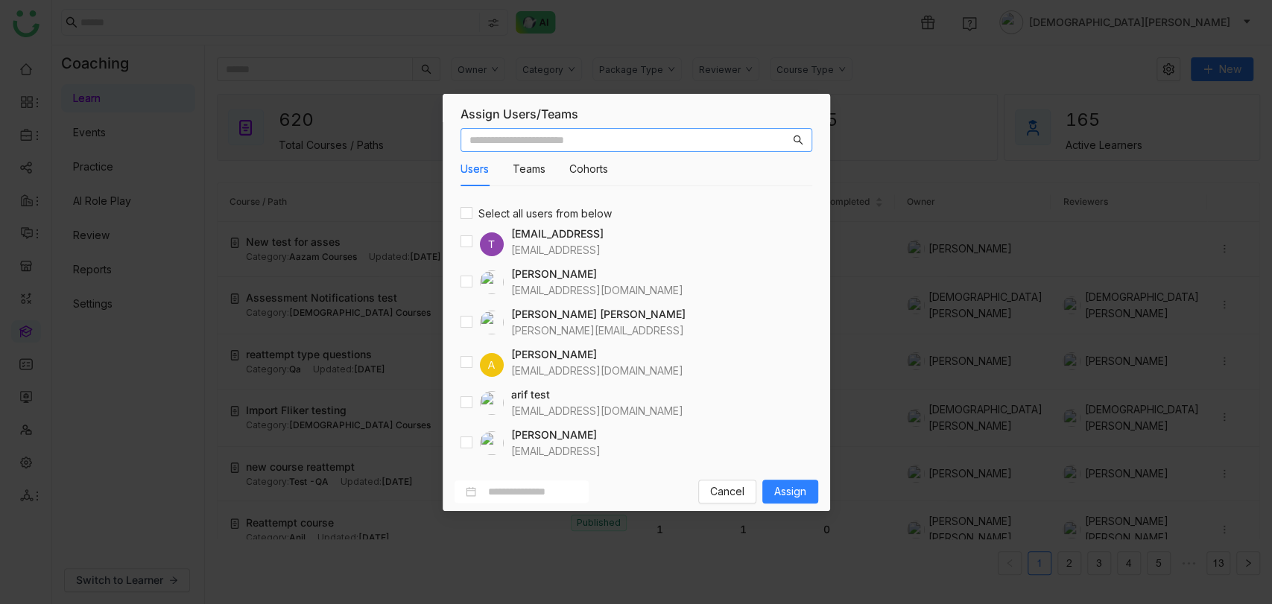
click at [623, 138] on input "text" at bounding box center [630, 140] width 320 height 16
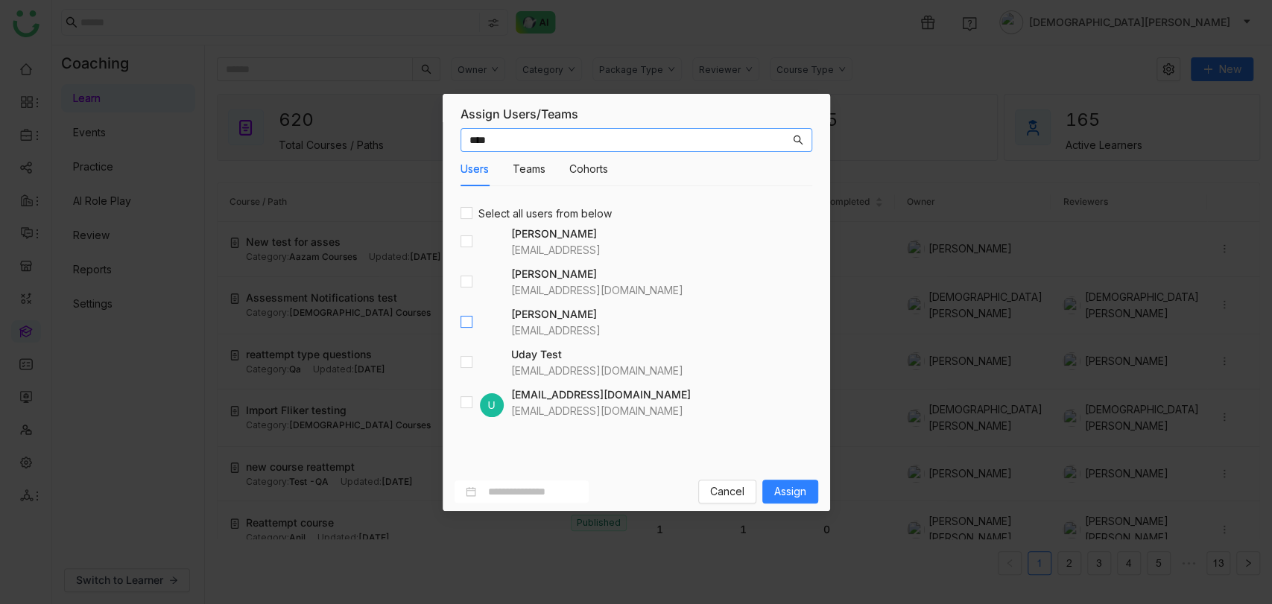
type input "****"
click at [790, 481] on button "Assign" at bounding box center [790, 492] width 56 height 24
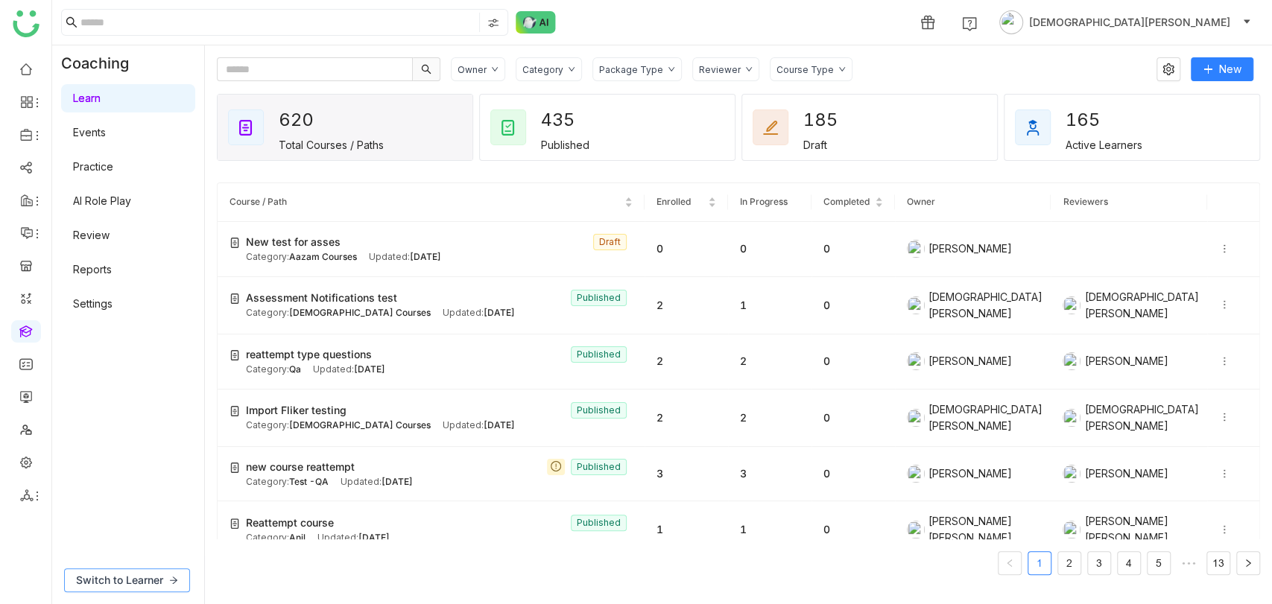
drag, startPoint x: 104, startPoint y: 578, endPoint x: 116, endPoint y: 496, distance: 83.6
click at [104, 578] on span "Switch to Learner" at bounding box center [119, 580] width 87 height 16
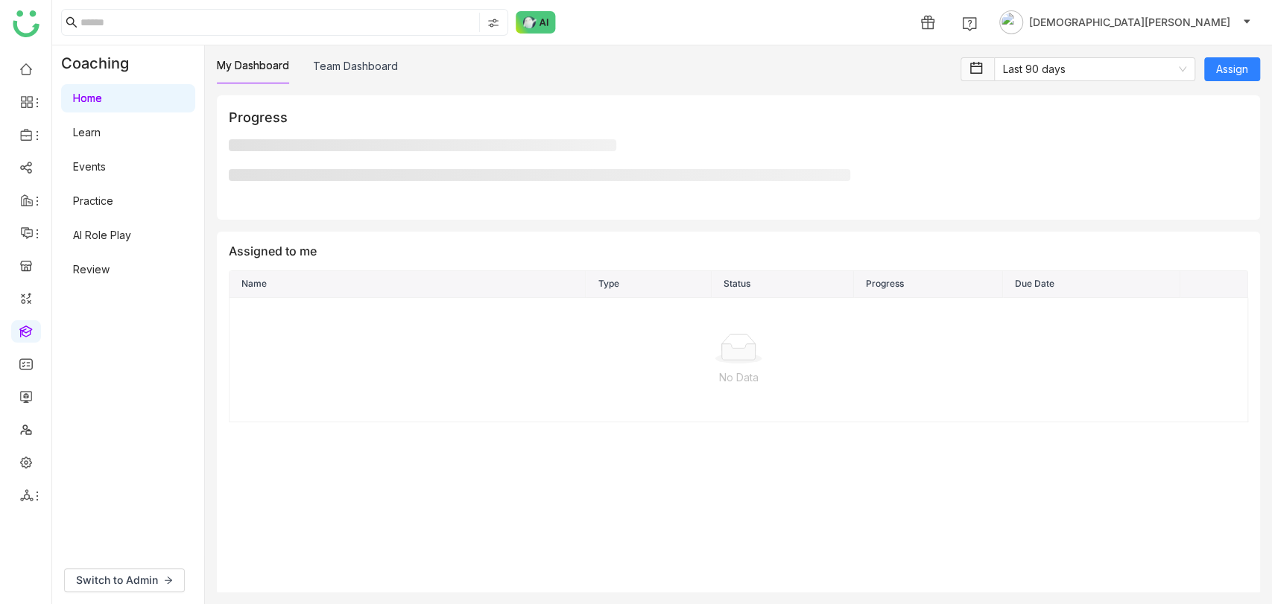
click at [101, 268] on link "Review" at bounding box center [91, 269] width 37 height 13
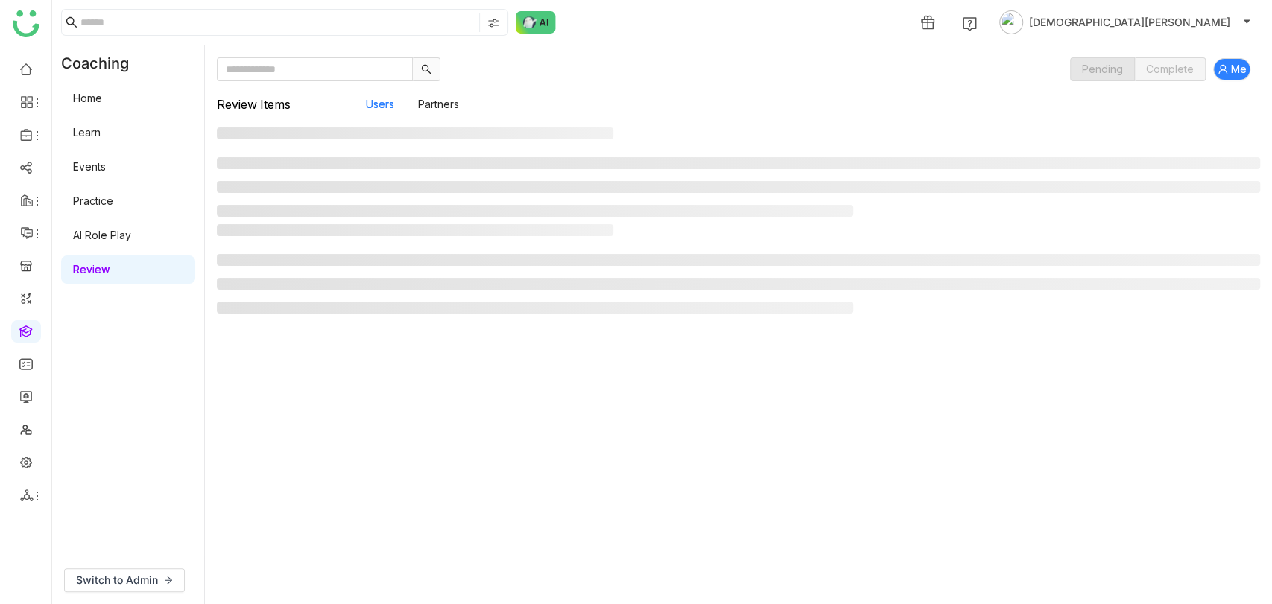
click at [101, 268] on link "Review" at bounding box center [91, 269] width 37 height 13
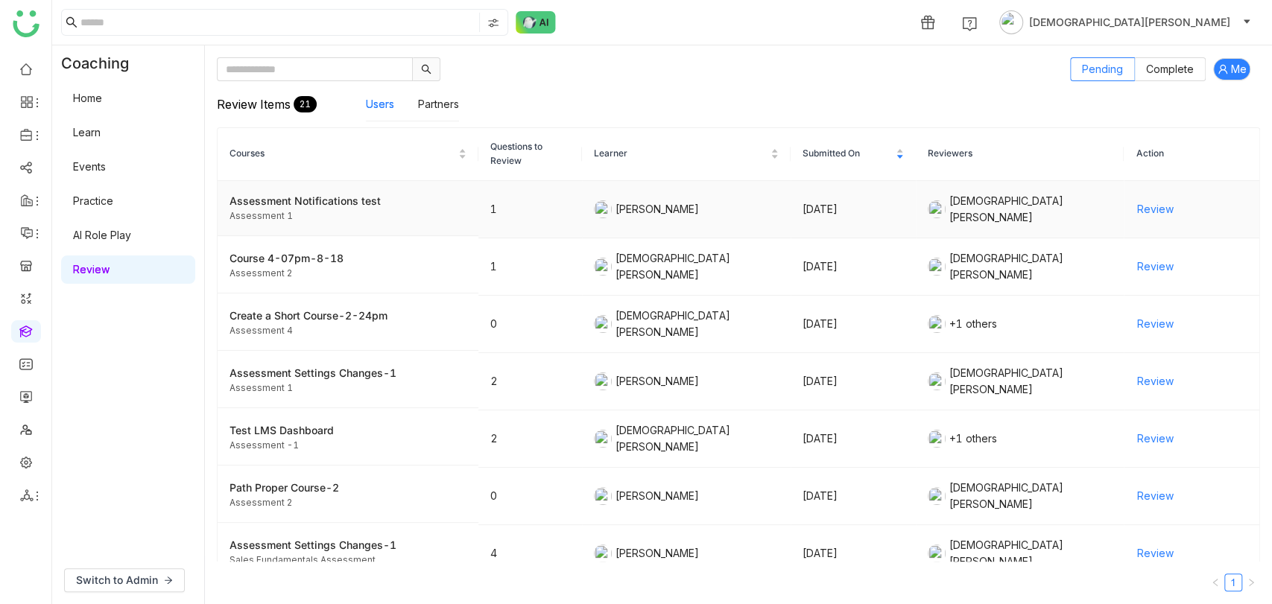
click at [1139, 202] on span "Review" at bounding box center [1155, 209] width 37 height 16
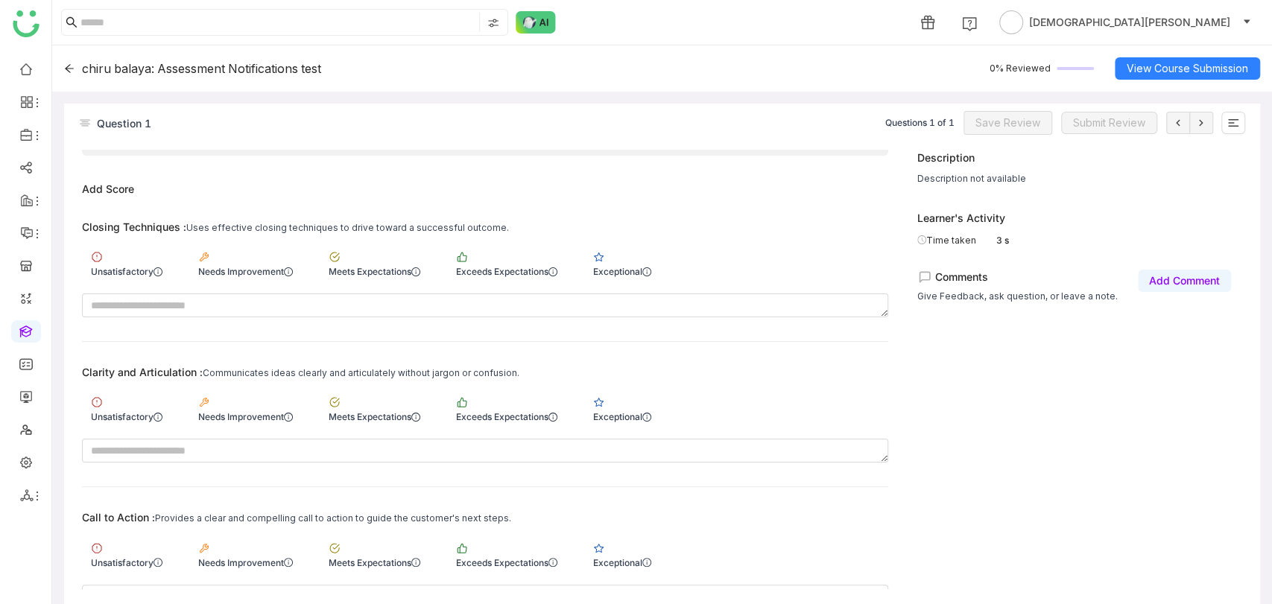
scroll to position [83, 0]
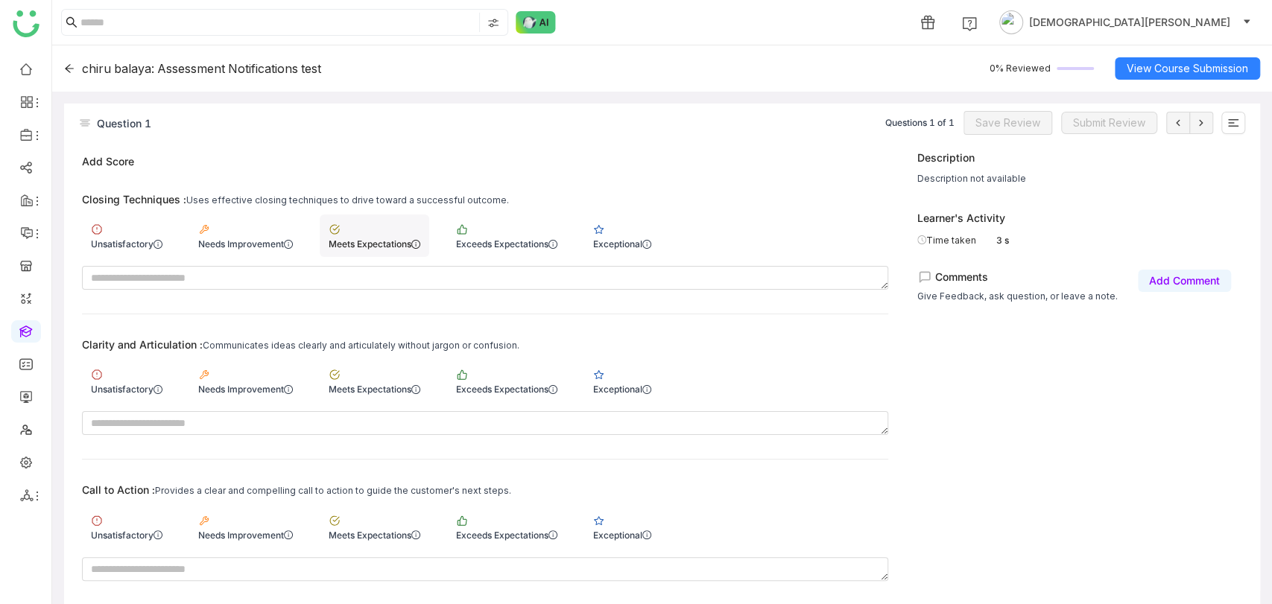
click at [382, 240] on div "Meets Expectations" at bounding box center [375, 243] width 92 height 11
click at [352, 394] on div "Meets Expectations" at bounding box center [375, 381] width 110 height 42
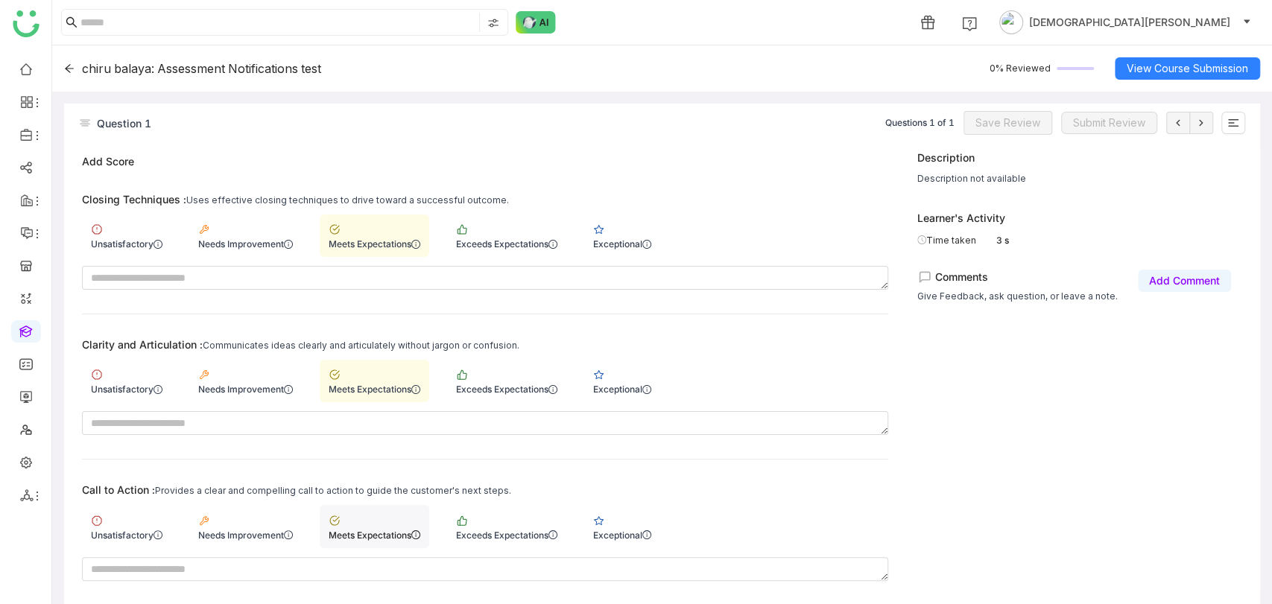
click at [373, 514] on div "Meets Expectations" at bounding box center [375, 526] width 110 height 42
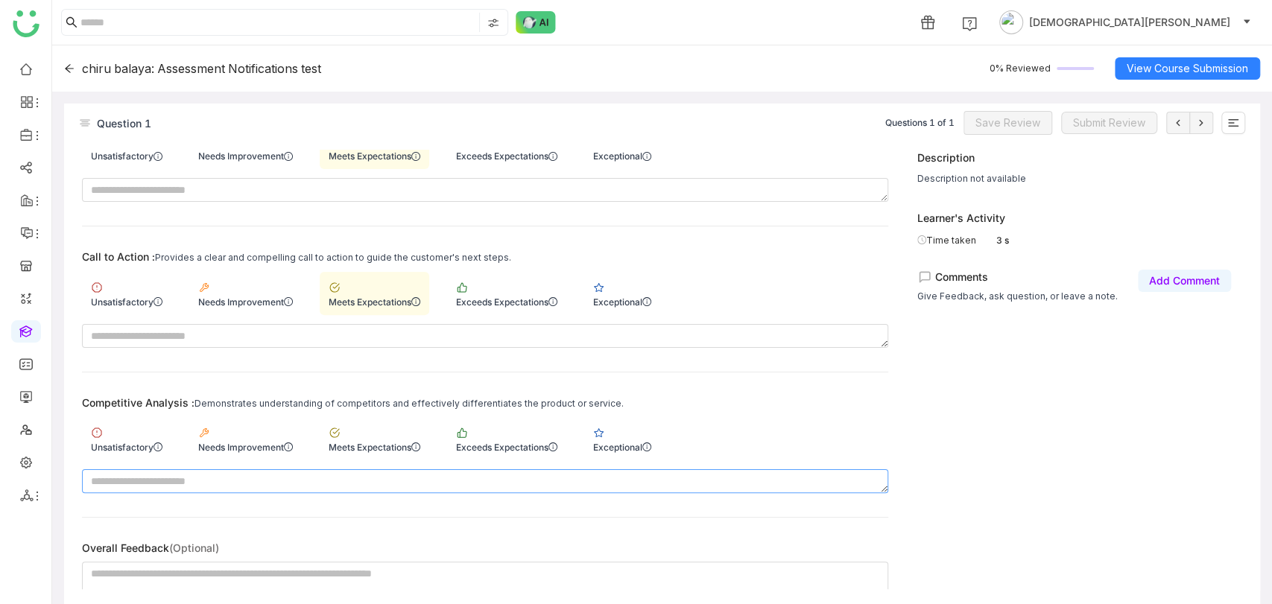
scroll to position [323, 0]
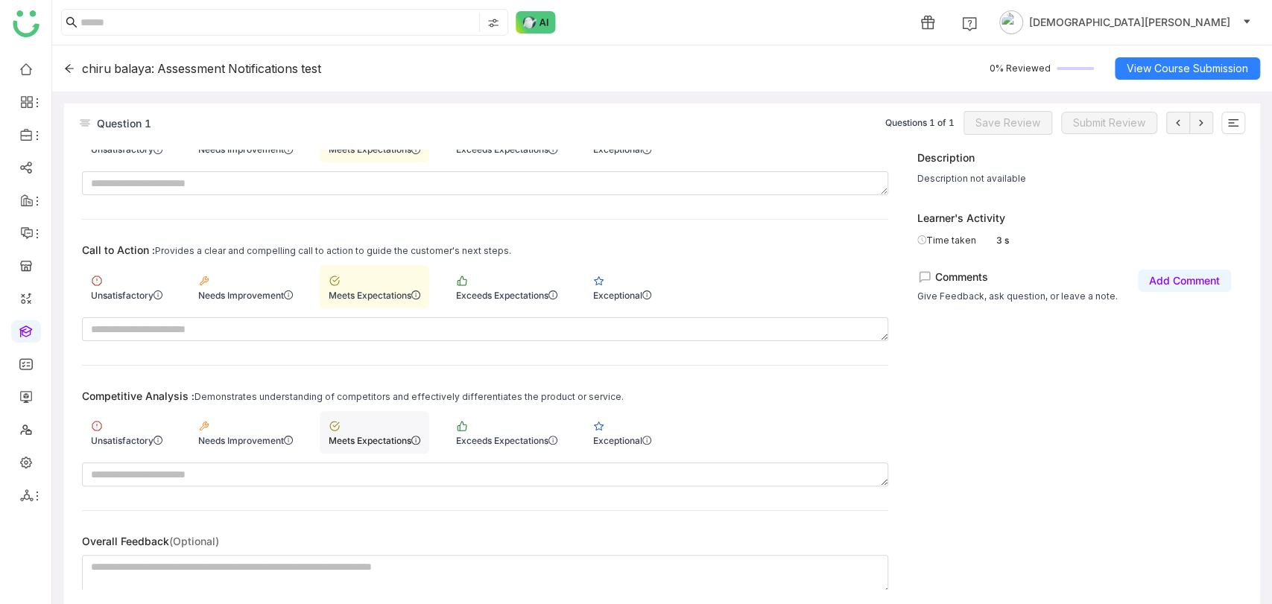
click at [382, 411] on div "Meets Expectations" at bounding box center [375, 432] width 110 height 42
click at [991, 120] on span "Save Review" at bounding box center [1008, 123] width 65 height 16
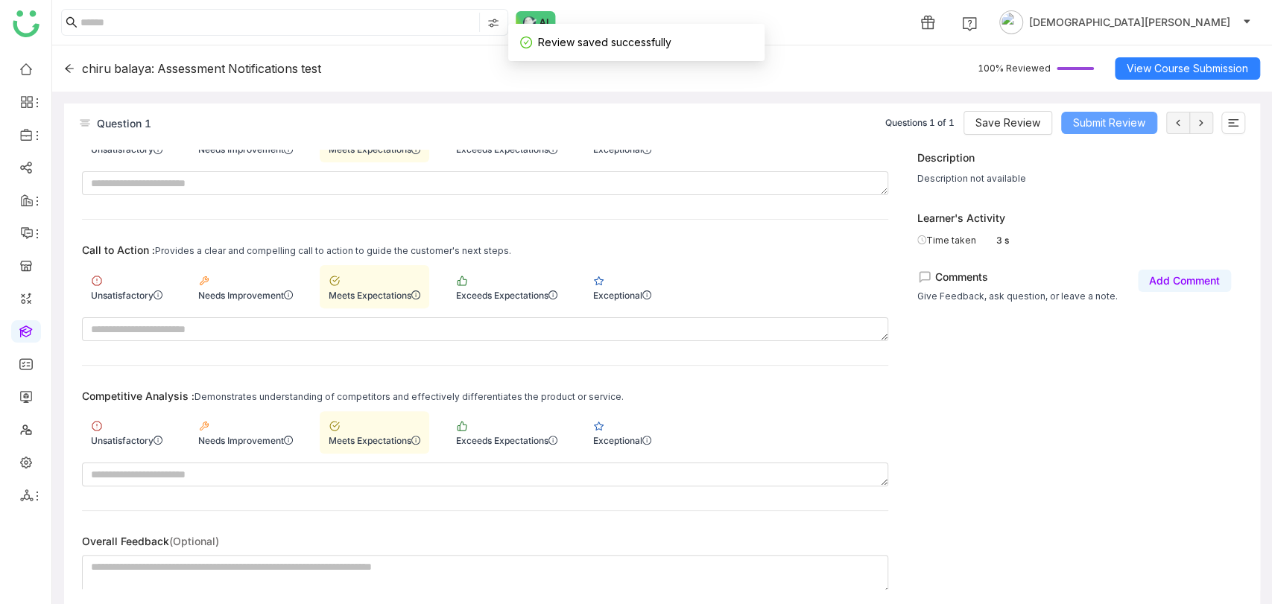
click at [1094, 127] on span "Submit Review" at bounding box center [1109, 123] width 72 height 16
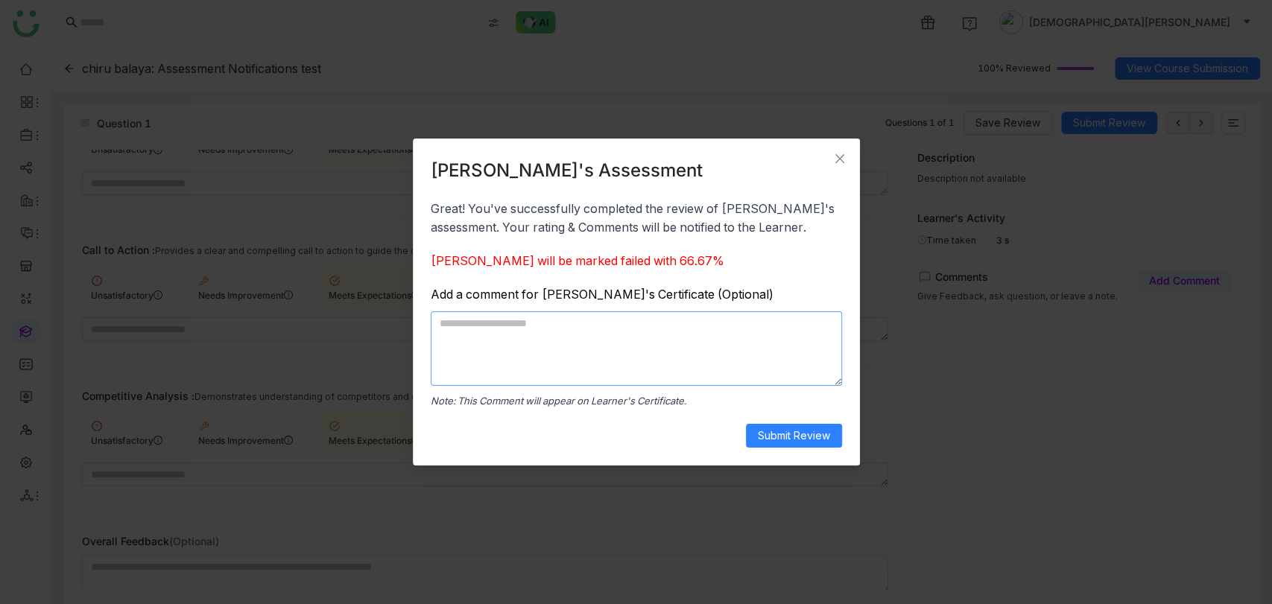
click at [565, 335] on textarea at bounding box center [636, 349] width 411 height 75
type textarea "****"
click at [806, 437] on span "Submit Review" at bounding box center [794, 436] width 72 height 16
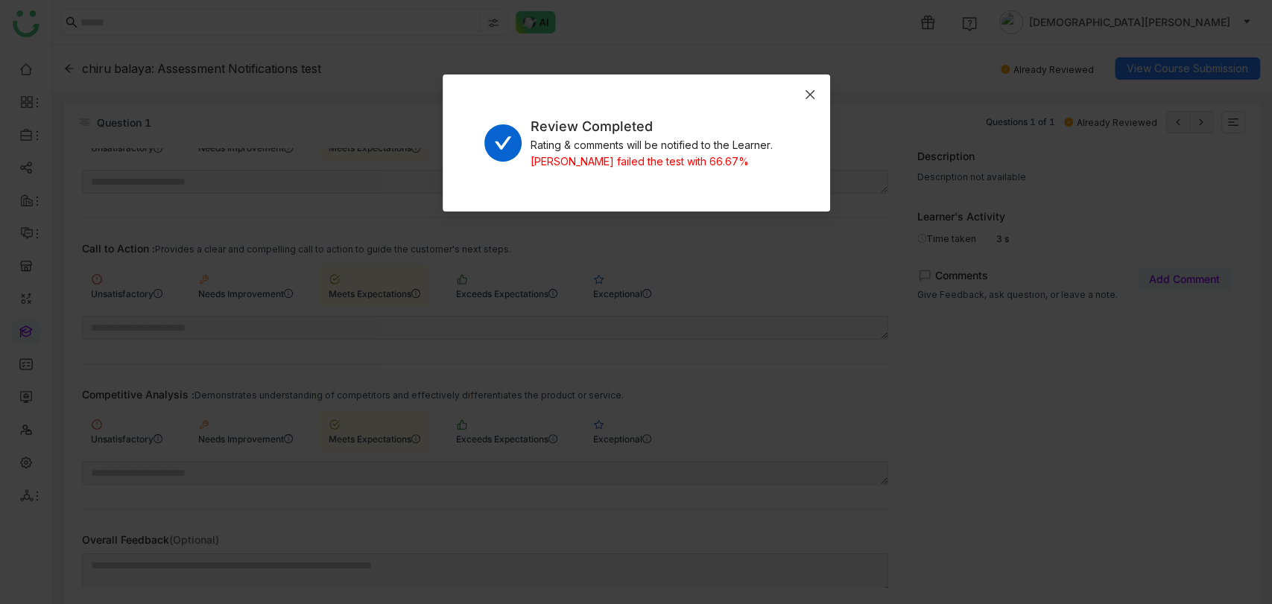
click at [812, 95] on icon "Close" at bounding box center [810, 95] width 12 height 12
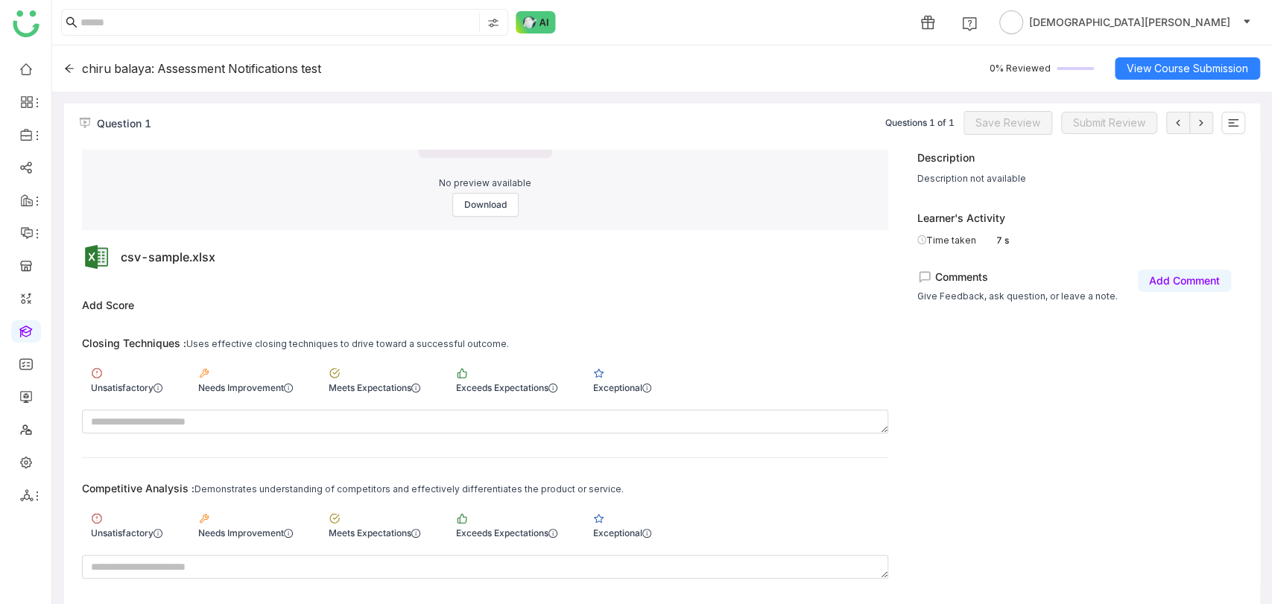
scroll to position [241, 0]
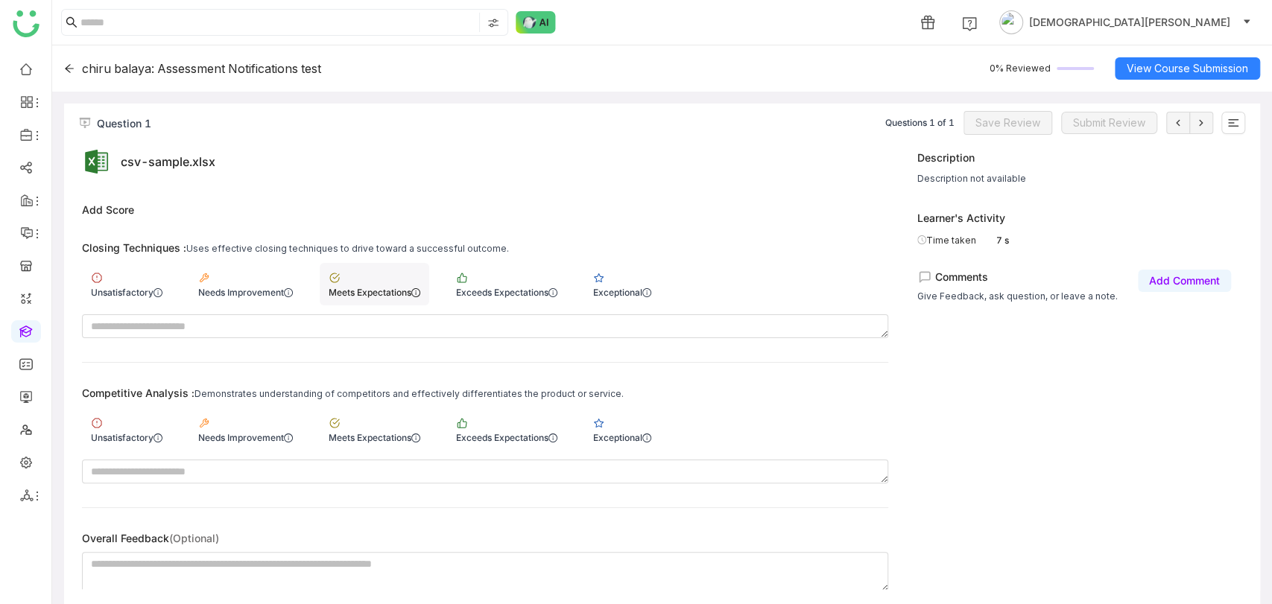
click at [346, 268] on div "Meets Expectations" at bounding box center [375, 284] width 110 height 42
click at [406, 411] on div "Meets Expectations" at bounding box center [375, 429] width 110 height 42
click at [1012, 132] on button "Save Review" at bounding box center [1008, 123] width 89 height 24
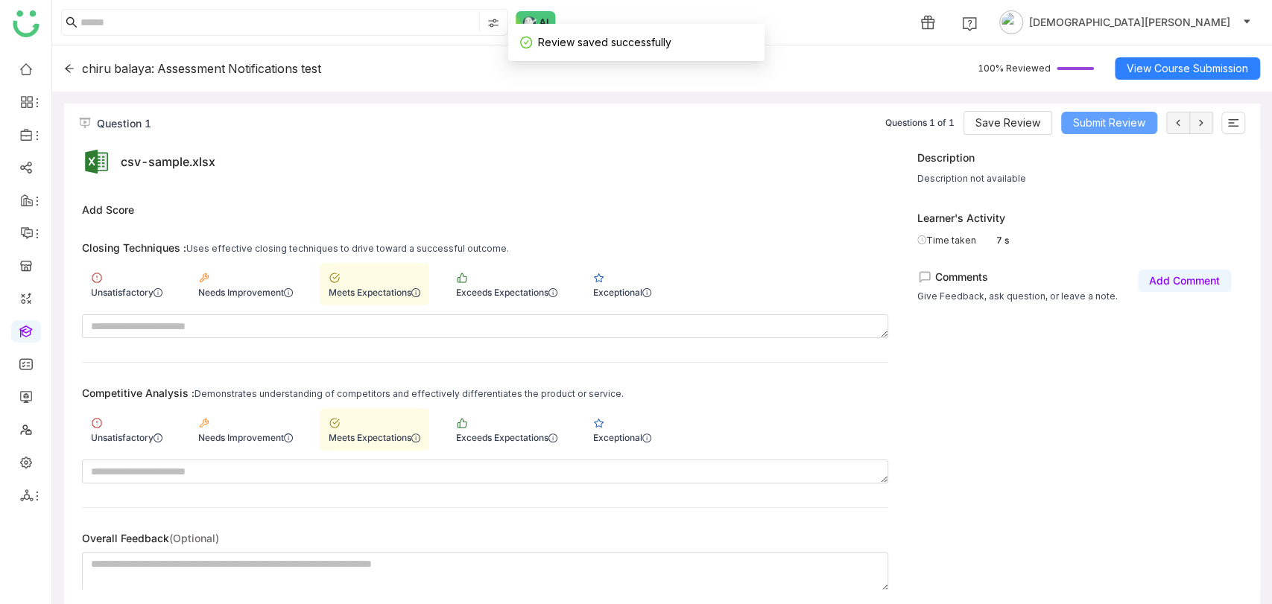
click at [1115, 120] on span "Submit Review" at bounding box center [1109, 123] width 72 height 16
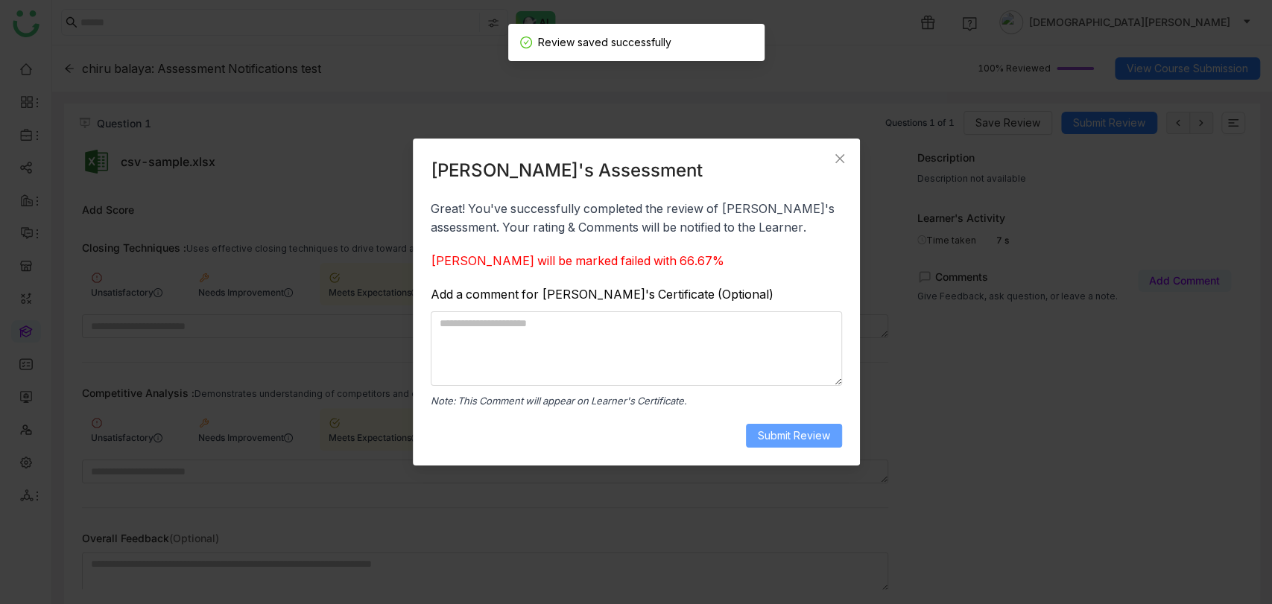
click at [809, 433] on span "Submit Review" at bounding box center [794, 436] width 72 height 16
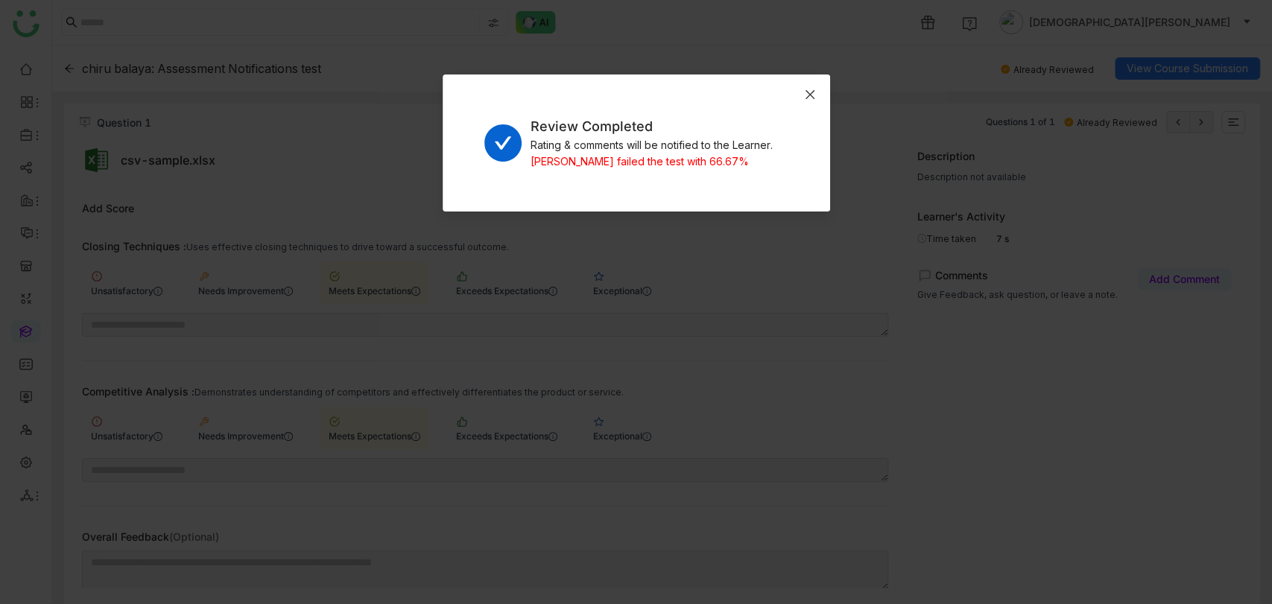
click at [792, 89] on span "Close" at bounding box center [810, 95] width 40 height 40
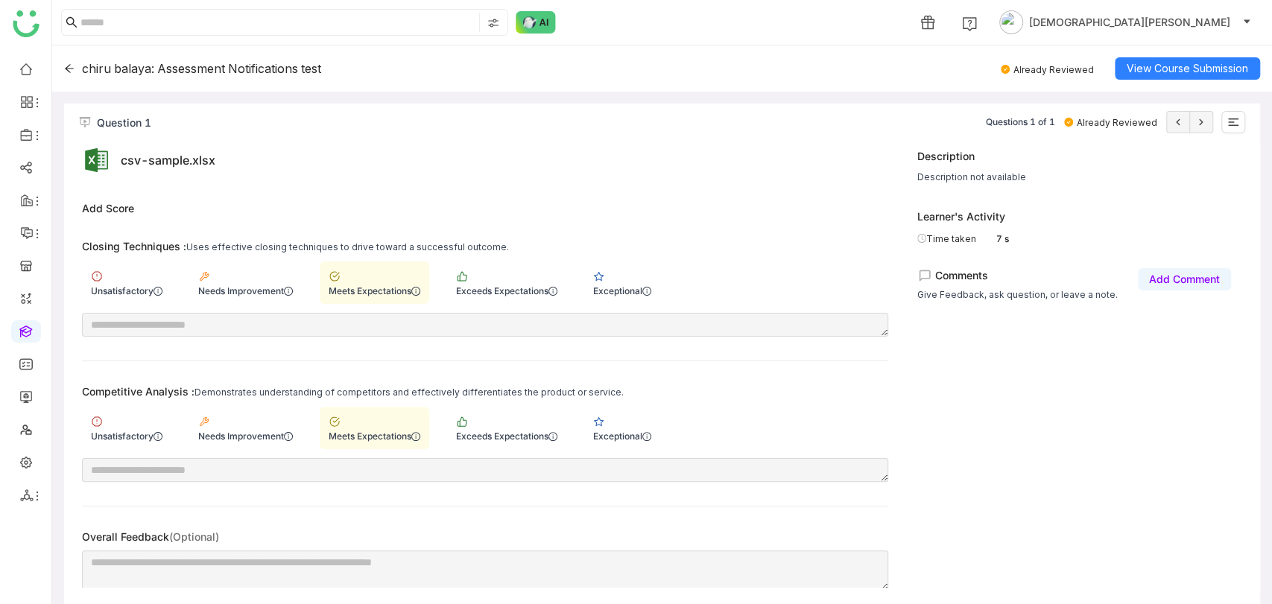
click at [61, 69] on div "[PERSON_NAME]: Assessment Notifications test Already Reviewed View Course Submi…" at bounding box center [662, 68] width 1220 height 46
click at [75, 67] on div "chiru balaya: Assessment Notifications test" at bounding box center [192, 68] width 257 height 15
click at [66, 68] on icon at bounding box center [69, 68] width 9 height 8
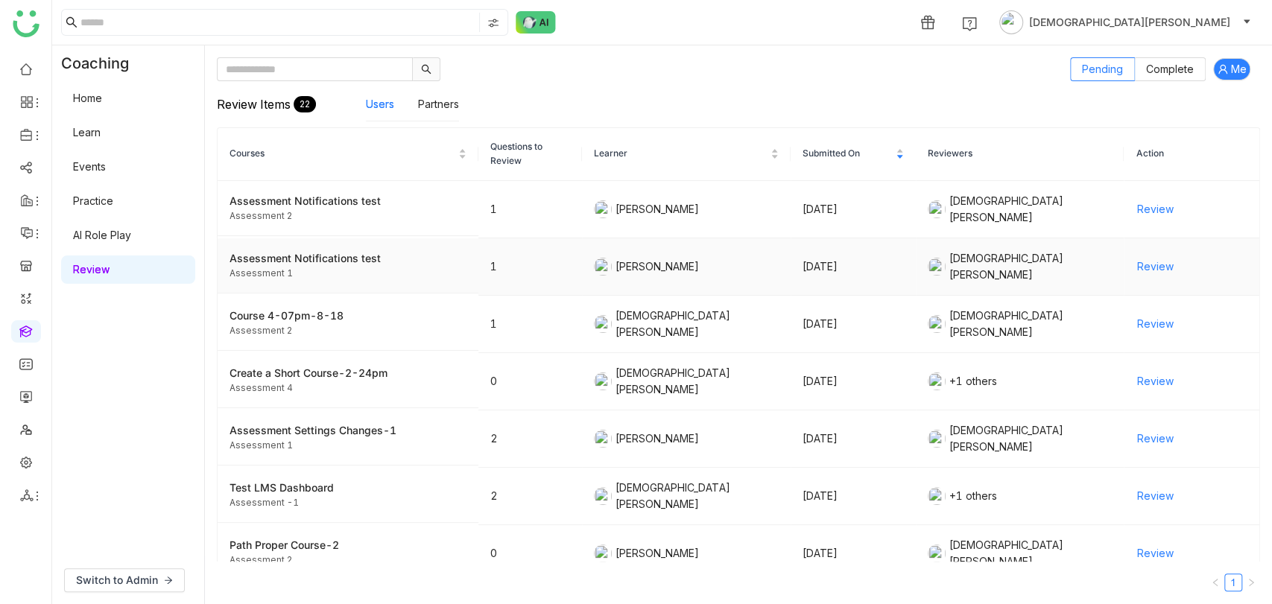
click at [1147, 262] on span "Review" at bounding box center [1155, 267] width 37 height 16
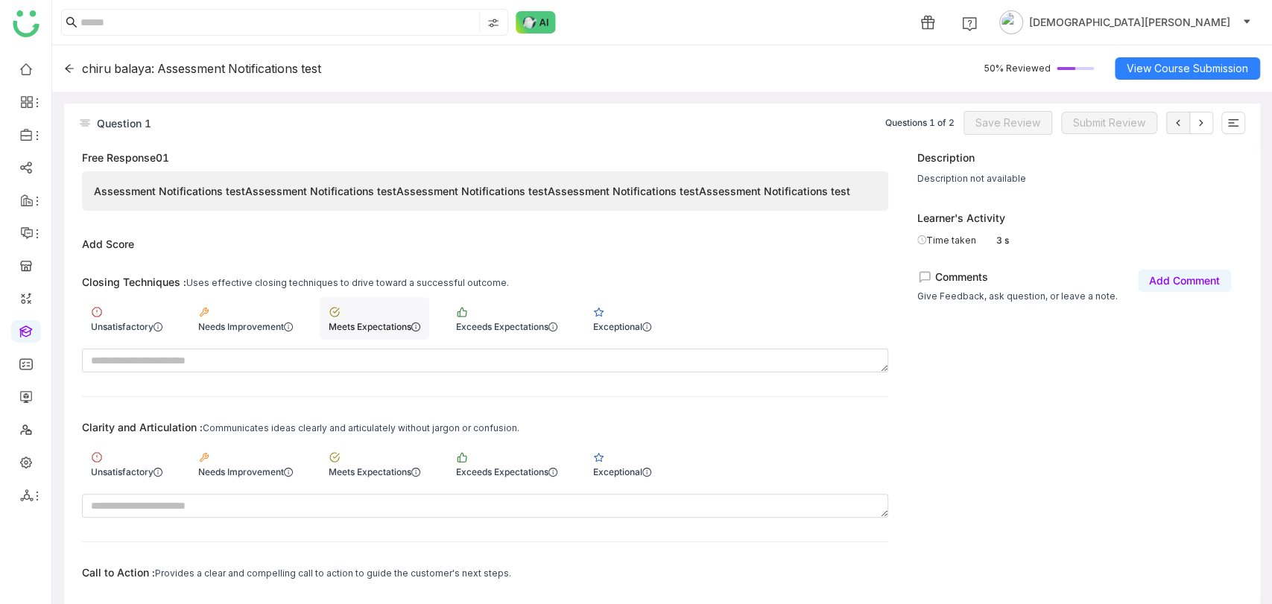
click at [375, 315] on div "Meets Expectations" at bounding box center [375, 318] width 110 height 42
click at [379, 453] on div "Meets Expectations" at bounding box center [375, 464] width 110 height 42
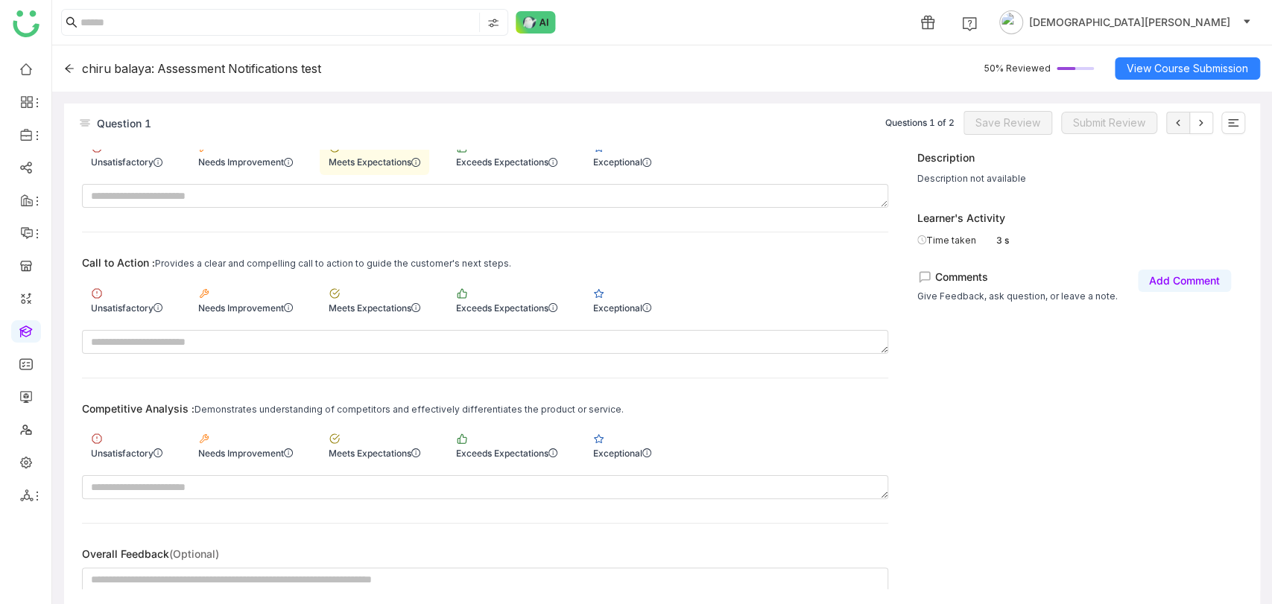
scroll to position [323, 0]
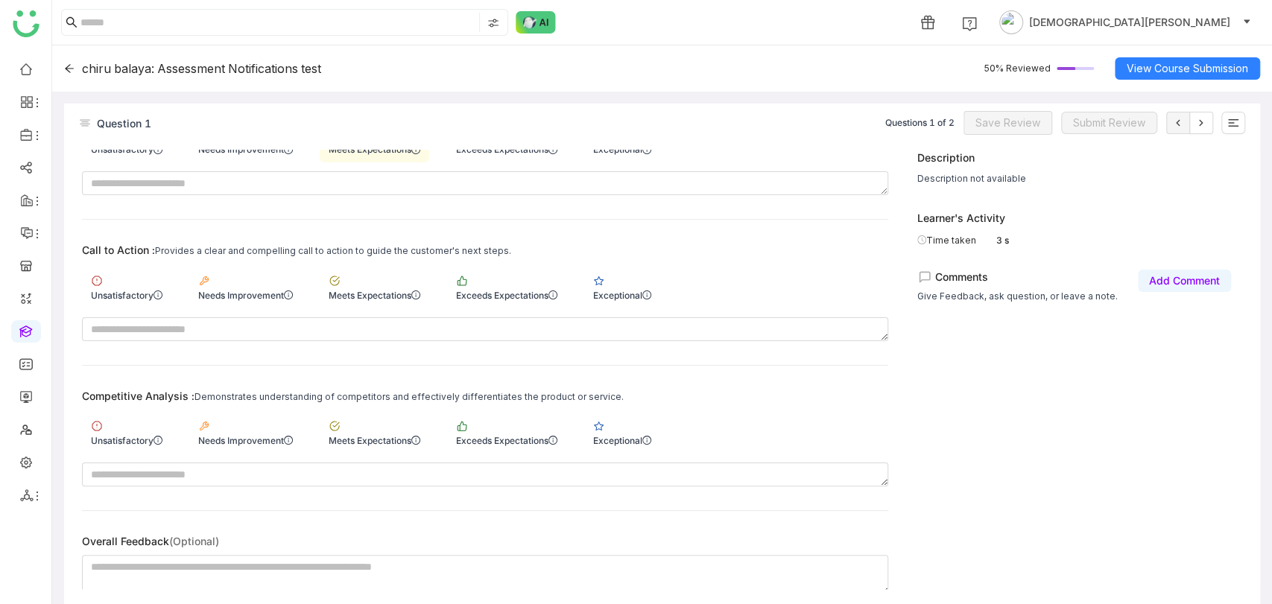
click at [369, 304] on div "Call to Action : Provides a clear and compelling call to action to guide the cu…" at bounding box center [485, 292] width 806 height 97
click at [382, 290] on div "Meets Expectations" at bounding box center [375, 295] width 92 height 11
click at [399, 446] on div "Meets Expectations" at bounding box center [375, 432] width 110 height 42
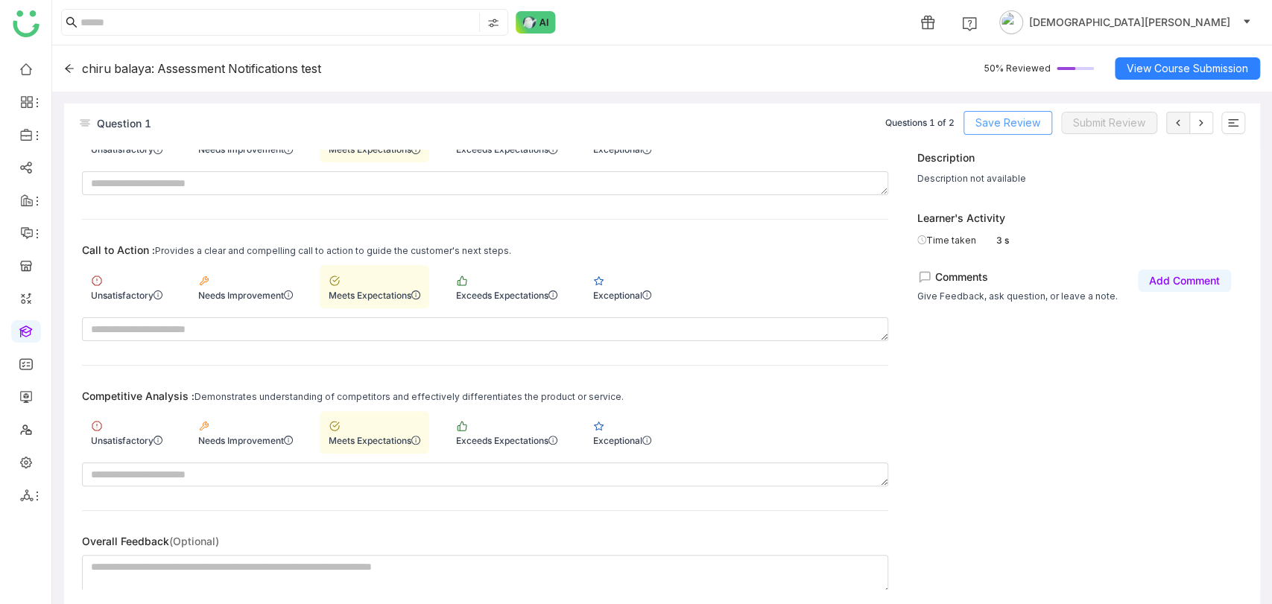
click at [984, 133] on button "Save Review" at bounding box center [1008, 123] width 89 height 24
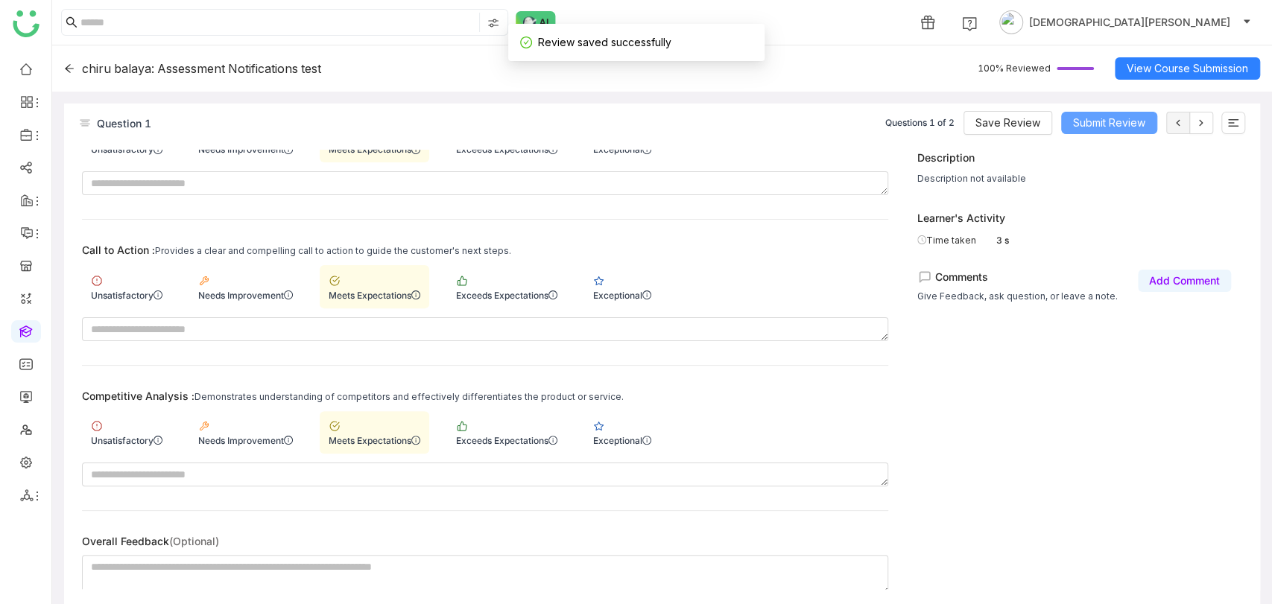
click at [1072, 114] on button "Submit Review" at bounding box center [1109, 123] width 96 height 22
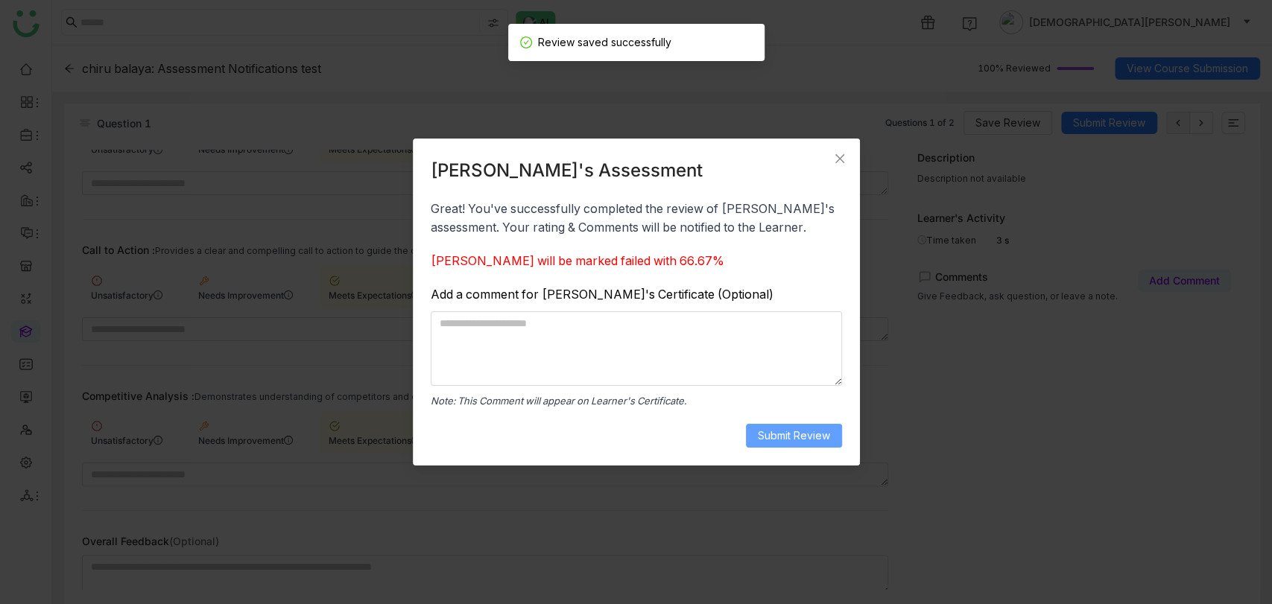
click at [787, 432] on span "Submit Review" at bounding box center [794, 436] width 72 height 16
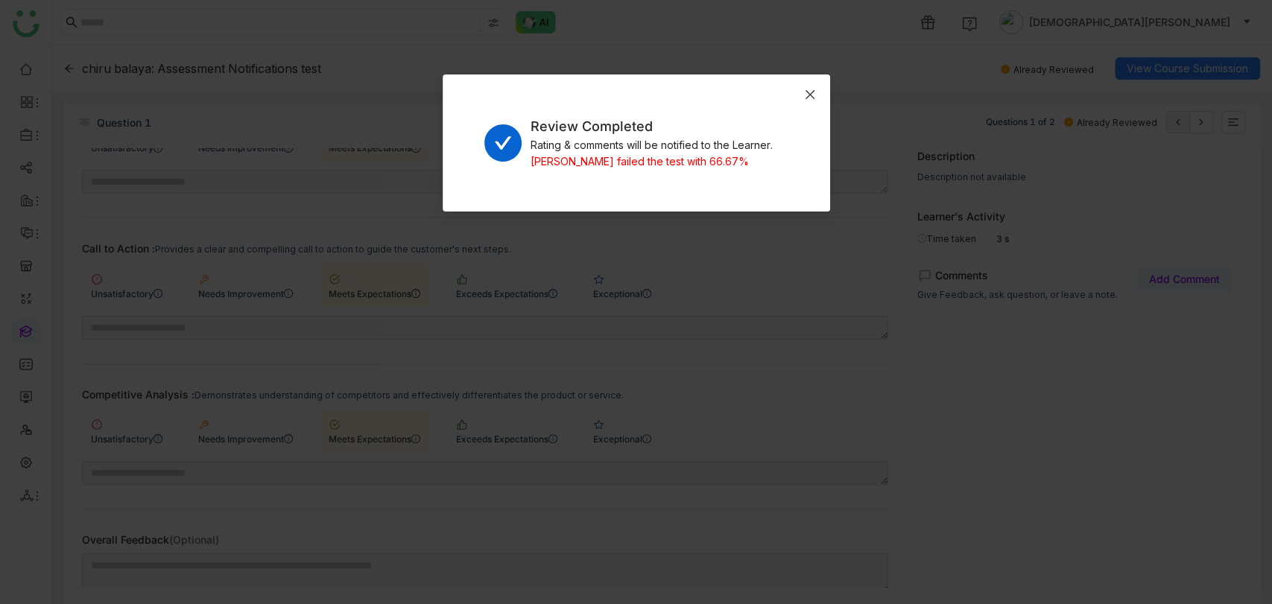
click at [817, 97] on span "Close" at bounding box center [810, 95] width 40 height 40
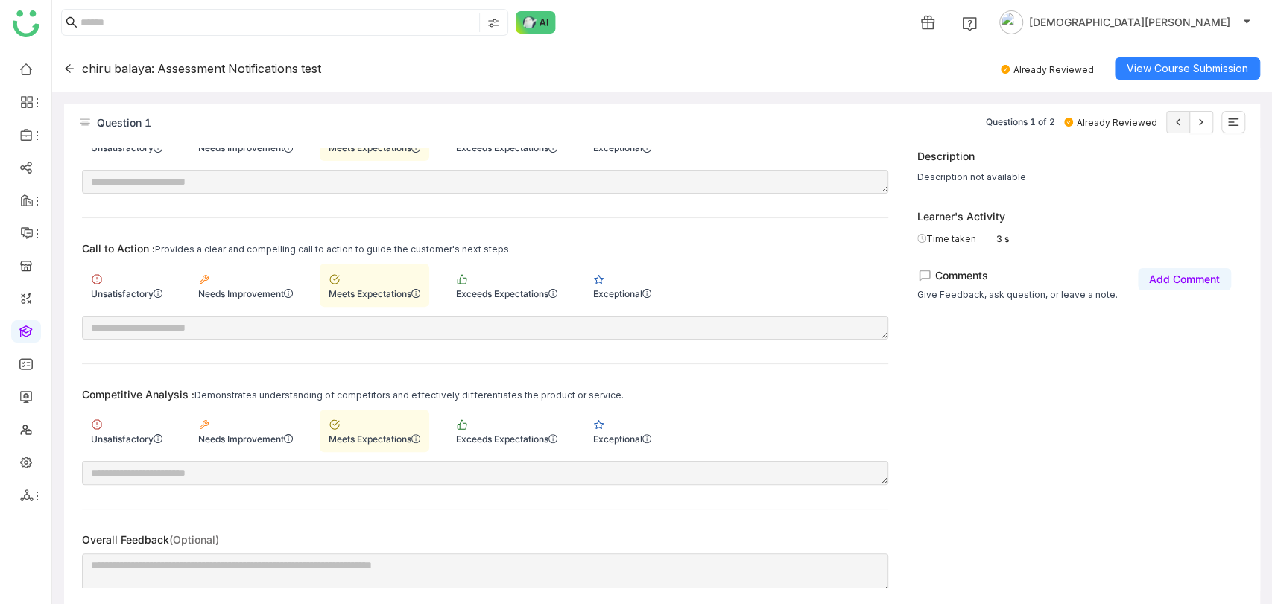
click at [71, 68] on icon at bounding box center [69, 68] width 9 height 8
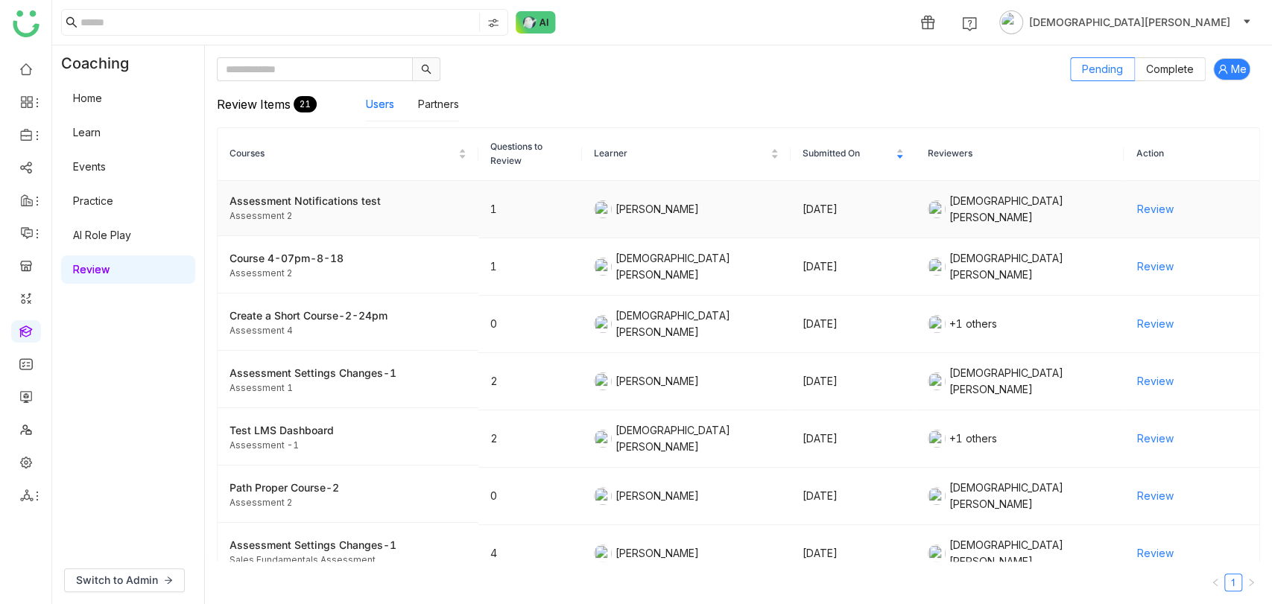
click at [1144, 209] on span "Review" at bounding box center [1155, 209] width 37 height 16
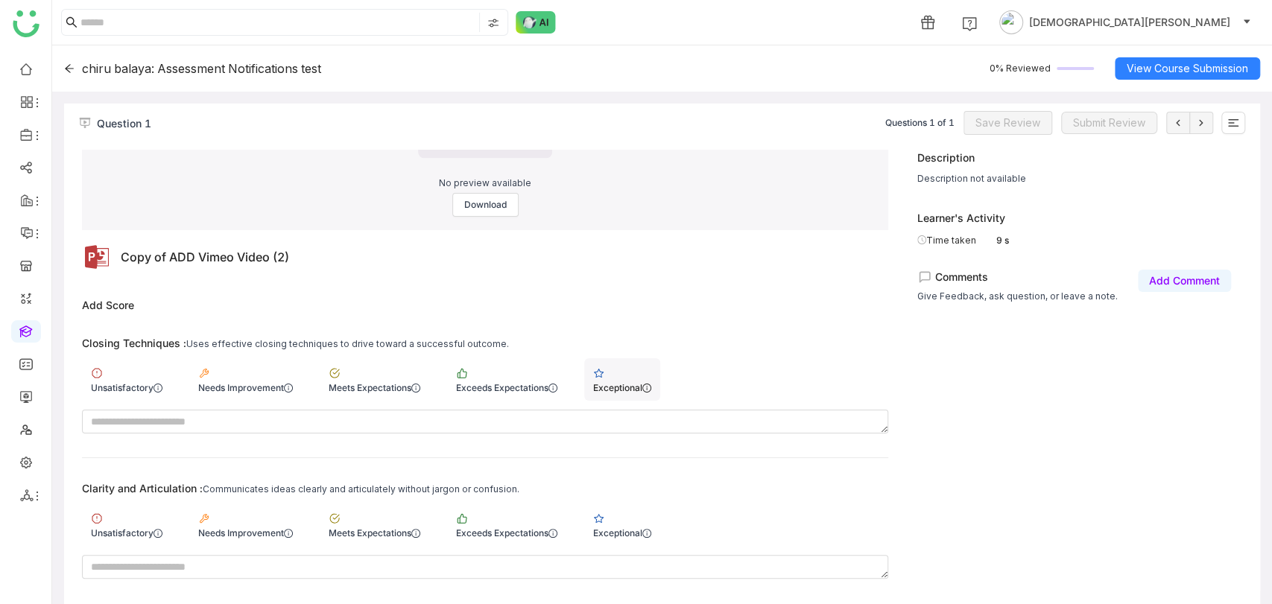
scroll to position [241, 0]
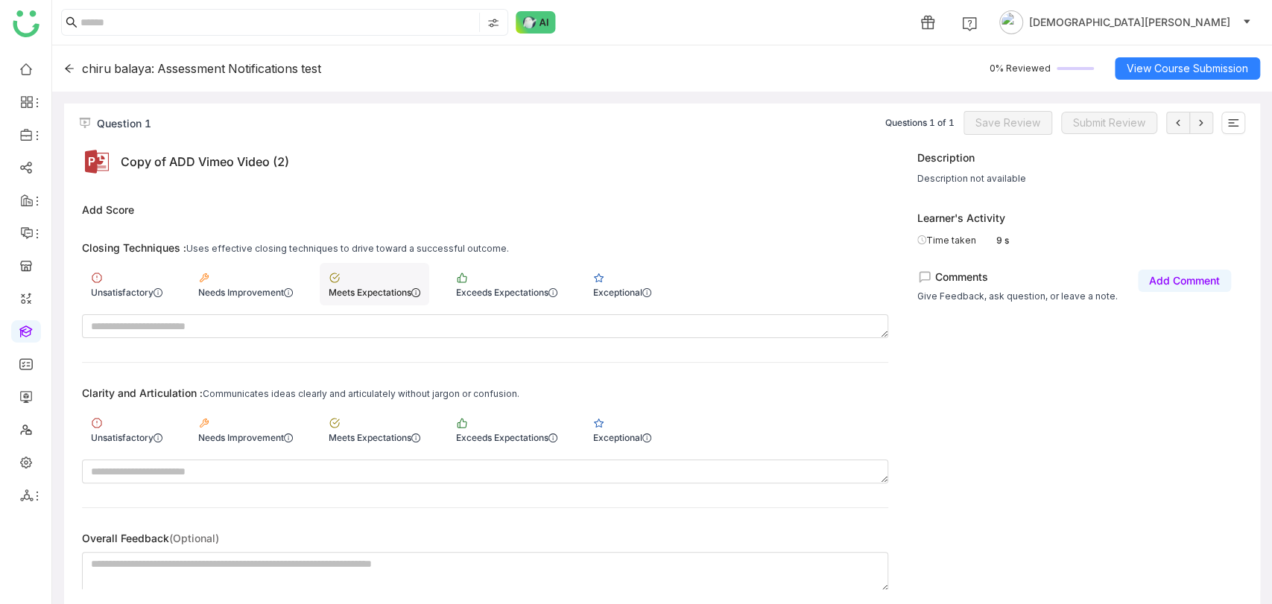
click at [405, 287] on div "Meets Expectations" at bounding box center [375, 292] width 92 height 11
click at [420, 416] on div "Meets Expectations" at bounding box center [375, 429] width 110 height 42
click at [1001, 123] on span "Save Review" at bounding box center [1008, 123] width 65 height 16
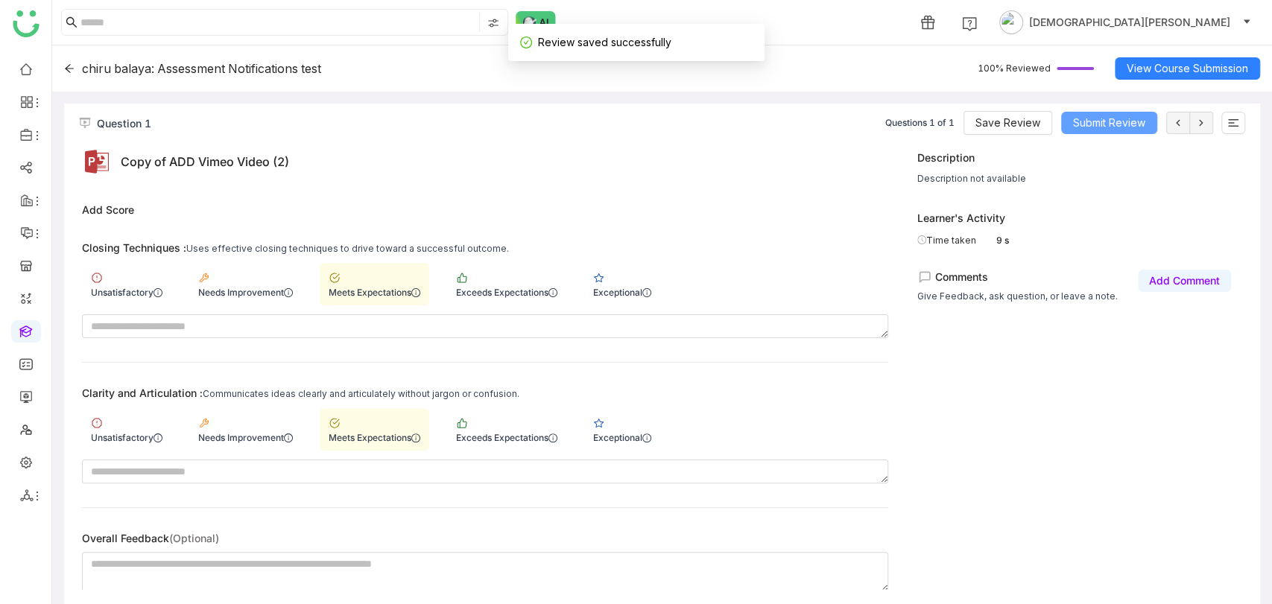
click at [1078, 120] on span "Submit Review" at bounding box center [1109, 123] width 72 height 16
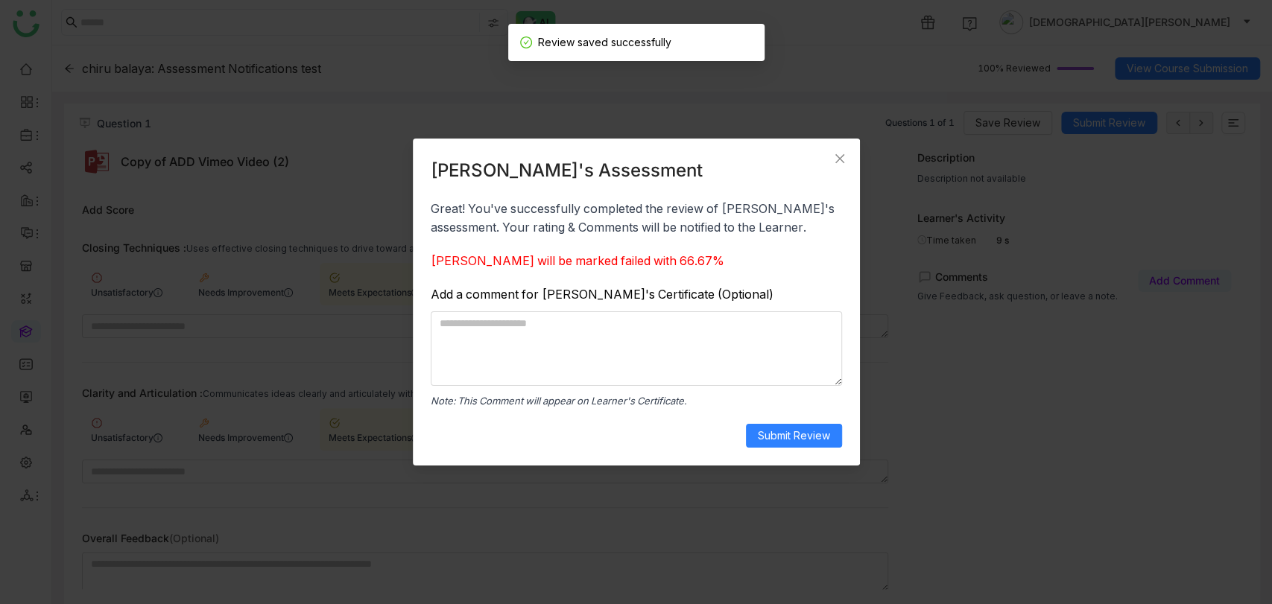
click at [794, 421] on div "chiru balaya's Assessment Great! You've successfully completed the review of ch…" at bounding box center [636, 302] width 411 height 291
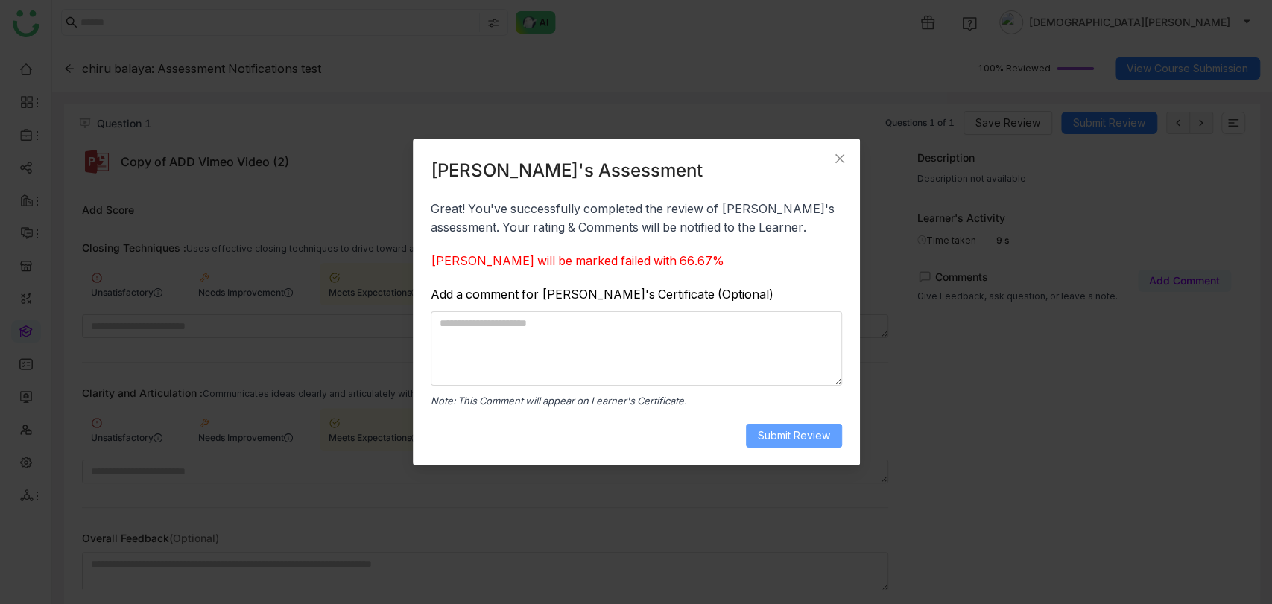
click at [792, 429] on span "Submit Review" at bounding box center [794, 436] width 72 height 16
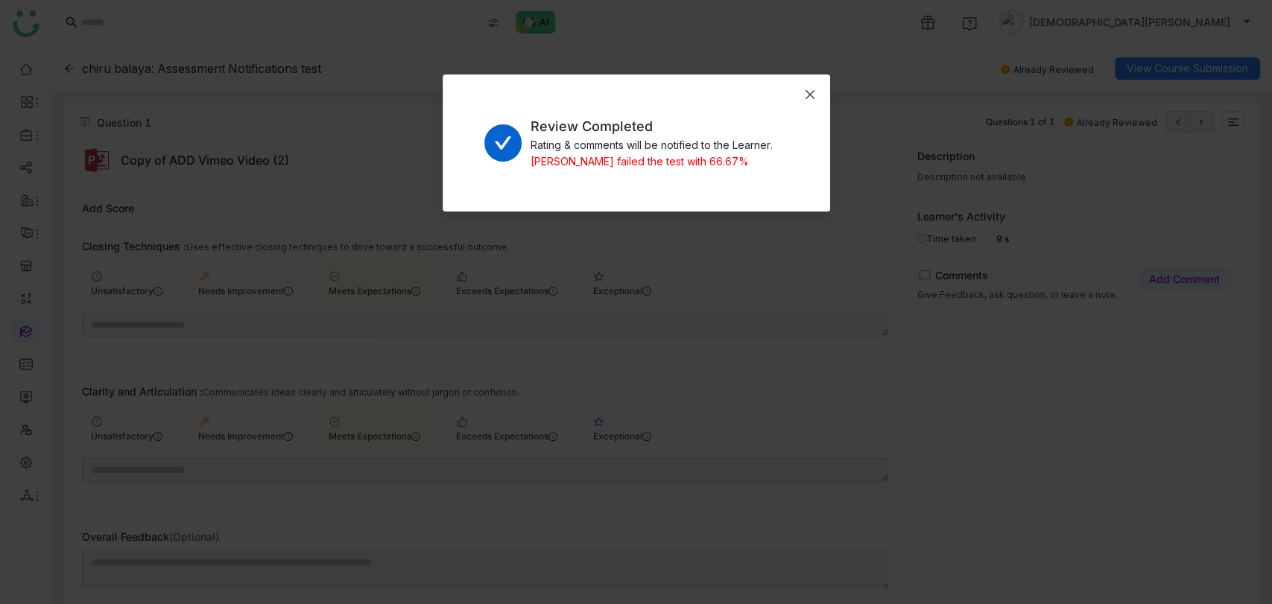
click at [803, 95] on span "Close" at bounding box center [810, 95] width 40 height 40
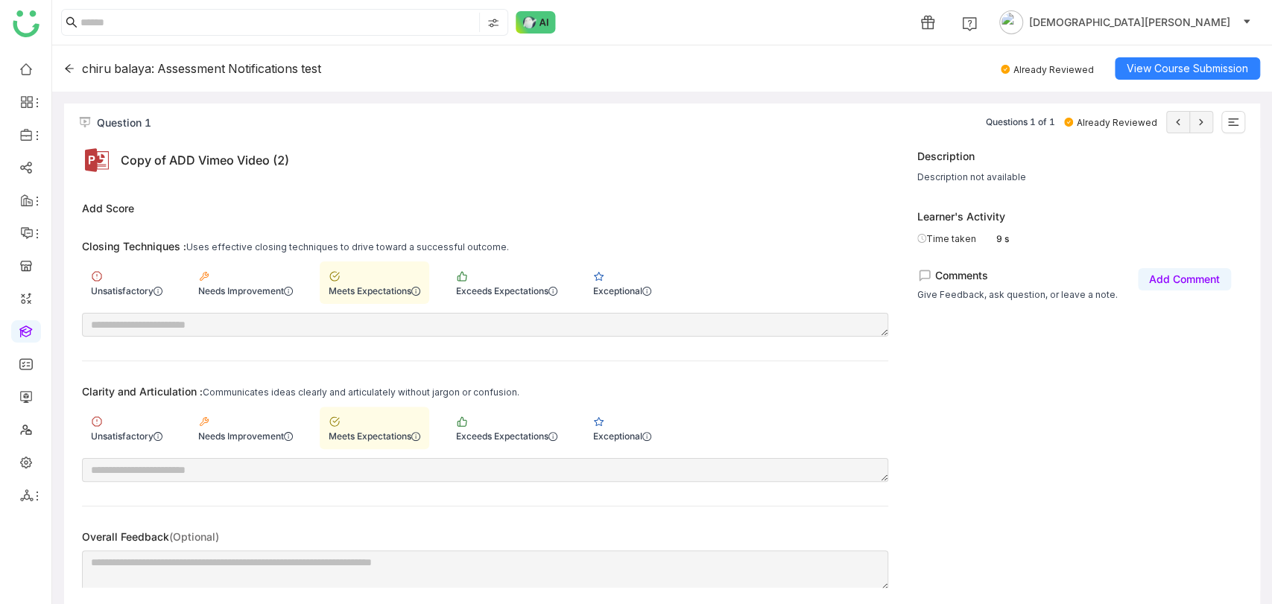
click at [68, 69] on icon at bounding box center [69, 68] width 10 height 10
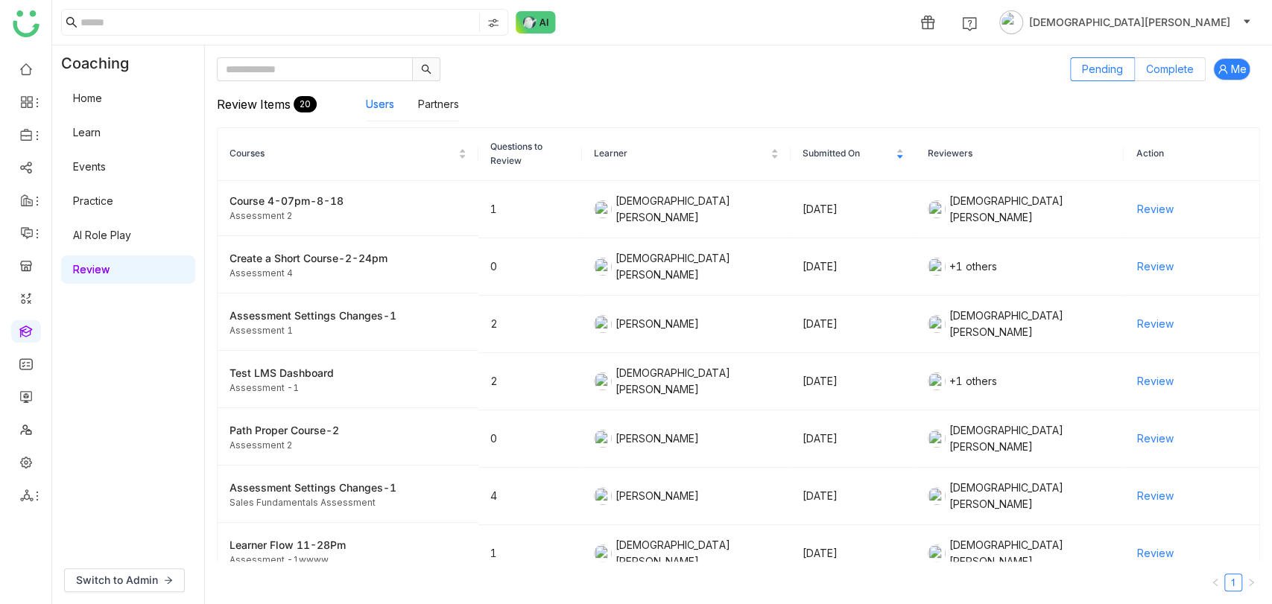
click at [1172, 68] on span "Complete" at bounding box center [1170, 69] width 48 height 13
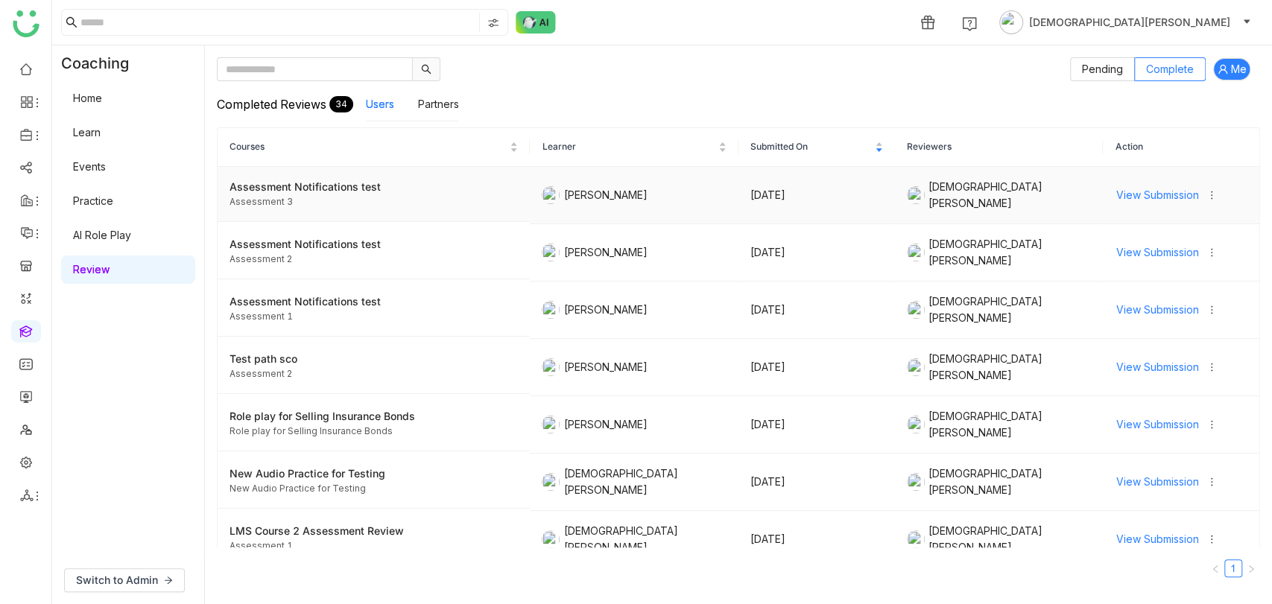
click at [1133, 198] on span "View Submission" at bounding box center [1157, 195] width 83 height 16
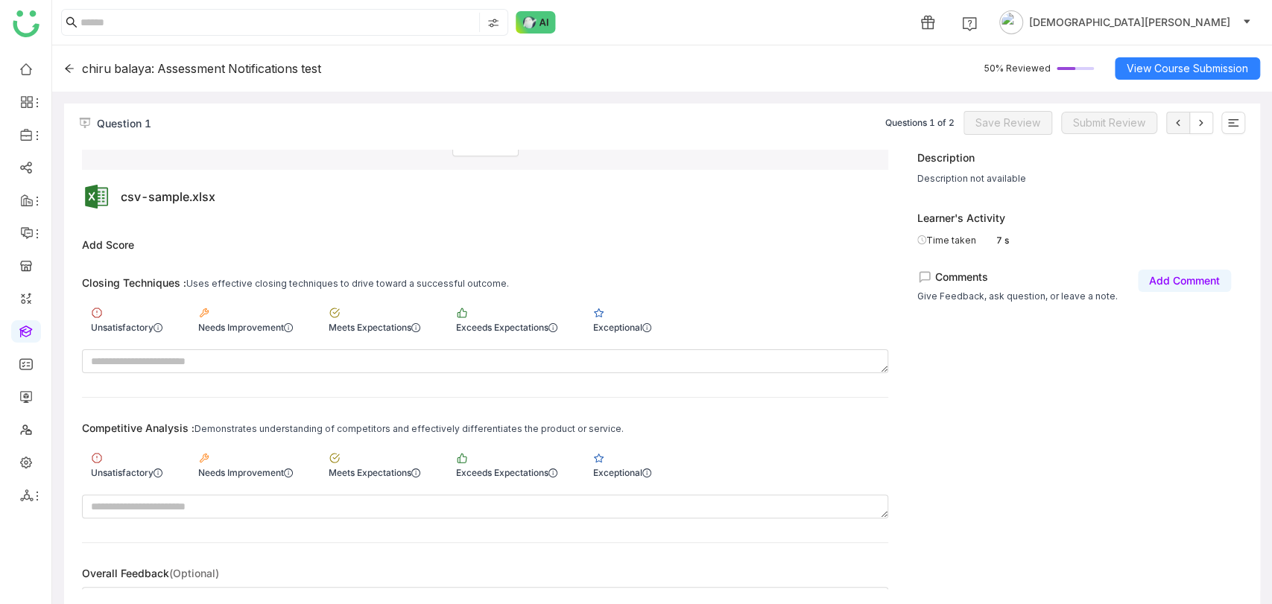
scroll to position [241, 0]
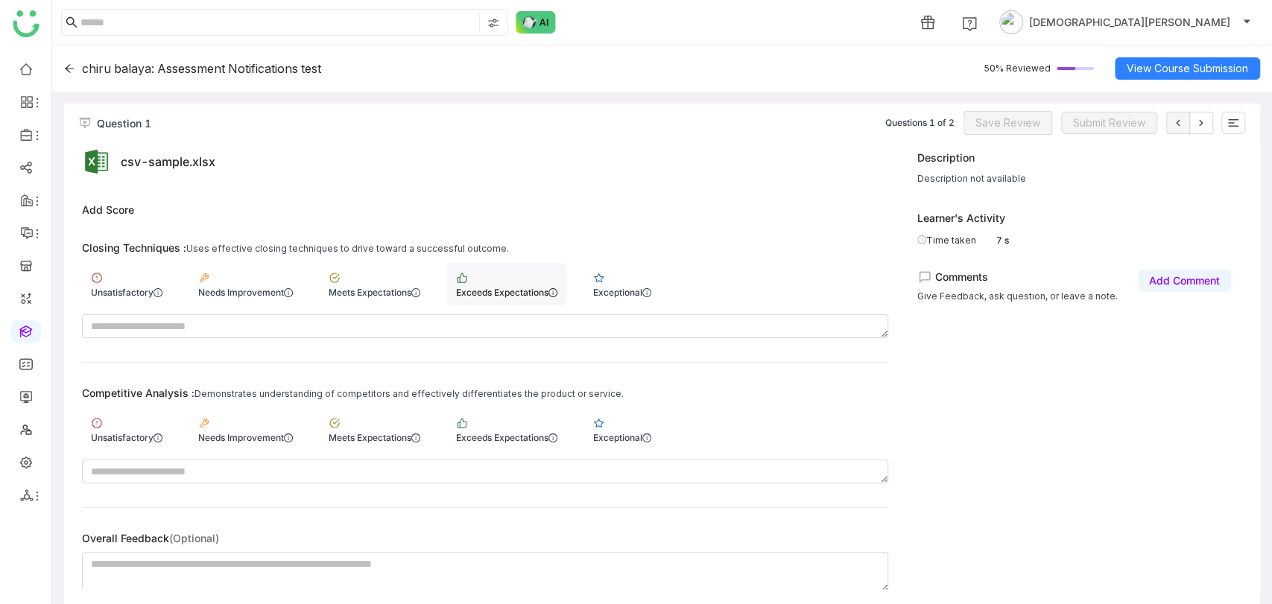
click at [525, 287] on div "Exceeds Expectations" at bounding box center [506, 292] width 101 height 11
click at [506, 419] on div "Exceeds Expectations" at bounding box center [506, 429] width 119 height 42
click at [988, 116] on span "Save Review" at bounding box center [1008, 123] width 65 height 16
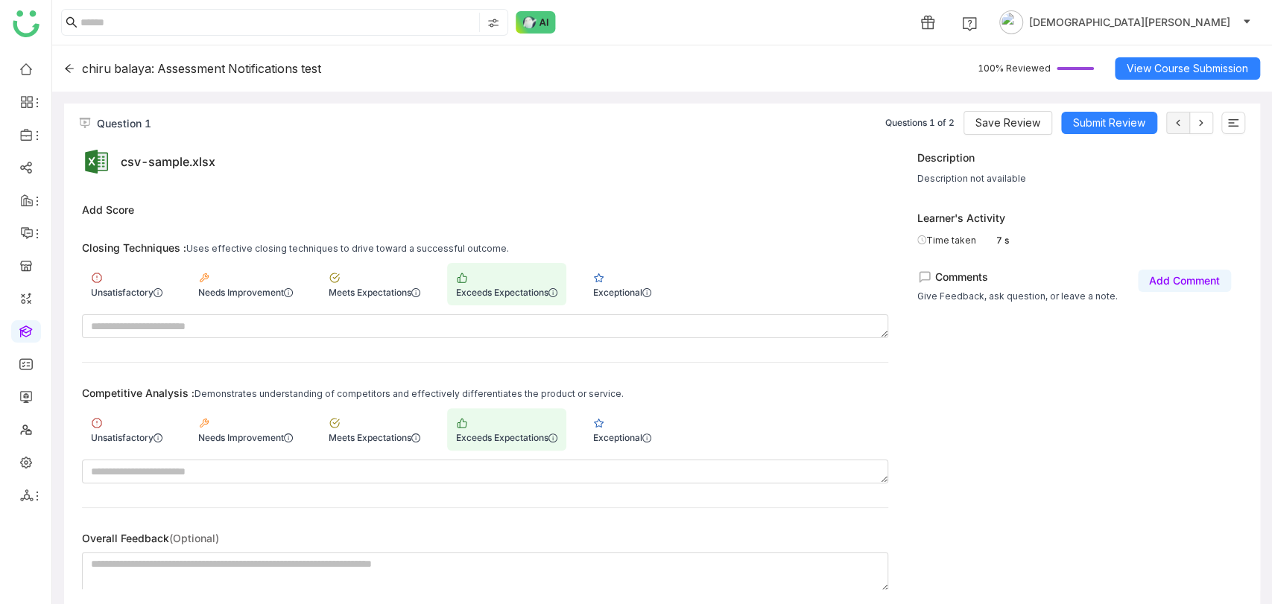
click at [69, 72] on icon at bounding box center [69, 68] width 9 height 8
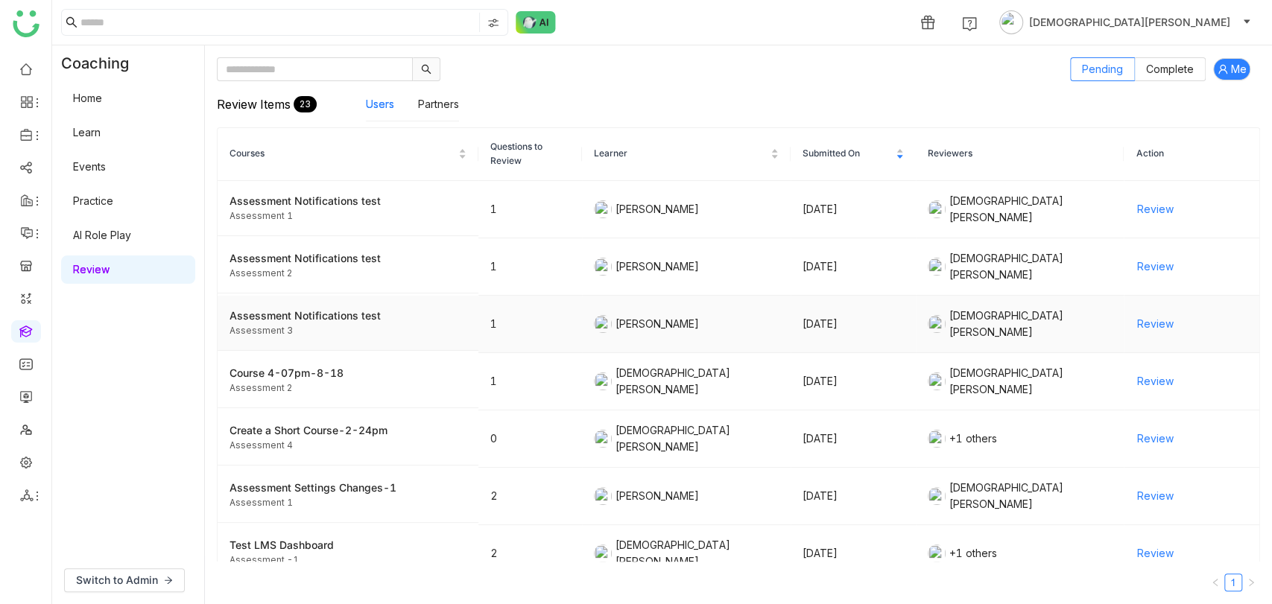
click at [1151, 316] on span "Review" at bounding box center [1155, 324] width 37 height 16
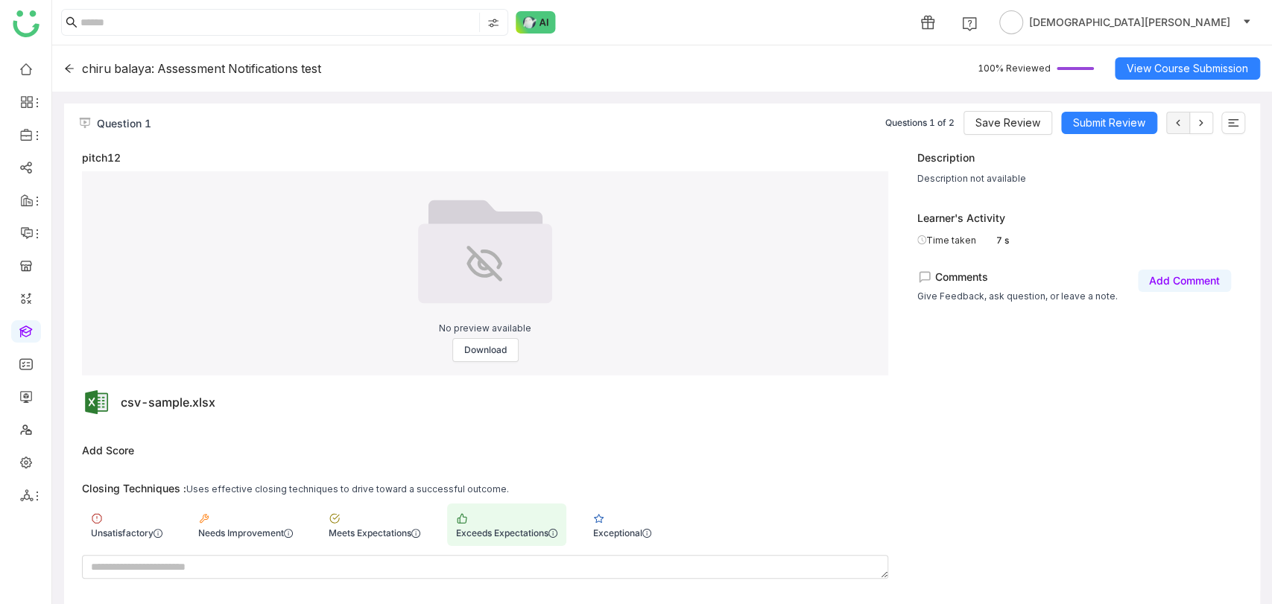
scroll to position [241, 0]
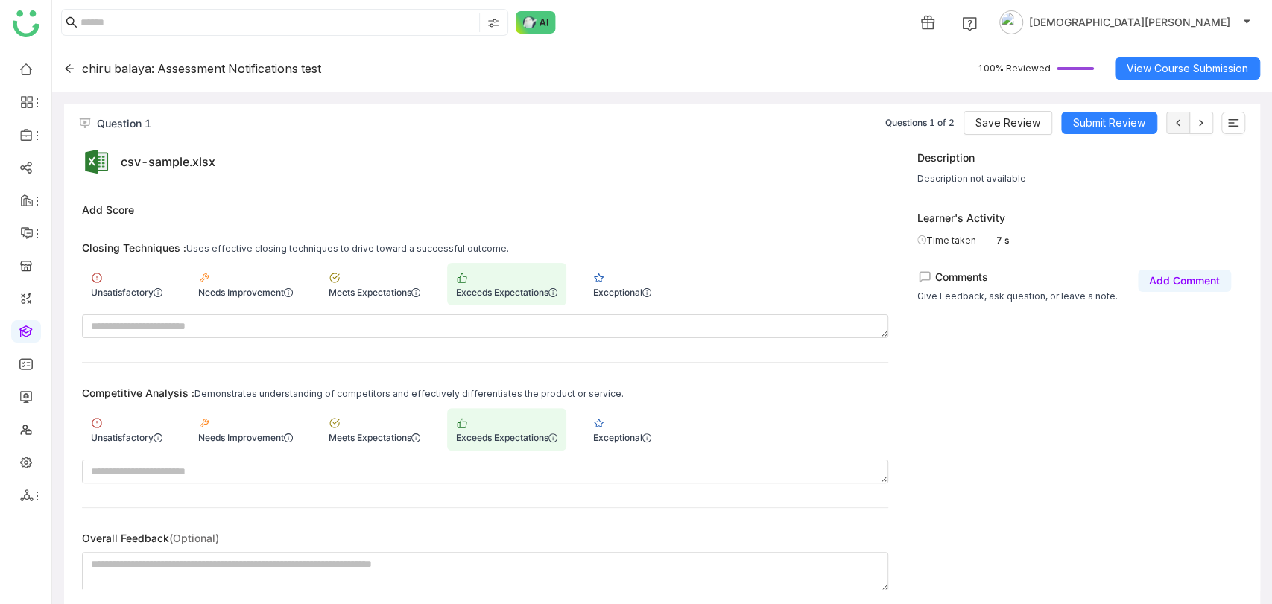
click at [65, 66] on icon at bounding box center [69, 68] width 10 height 10
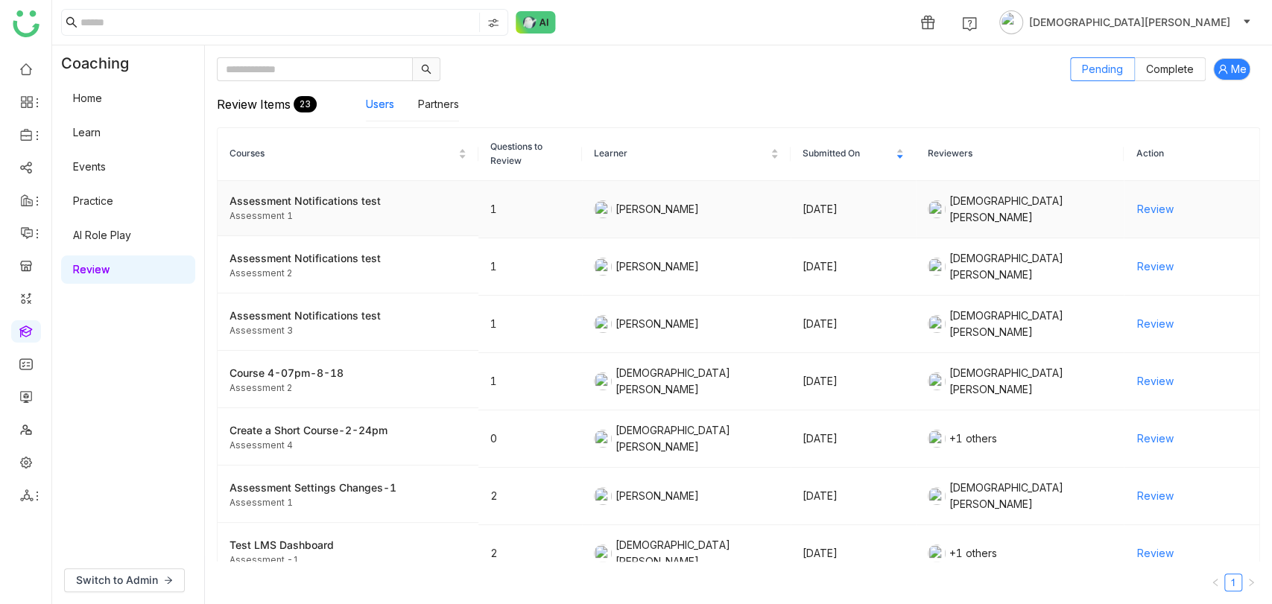
click at [1140, 205] on span "Review" at bounding box center [1155, 209] width 37 height 16
click at [1143, 202] on span "Review" at bounding box center [1155, 209] width 37 height 16
click at [1143, 317] on span "Review" at bounding box center [1155, 324] width 37 height 16
click at [1147, 316] on span "Review" at bounding box center [1155, 324] width 37 height 16
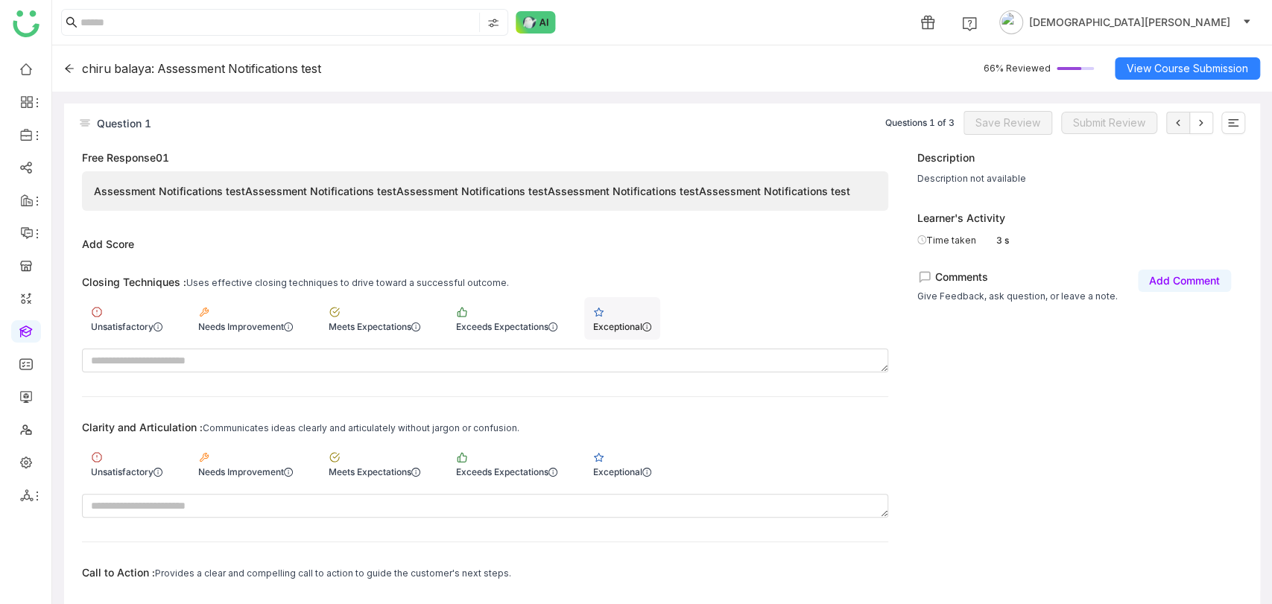
click at [626, 312] on div "Exceptional" at bounding box center [622, 318] width 76 height 42
click at [631, 467] on div "Exceptional" at bounding box center [622, 472] width 58 height 11
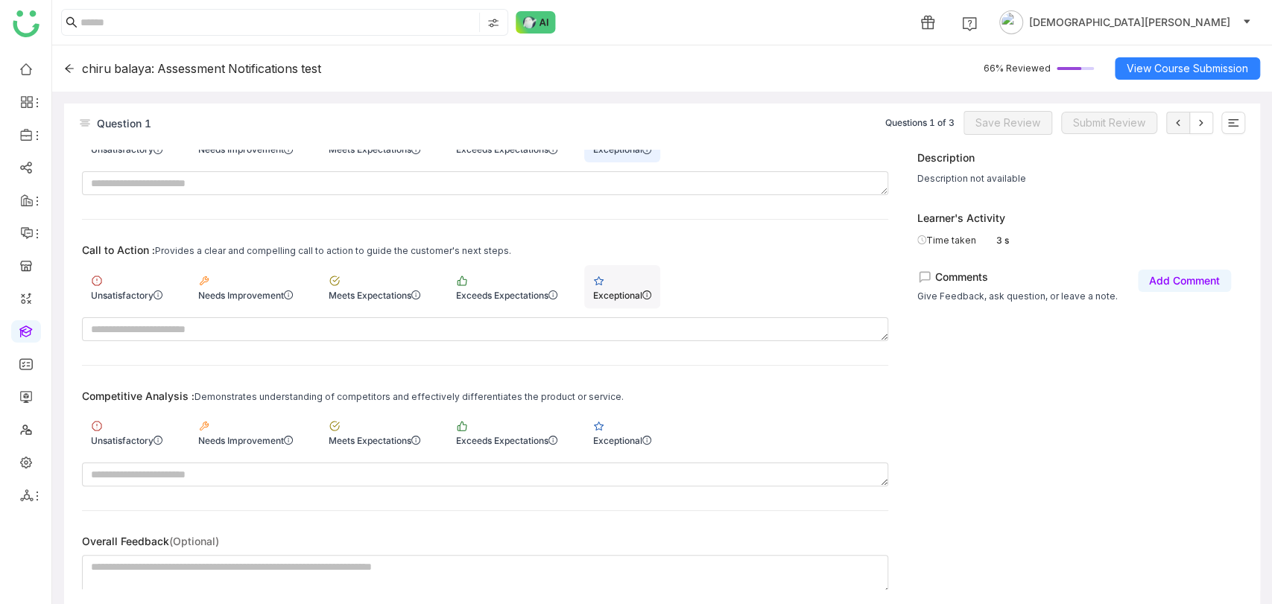
click at [631, 299] on div "Exceptional" at bounding box center [622, 286] width 76 height 42
click at [622, 435] on div "Exceptional" at bounding box center [622, 440] width 58 height 11
click at [991, 128] on span "Save Review" at bounding box center [1008, 123] width 65 height 16
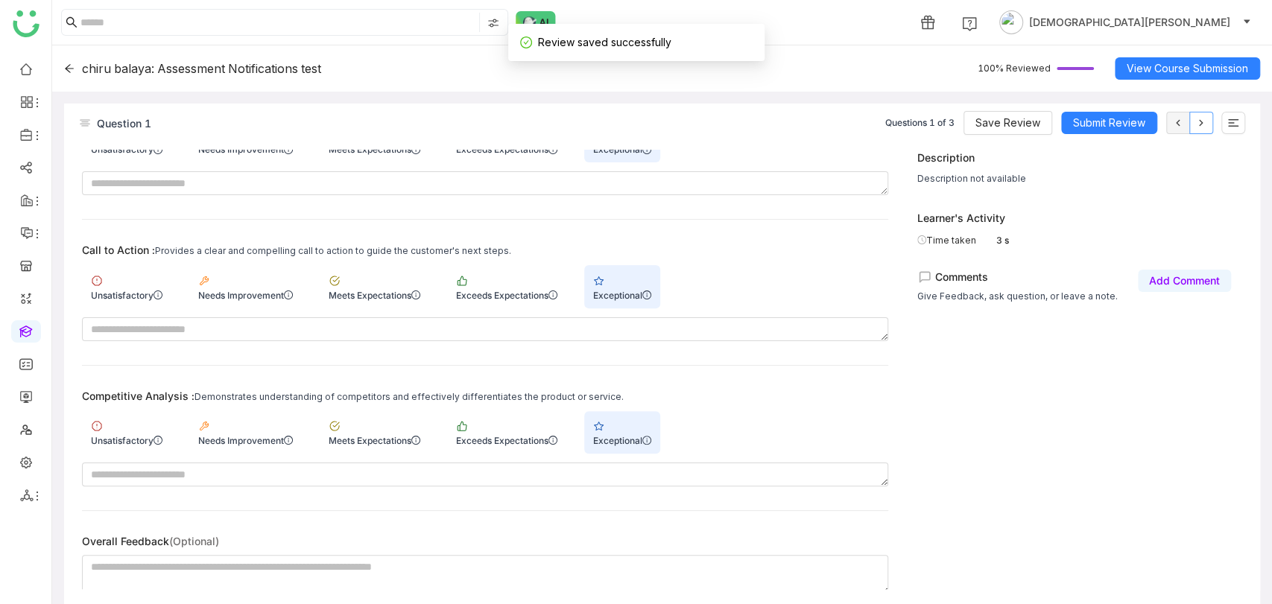
click at [1202, 125] on icon at bounding box center [1201, 123] width 12 height 12
click at [1105, 120] on span "Submit Review" at bounding box center [1109, 123] width 72 height 16
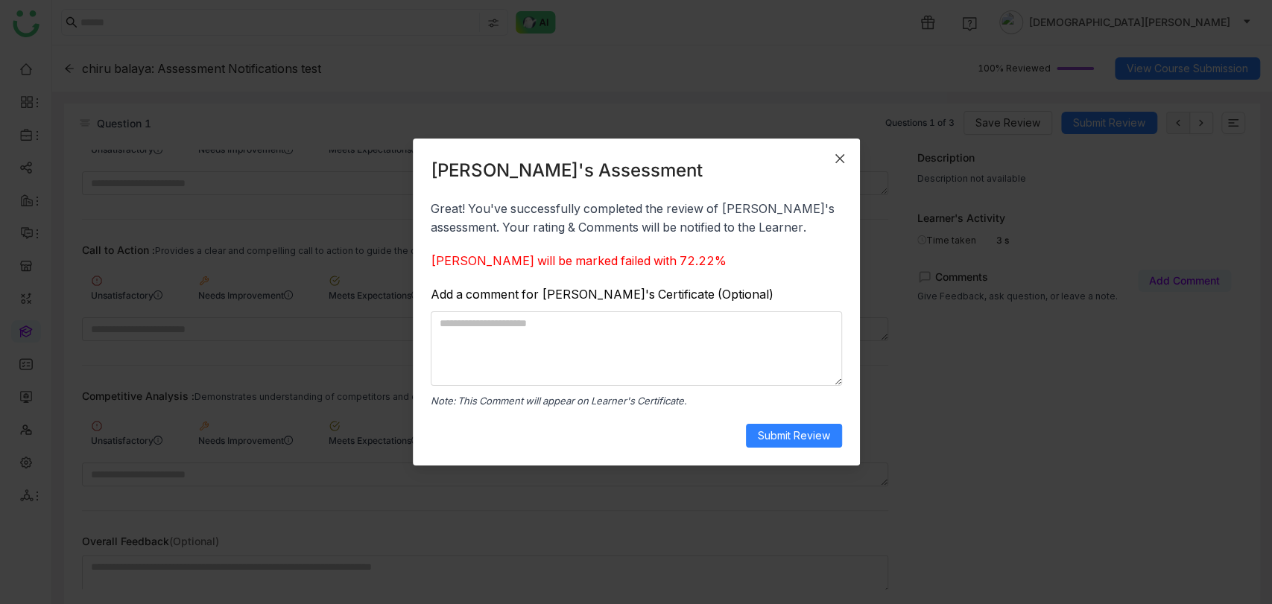
click at [841, 162] on icon "Close" at bounding box center [840, 159] width 12 height 12
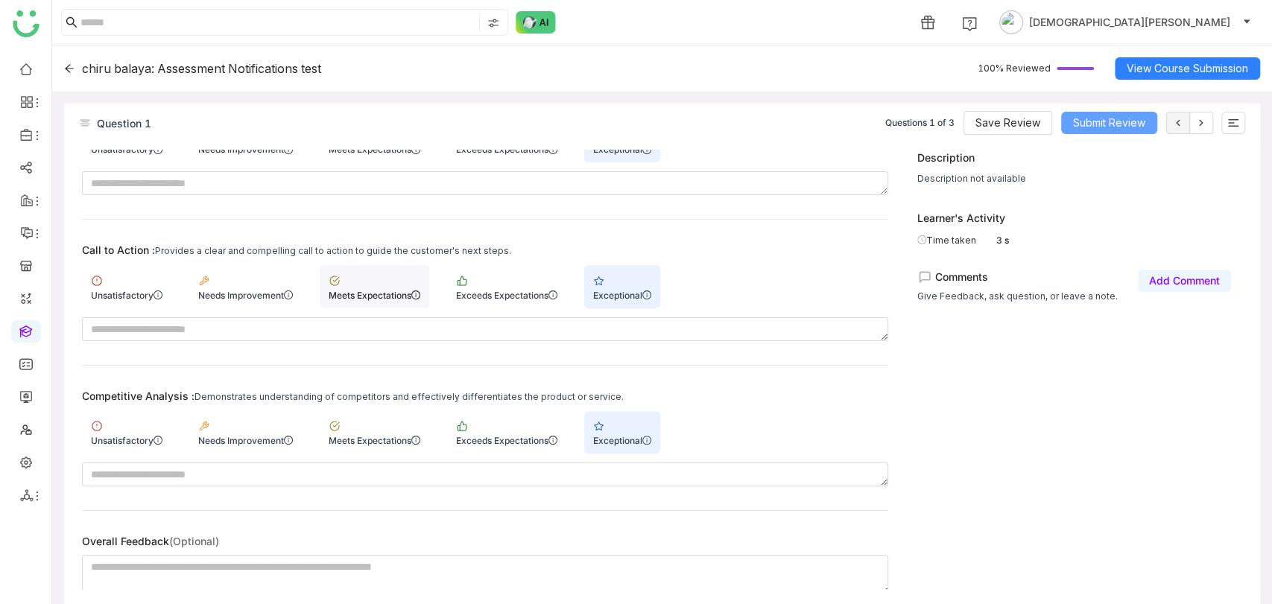
scroll to position [0, 0]
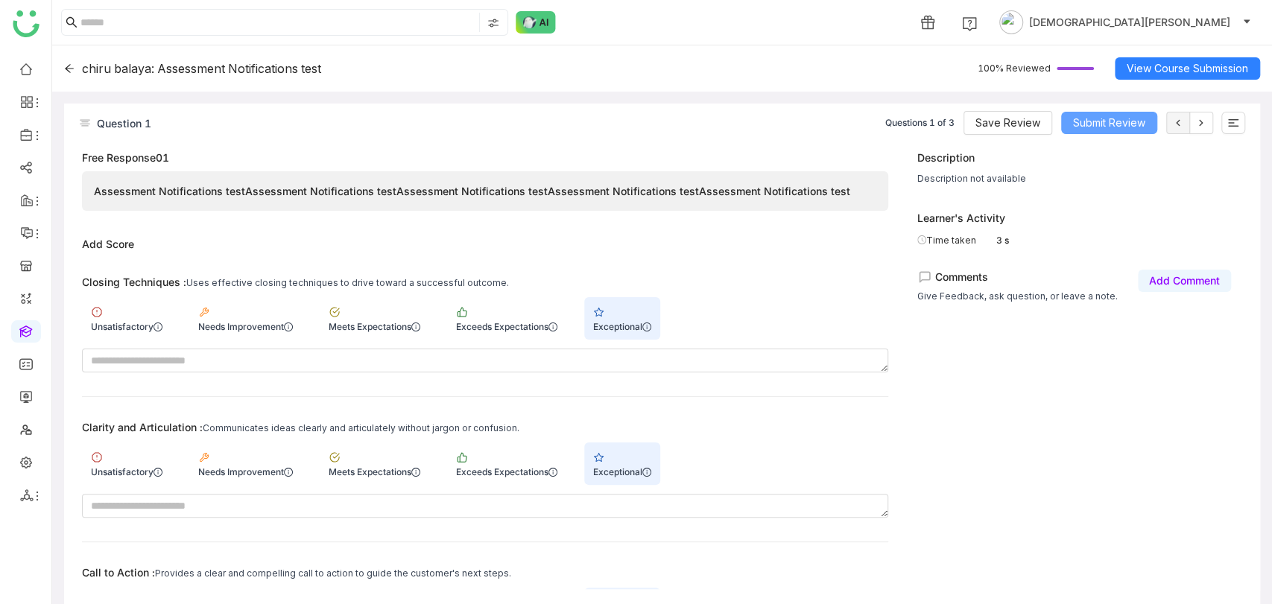
click at [1088, 126] on span "Submit Review" at bounding box center [1109, 123] width 72 height 16
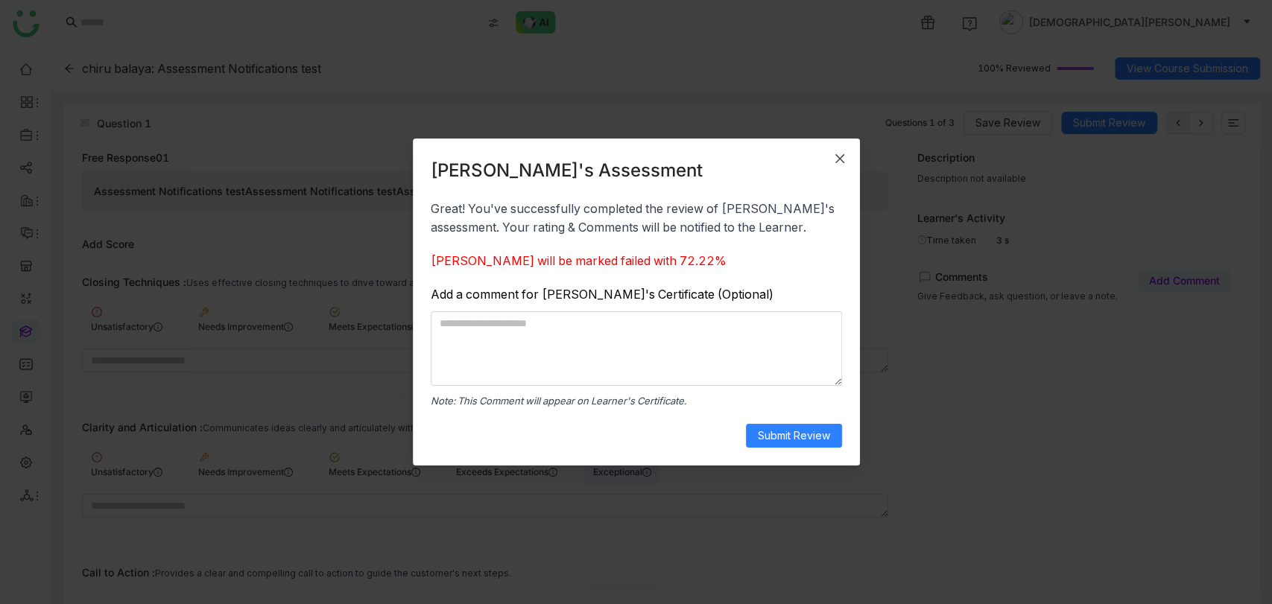
click at [837, 159] on icon "Close" at bounding box center [839, 158] width 9 height 9
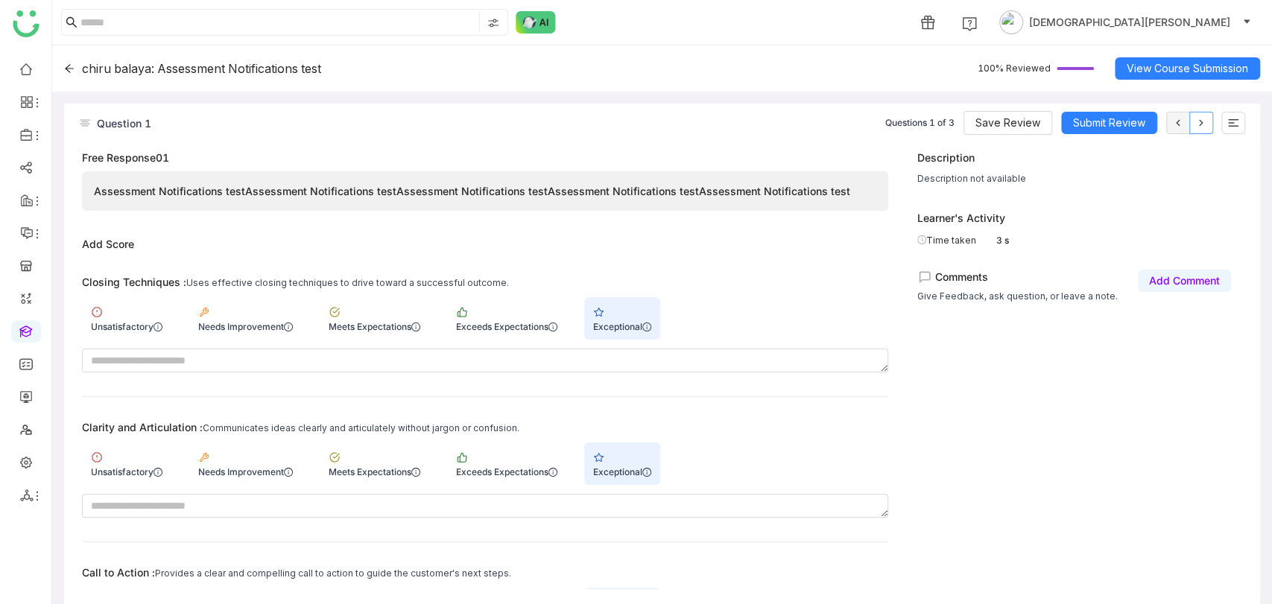
click at [1208, 119] on button at bounding box center [1202, 123] width 24 height 22
click at [1200, 127] on icon at bounding box center [1201, 123] width 12 height 12
click at [1009, 117] on span "Save Review" at bounding box center [1008, 123] width 65 height 16
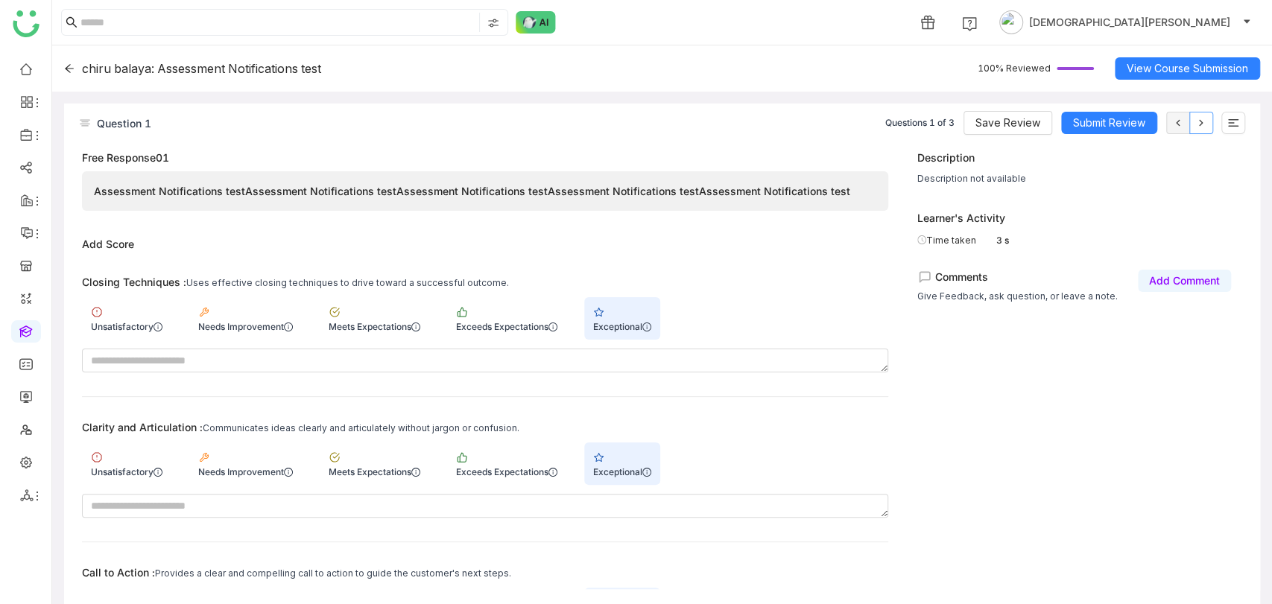
click at [1198, 127] on icon at bounding box center [1201, 123] width 12 height 12
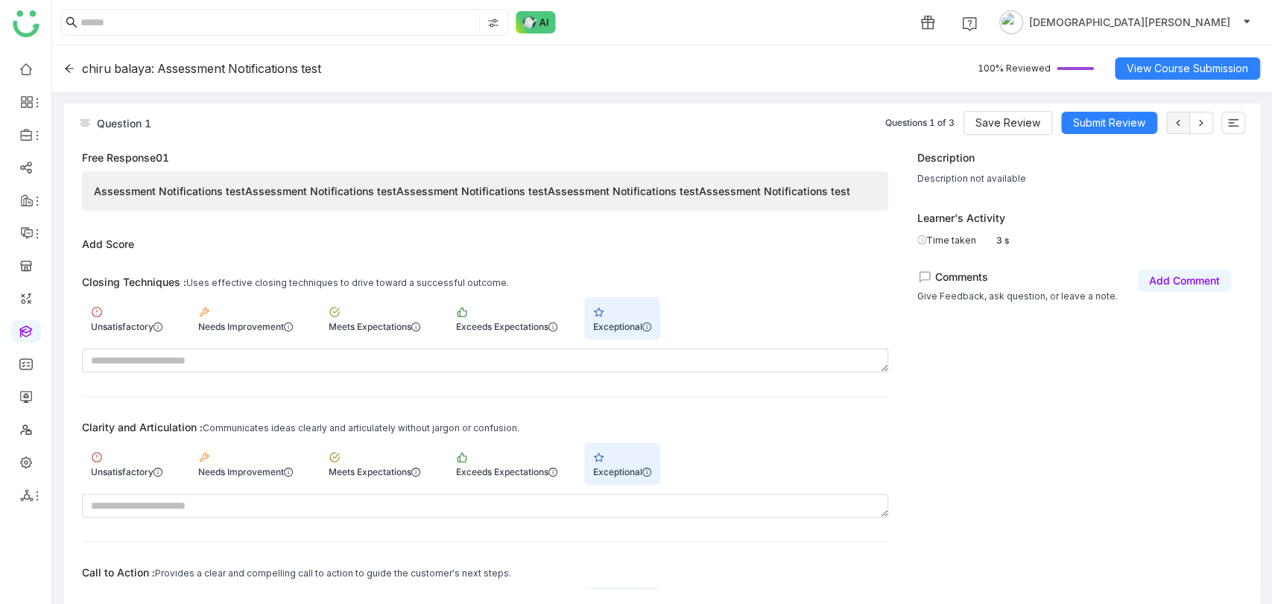
click at [936, 373] on div "Description Description not available Learner's Activity Time taken 3 s Comment…" at bounding box center [1079, 370] width 325 height 440
click at [1201, 121] on icon at bounding box center [1201, 123] width 12 height 12
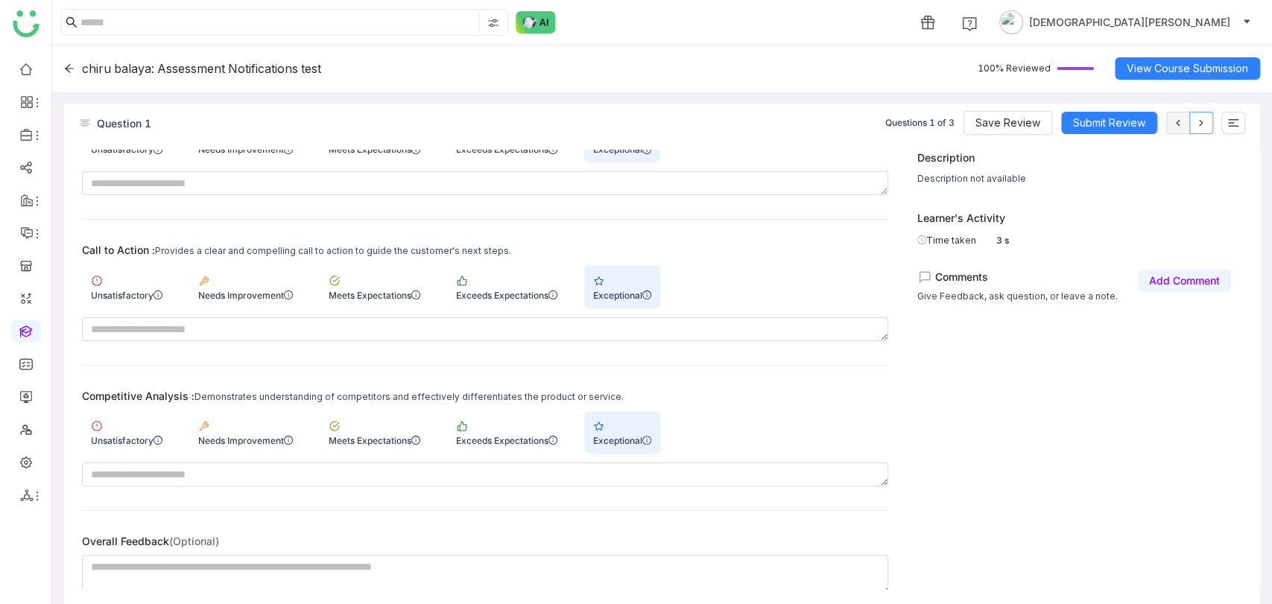
click at [1194, 124] on button at bounding box center [1202, 123] width 24 height 22
drag, startPoint x: 1194, startPoint y: 124, endPoint x: 1241, endPoint y: 121, distance: 47.0
click at [1241, 121] on div "Questions 1 of 3 Save Review Submit Review" at bounding box center [1065, 123] width 360 height 24
click at [1241, 121] on button at bounding box center [1234, 123] width 24 height 22
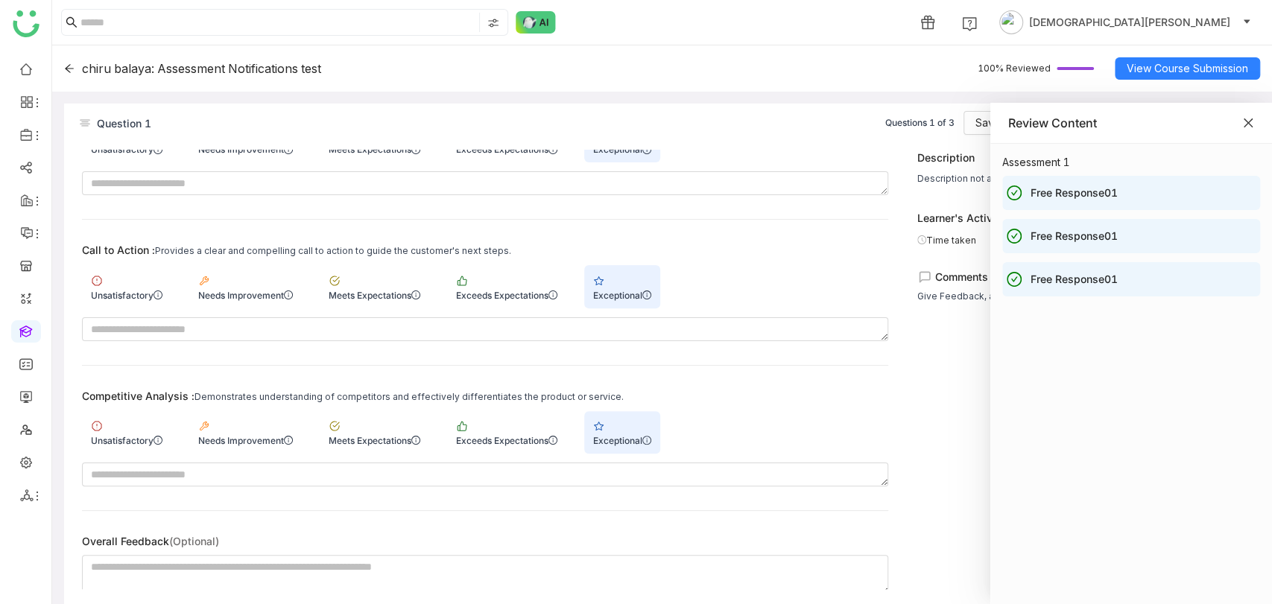
click at [1247, 120] on icon "Close" at bounding box center [1248, 123] width 12 height 12
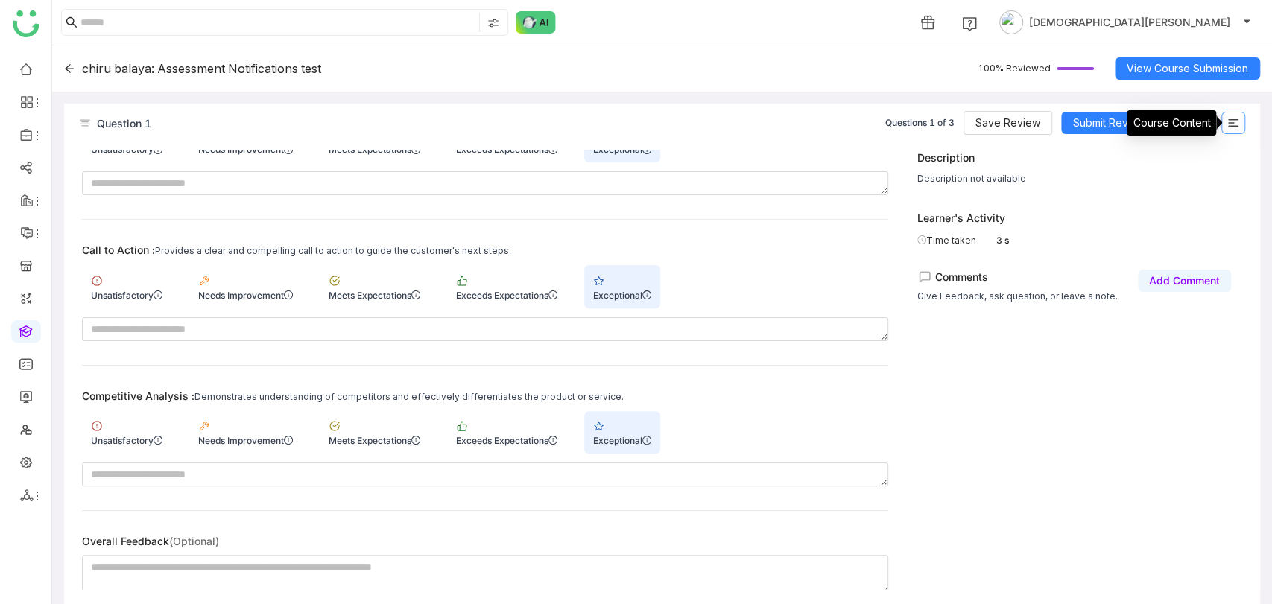
click at [1233, 121] on icon at bounding box center [1234, 123] width 12 height 12
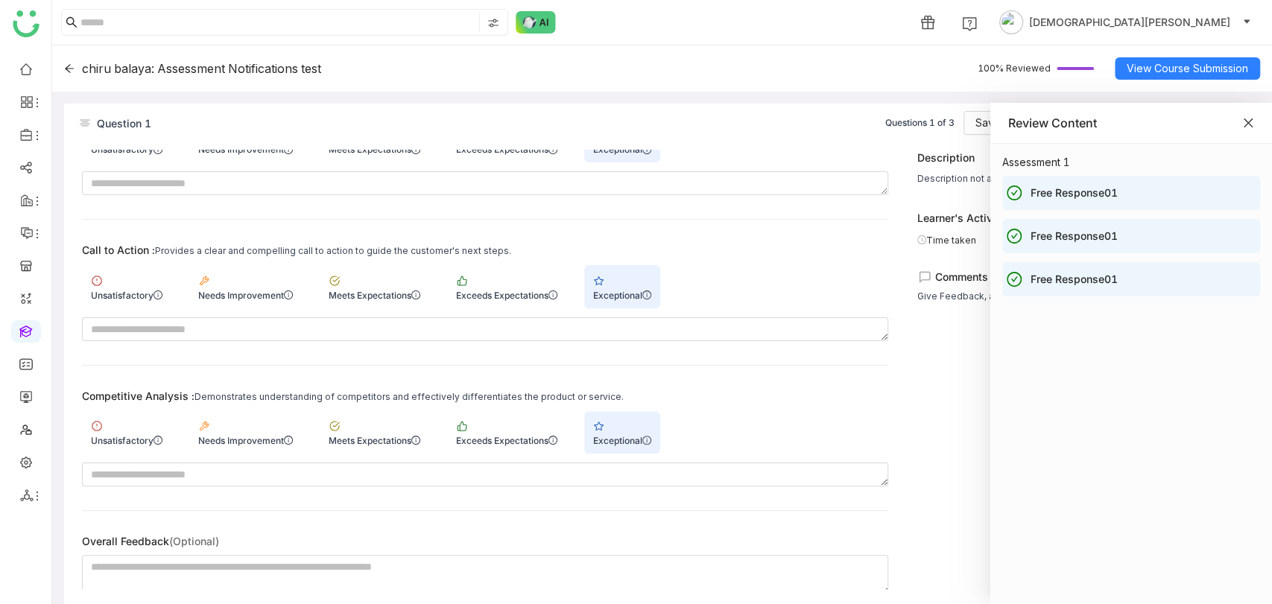
click at [1251, 121] on icon "Close" at bounding box center [1248, 123] width 12 height 12
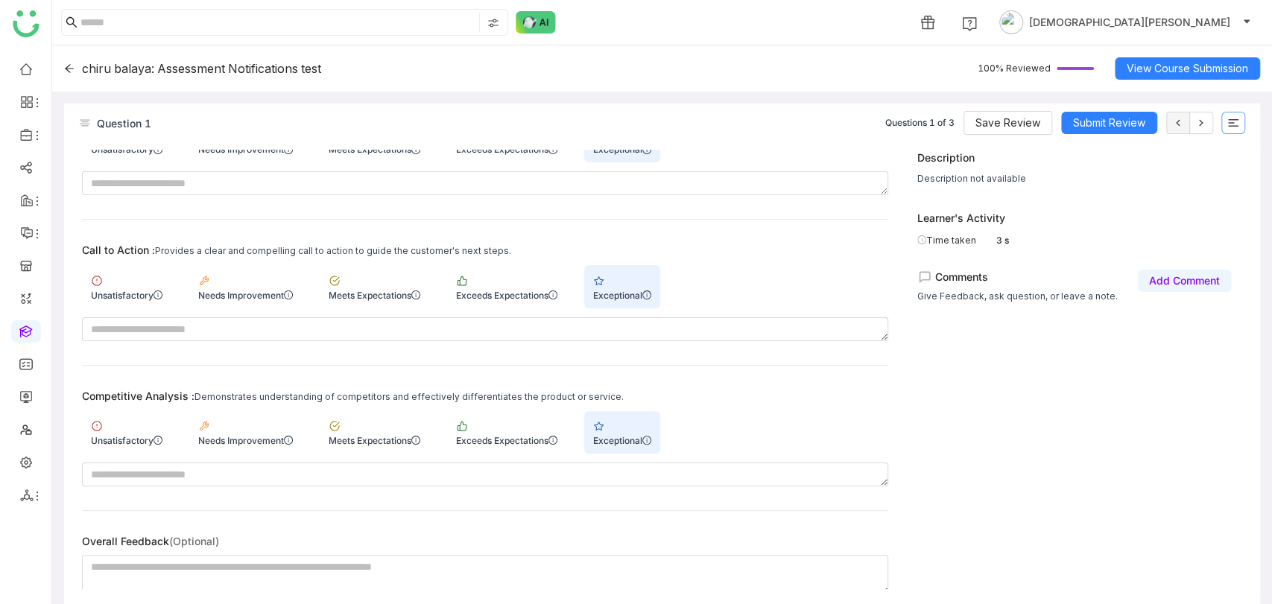
scroll to position [0, 0]
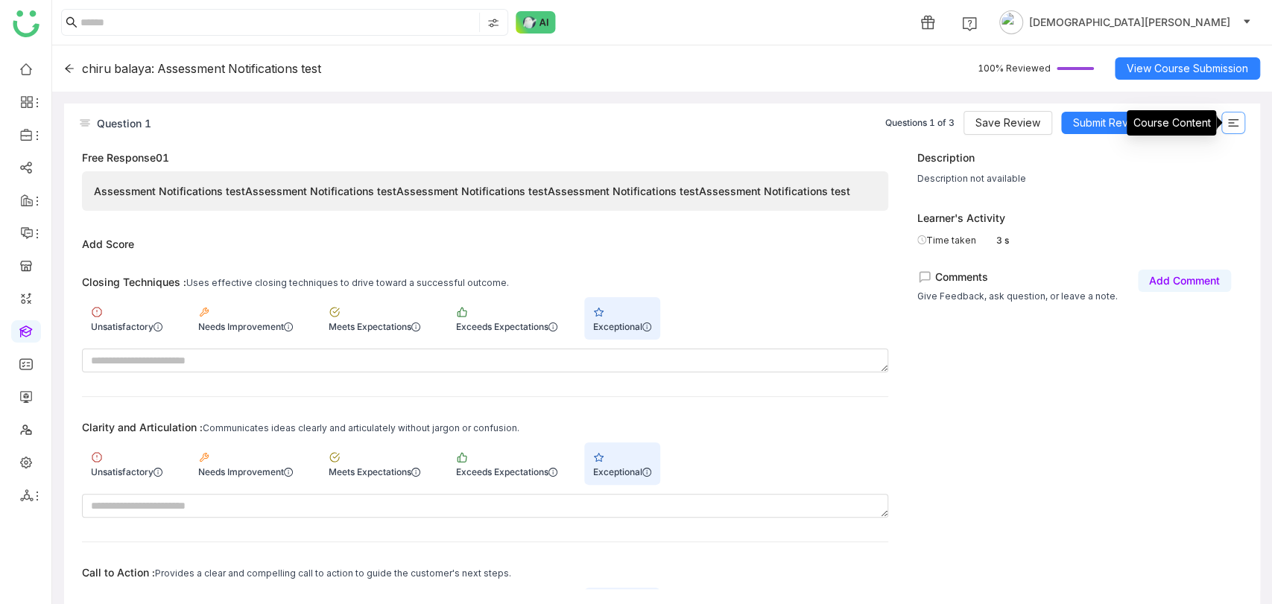
click at [1230, 121] on icon at bounding box center [1234, 123] width 12 height 12
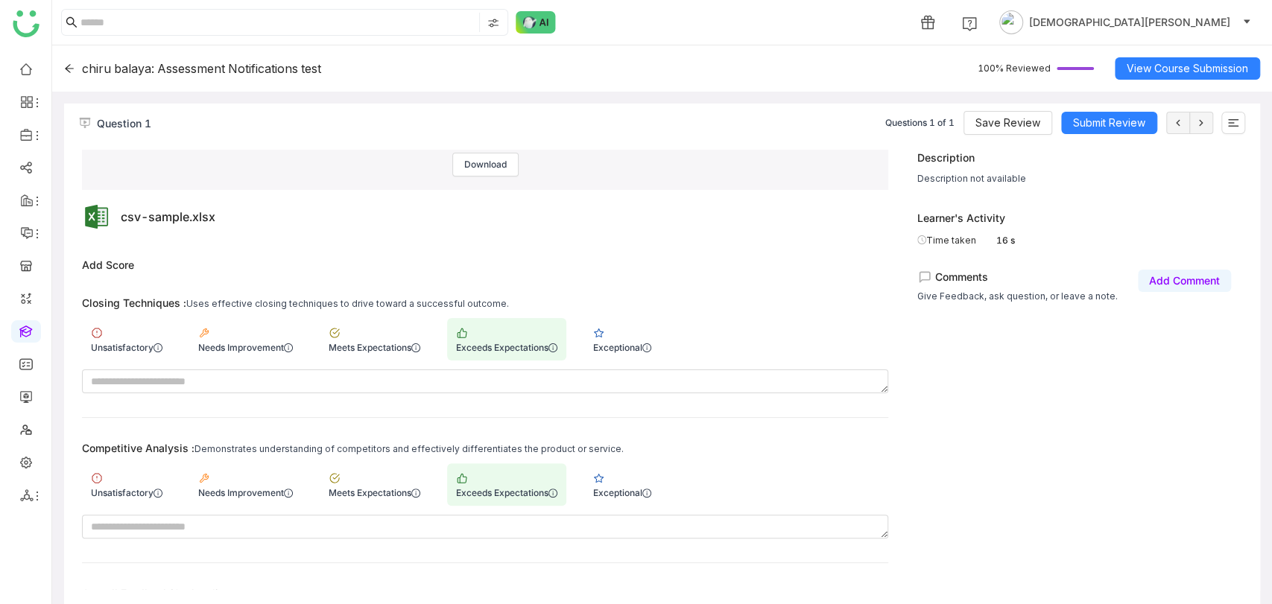
scroll to position [241, 0]
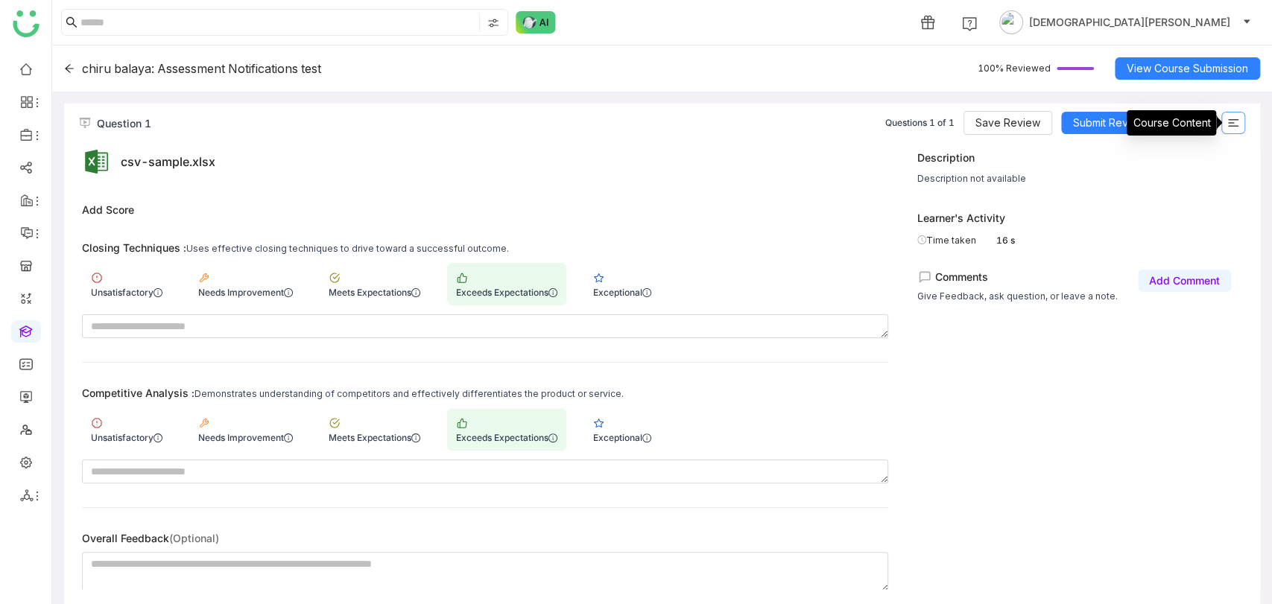
click at [1230, 121] on icon at bounding box center [1234, 123] width 12 height 12
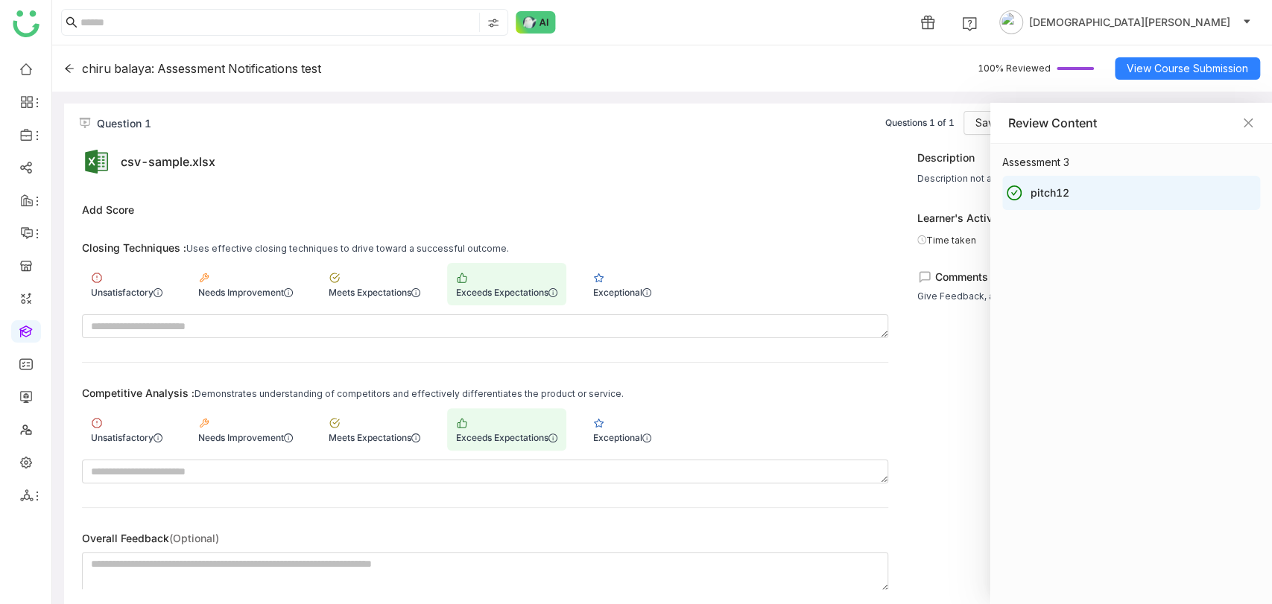
click at [813, 171] on div at bounding box center [636, 302] width 1272 height 604
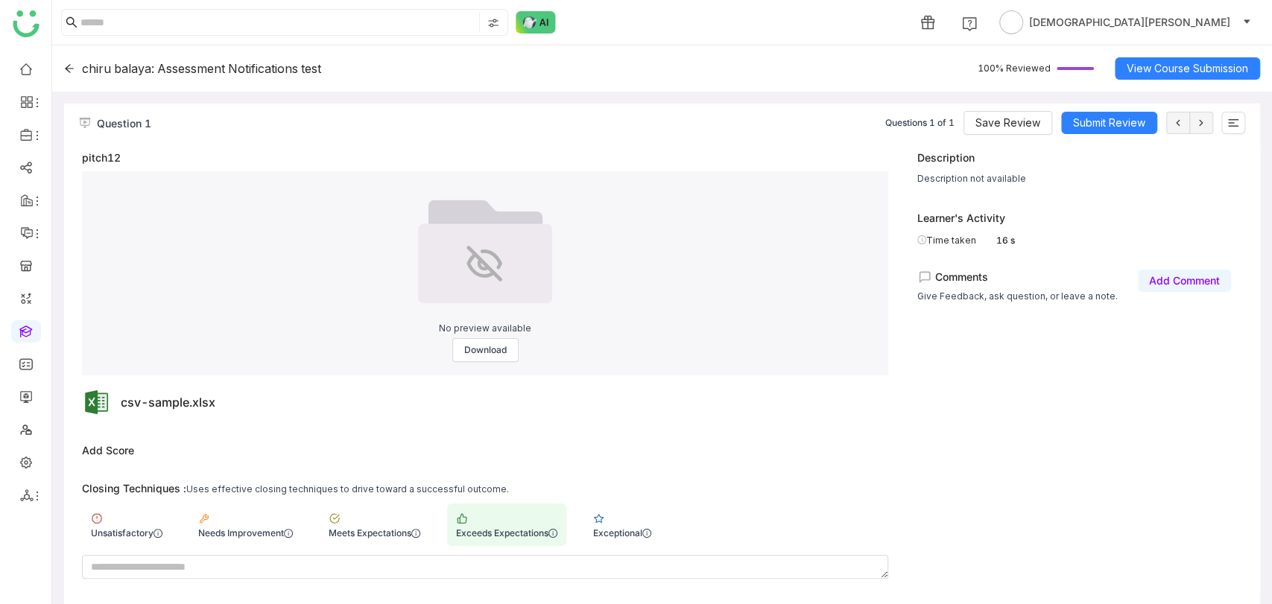
scroll to position [241, 0]
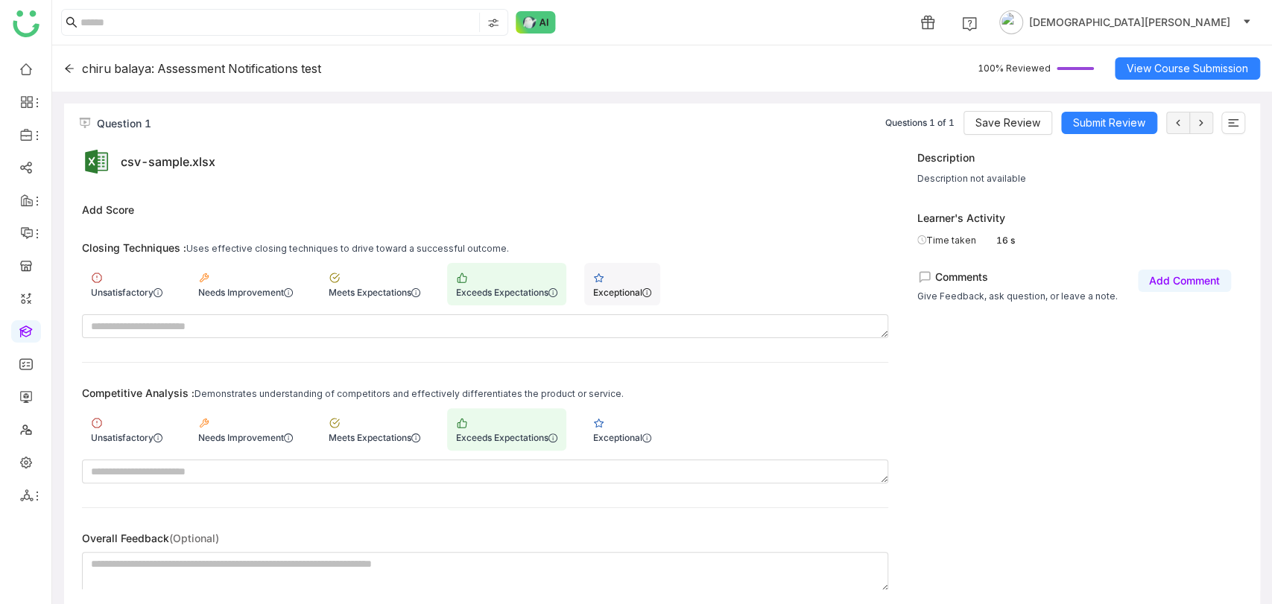
click at [632, 299] on div "Exceptional" at bounding box center [622, 284] width 76 height 42
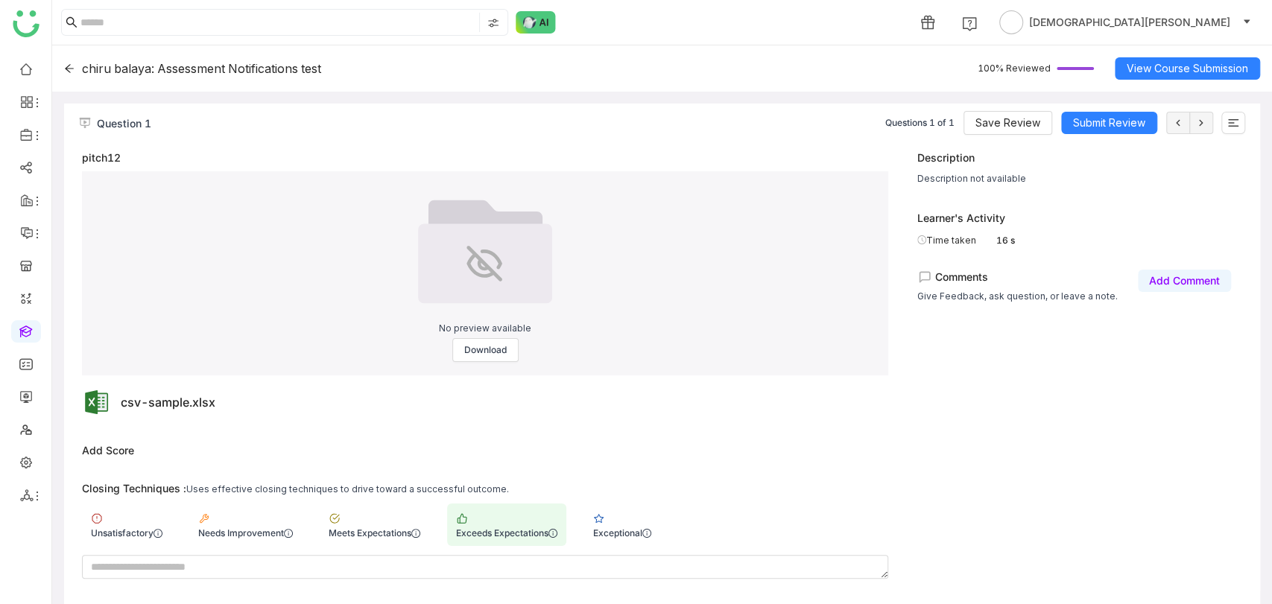
scroll to position [241, 0]
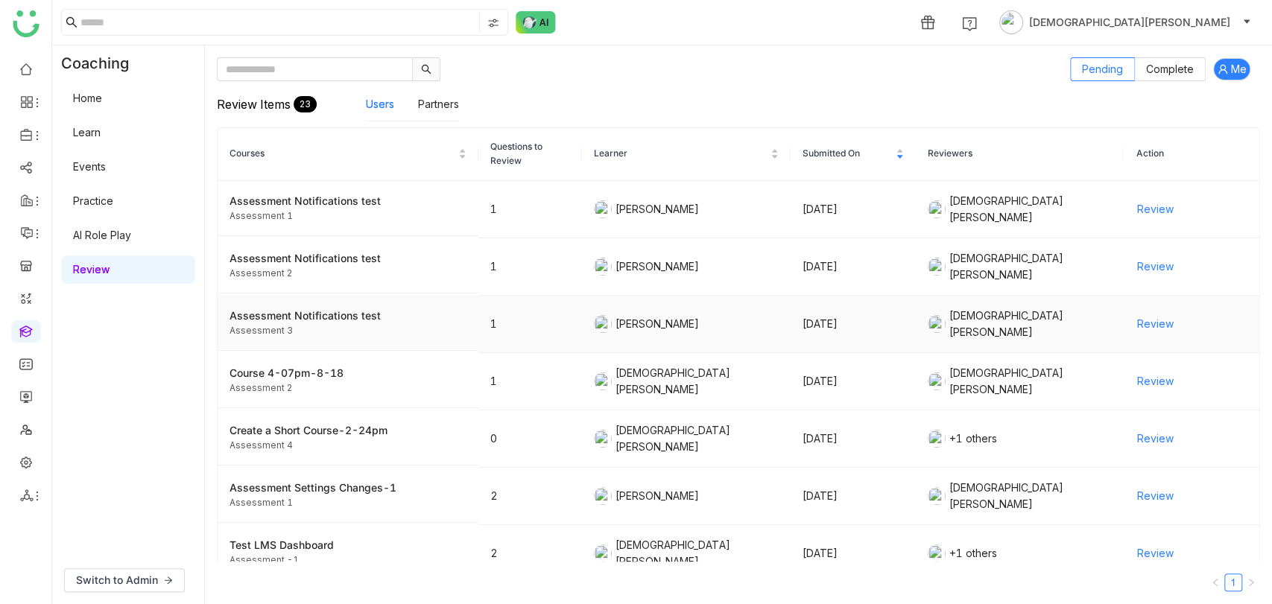
click at [1137, 317] on span "Review" at bounding box center [1155, 324] width 37 height 16
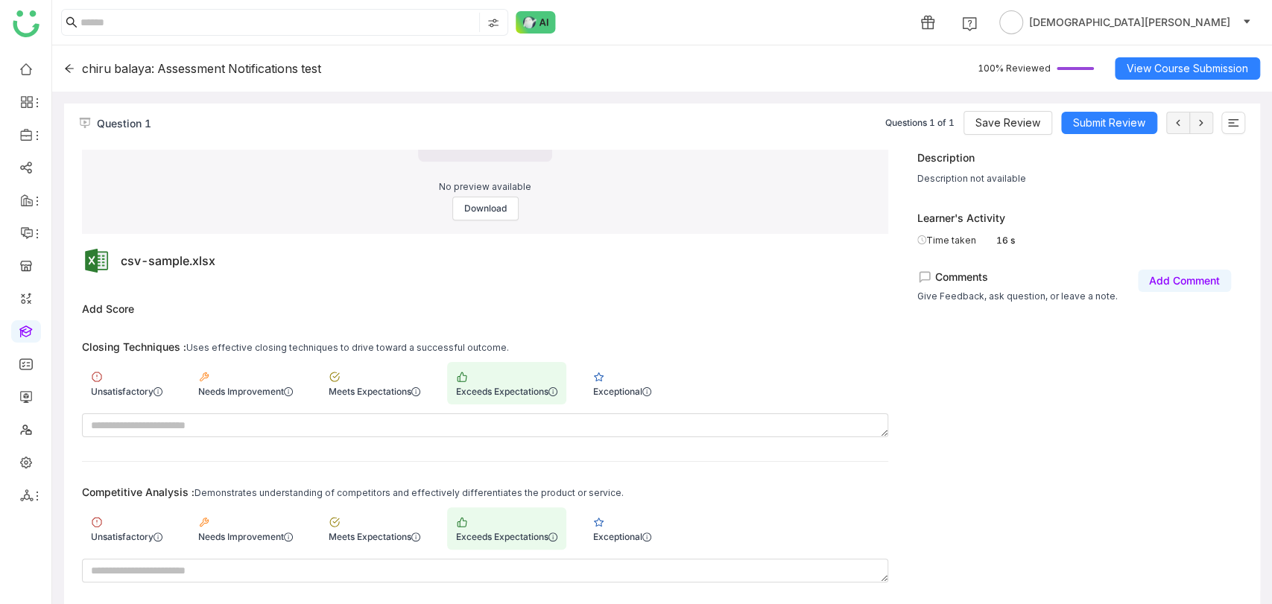
scroll to position [241, 0]
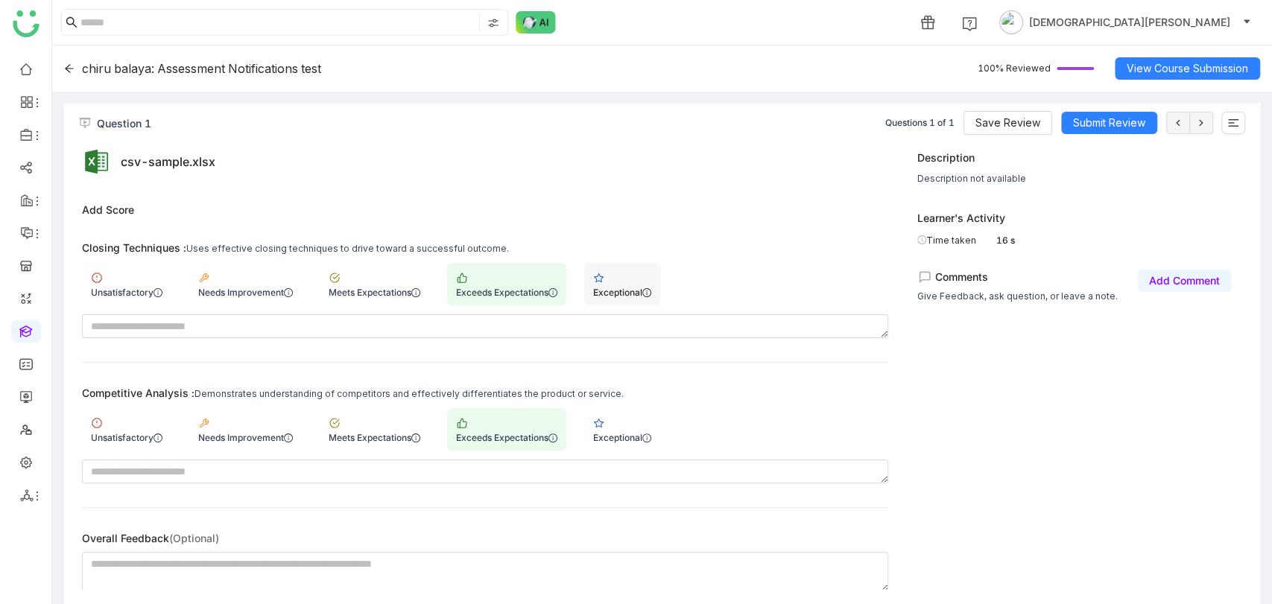
click at [630, 294] on div "Exceptional" at bounding box center [622, 292] width 58 height 11
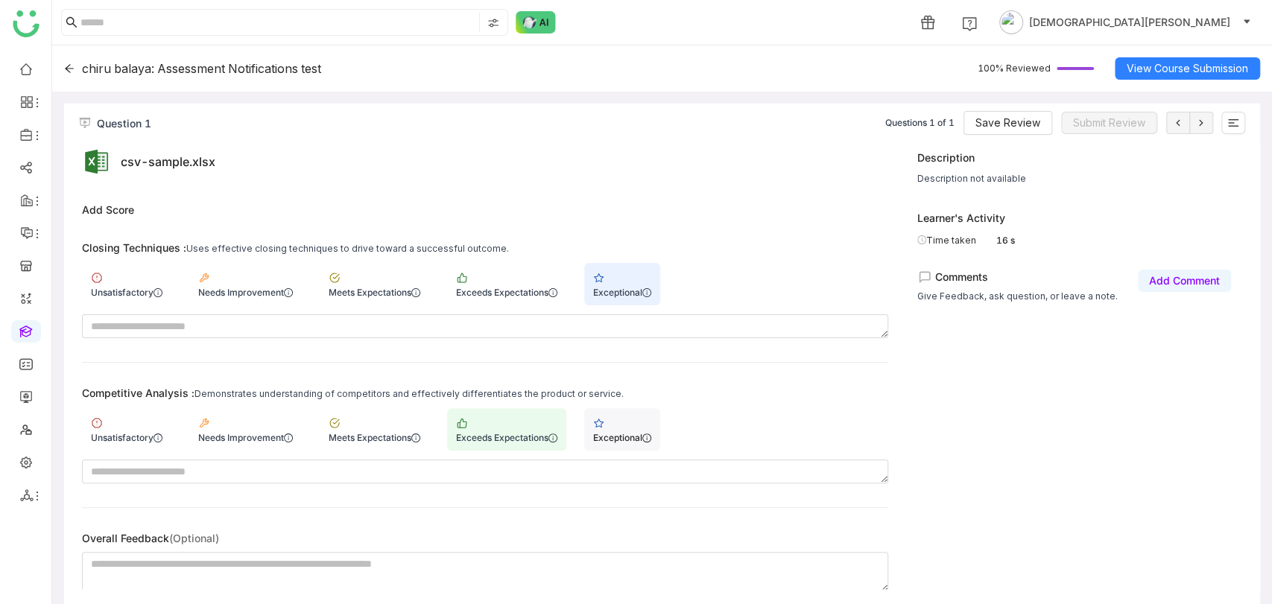
click at [634, 425] on div "Exceptional" at bounding box center [622, 429] width 76 height 42
click at [1020, 116] on span "Save Review" at bounding box center [1008, 123] width 65 height 16
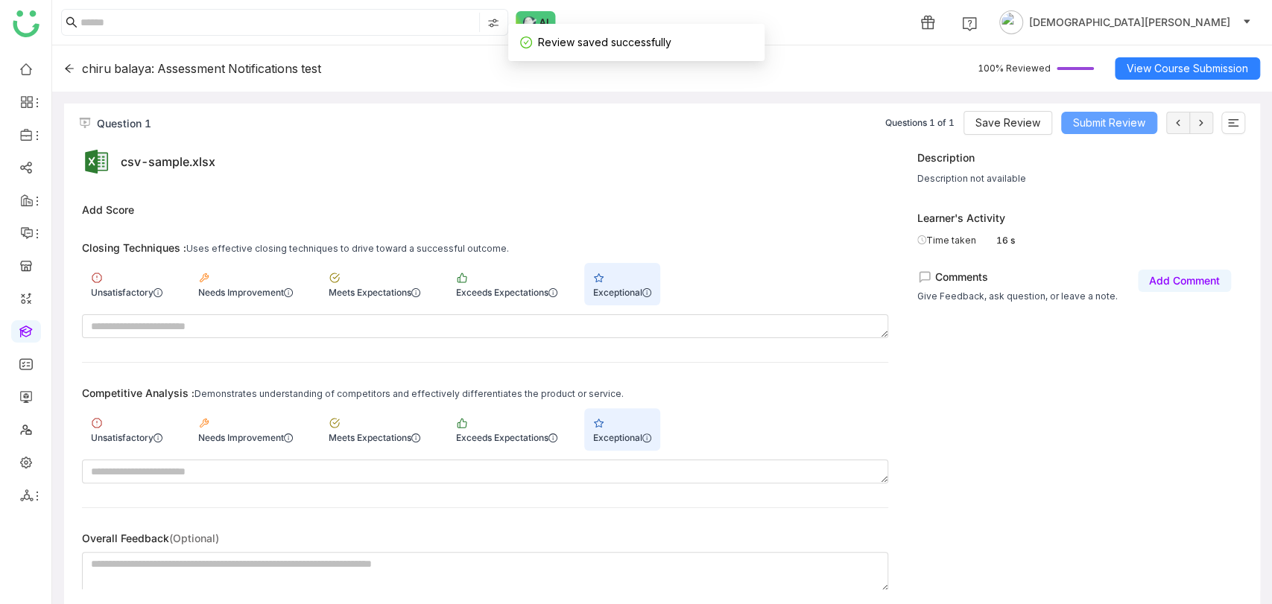
click at [1121, 121] on span "Submit Review" at bounding box center [1109, 123] width 72 height 16
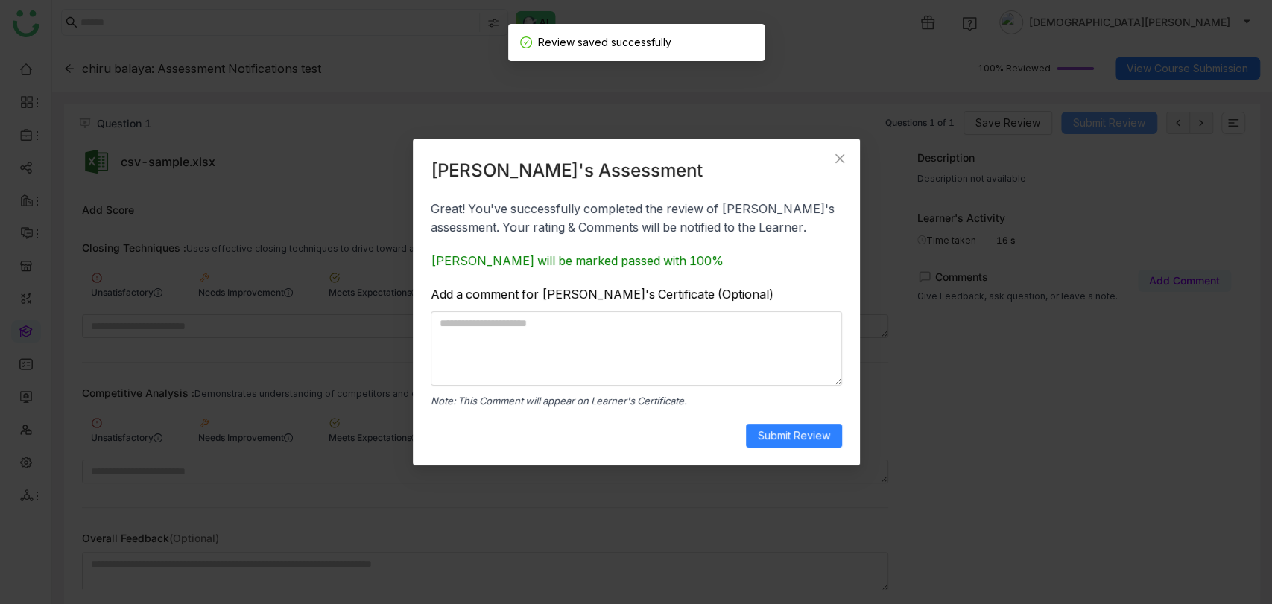
click at [1121, 121] on nz-modal-container "[PERSON_NAME]'s Assessment Great! You've successfully completed the review of […" at bounding box center [636, 302] width 1272 height 604
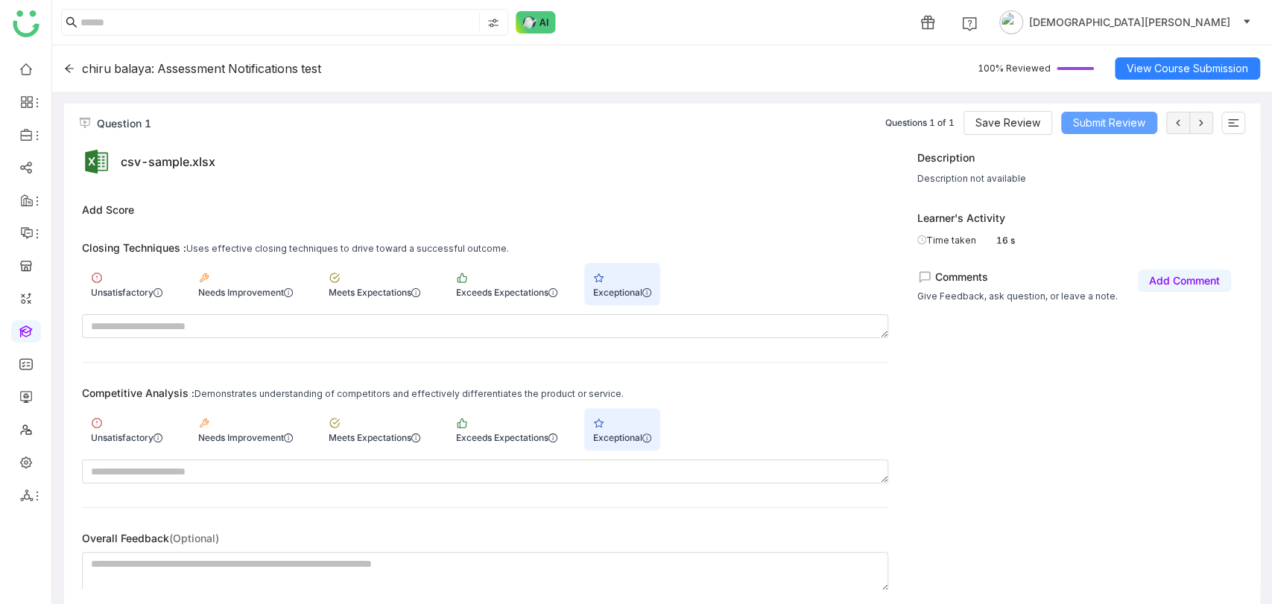
click at [1096, 120] on span "Submit Review" at bounding box center [1109, 123] width 72 height 16
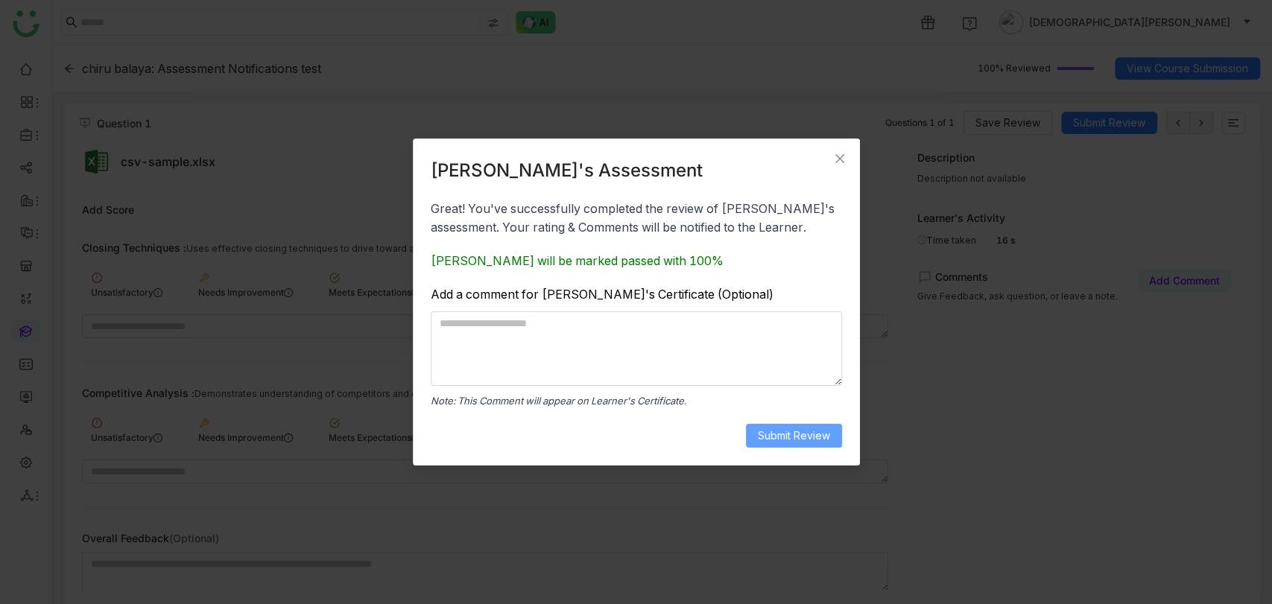
click at [798, 424] on button "Submit Review" at bounding box center [794, 436] width 96 height 24
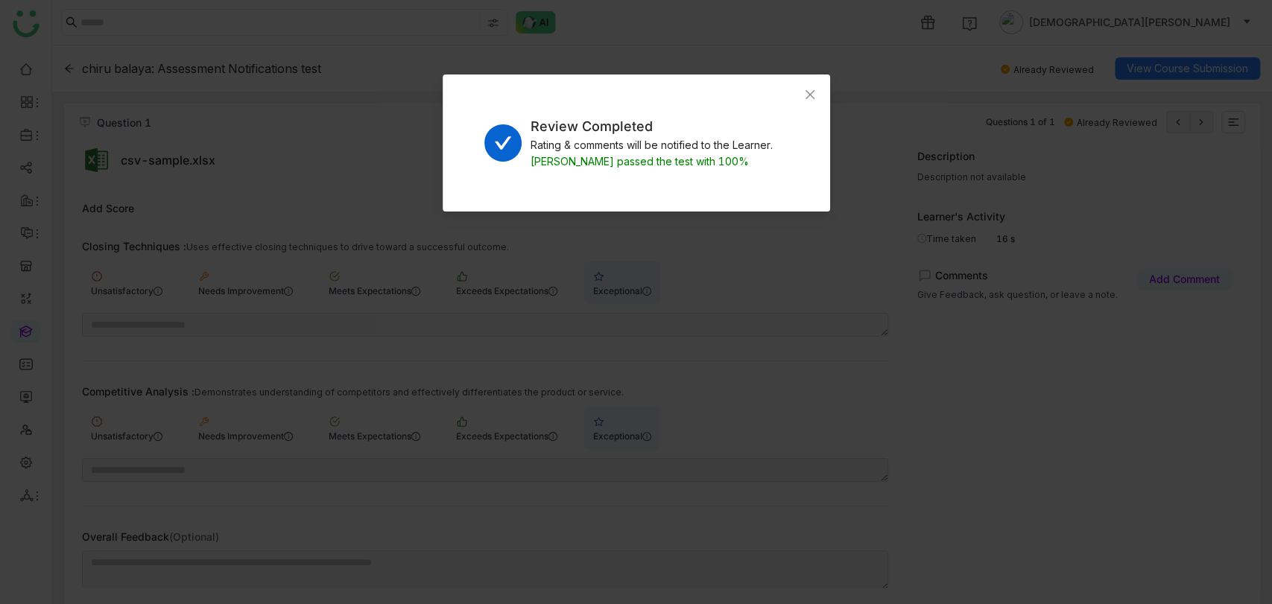
click at [303, 92] on nz-modal-container "Review Completed Rating & comments will be notified to the Learner. [PERSON_NAM…" at bounding box center [636, 302] width 1272 height 604
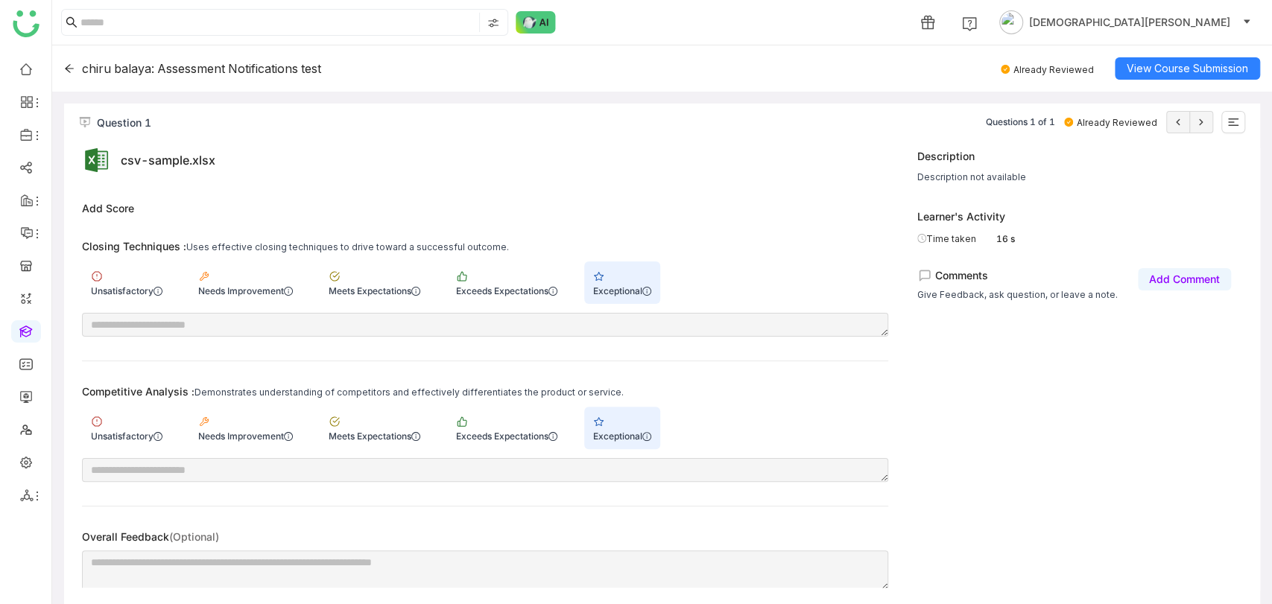
click at [67, 69] on icon at bounding box center [69, 68] width 9 height 8
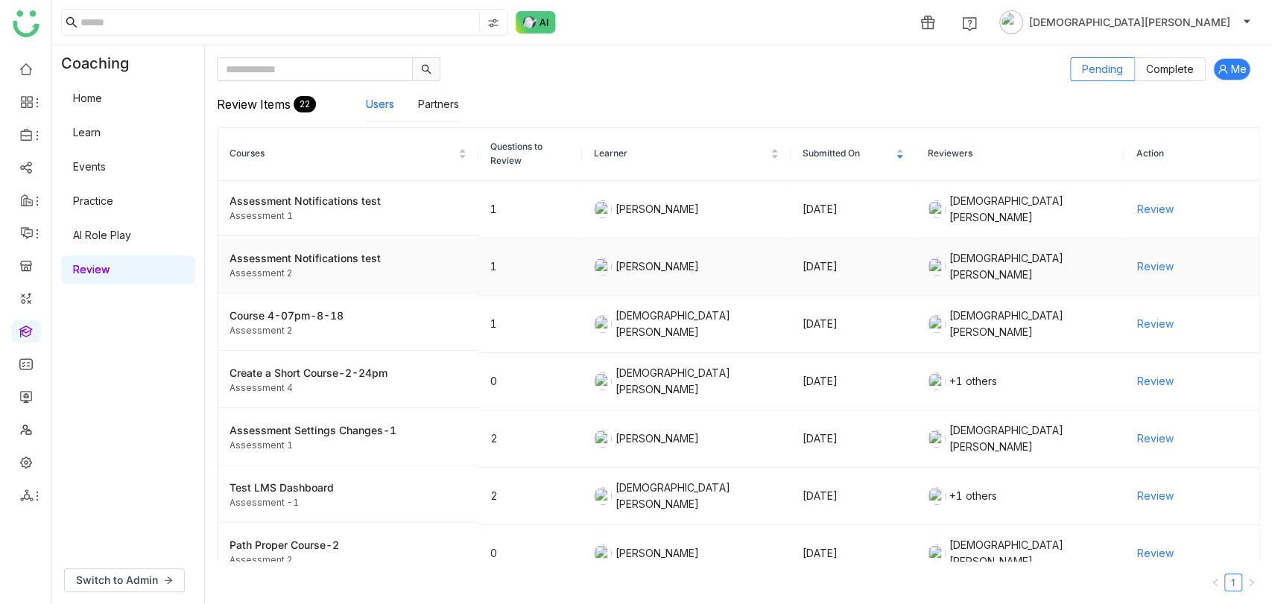
click at [1139, 259] on span "Review" at bounding box center [1155, 267] width 37 height 16
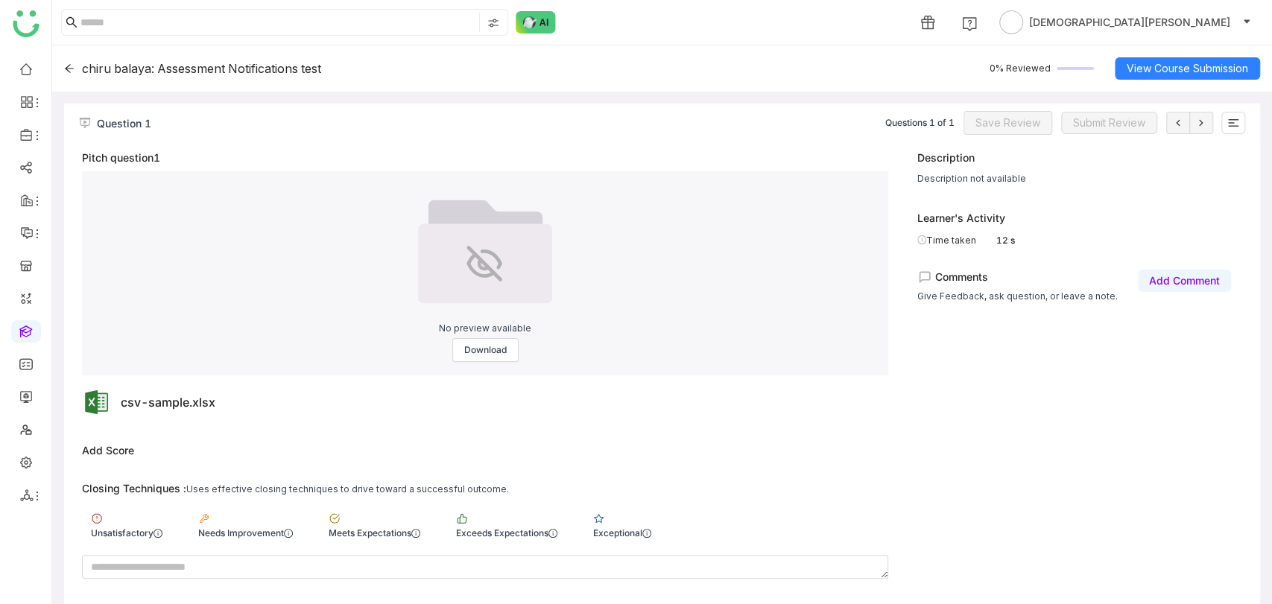
scroll to position [241, 0]
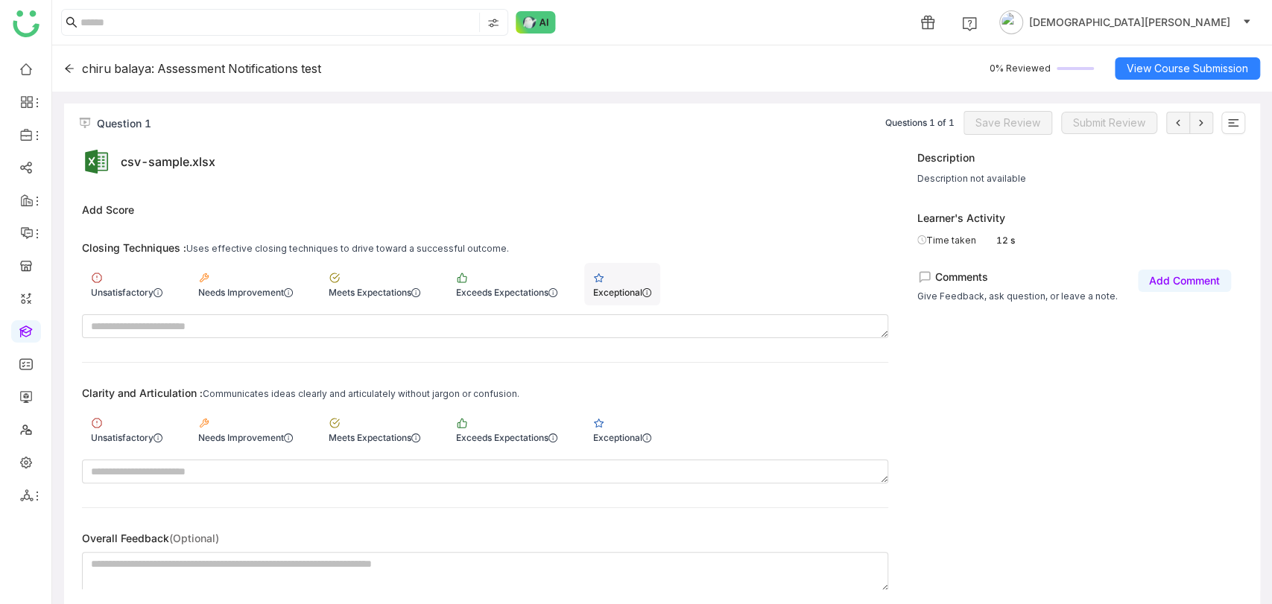
click at [629, 288] on div "Exceptional" at bounding box center [622, 292] width 58 height 11
click at [531, 426] on div "Exceeds Expectations" at bounding box center [506, 429] width 119 height 42
click at [993, 125] on span "Save Review" at bounding box center [1008, 123] width 65 height 16
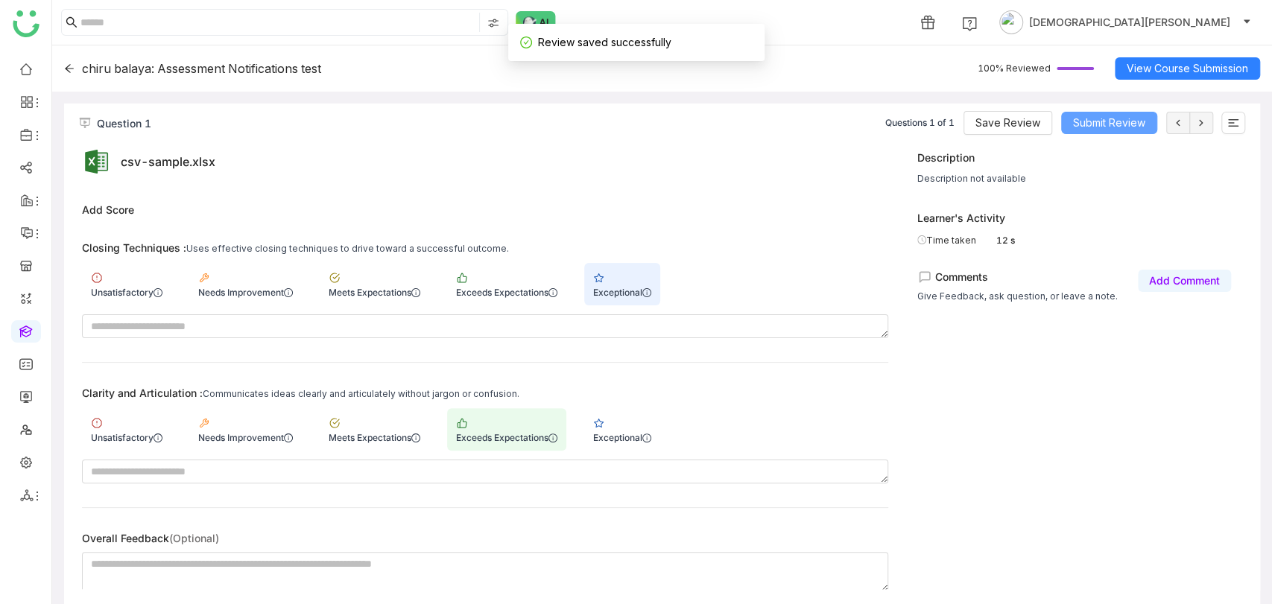
click at [1088, 121] on span "Submit Review" at bounding box center [1109, 123] width 72 height 16
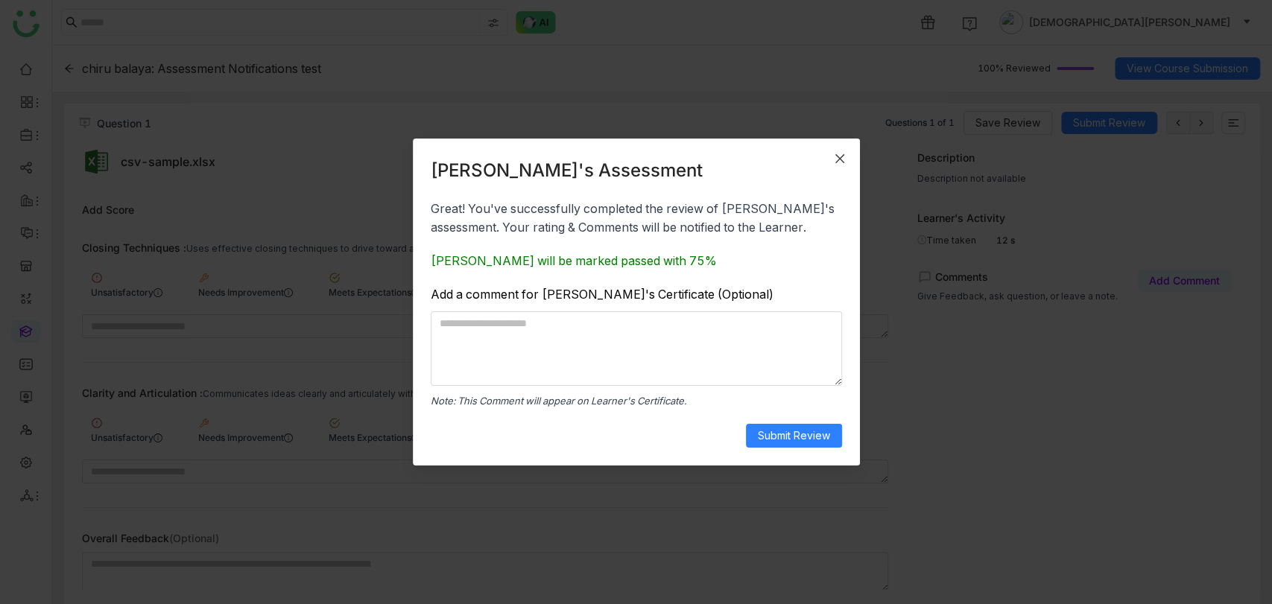
click at [839, 153] on icon "Close" at bounding box center [840, 159] width 12 height 12
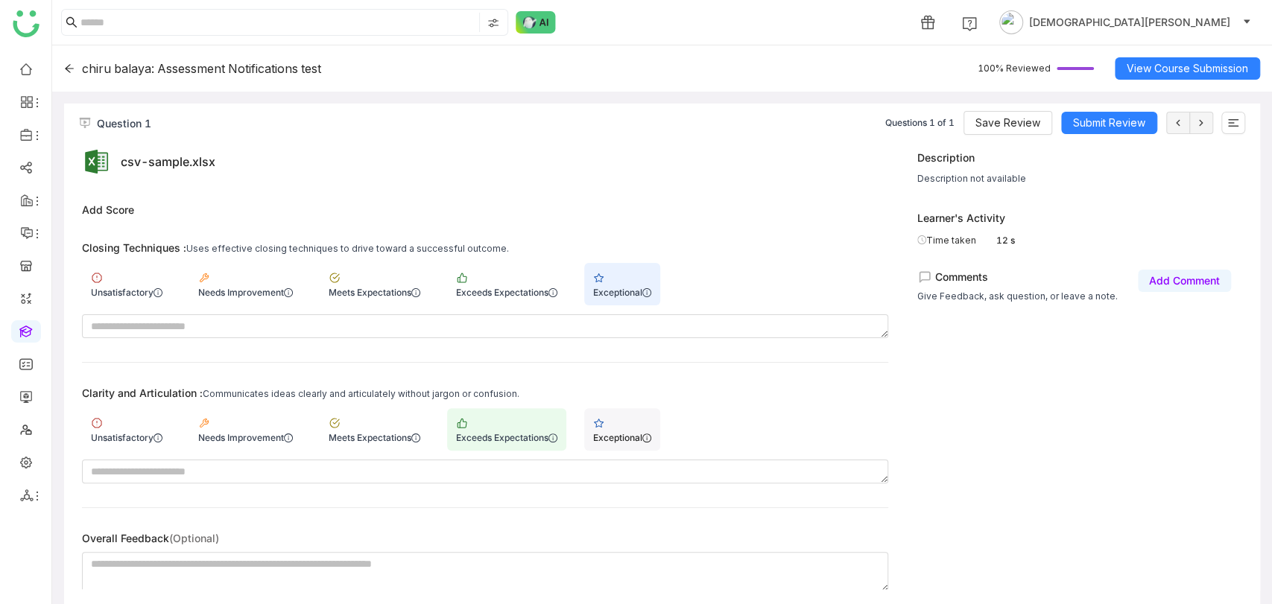
click at [622, 440] on div "Exceptional" at bounding box center [622, 437] width 58 height 11
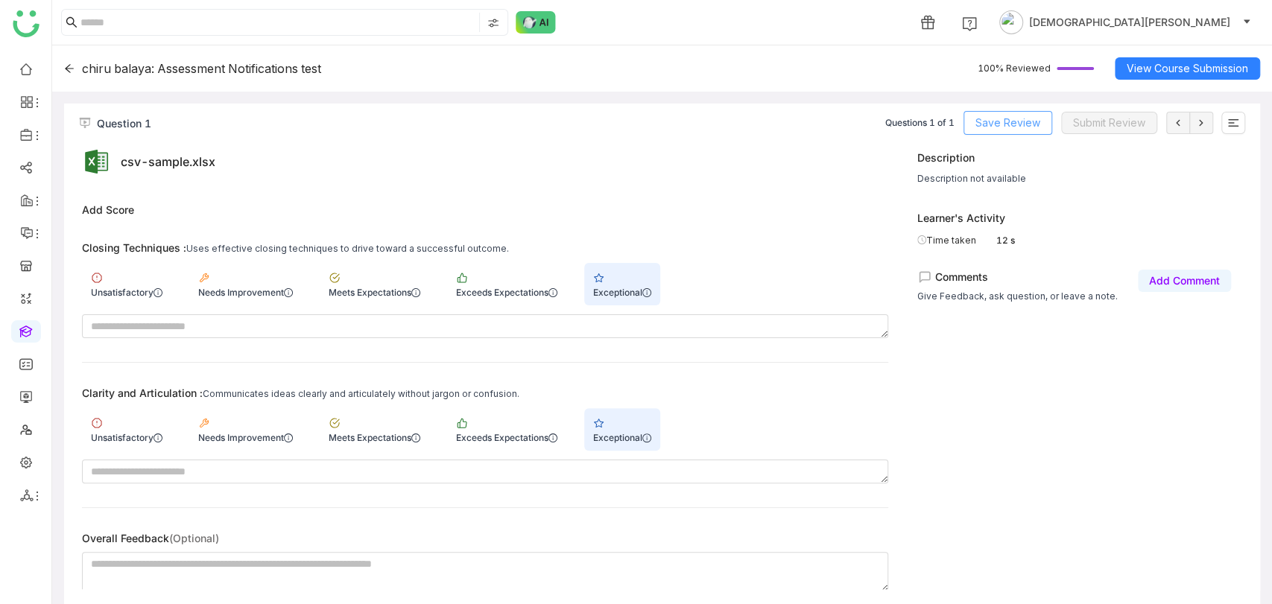
click at [1003, 130] on span "Save Review" at bounding box center [1008, 123] width 65 height 16
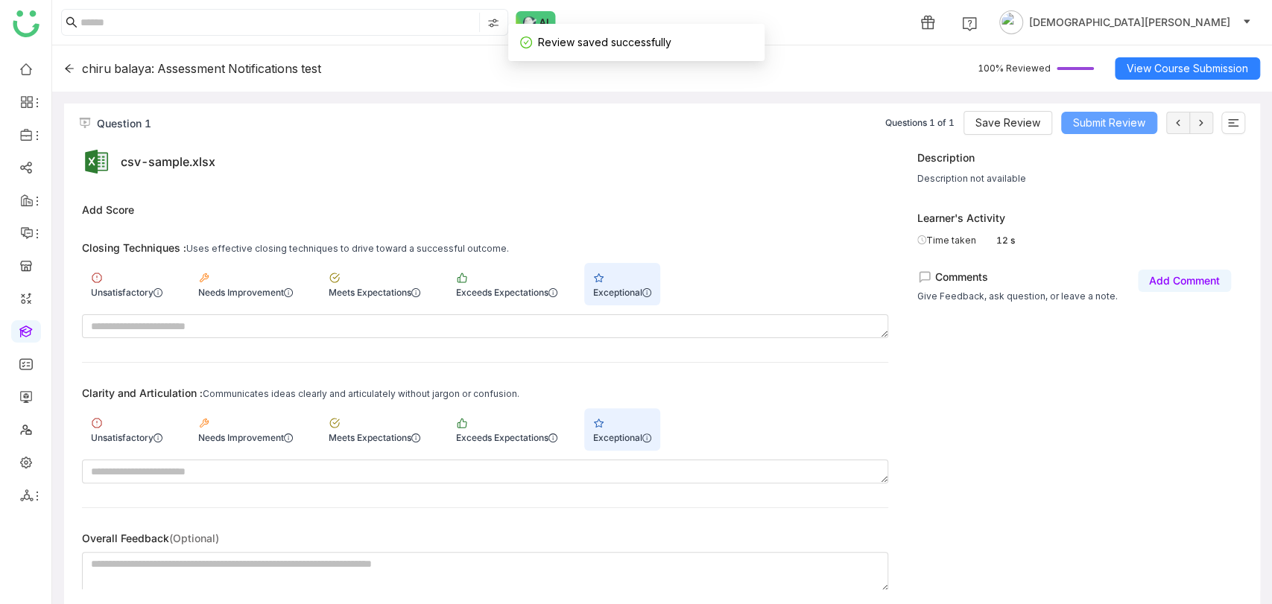
click at [1099, 119] on span "Submit Review" at bounding box center [1109, 123] width 72 height 16
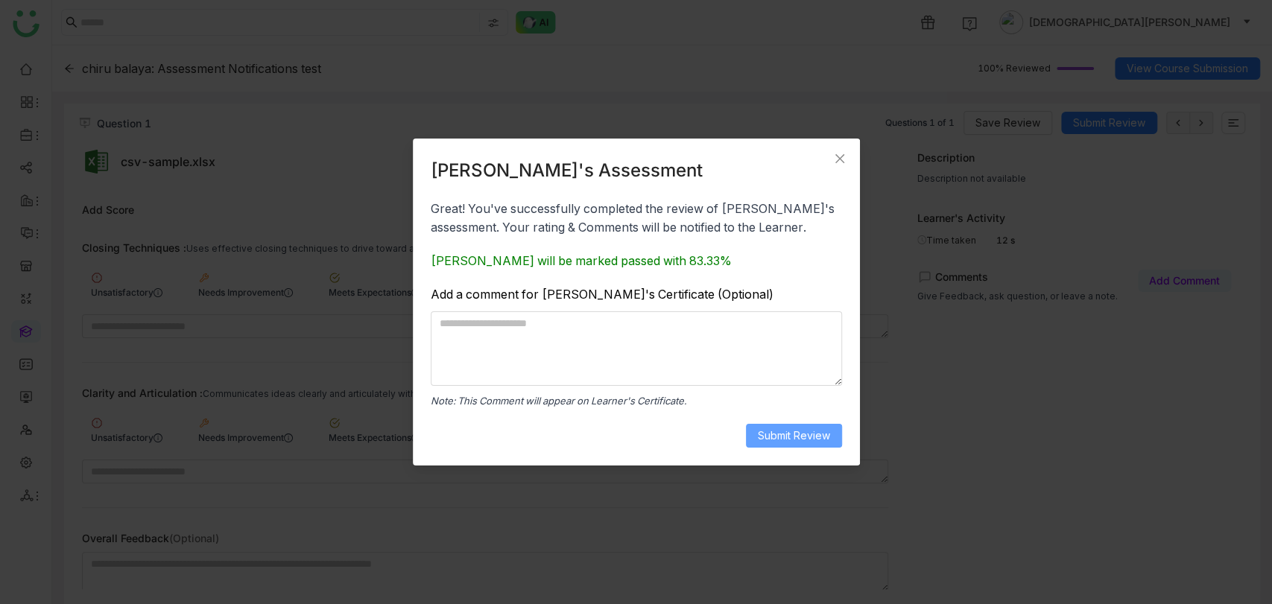
click at [803, 432] on span "Submit Review" at bounding box center [794, 436] width 72 height 16
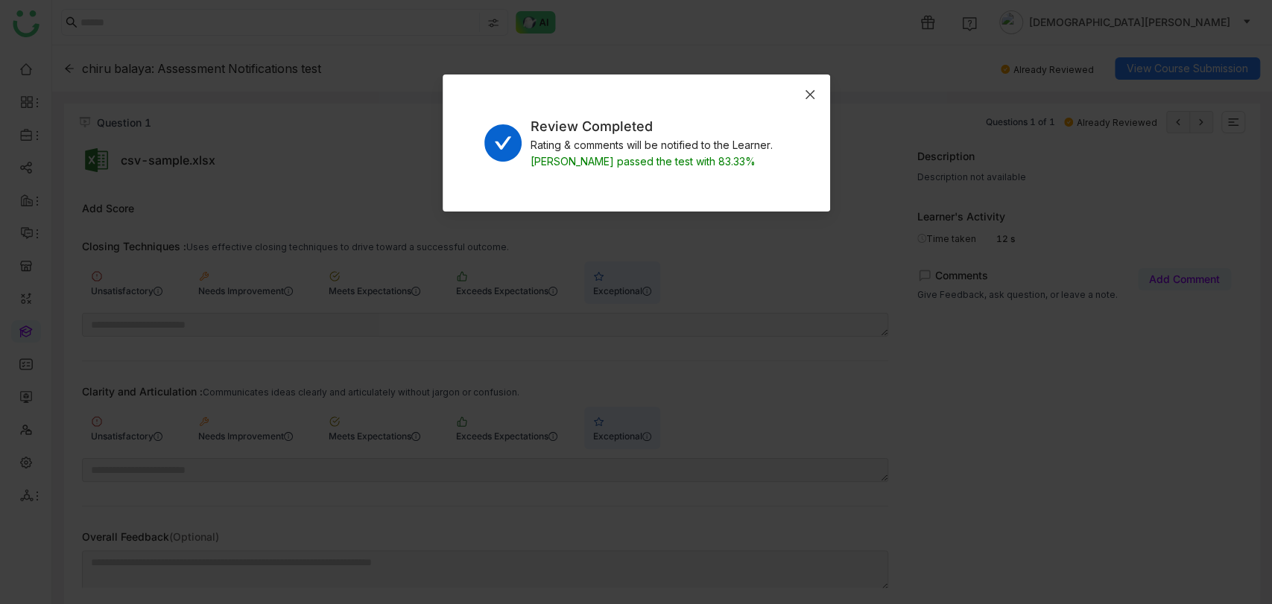
click at [805, 92] on icon "Close" at bounding box center [810, 95] width 12 height 12
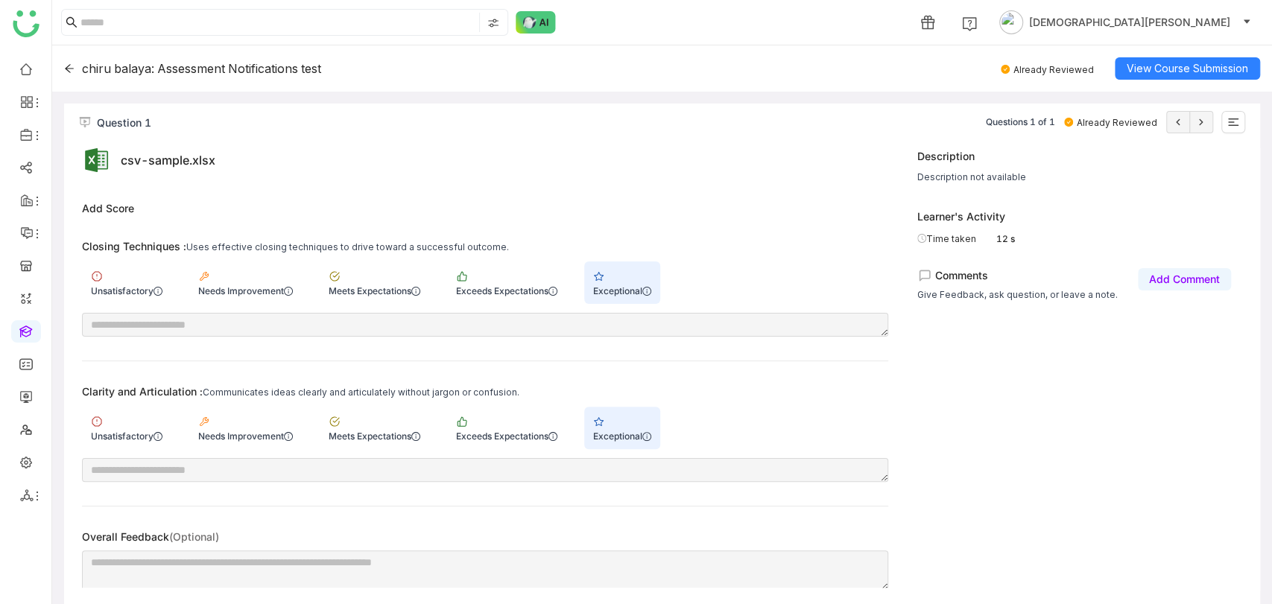
click at [68, 68] on icon at bounding box center [69, 68] width 9 height 8
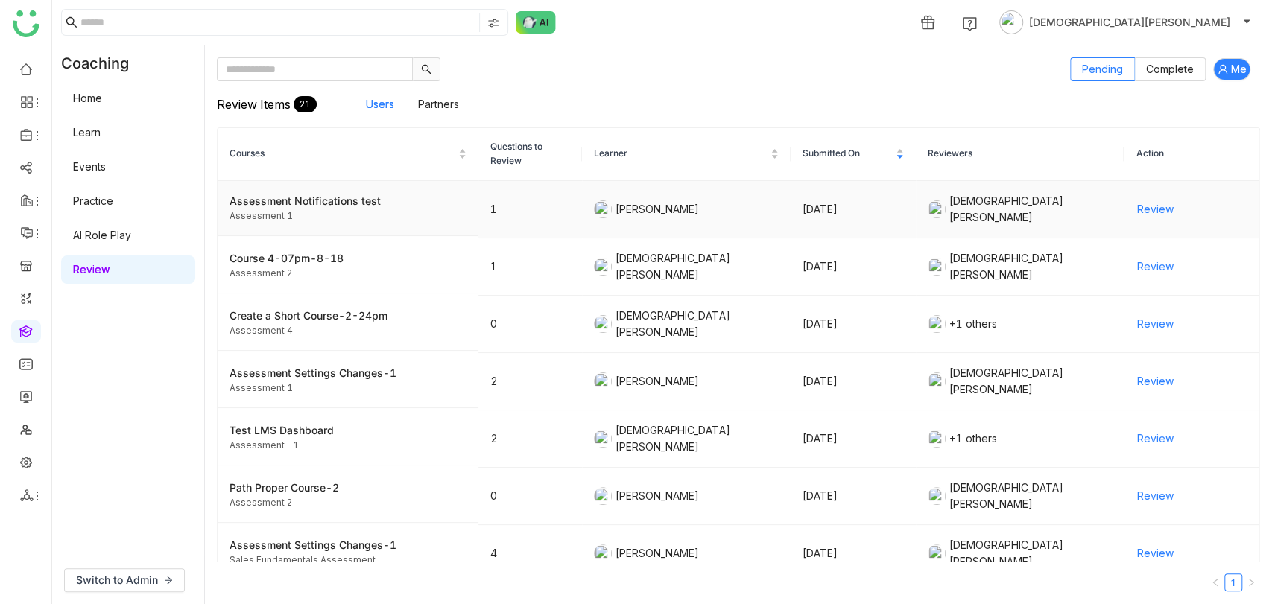
click at [1141, 208] on span "Review" at bounding box center [1155, 209] width 37 height 16
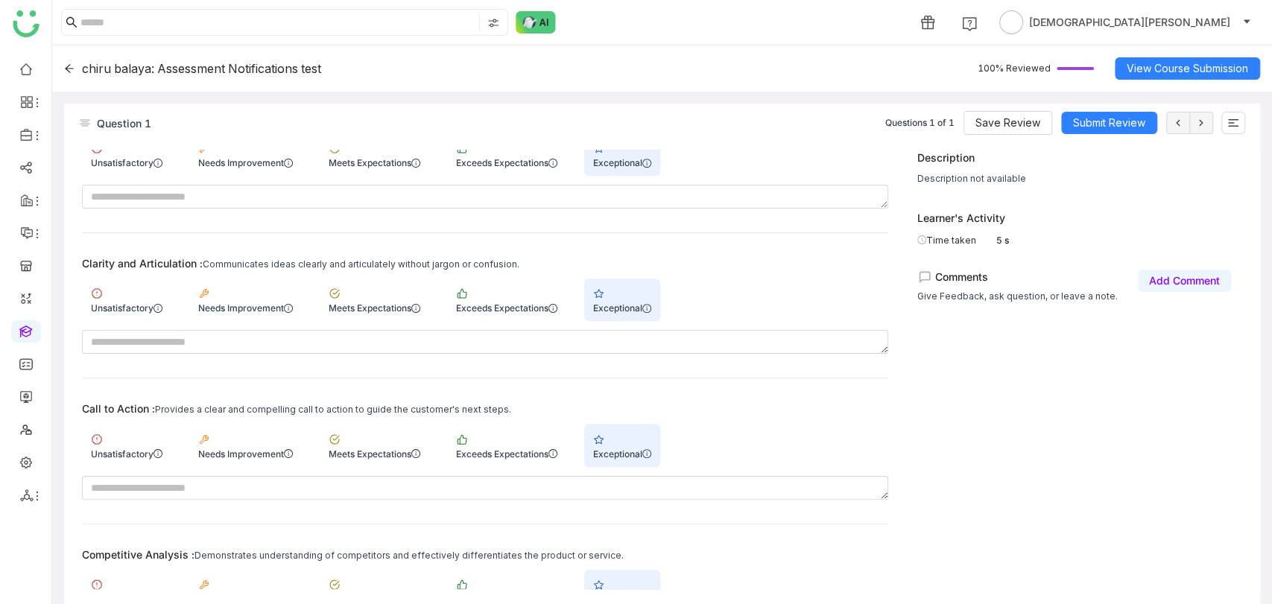
scroll to position [636, 0]
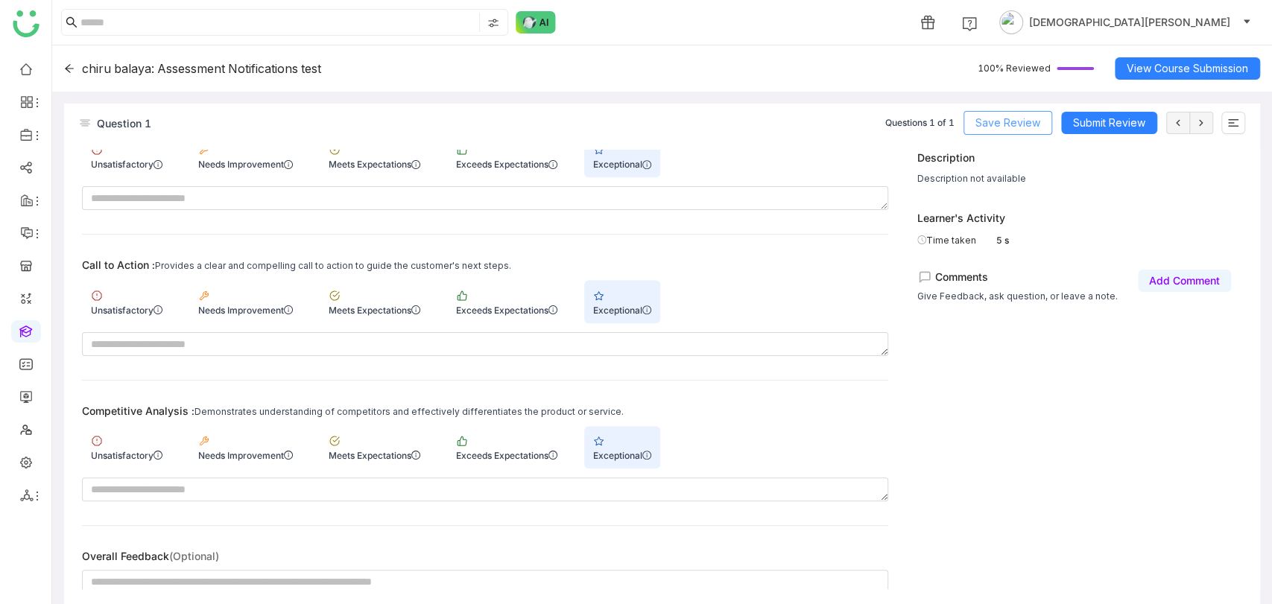
click at [1008, 125] on span "Save Review" at bounding box center [1008, 123] width 65 height 16
click at [1121, 121] on span "Submit Review" at bounding box center [1109, 123] width 72 height 16
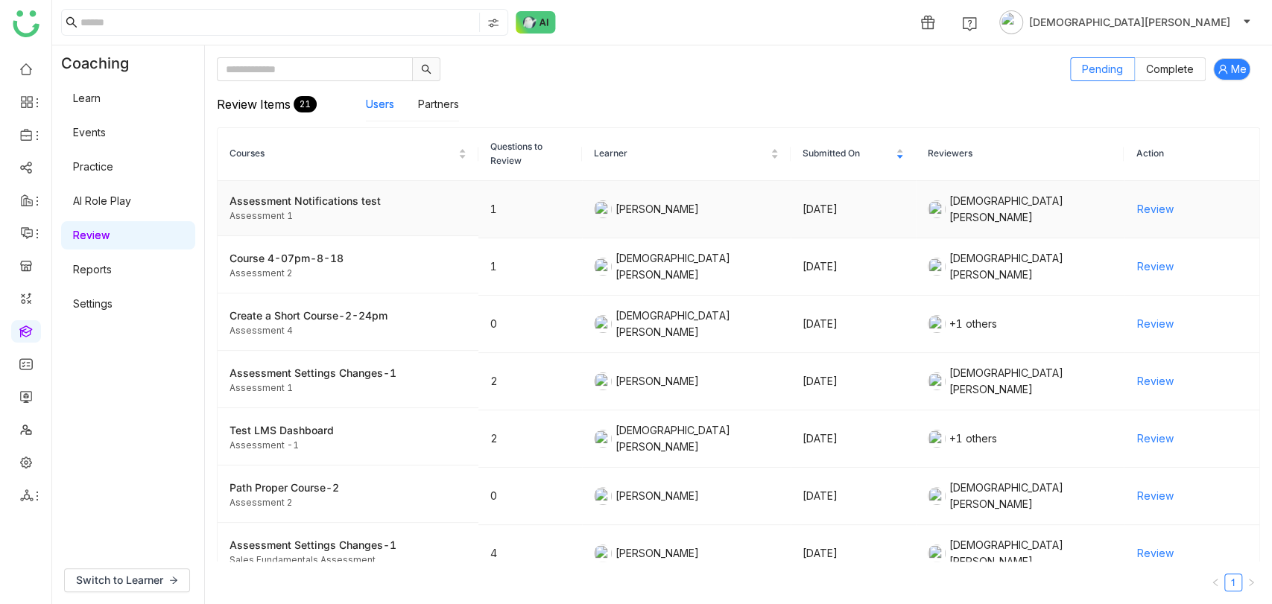
click at [1151, 209] on span "Review" at bounding box center [1155, 209] width 37 height 16
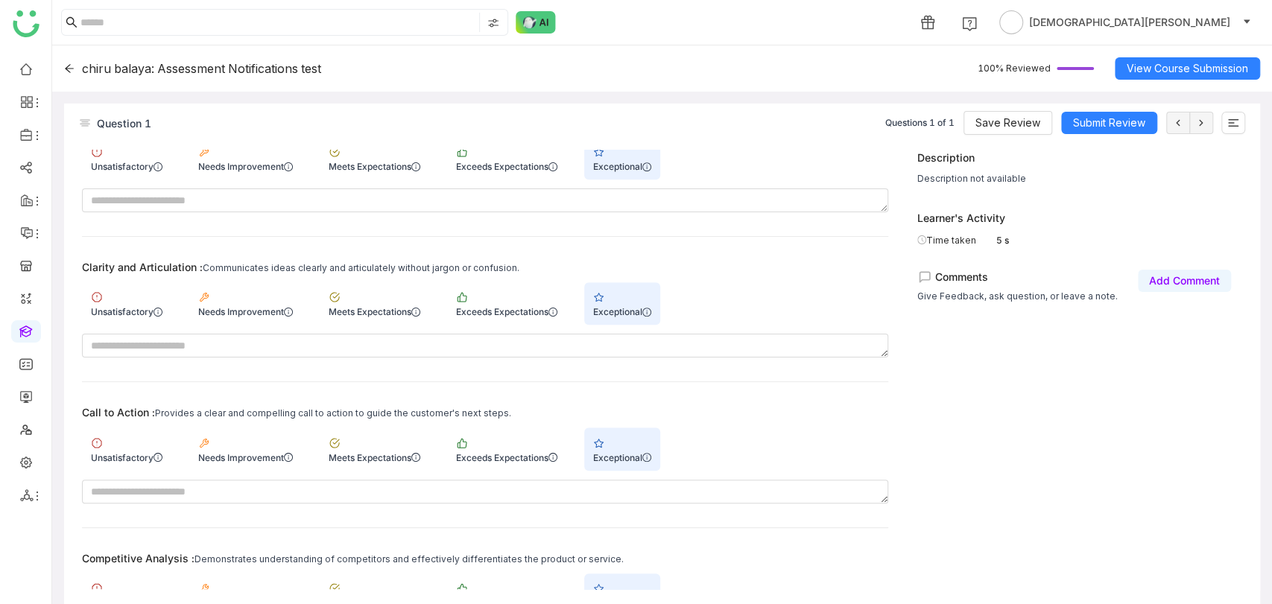
scroll to position [636, 0]
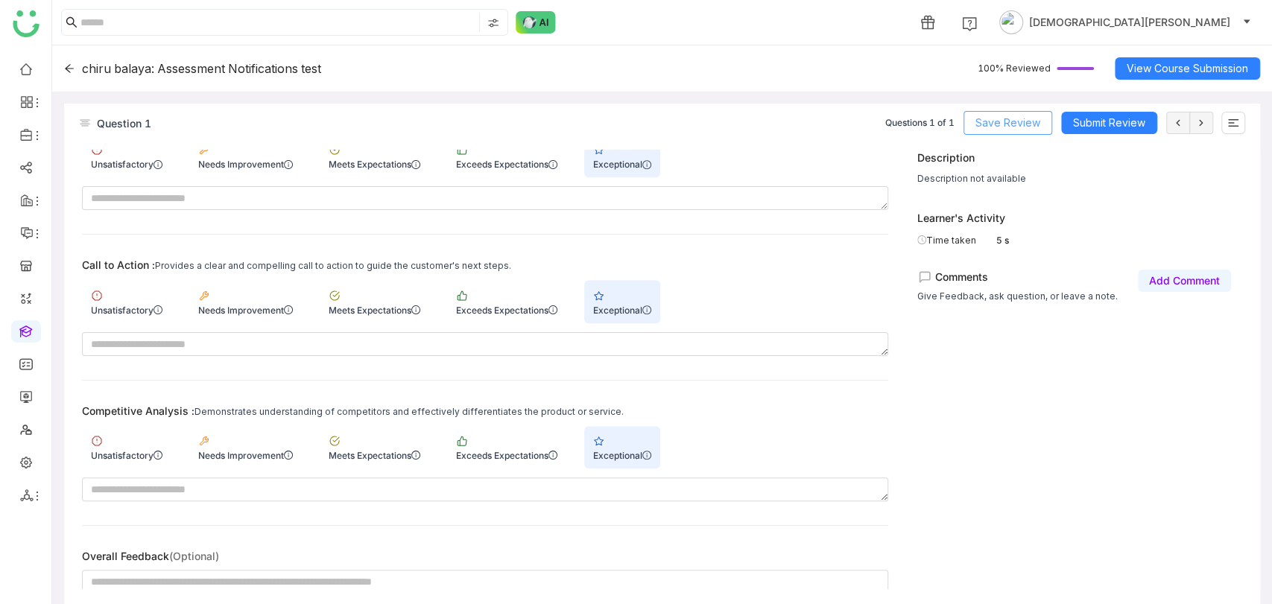
click at [1017, 121] on span "Save Review" at bounding box center [1008, 123] width 65 height 16
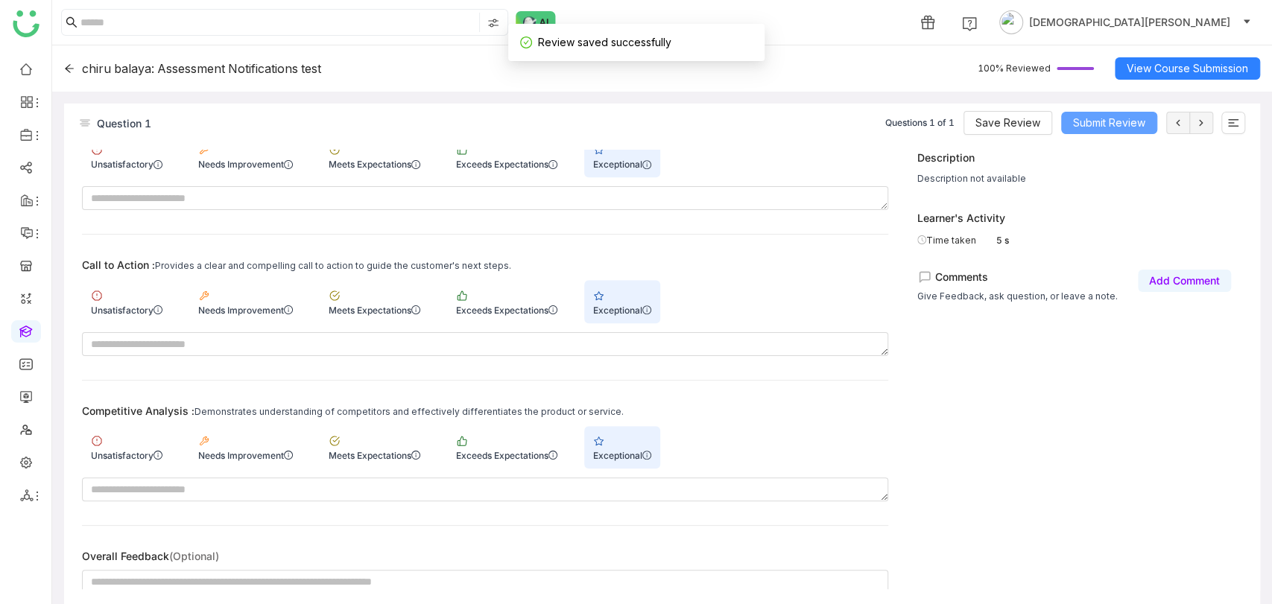
click at [1109, 124] on span "Submit Review" at bounding box center [1109, 123] width 72 height 16
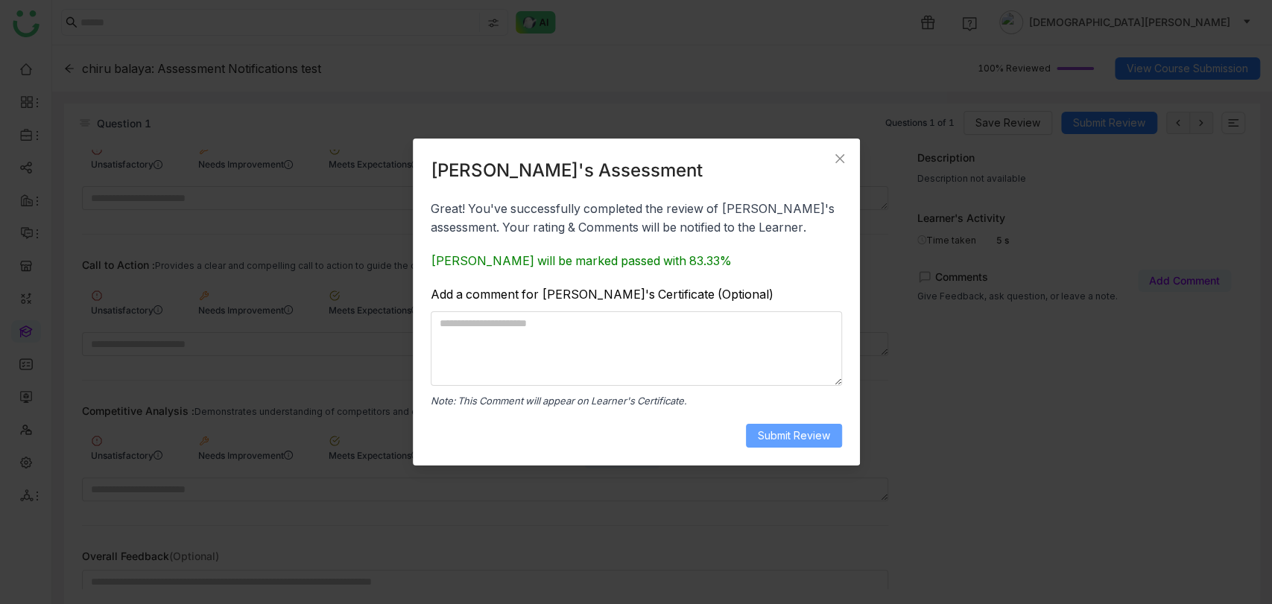
click at [797, 434] on span "Submit Review" at bounding box center [794, 436] width 72 height 16
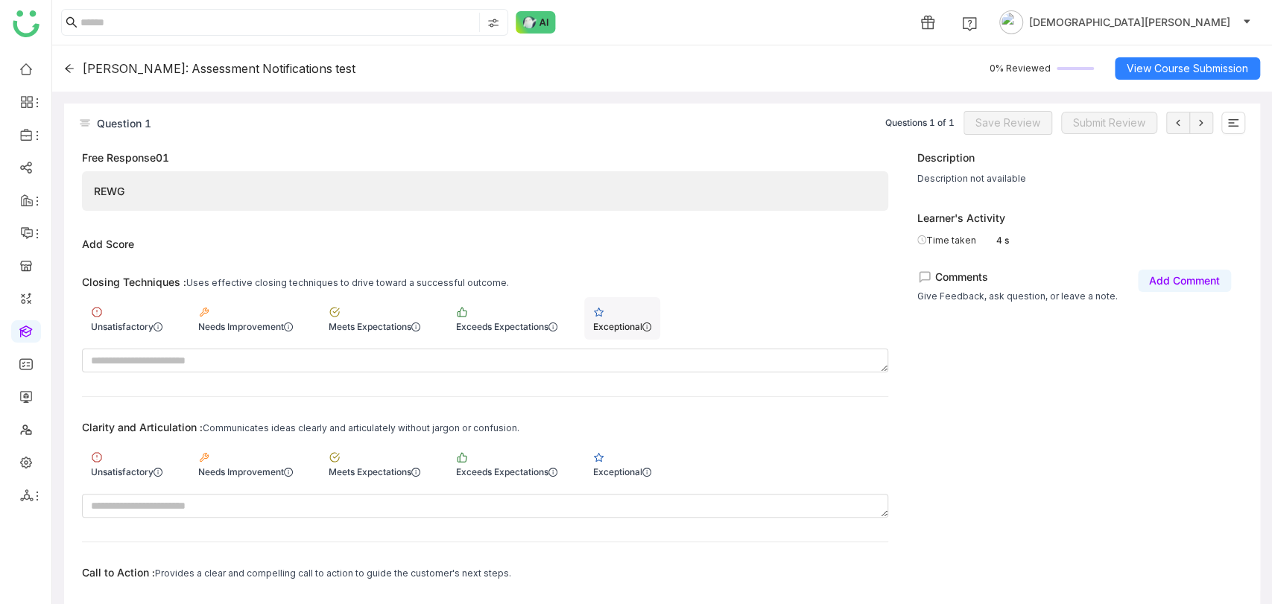
click at [602, 310] on div "Exceptional" at bounding box center [622, 318] width 76 height 42
click at [629, 452] on div "Exceptional" at bounding box center [622, 464] width 76 height 42
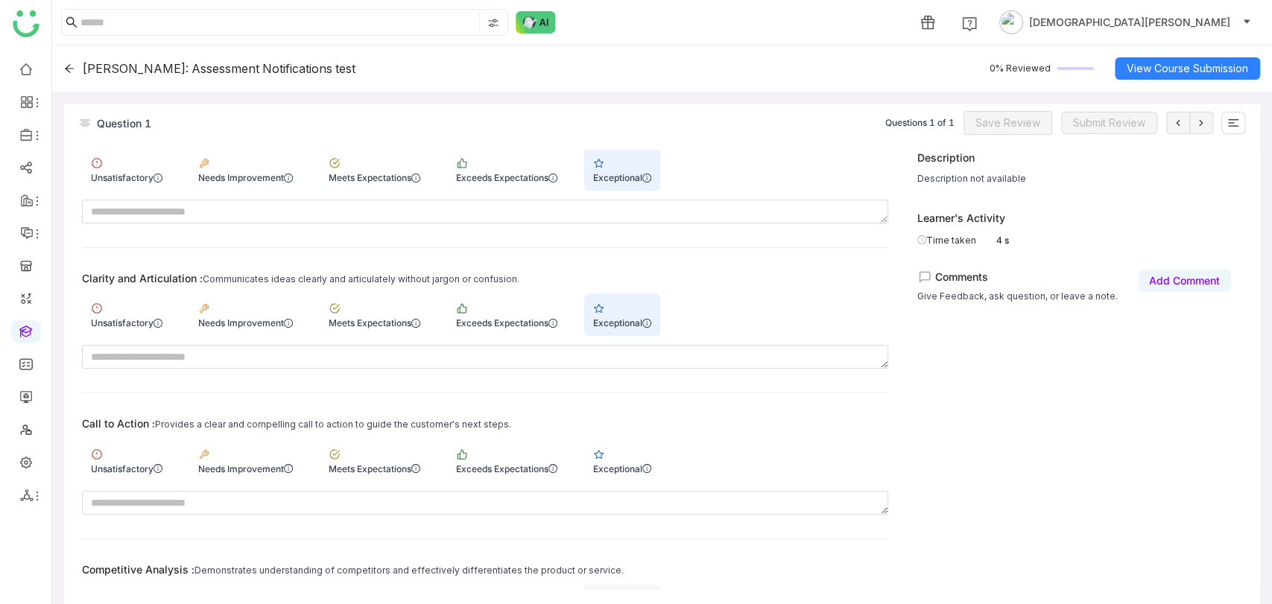
scroll to position [323, 0]
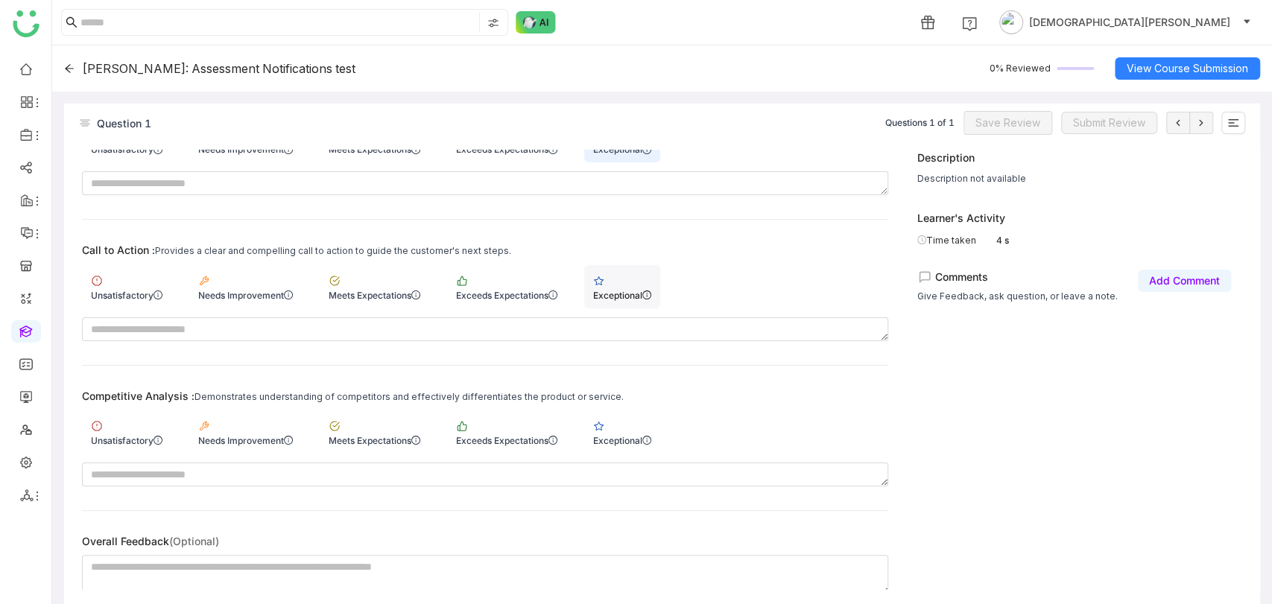
click at [646, 268] on div "Exceptional" at bounding box center [622, 286] width 76 height 42
click at [618, 441] on div "Exceptional" at bounding box center [622, 432] width 76 height 42
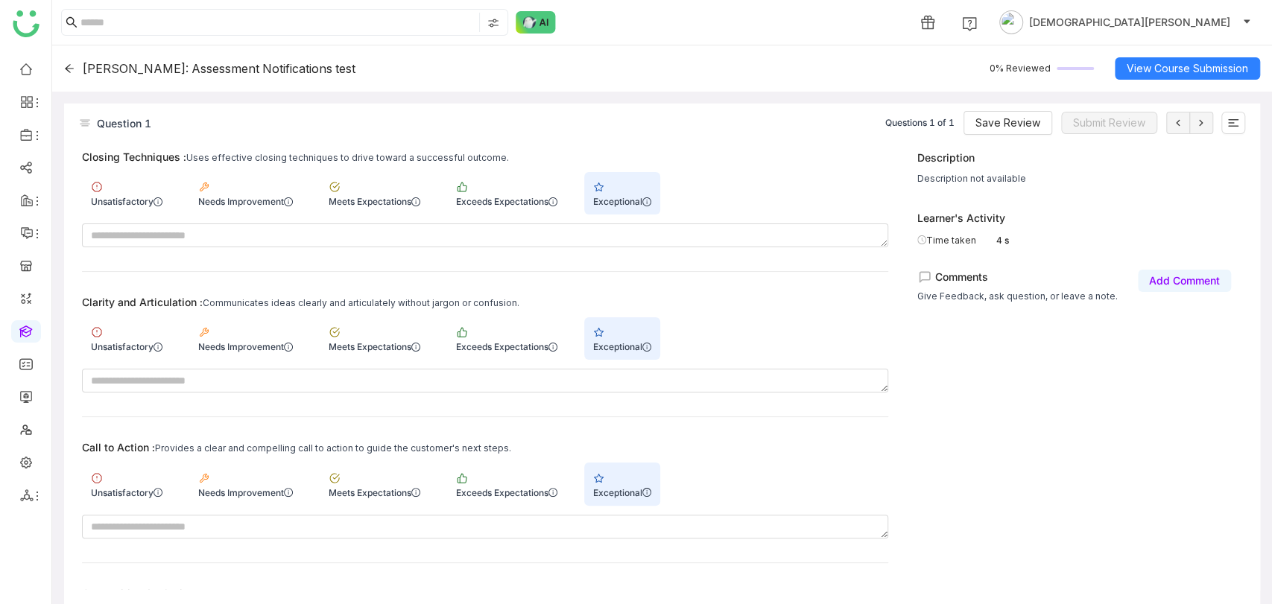
scroll to position [0, 0]
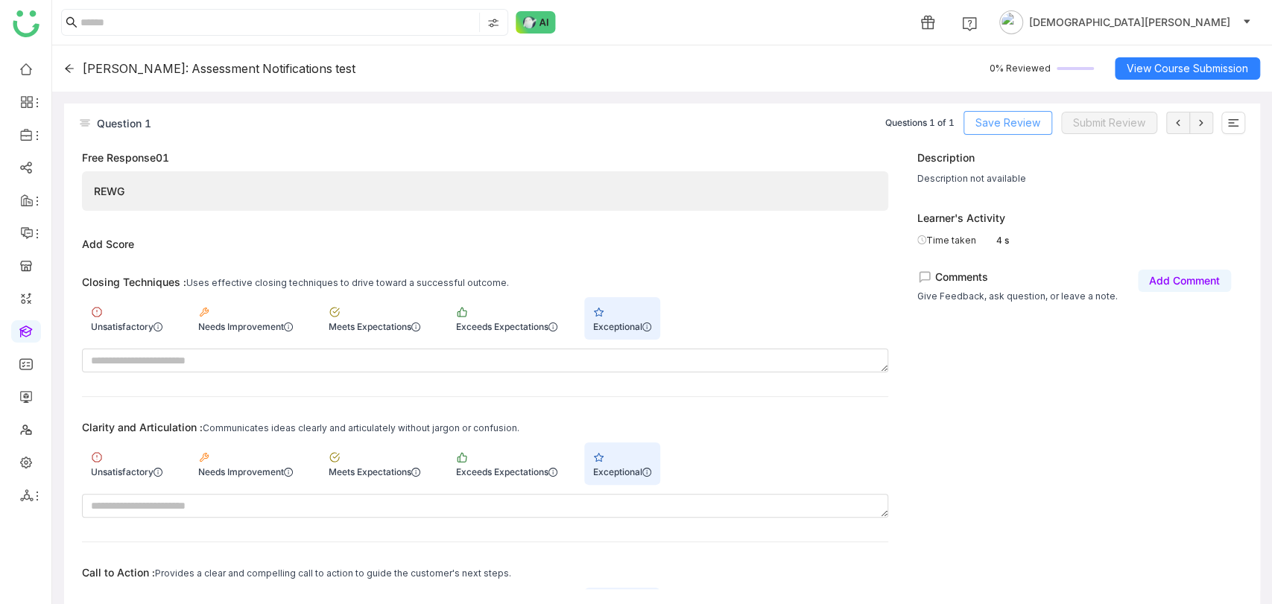
click at [986, 118] on span "Save Review" at bounding box center [1008, 123] width 65 height 16
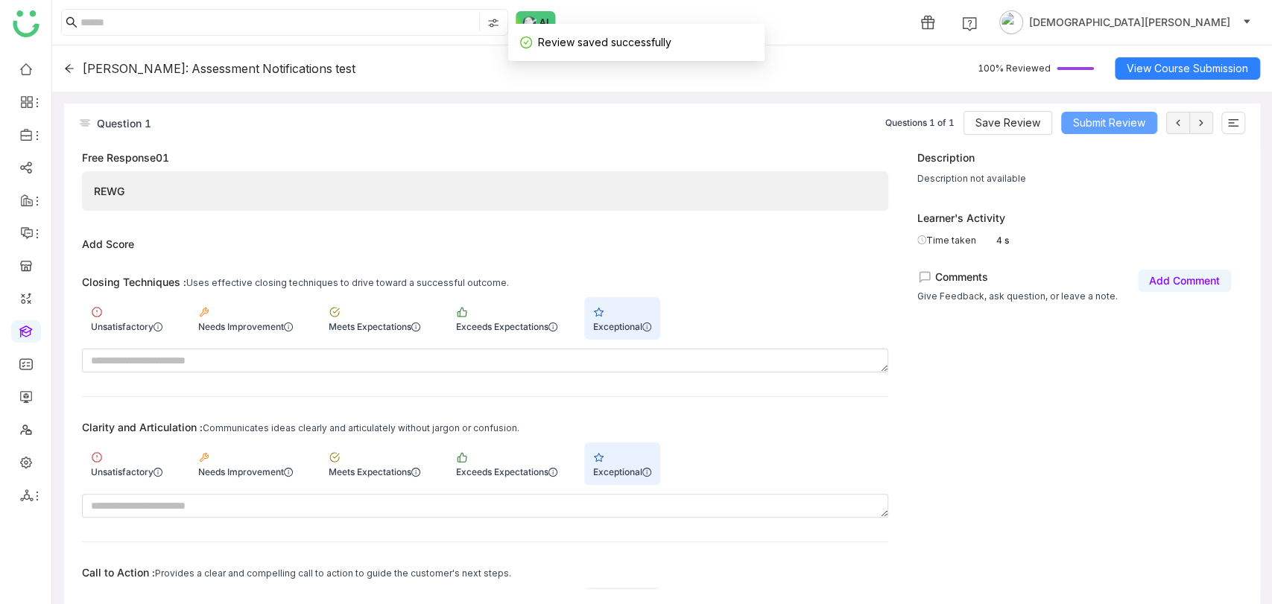
click at [1127, 120] on span "Submit Review" at bounding box center [1109, 123] width 72 height 16
click at [1112, 122] on body "1 [PERSON_NAME] [PERSON_NAME] Pulasetti: Assessment Notifications test 100% Rev…" at bounding box center [636, 302] width 1272 height 604
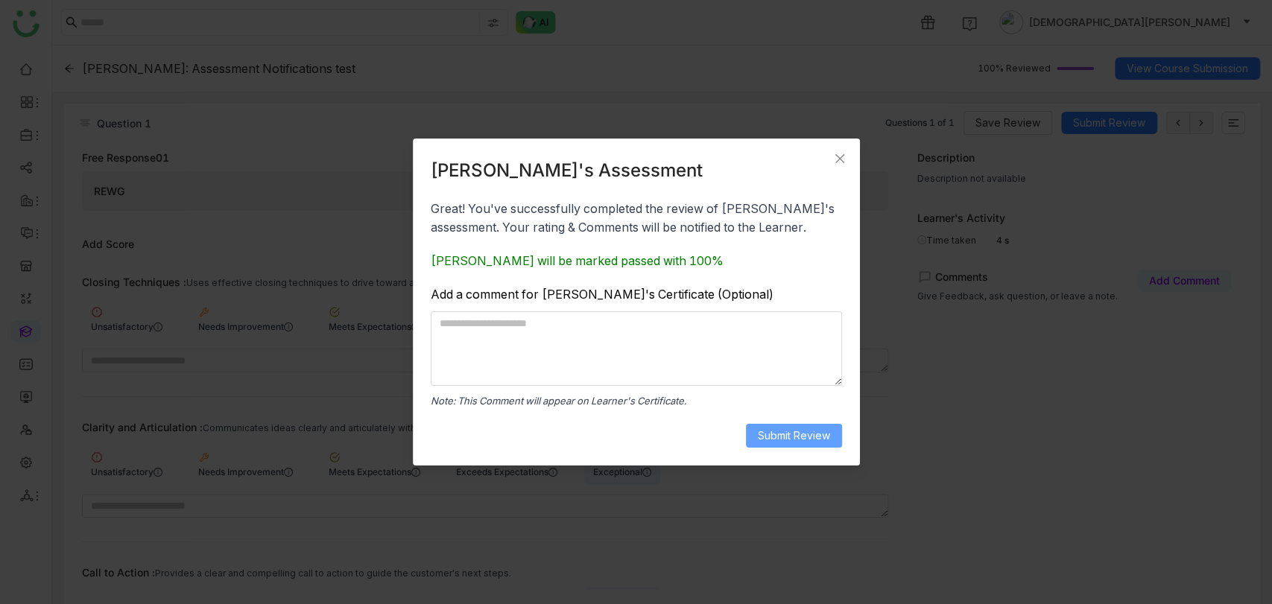
click at [792, 438] on span "Submit Review" at bounding box center [794, 436] width 72 height 16
